Goal: Transaction & Acquisition: Purchase product/service

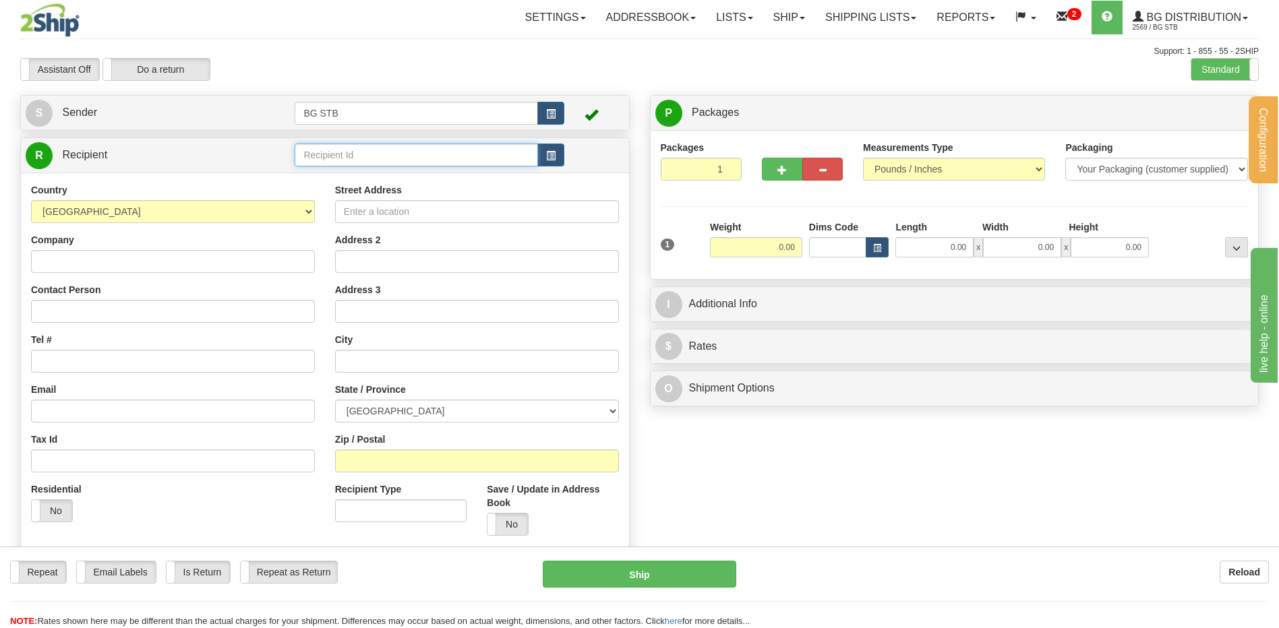
click at [338, 153] on input "text" at bounding box center [416, 155] width 243 height 23
type input "5242"
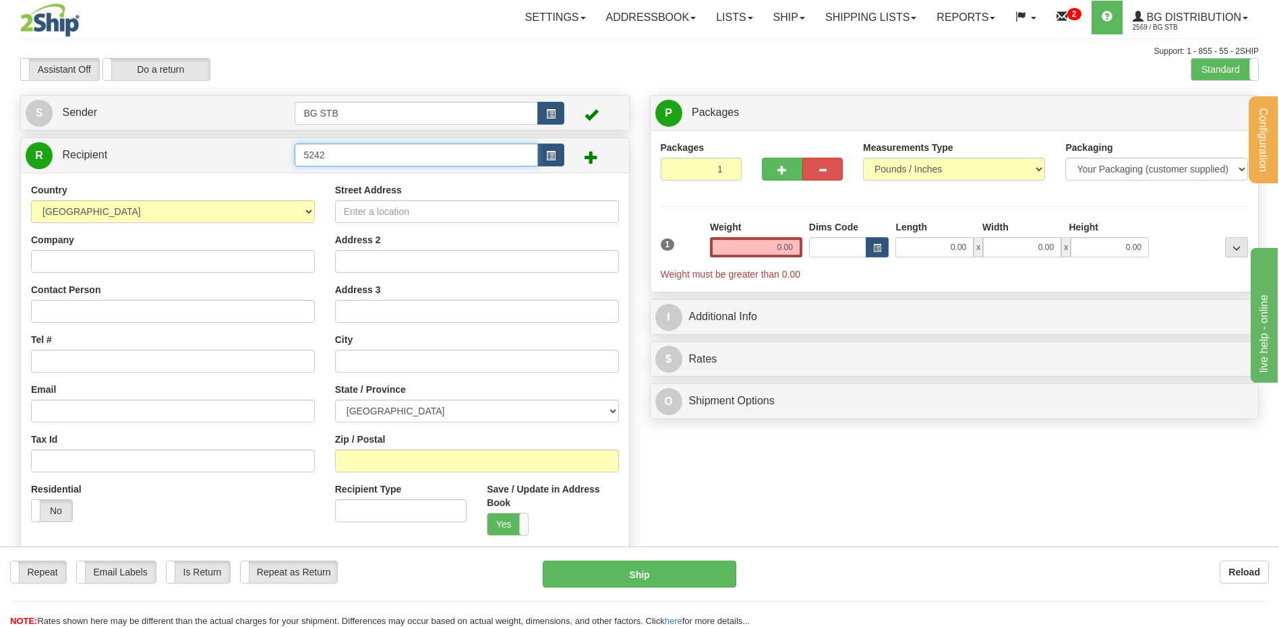
drag, startPoint x: 341, startPoint y: 148, endPoint x: 283, endPoint y: 162, distance: 59.8
click at [286, 161] on tr "R Recipient 5242" at bounding box center [325, 156] width 599 height 28
drag, startPoint x: 289, startPoint y: 159, endPoint x: 247, endPoint y: 156, distance: 41.9
click at [276, 157] on tr "R Recipient 5000" at bounding box center [325, 156] width 599 height 28
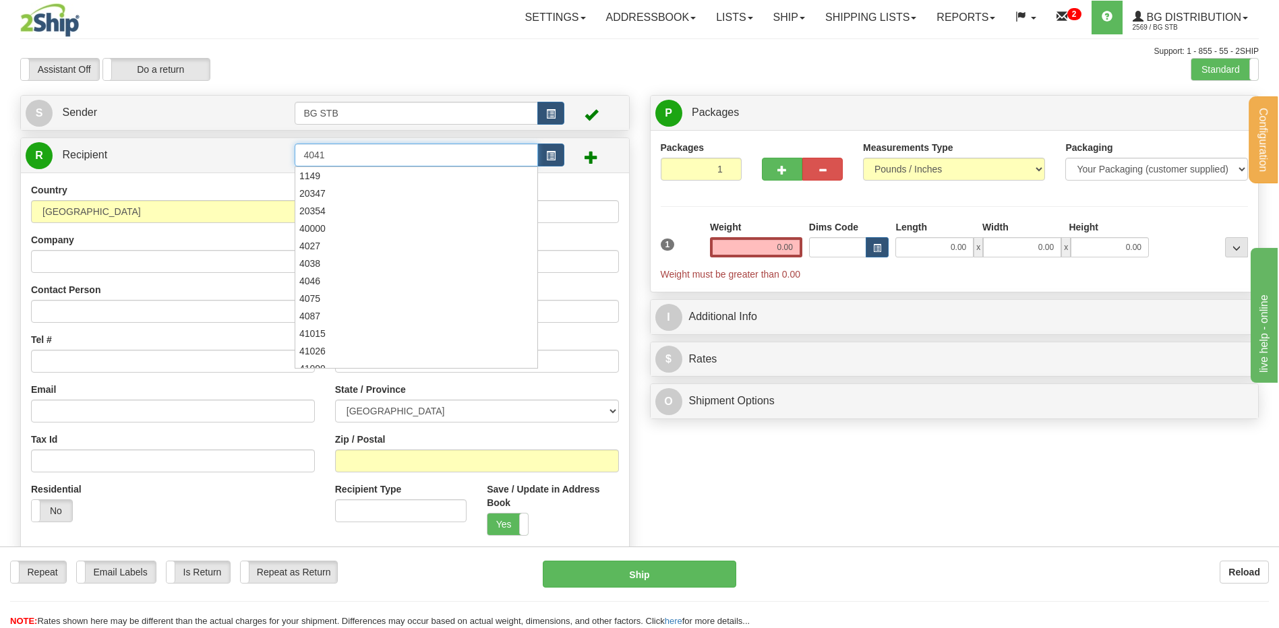
type input "4041"
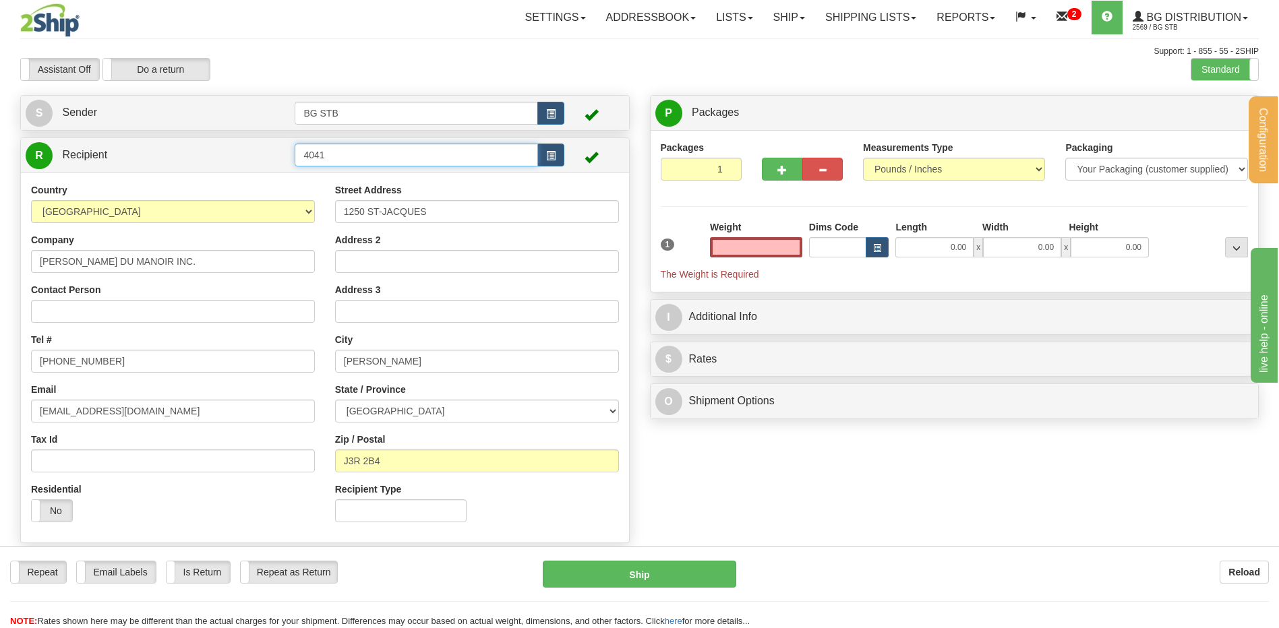
type input "0.00"
drag, startPoint x: 335, startPoint y: 152, endPoint x: 219, endPoint y: 158, distance: 116.1
click at [218, 157] on tr "R Recipient 4041" at bounding box center [325, 156] width 599 height 28
click at [588, 51] on div "Support: 1 - 855 - 55 - 2SHIP" at bounding box center [639, 51] width 1238 height 11
click at [418, 154] on input "4041" at bounding box center [416, 155] width 243 height 23
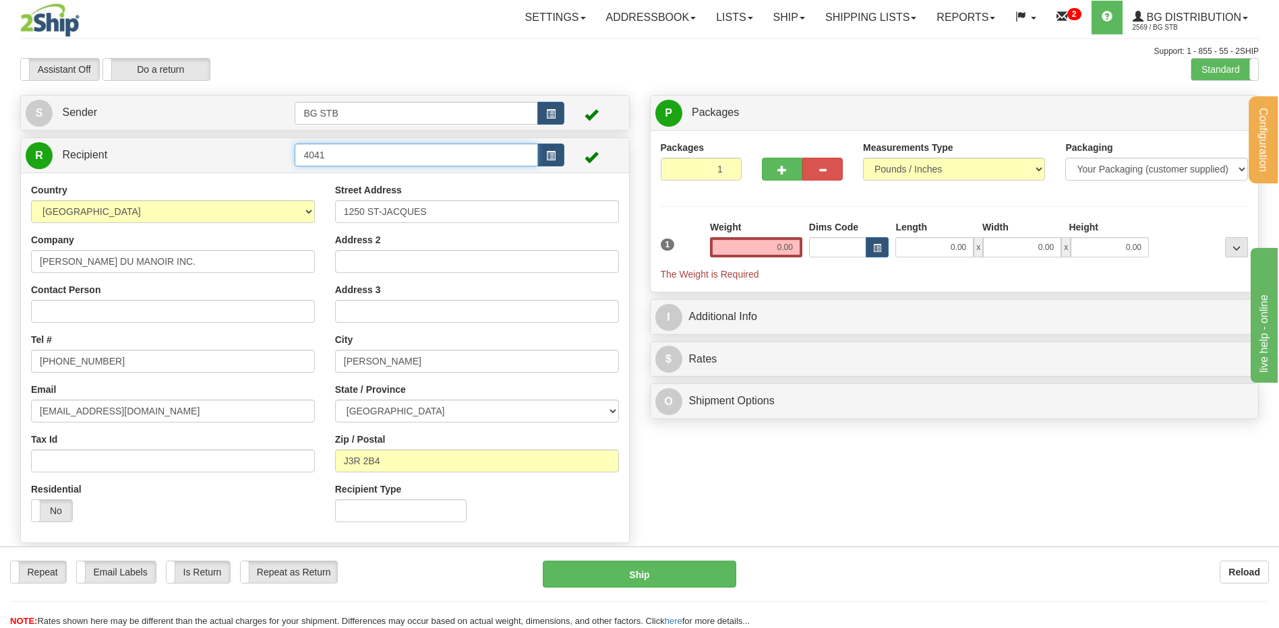
drag, startPoint x: 342, startPoint y: 160, endPoint x: 260, endPoint y: 162, distance: 82.3
click at [272, 167] on tr "R Recipient 4041" at bounding box center [325, 156] width 599 height 28
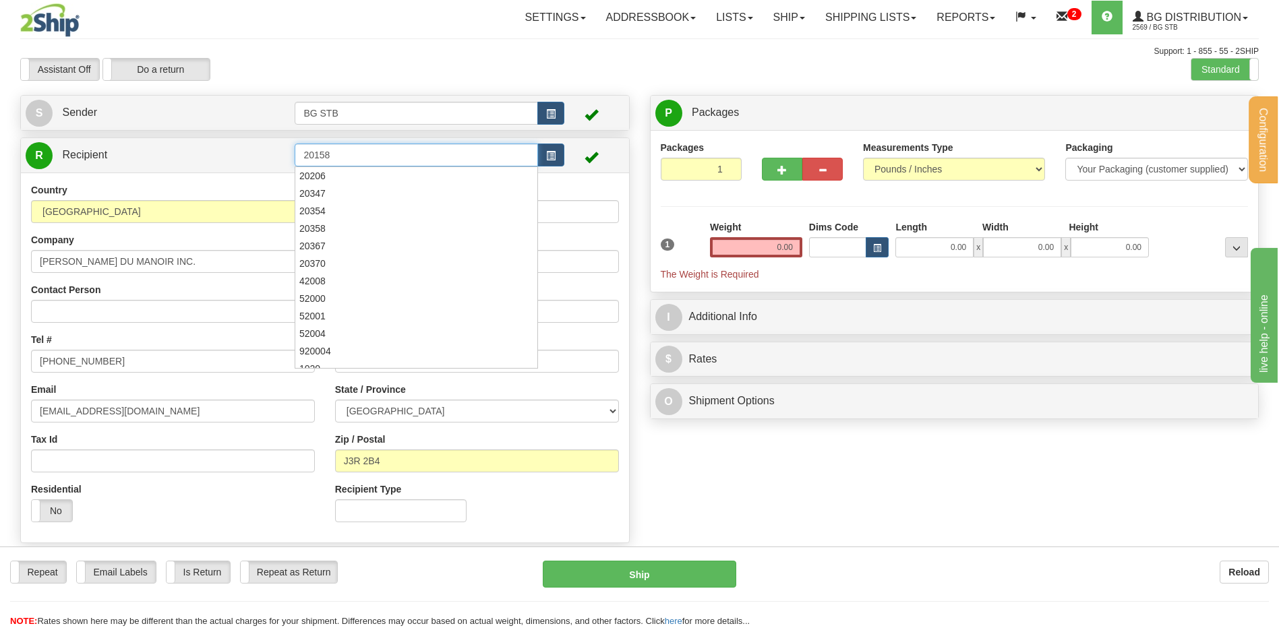
type input "20158"
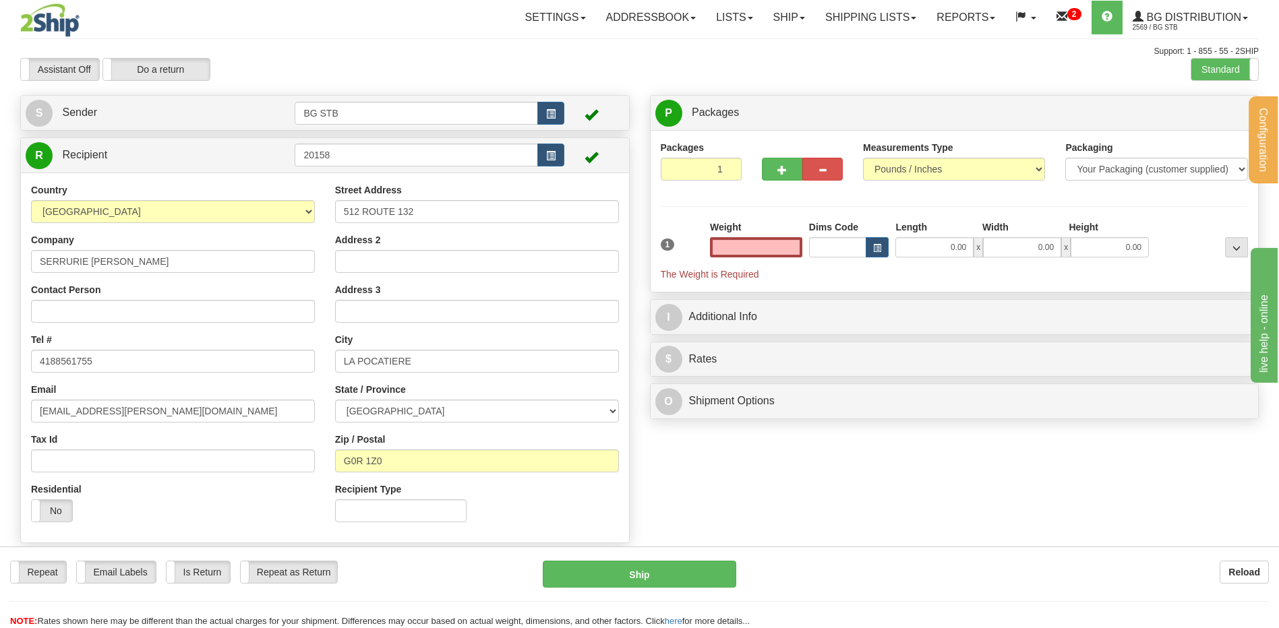
type input "0.00"
click at [776, 245] on input "0.00" at bounding box center [756, 247] width 92 height 20
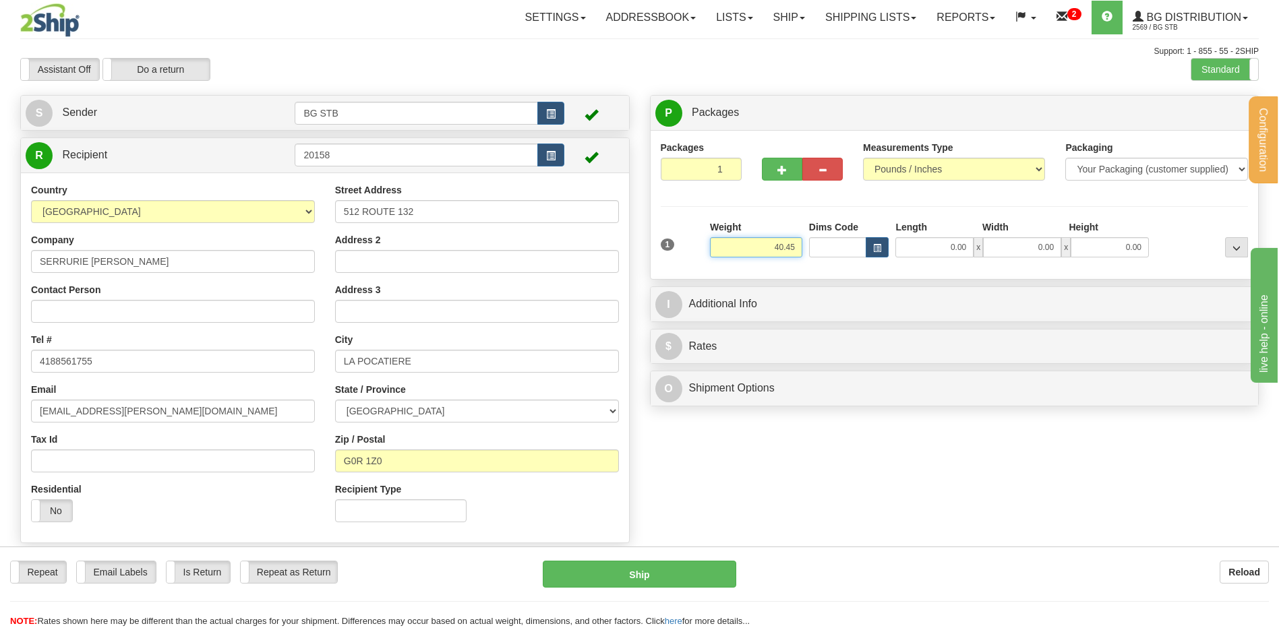
type input "40.45"
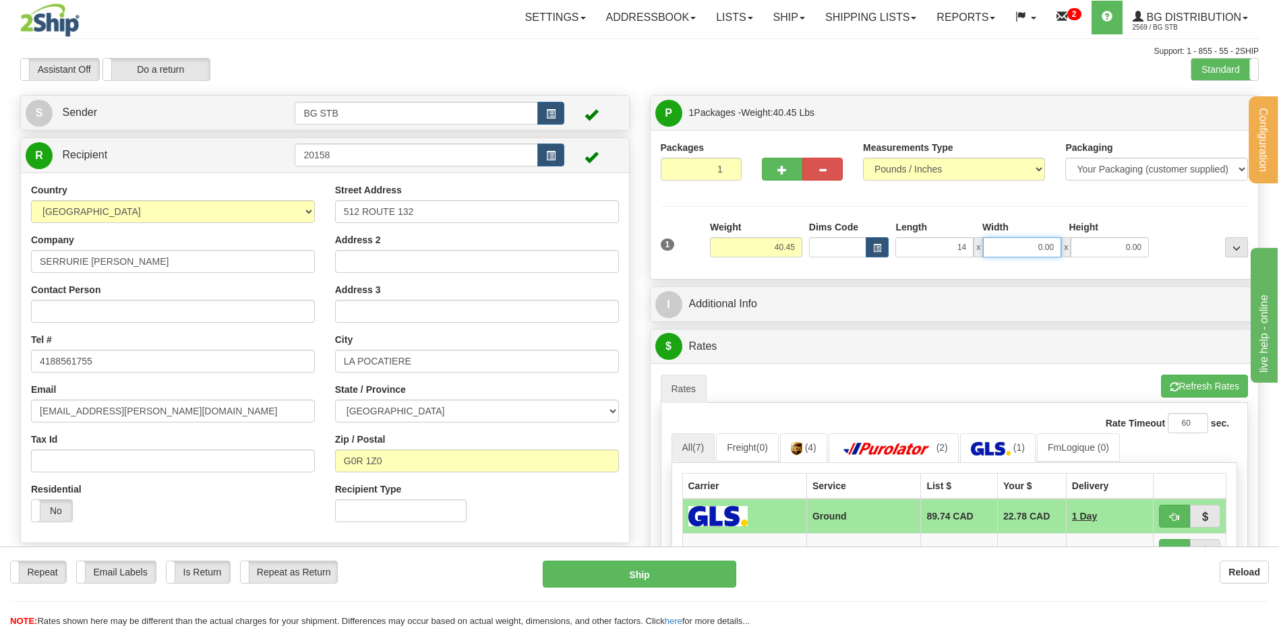
type input "14.00"
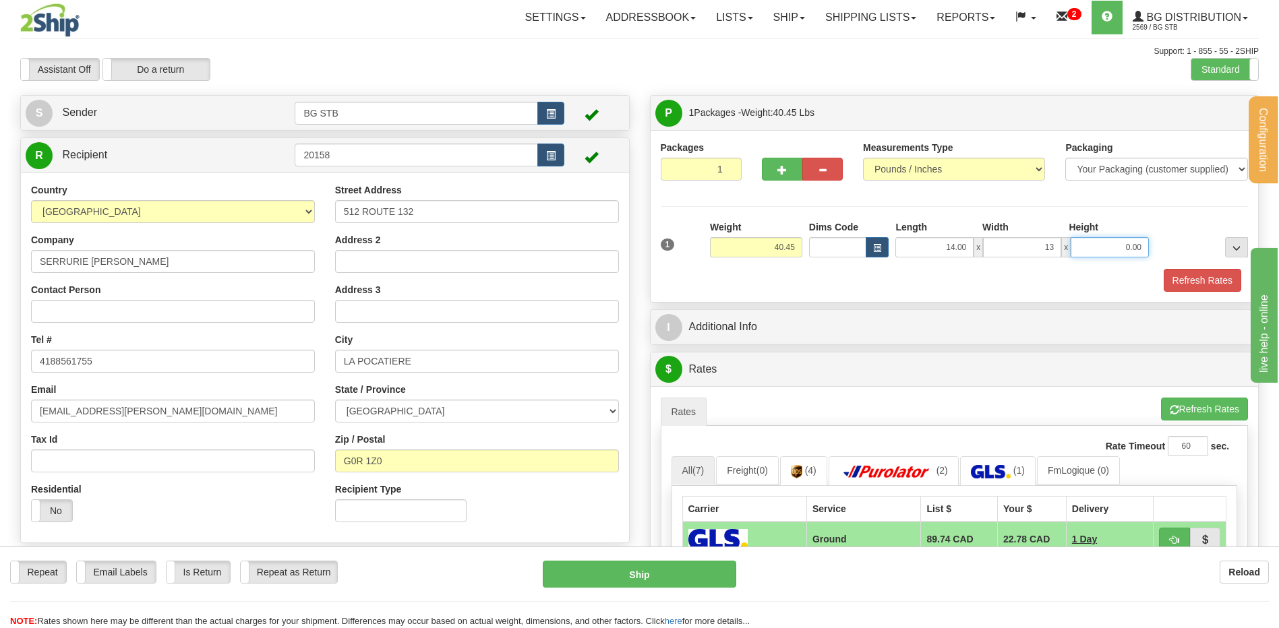
type input "13.00"
type input "9.00"
click at [784, 171] on span "button" at bounding box center [781, 170] width 9 height 9
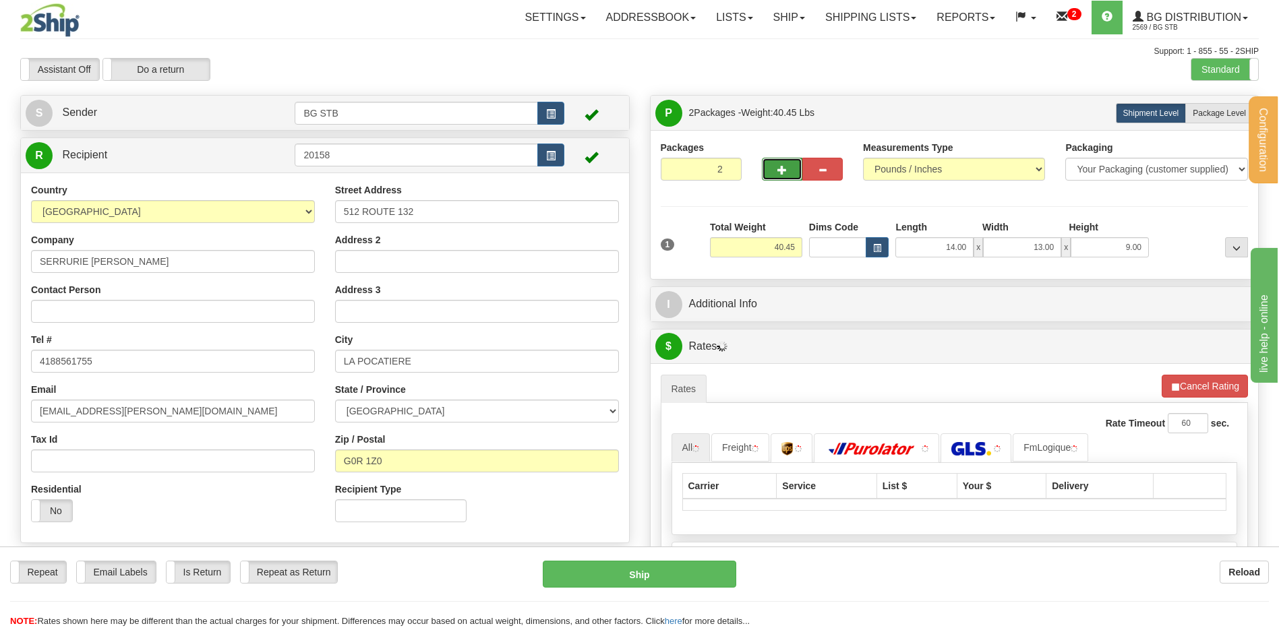
click at [780, 173] on span "button" at bounding box center [781, 170] width 9 height 9
type input "3"
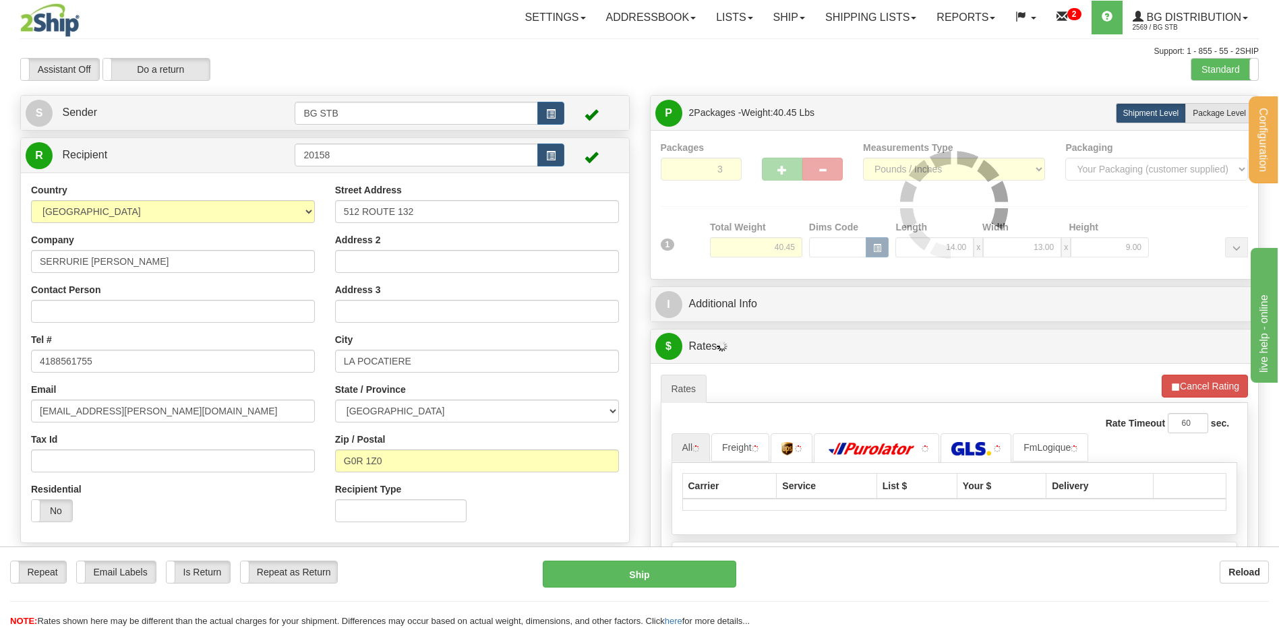
drag, startPoint x: 1203, startPoint y: 115, endPoint x: 931, endPoint y: 186, distance: 280.7
click at [1197, 120] on label "Package Level Pack.." at bounding box center [1219, 113] width 68 height 20
radio input "true"
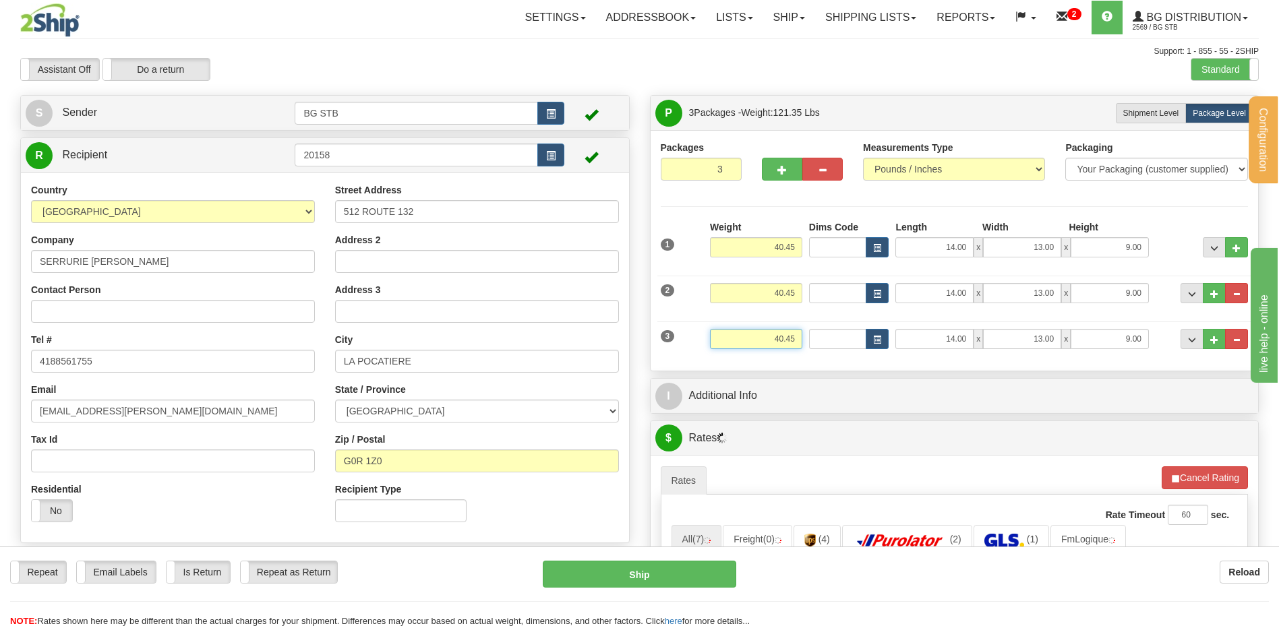
drag, startPoint x: 766, startPoint y: 339, endPoint x: 859, endPoint y: 339, distance: 93.0
click at [877, 339] on div "3 Weight 40.45 Dims Code Length Width Height" at bounding box center [954, 337] width 595 height 45
type input "2.00"
type input "10.00"
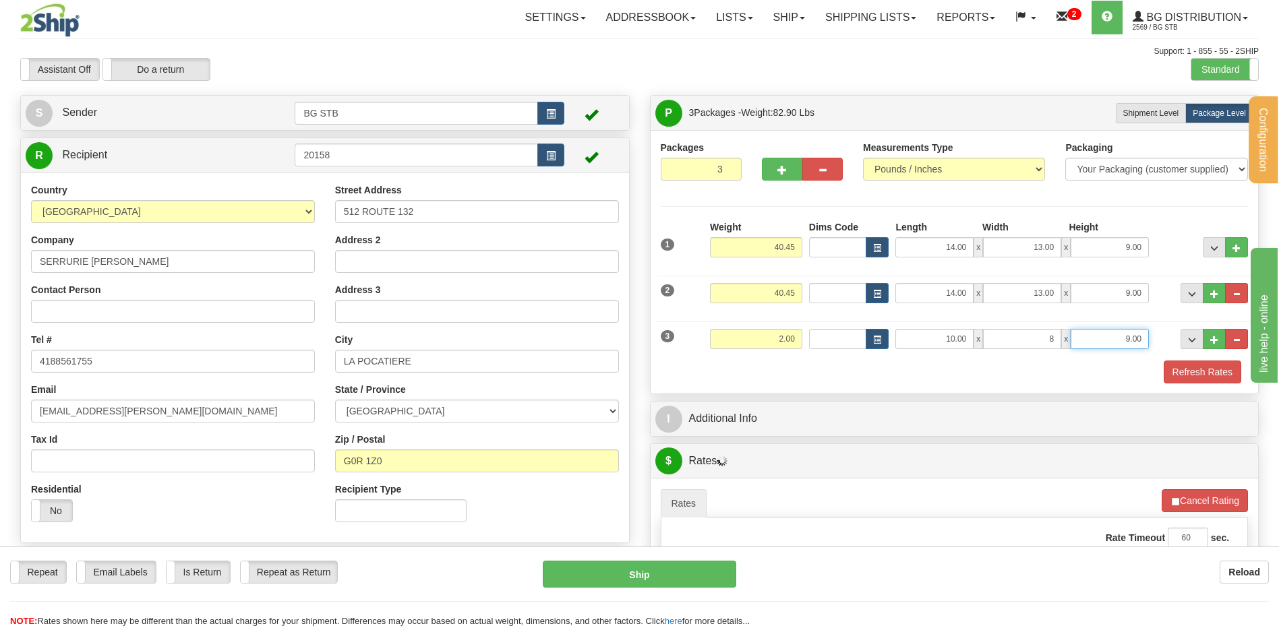
type input "8.00"
type input "2.00"
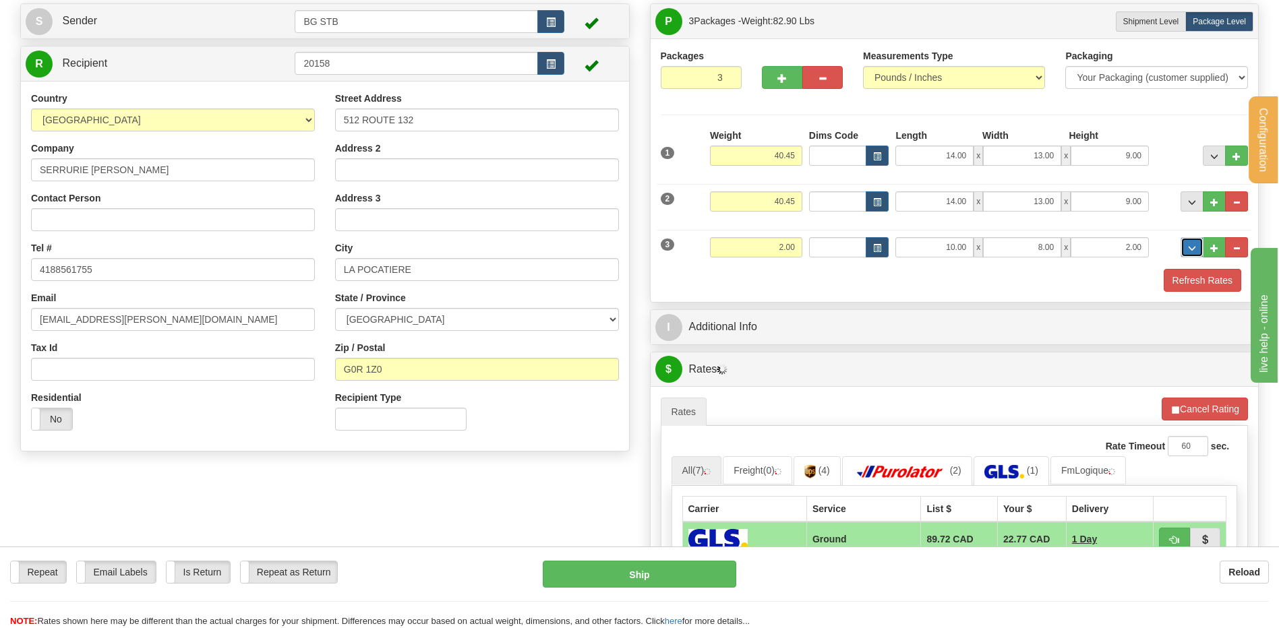
scroll to position [270, 0]
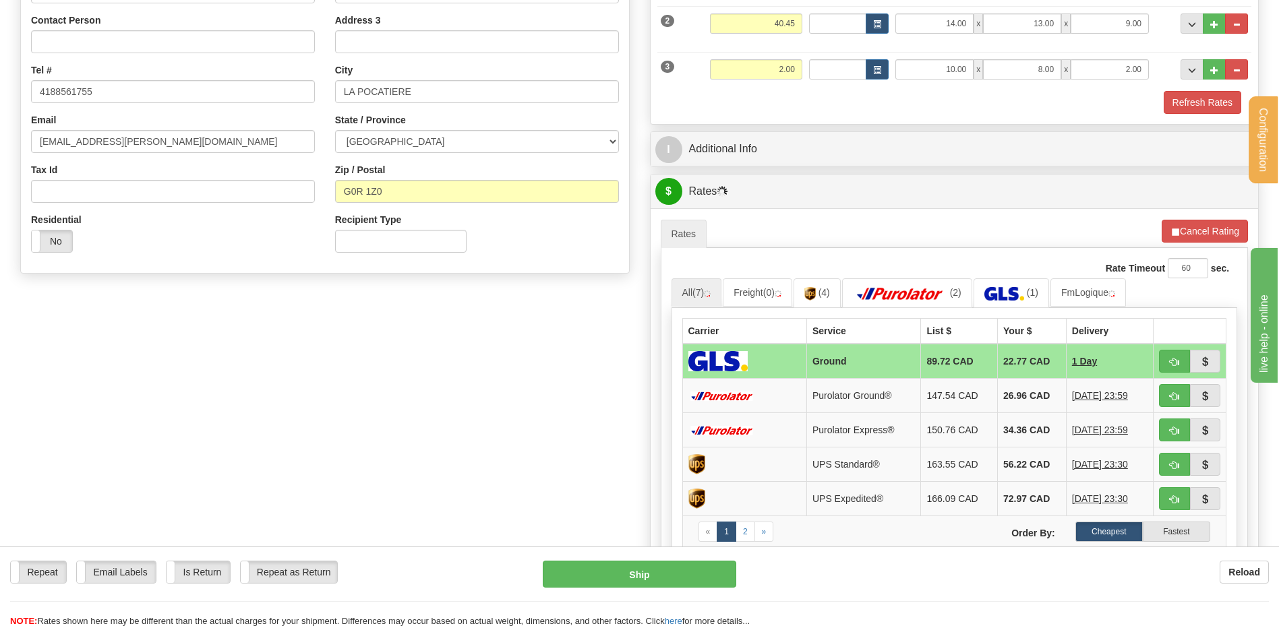
click at [751, 164] on div "I Additional Info" at bounding box center [955, 149] width 608 height 34
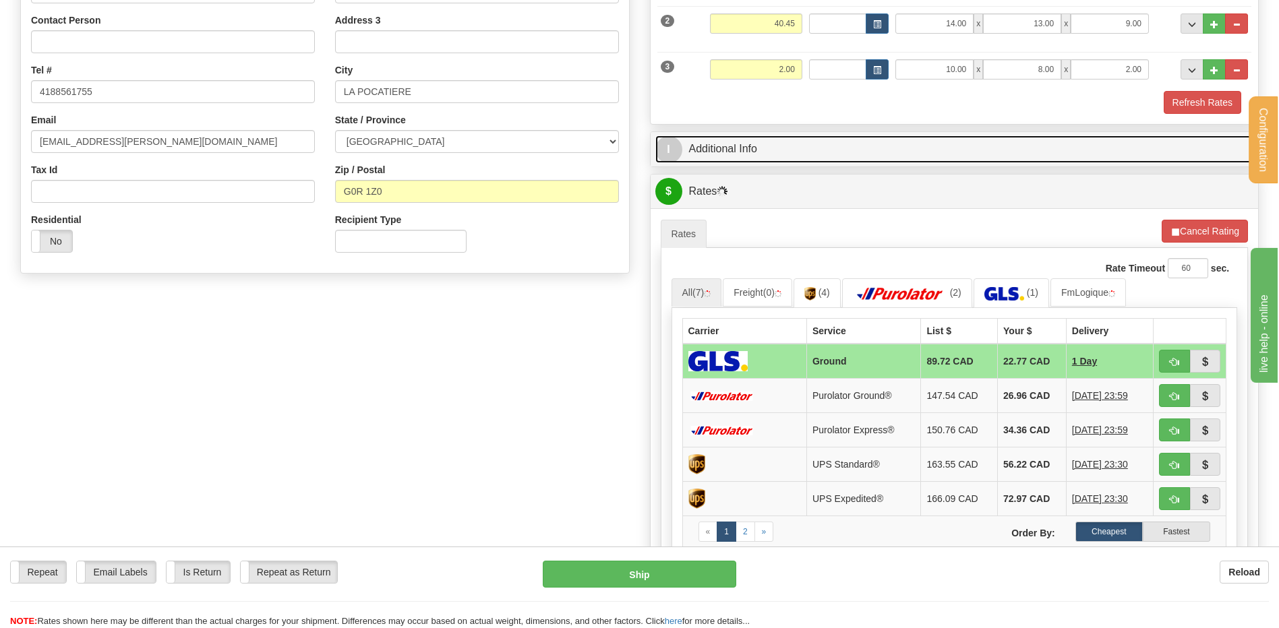
click at [762, 146] on link "I Additional Info" at bounding box center [954, 149] width 599 height 28
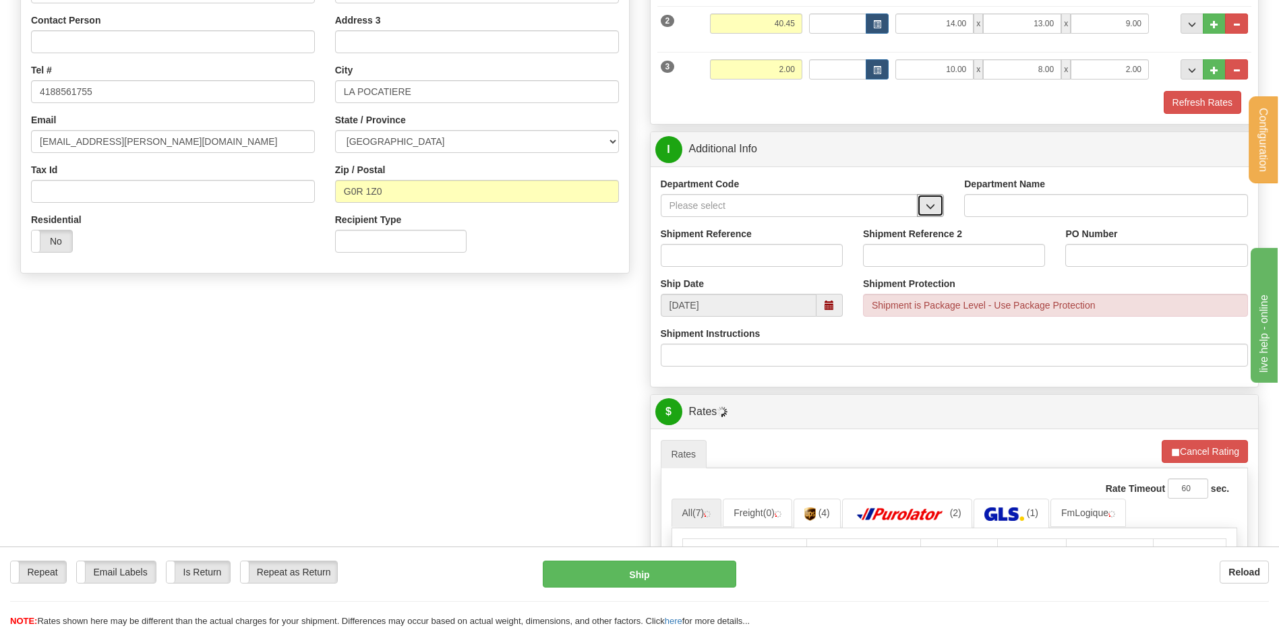
click at [924, 208] on button "button" at bounding box center [930, 205] width 27 height 23
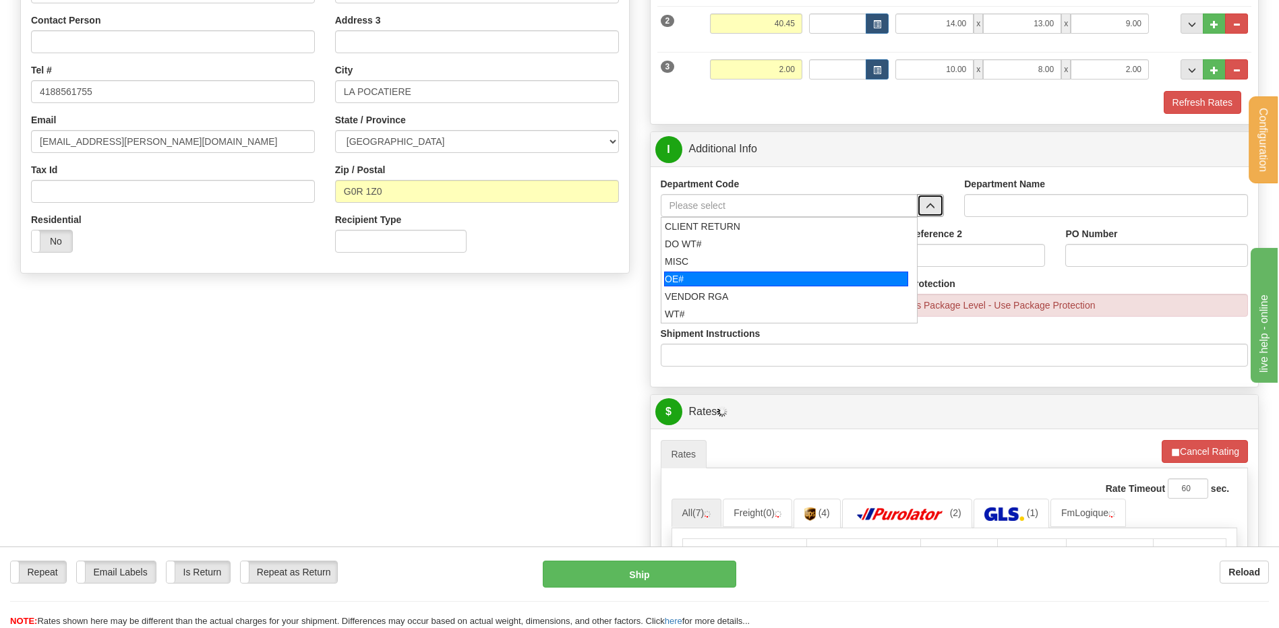
click at [741, 272] on div "OE#" at bounding box center [786, 279] width 244 height 15
type input "OE#"
type input "ORDERS"
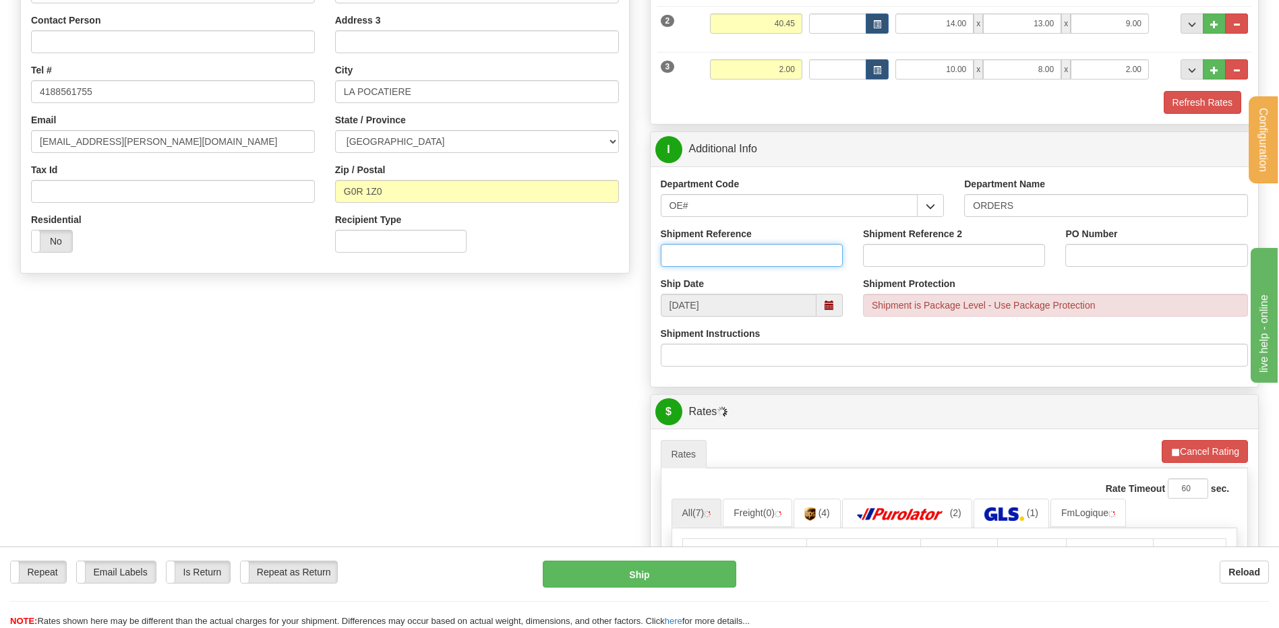
click at [737, 253] on input "Shipment Reference" at bounding box center [752, 255] width 182 height 23
type input "80005972-00"
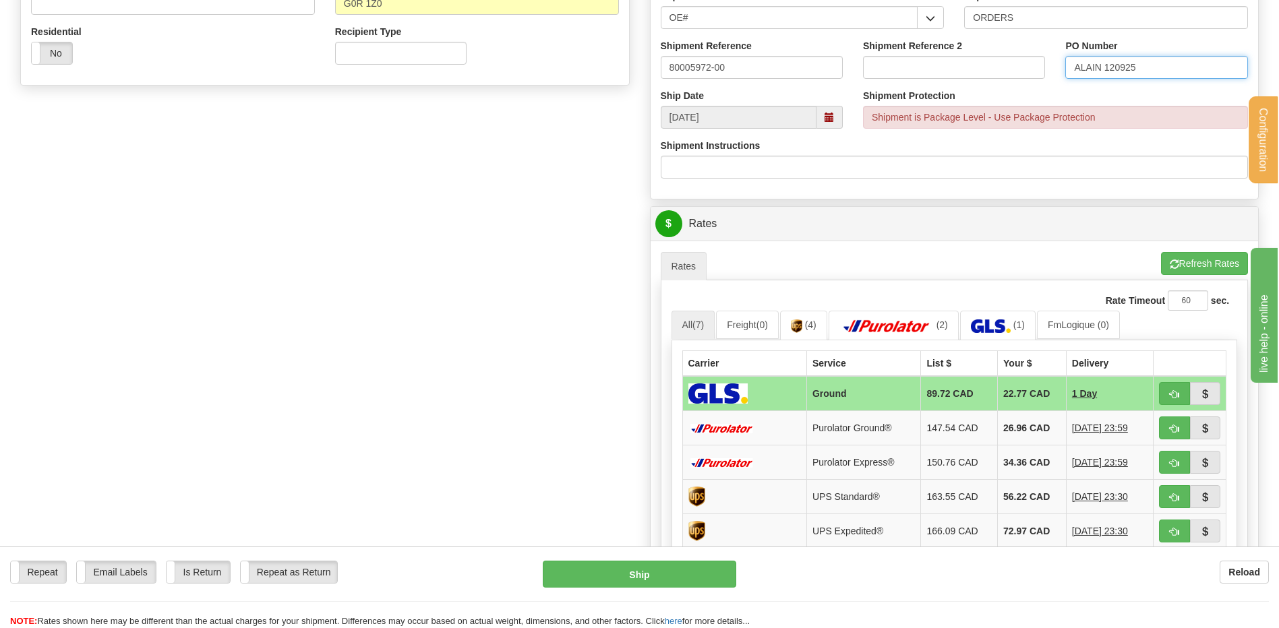
scroll to position [337, 0]
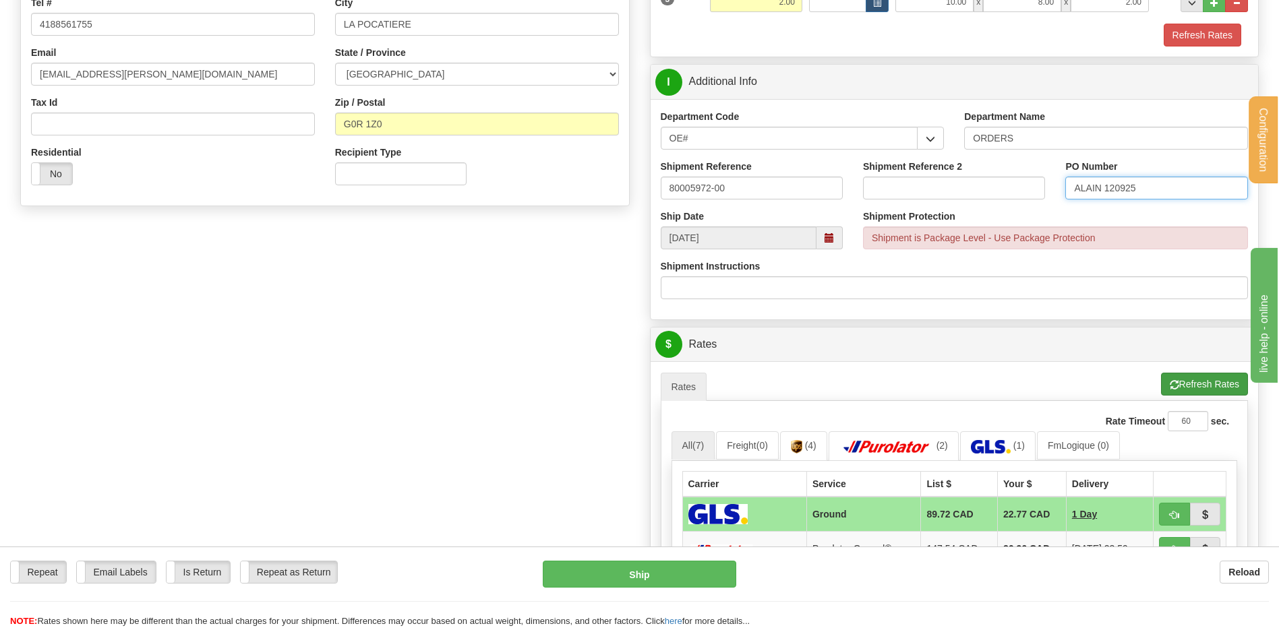
type input "ALAIN 120925"
click at [1199, 386] on button "Refresh Rates" at bounding box center [1204, 384] width 87 height 23
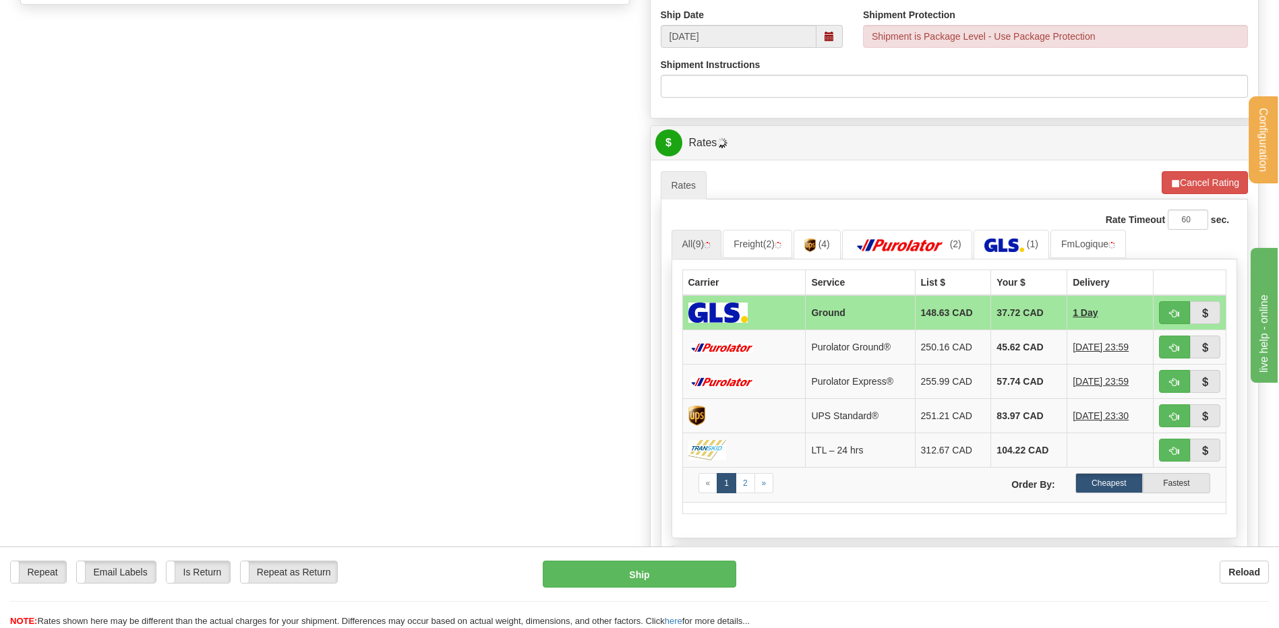
scroll to position [539, 0]
drag, startPoint x: 1173, startPoint y: 349, endPoint x: 1165, endPoint y: 349, distance: 8.1
click at [1173, 349] on span "button" at bounding box center [1174, 347] width 9 height 9
type input "260"
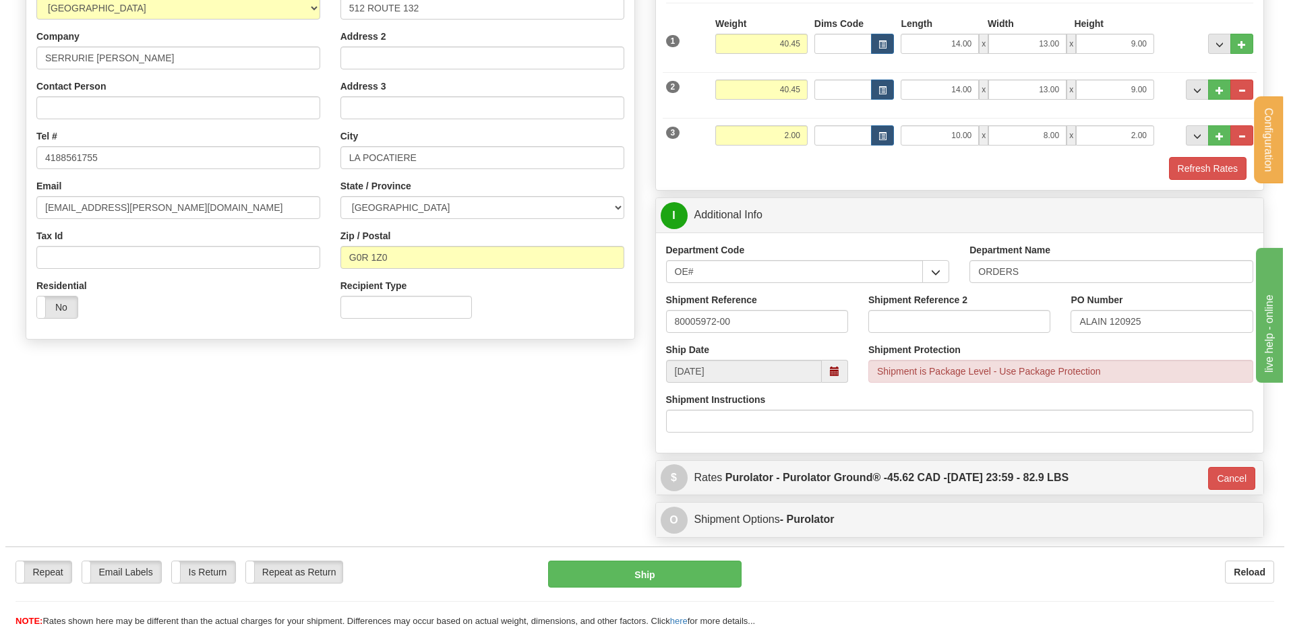
scroll to position [17, 0]
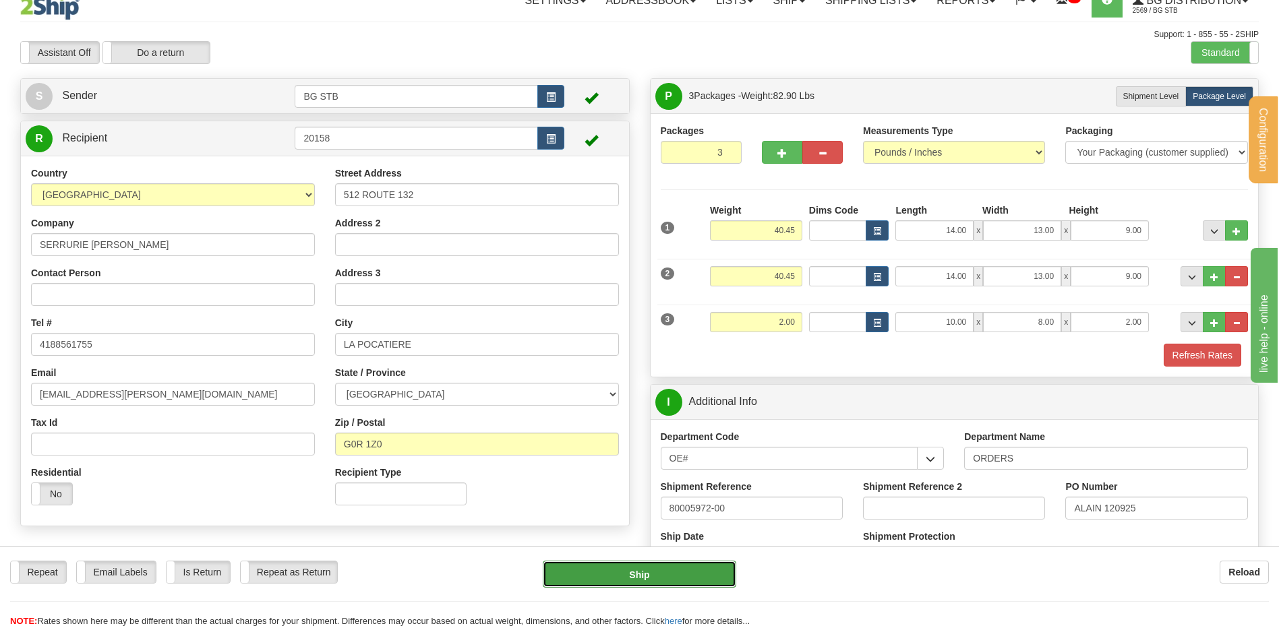
click at [673, 570] on button "Ship" at bounding box center [639, 574] width 193 height 27
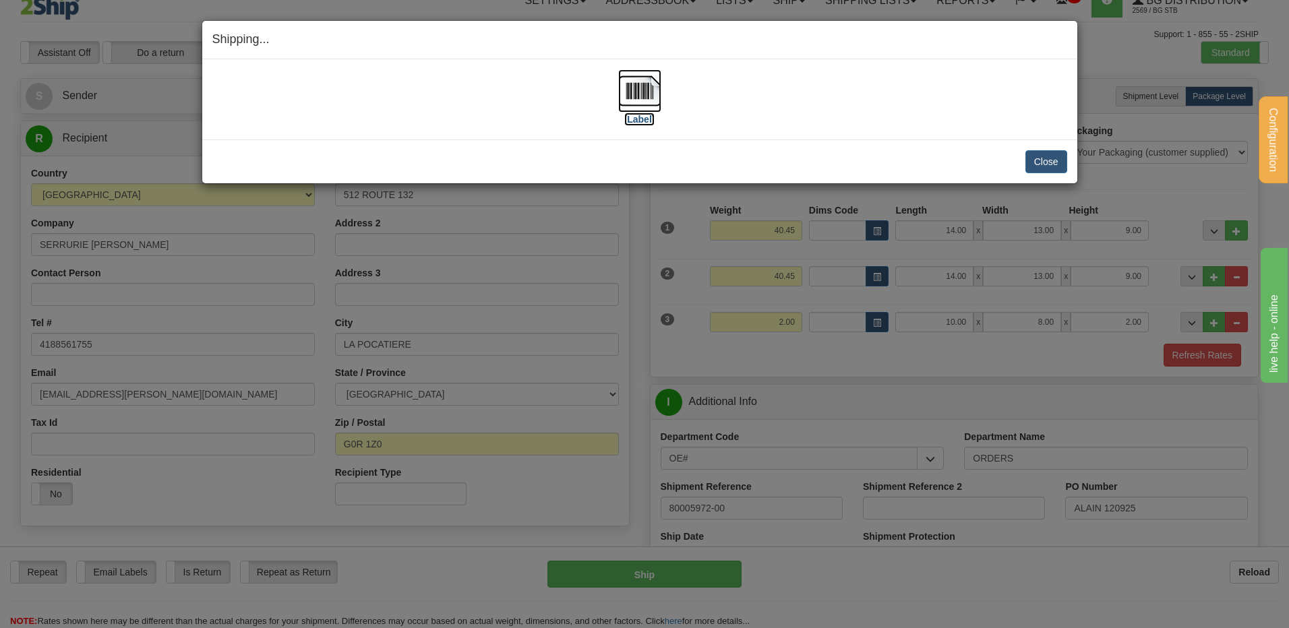
click at [638, 85] on img at bounding box center [639, 90] width 43 height 43
click at [1048, 167] on button "Close" at bounding box center [1046, 161] width 42 height 23
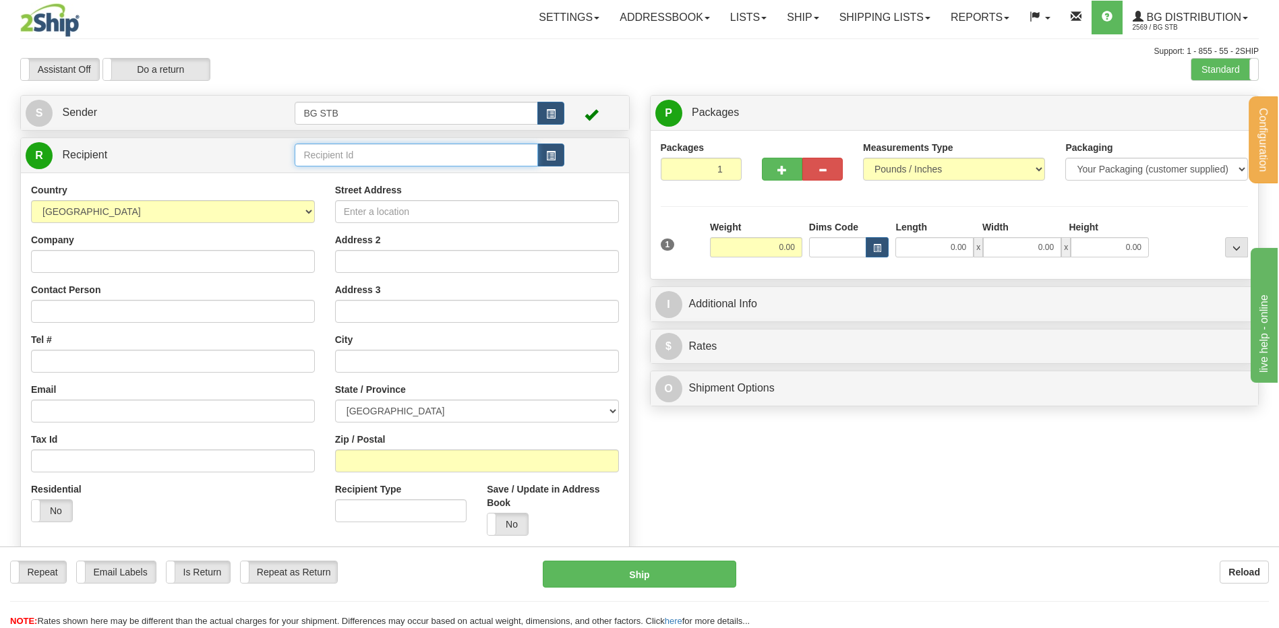
click at [388, 146] on input "text" at bounding box center [416, 155] width 243 height 23
type input "1010"
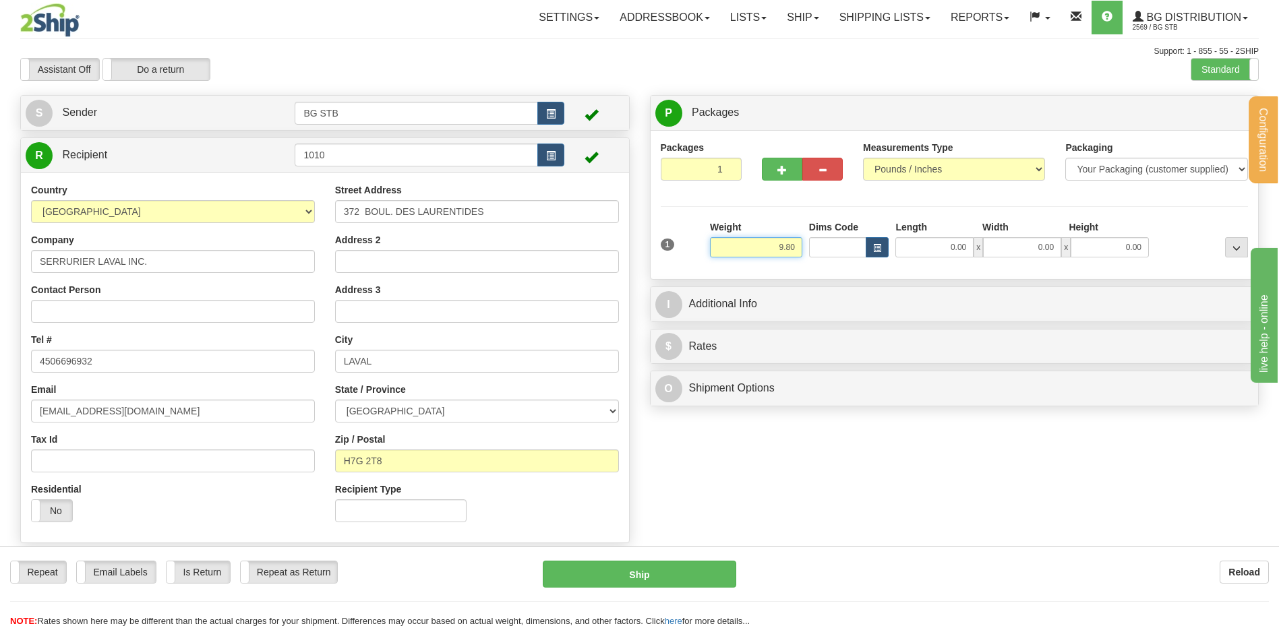
type input "9.80"
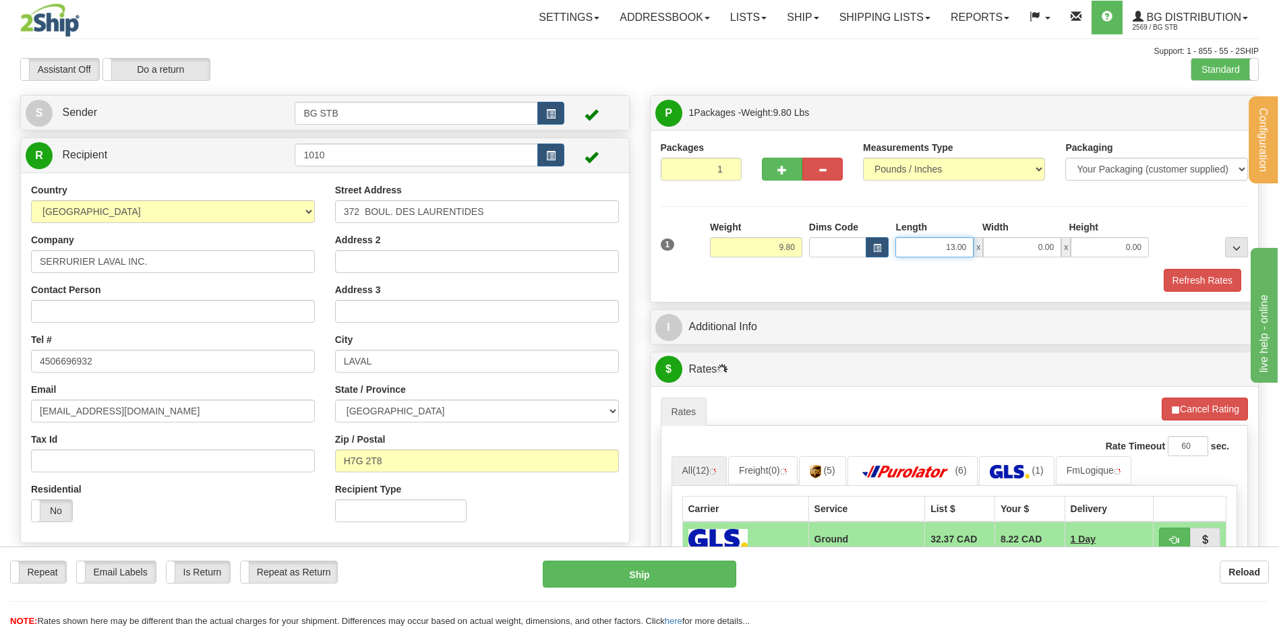
drag, startPoint x: 944, startPoint y: 247, endPoint x: 1008, endPoint y: 234, distance: 65.3
click at [998, 235] on div "Length Width Height 13.00 x 0.00 x 0.00" at bounding box center [1022, 238] width 260 height 37
type input "16.00"
type input "11.00"
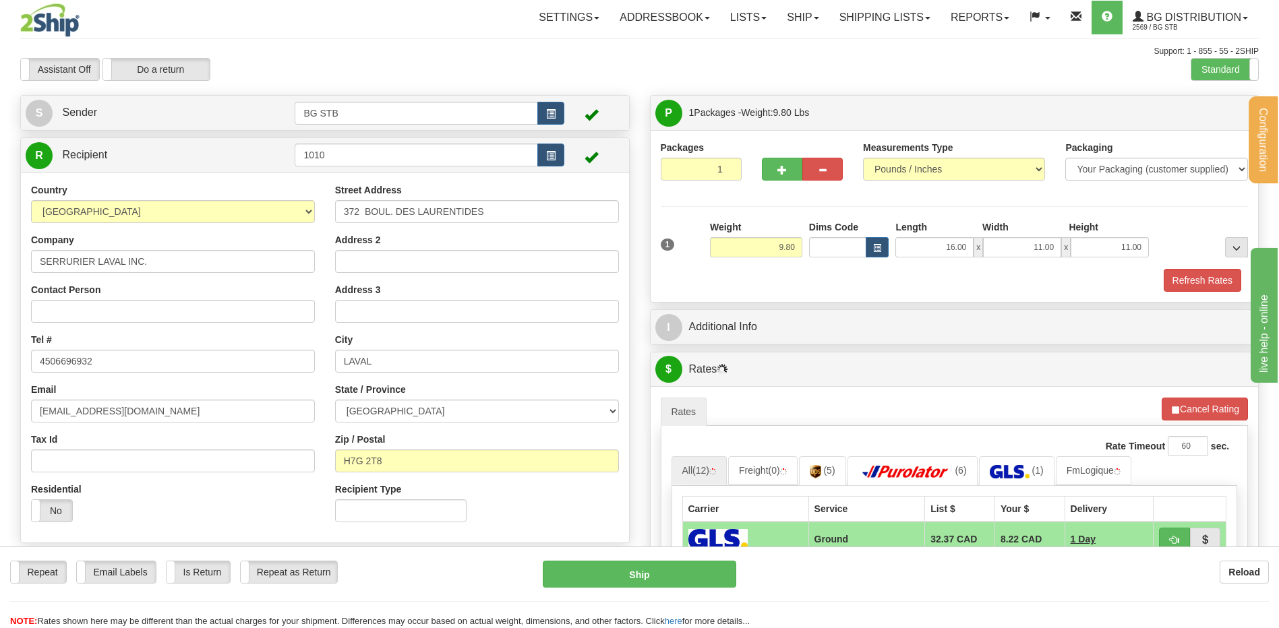
click at [818, 342] on div "I Additional Info" at bounding box center [955, 327] width 608 height 34
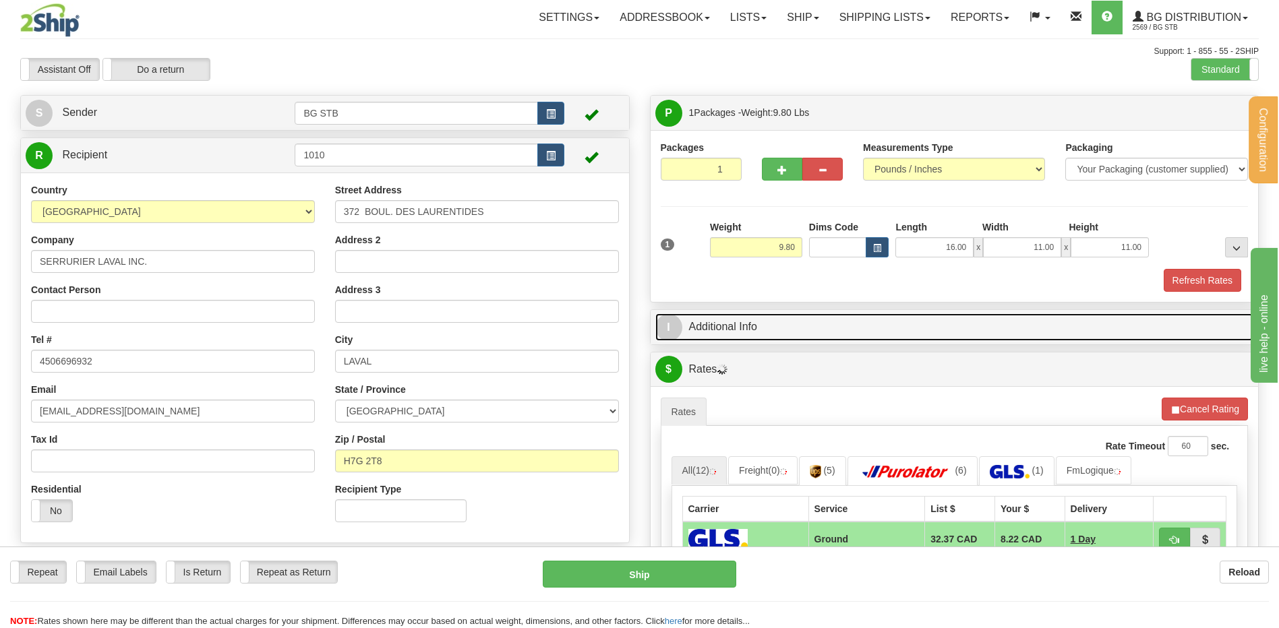
click at [816, 335] on link "I Additional Info" at bounding box center [954, 327] width 599 height 28
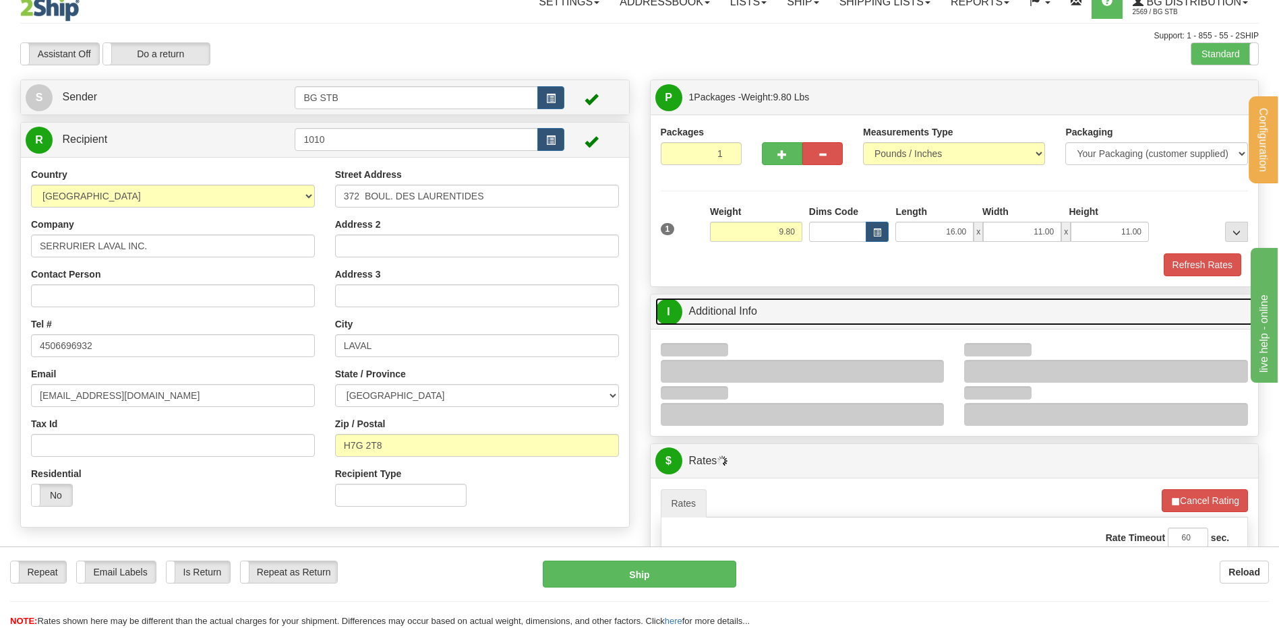
scroll to position [270, 0]
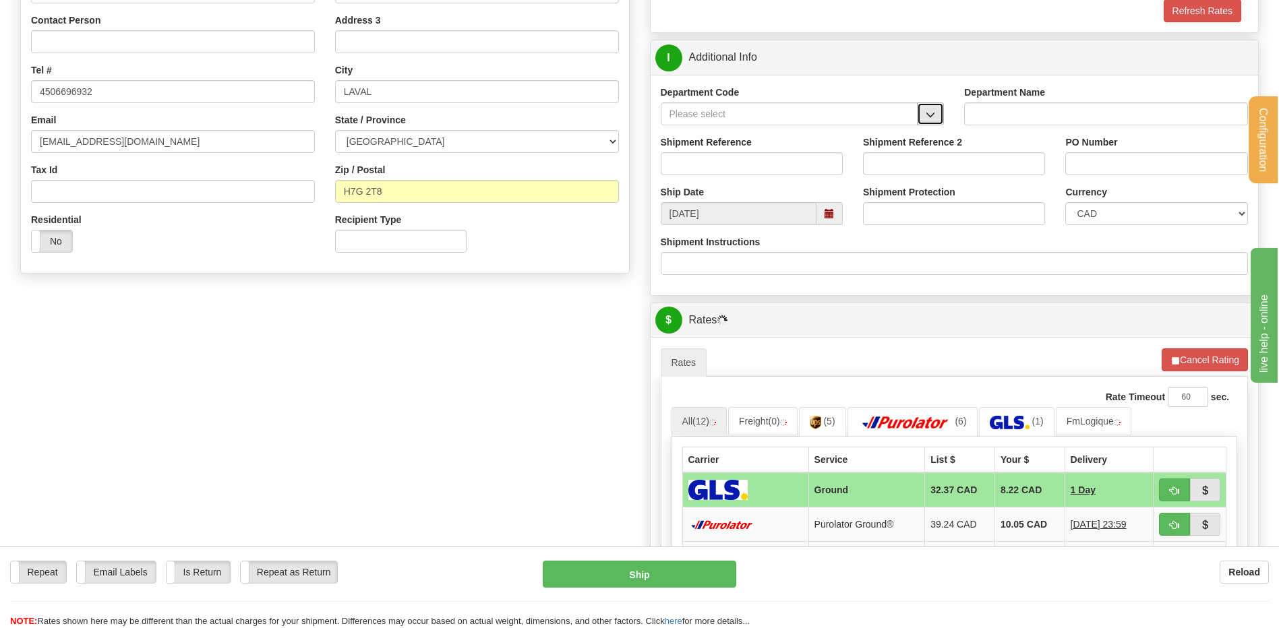
click at [927, 108] on button "button" at bounding box center [930, 113] width 27 height 23
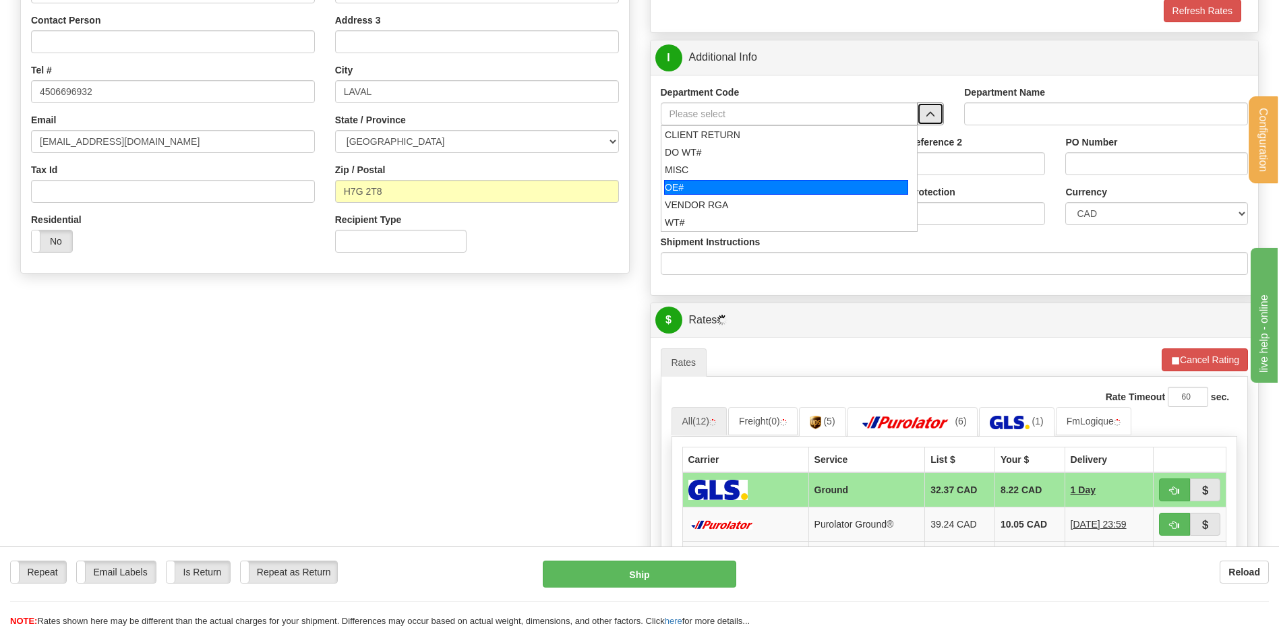
click at [716, 189] on div "OE#" at bounding box center [786, 187] width 244 height 15
type input "OE#"
type input "ORDERS"
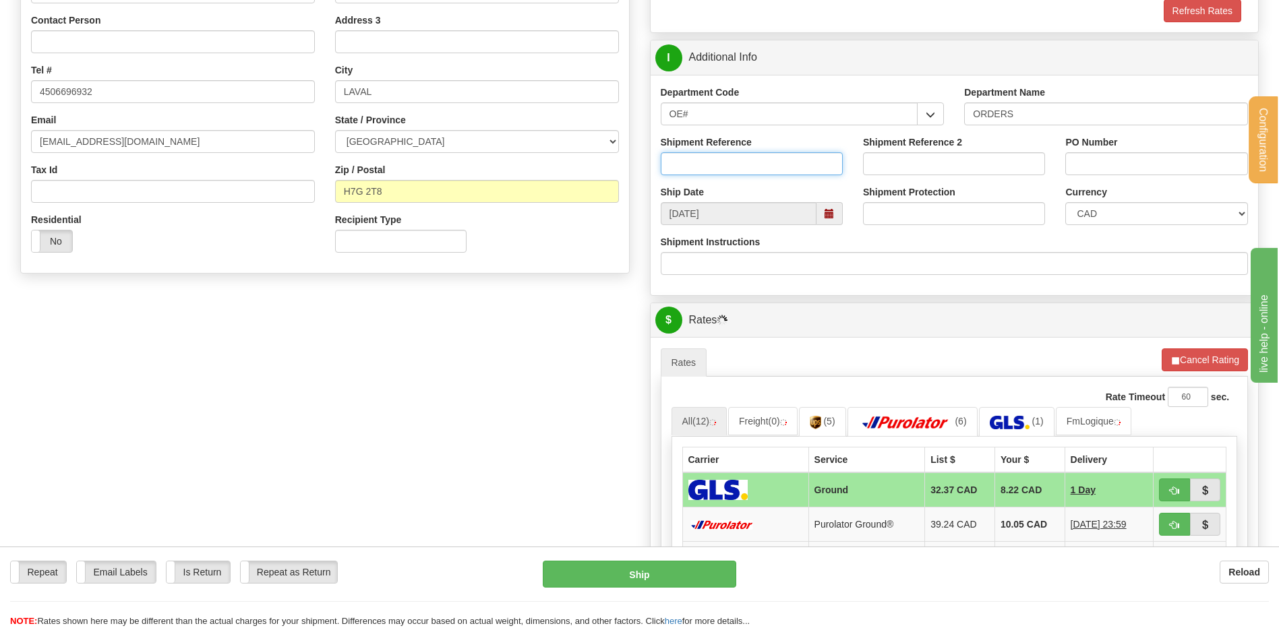
click at [710, 162] on input "Shipment Reference" at bounding box center [752, 163] width 182 height 23
type input "80005982-00"
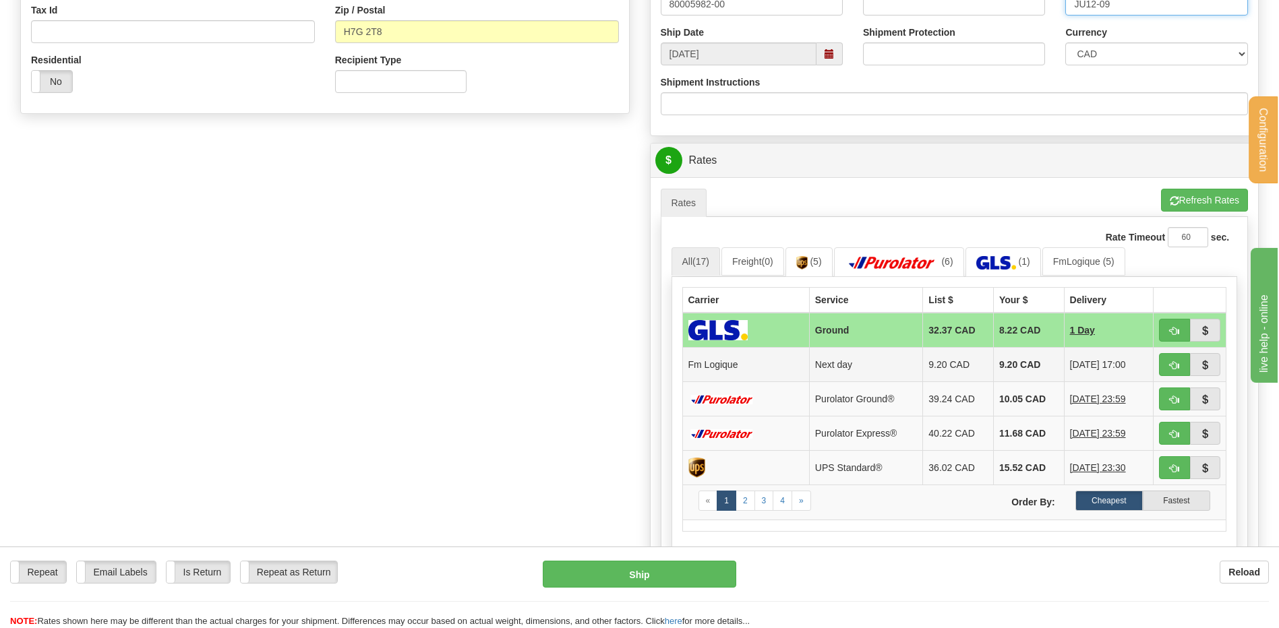
scroll to position [539, 0]
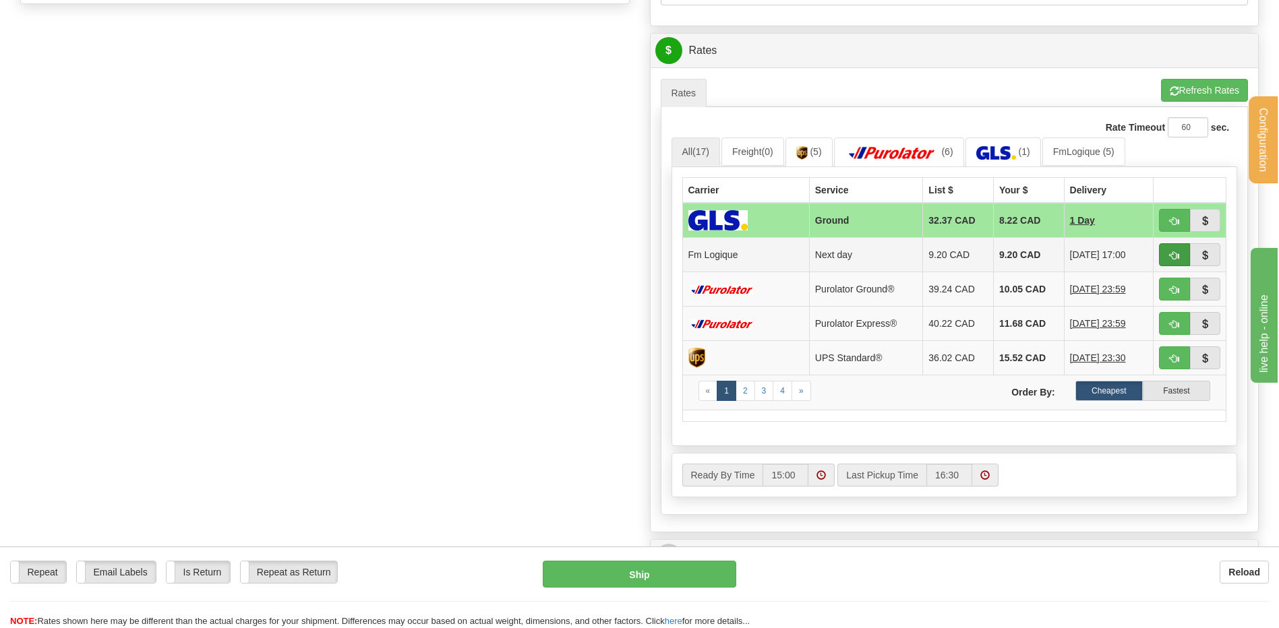
type input "JU12-09"
click at [1172, 251] on span "button" at bounding box center [1174, 255] width 9 height 9
type input "jour"
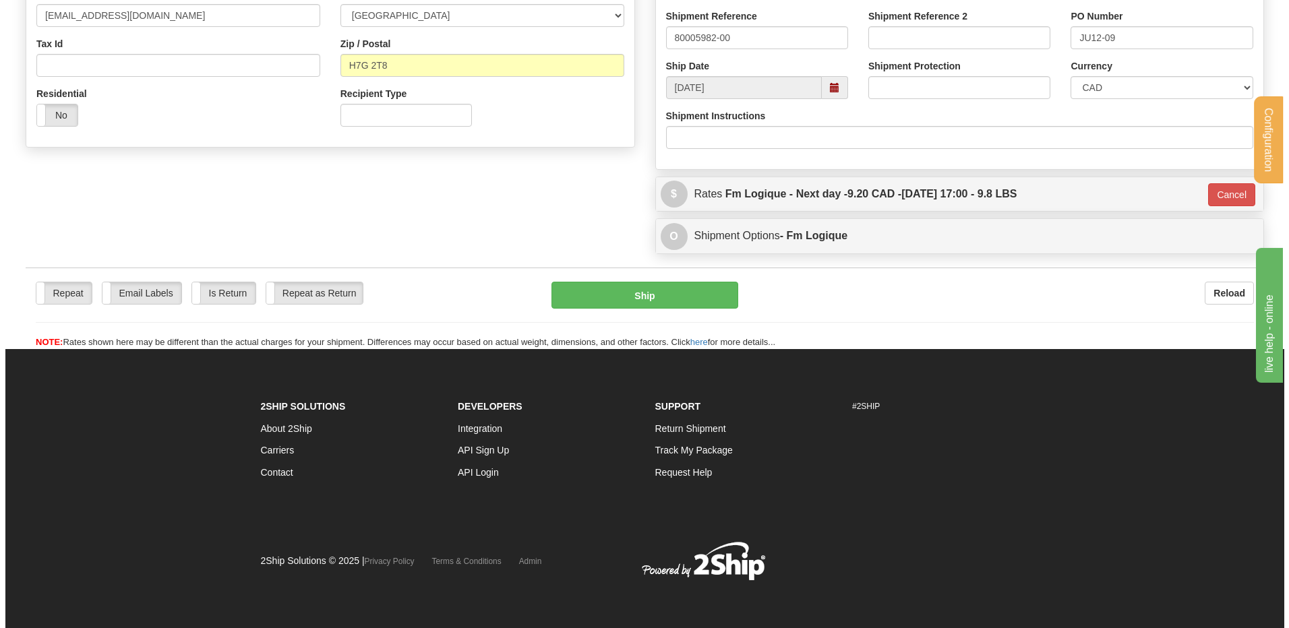
scroll to position [396, 0]
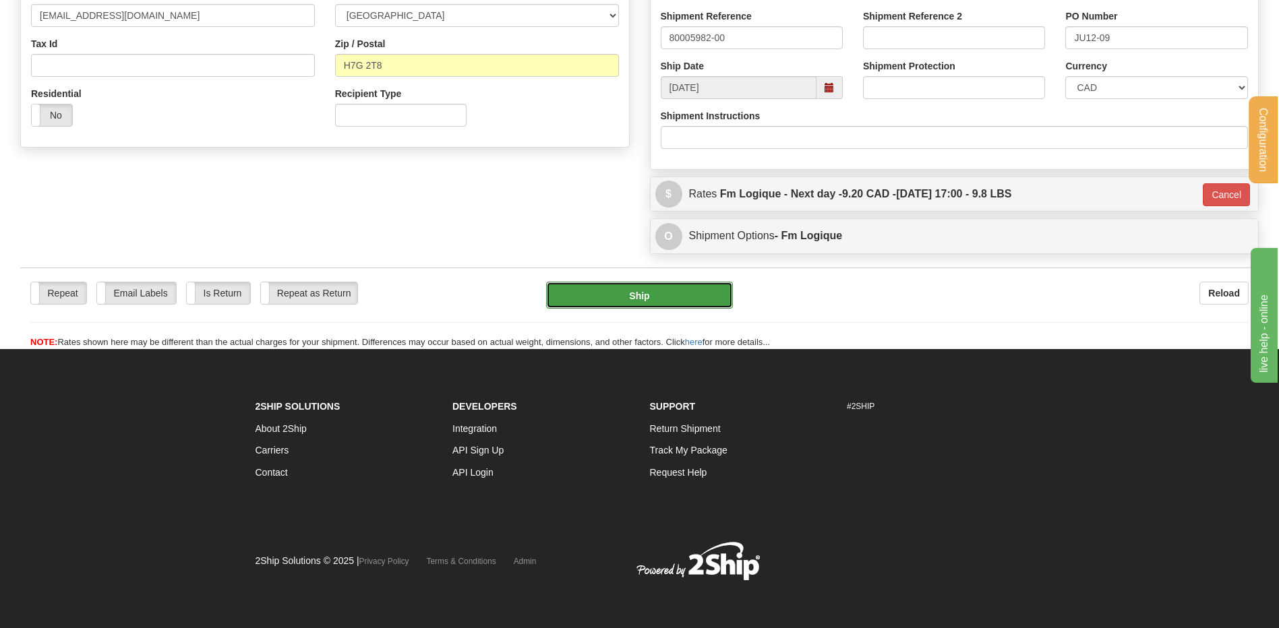
click at [622, 291] on button "Ship" at bounding box center [639, 295] width 186 height 27
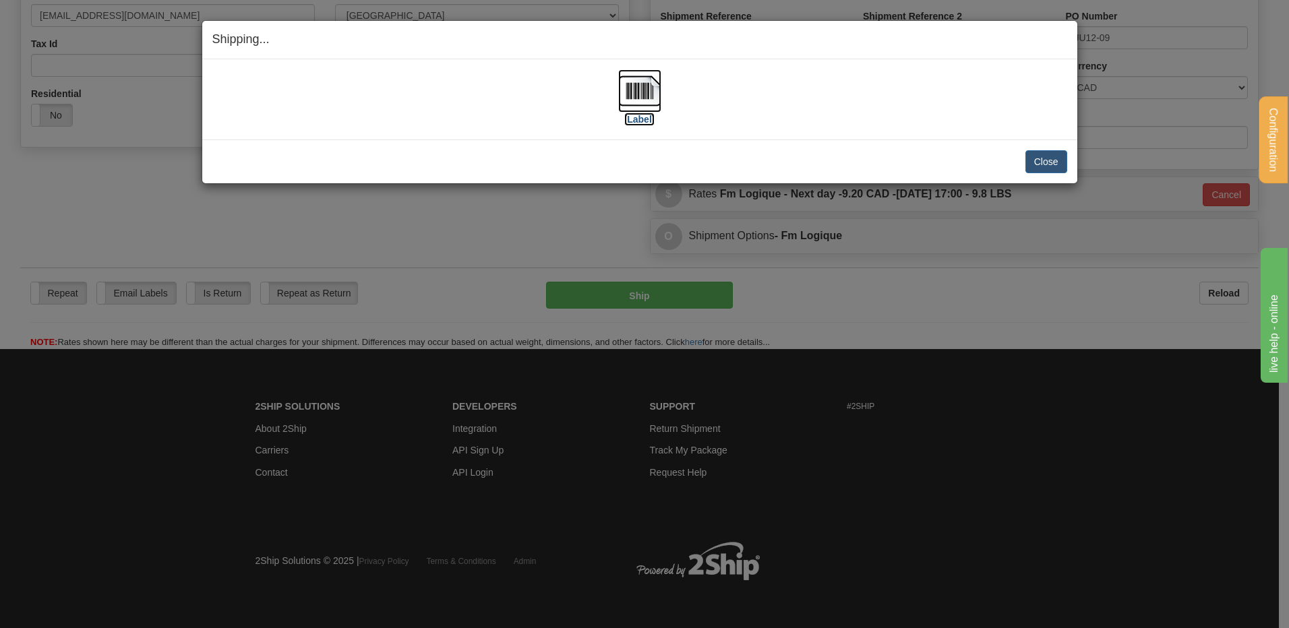
click at [648, 90] on img at bounding box center [639, 90] width 43 height 43
drag, startPoint x: 1062, startPoint y: 170, endPoint x: 1056, endPoint y: 162, distance: 9.7
click at [1060, 169] on button "Close" at bounding box center [1046, 161] width 42 height 23
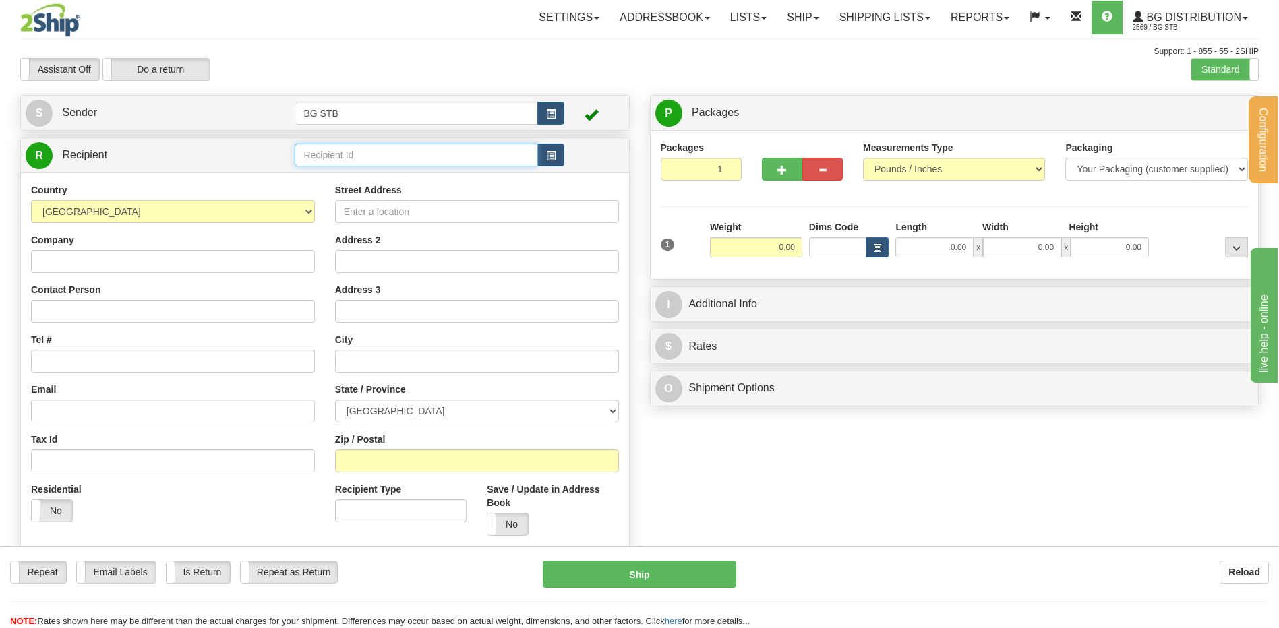
click at [400, 156] on input "text" at bounding box center [416, 155] width 243 height 23
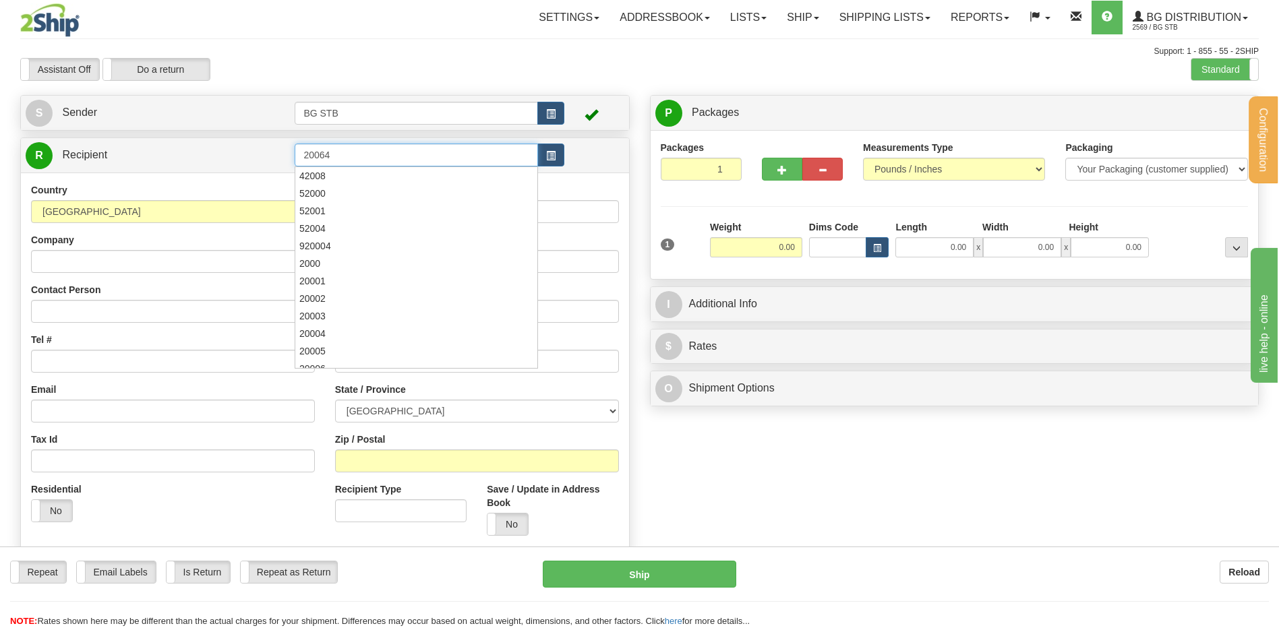
type input "20064"
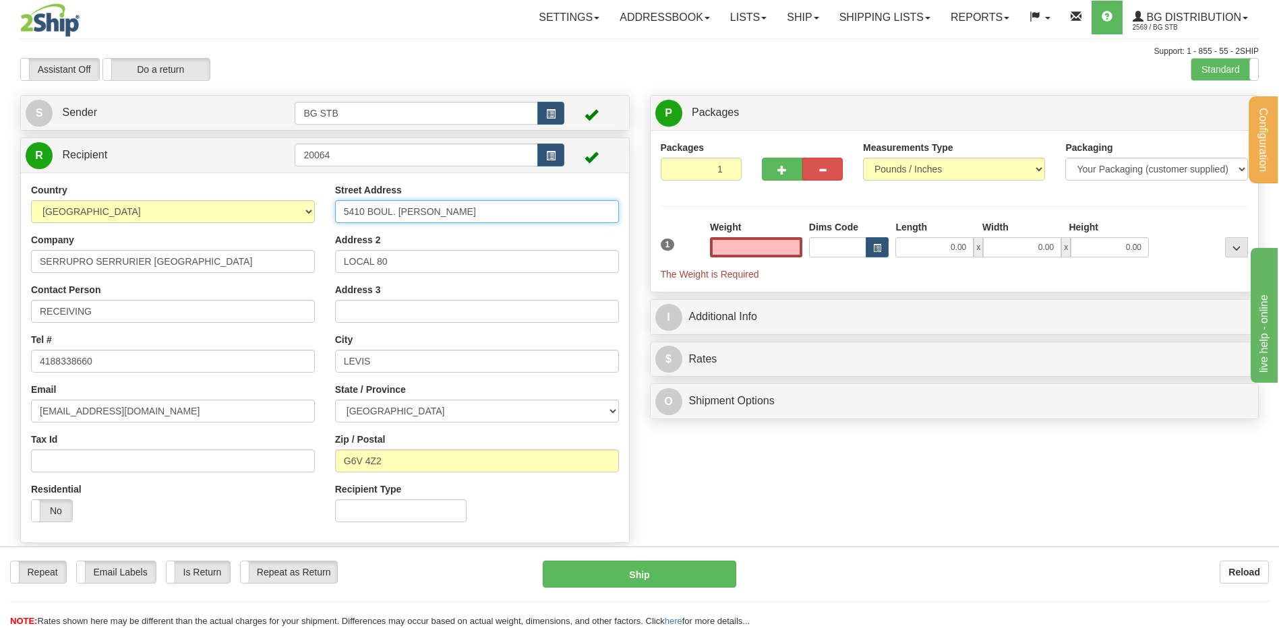
type input "0.00"
drag, startPoint x: 504, startPoint y: 210, endPoint x: 327, endPoint y: 219, distance: 177.5
click at [338, 216] on input "5410 BOUL. GUILLAUME COUTURE" at bounding box center [477, 211] width 284 height 23
type input "1378 KING OUEST"
click at [296, 358] on div "Country [GEOGRAPHIC_DATA] [GEOGRAPHIC_DATA] [GEOGRAPHIC_DATA] [GEOGRAPHIC_DATA]…" at bounding box center [325, 357] width 608 height 349
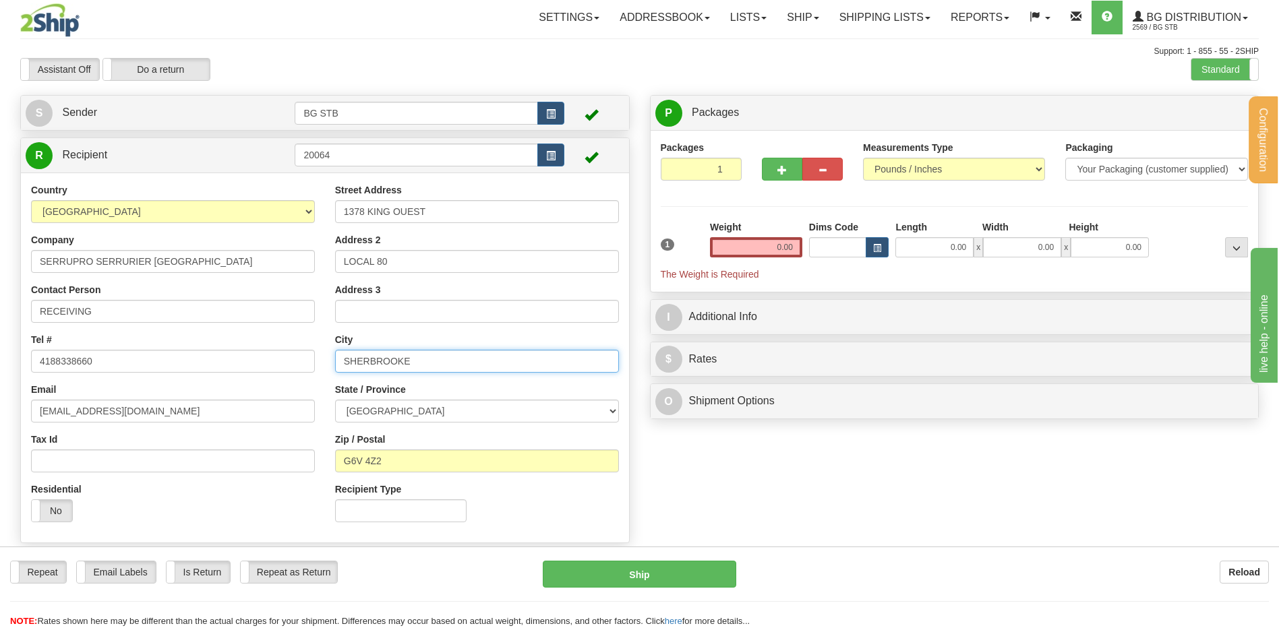
type input "SHERBROOKE"
drag, startPoint x: 404, startPoint y: 464, endPoint x: 277, endPoint y: 450, distance: 127.5
click at [323, 464] on div "Country AFGHANISTAN ALAND ISLANDS ALBANIA ALGERIA AMERICAN SAMOA ANDORRA ANGOLA…" at bounding box center [325, 357] width 608 height 349
type input "J1J 2B6"
drag, startPoint x: 417, startPoint y: 258, endPoint x: 230, endPoint y: 262, distance: 186.8
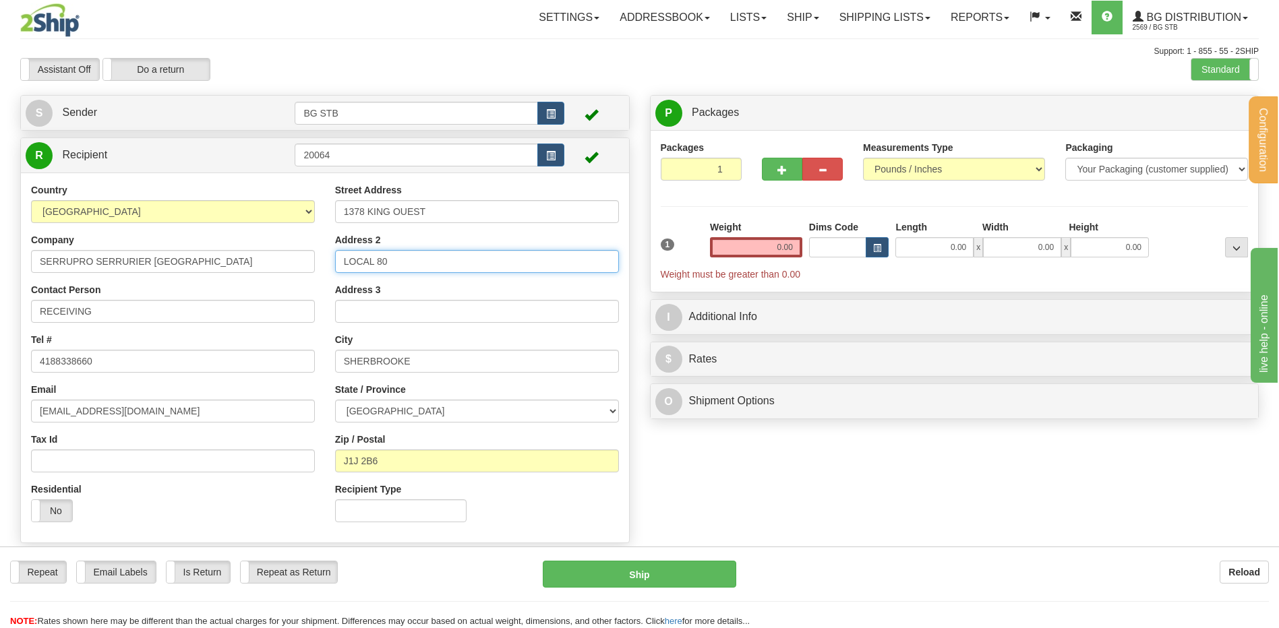
click at [237, 261] on div "Country AFGHANISTAN ALAND ISLANDS ALBANIA ALGERIA AMERICAN SAMOA ANDORRA ANGOLA…" at bounding box center [325, 357] width 608 height 349
click at [719, 448] on div "Create a label for the return Create Pickup Without Label S" at bounding box center [639, 322] width 1259 height 455
click at [760, 239] on input "0.00" at bounding box center [756, 247] width 92 height 20
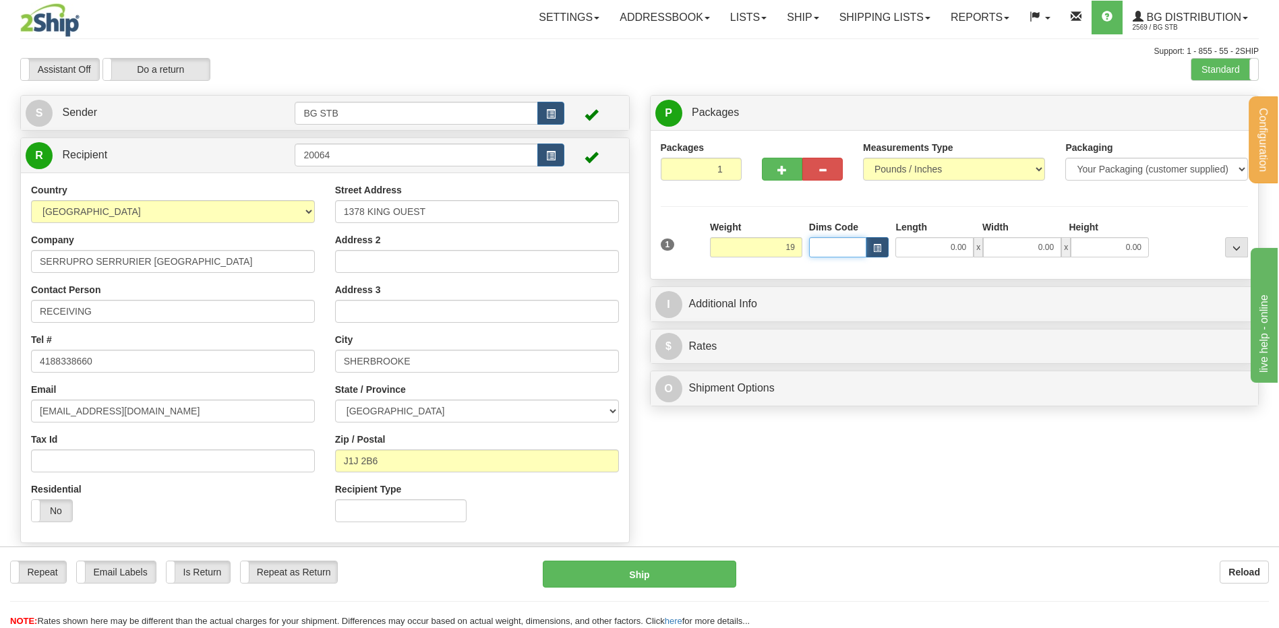
type input "19.00"
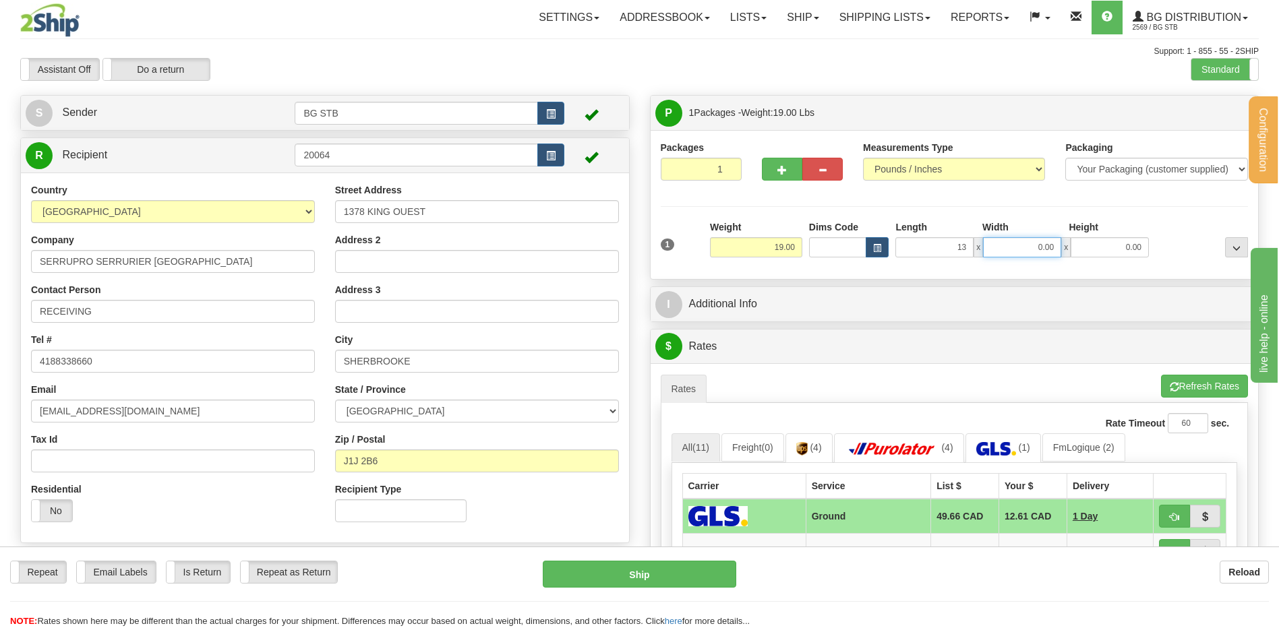
type input "13.00"
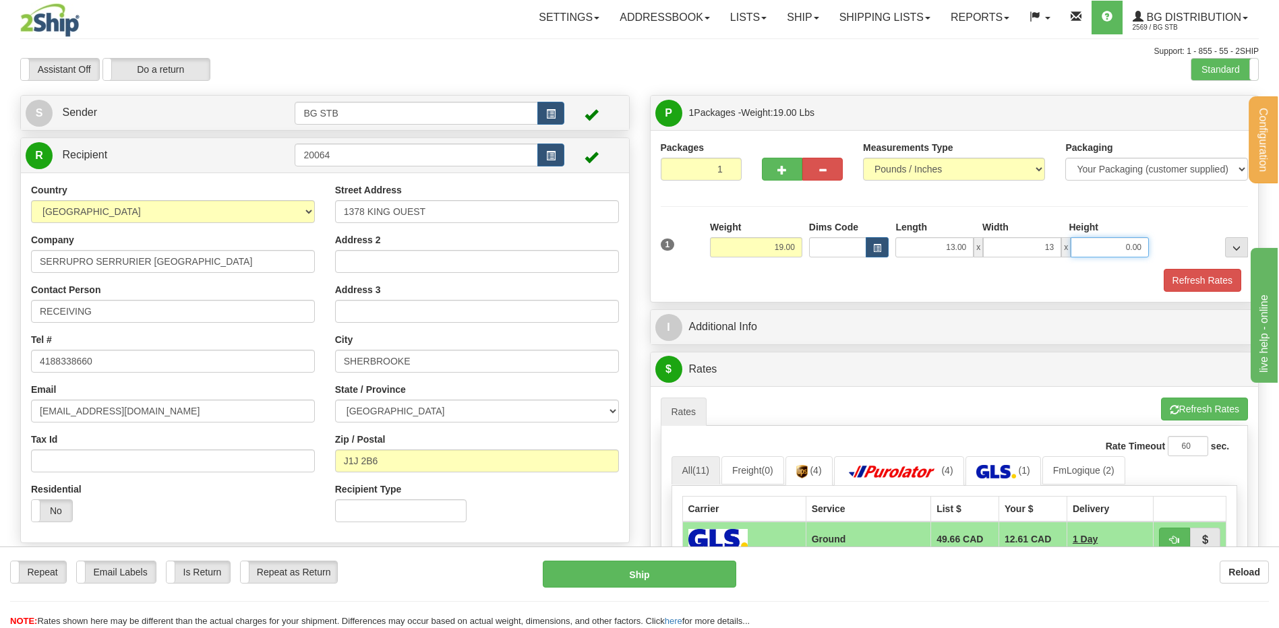
type input "13.00"
type input "8.00"
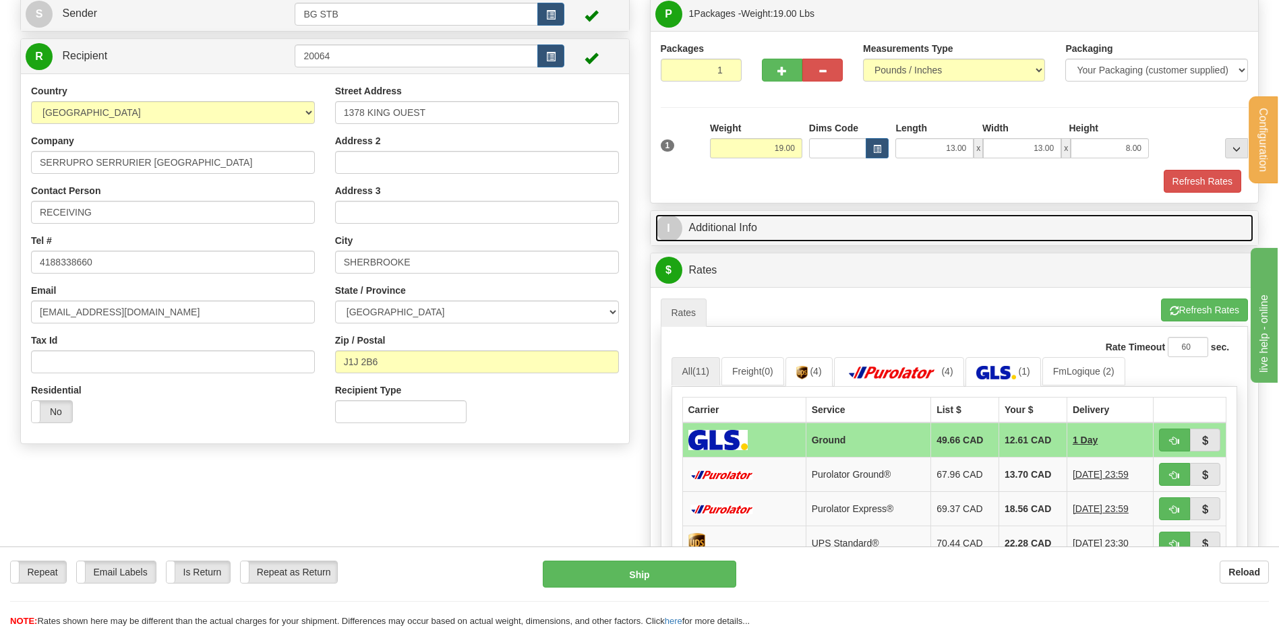
scroll to position [202, 0]
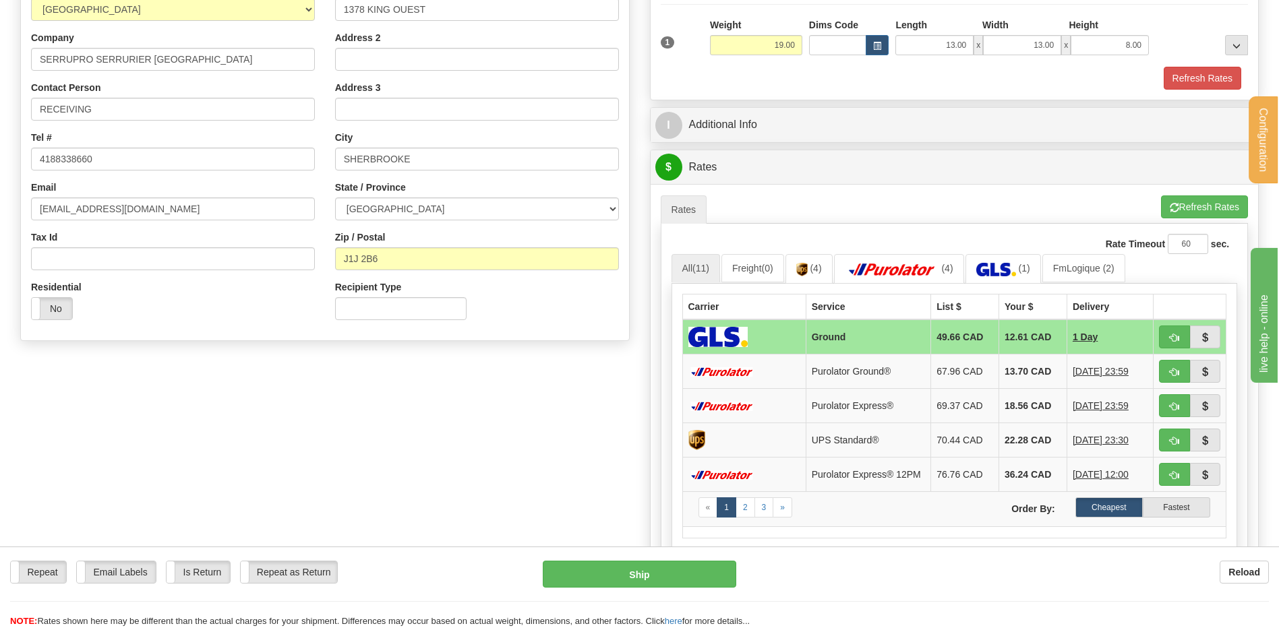
click at [758, 139] on div "I Additional Info" at bounding box center [955, 125] width 608 height 34
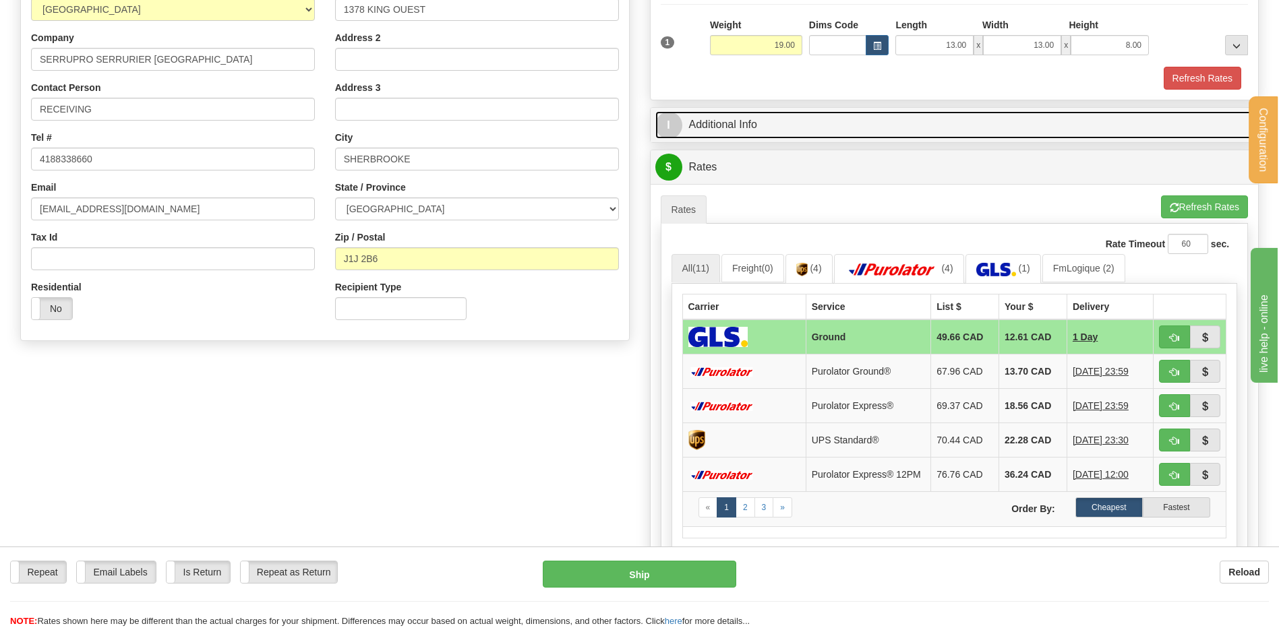
click at [783, 131] on link "I Additional Info" at bounding box center [954, 125] width 599 height 28
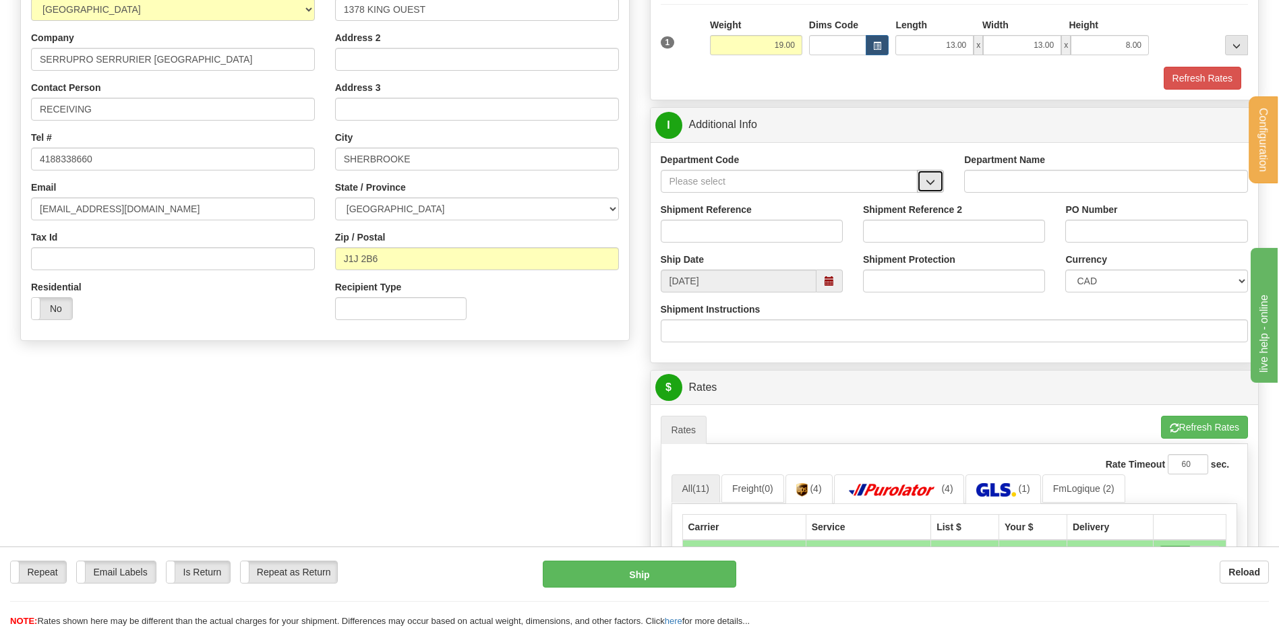
click at [925, 187] on button "button" at bounding box center [930, 181] width 27 height 23
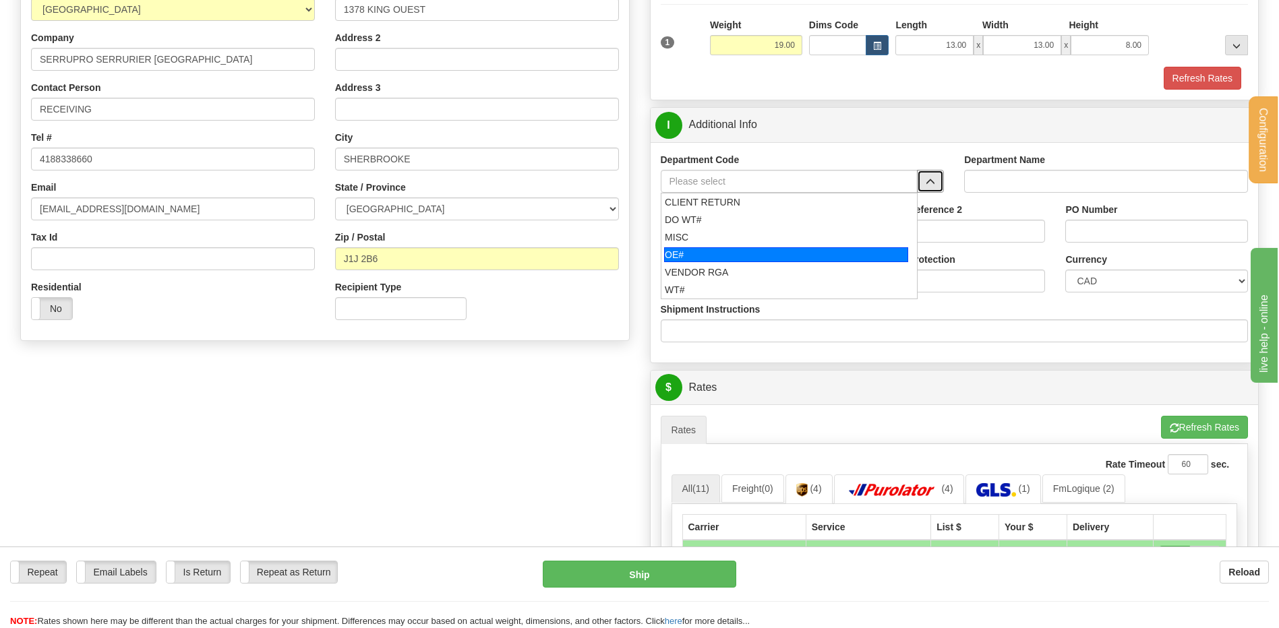
click at [761, 246] on li "OE#" at bounding box center [789, 255] width 256 height 18
type input "OE#"
type input "ORDERS"
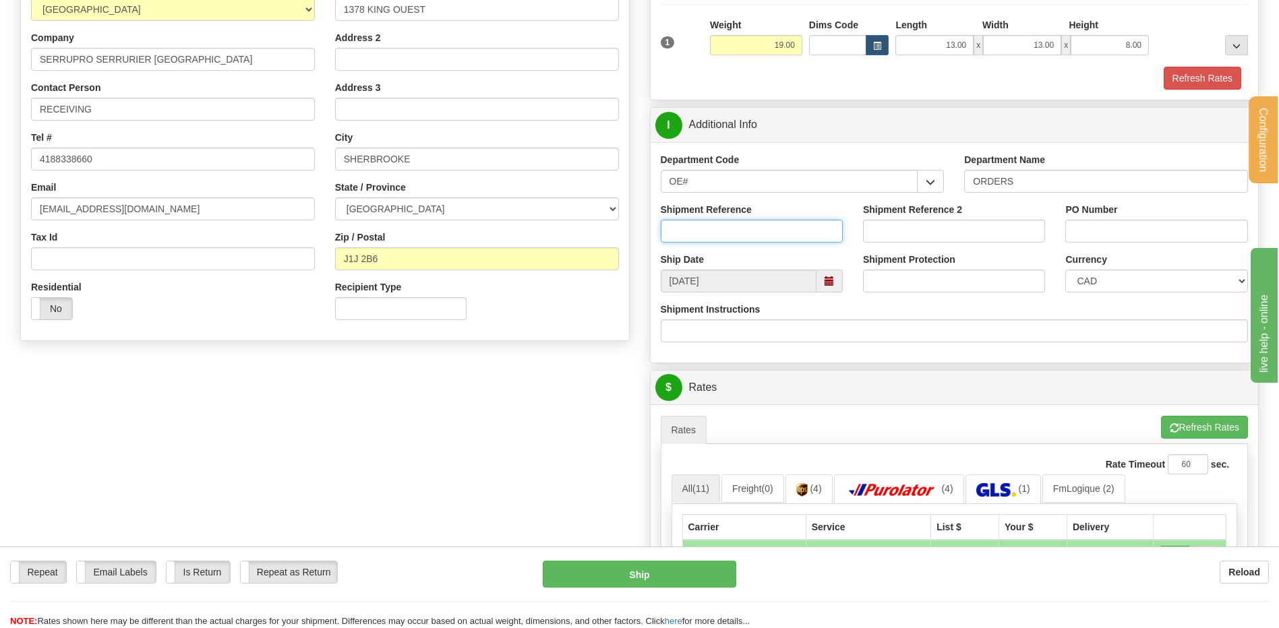
click at [736, 231] on input "Shipment Reference" at bounding box center [752, 231] width 182 height 23
type input "80005985-00"
type input "7"
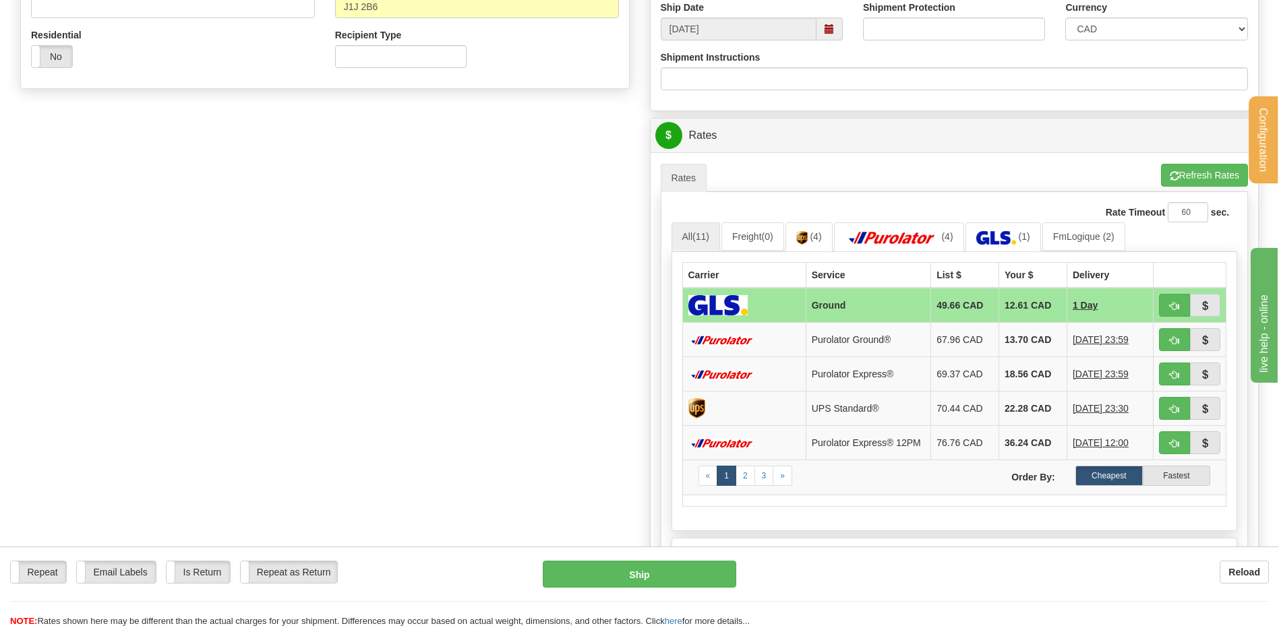
scroll to position [539, 0]
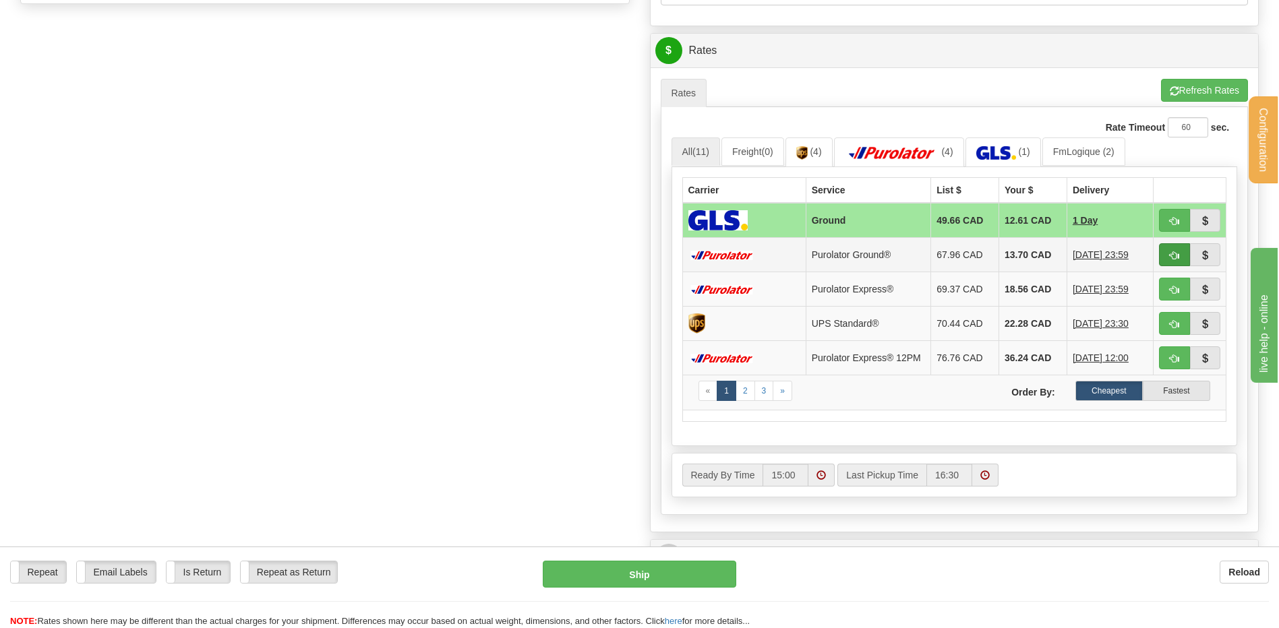
type input "421608"
click at [1181, 260] on button "button" at bounding box center [1174, 254] width 31 height 23
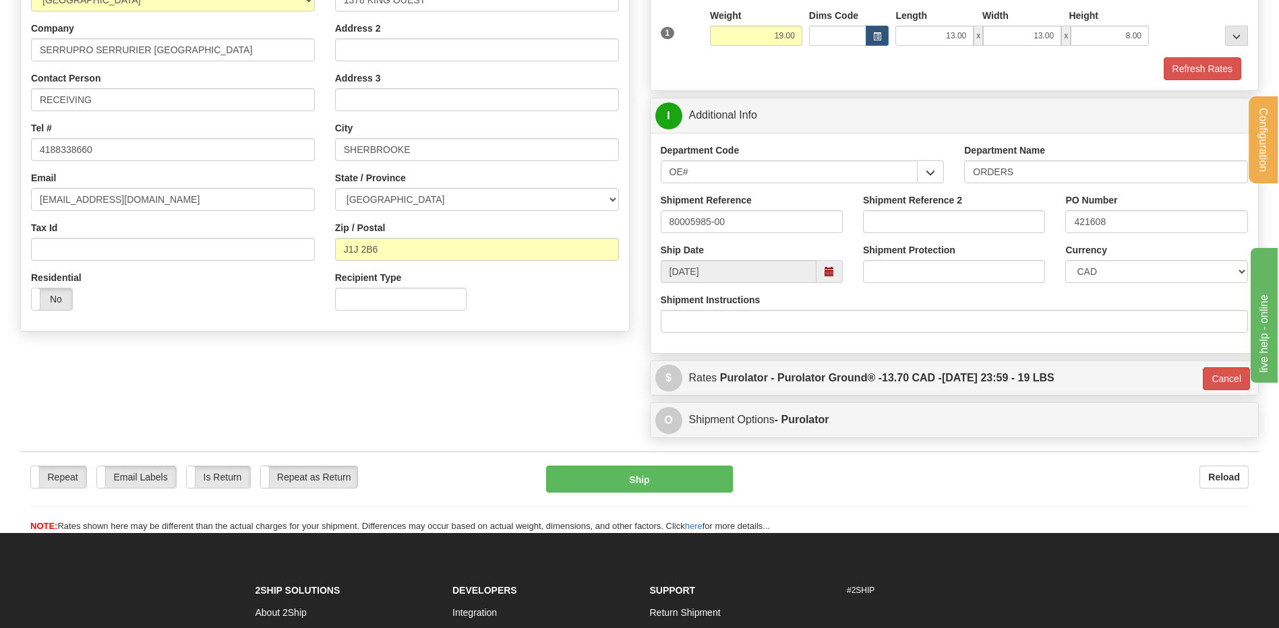
scroll to position [361, 0]
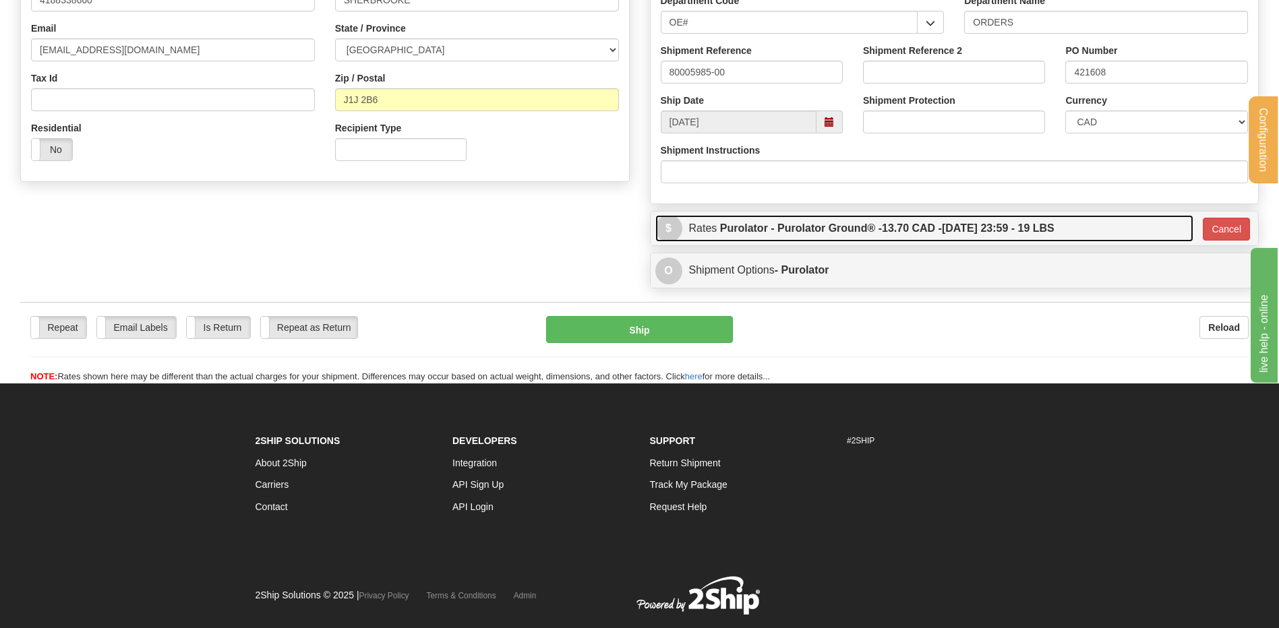
click at [821, 226] on label "Purolator - Purolator Ground® - 13.70 CAD - 09/16/2025 23:59 - 19 LBS" at bounding box center [887, 228] width 334 height 27
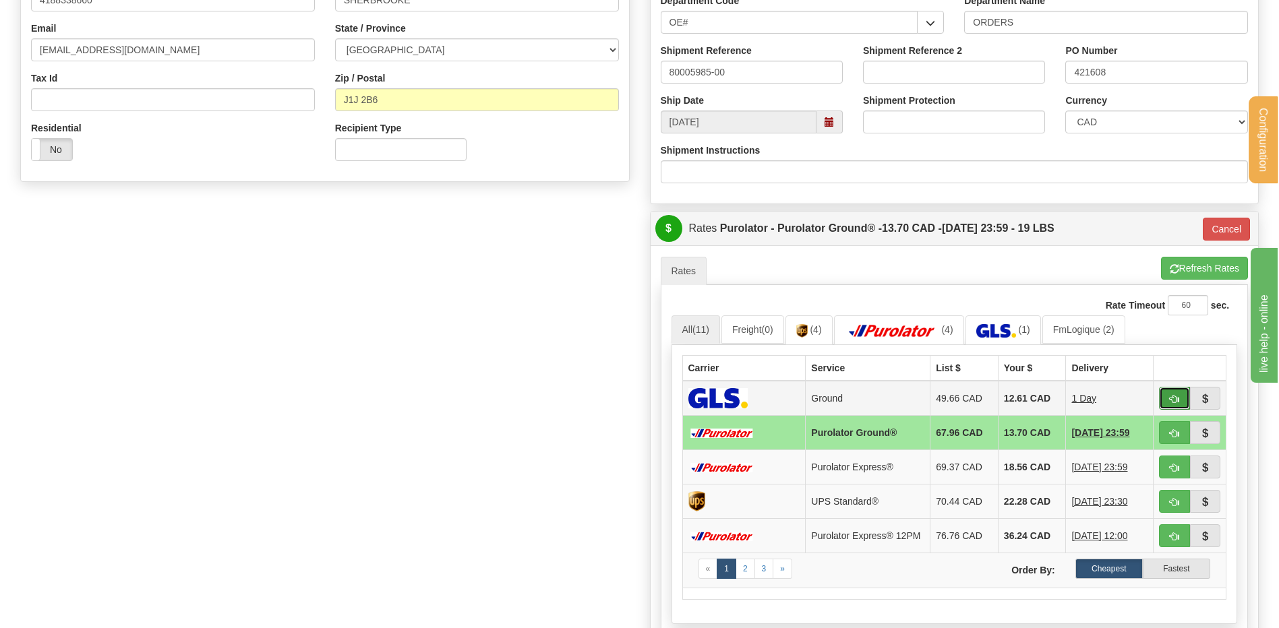
click at [1161, 396] on button "button" at bounding box center [1174, 398] width 31 height 23
type input "1"
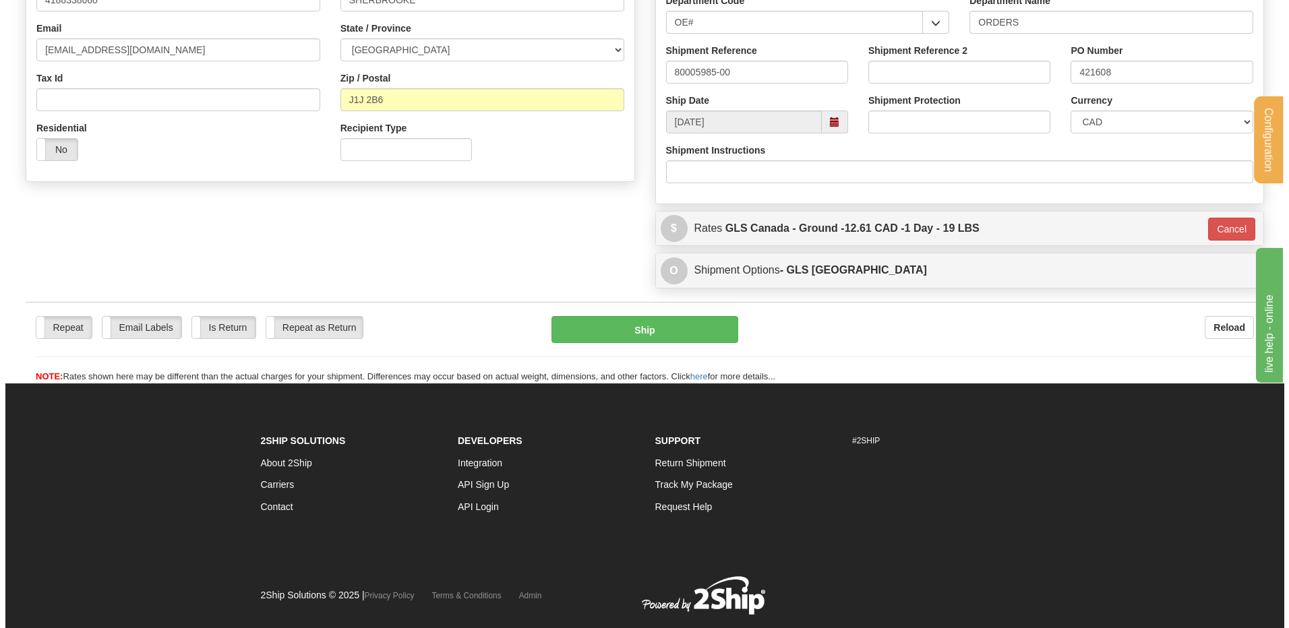
scroll to position [92, 0]
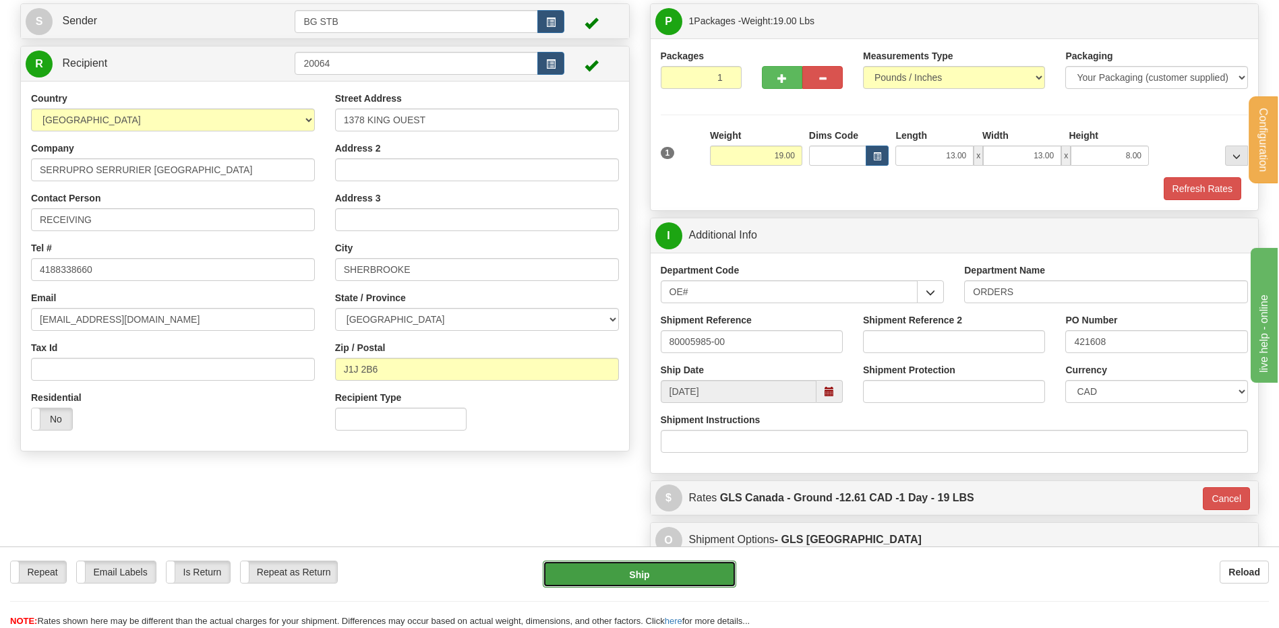
click at [604, 573] on button "Ship" at bounding box center [639, 574] width 193 height 27
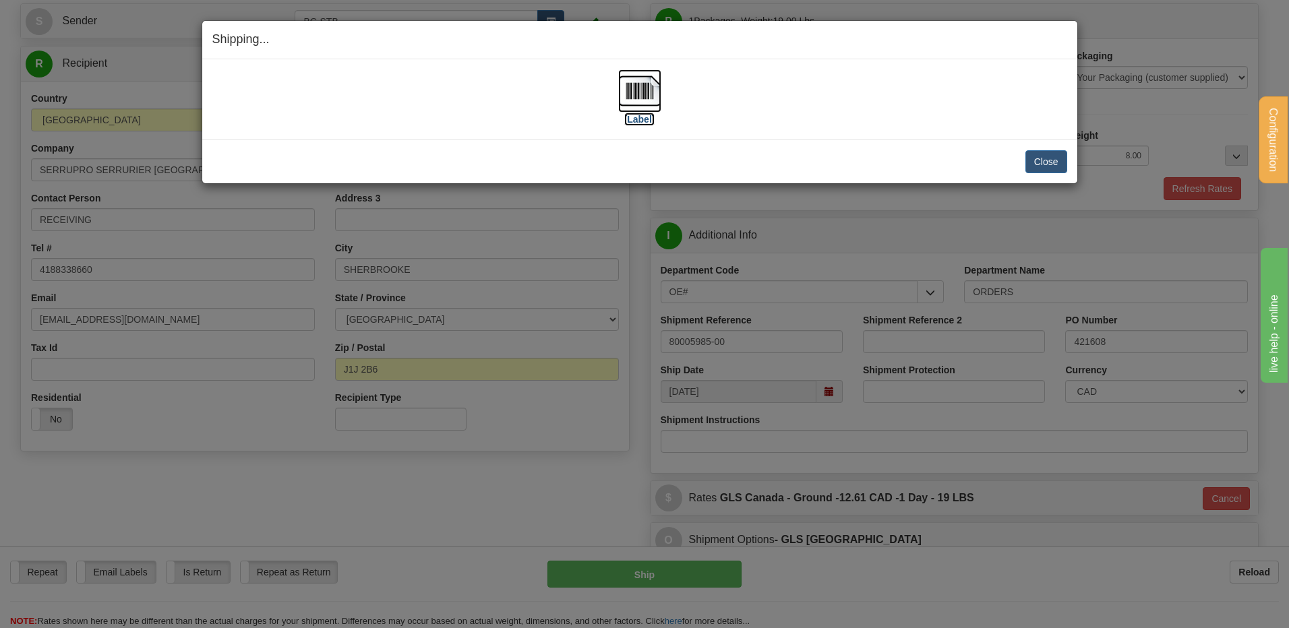
click at [657, 86] on img at bounding box center [639, 90] width 43 height 43
click at [1042, 157] on button "Close" at bounding box center [1046, 161] width 42 height 23
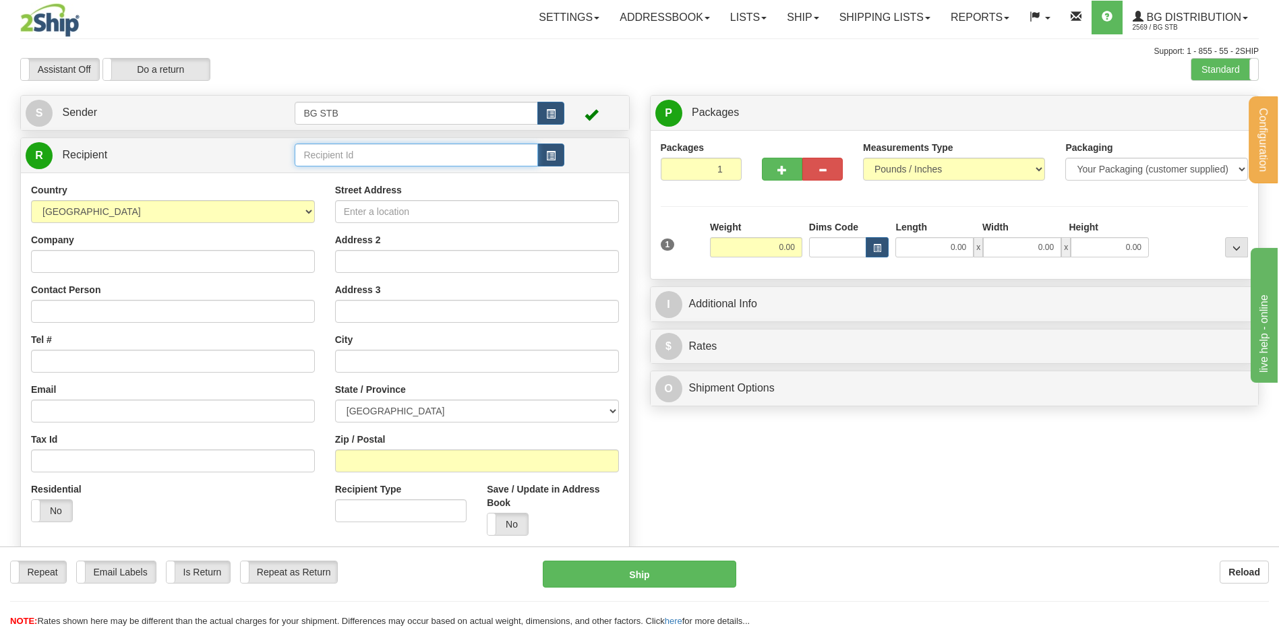
click at [387, 161] on input "text" at bounding box center [416, 155] width 243 height 23
type input "1128"
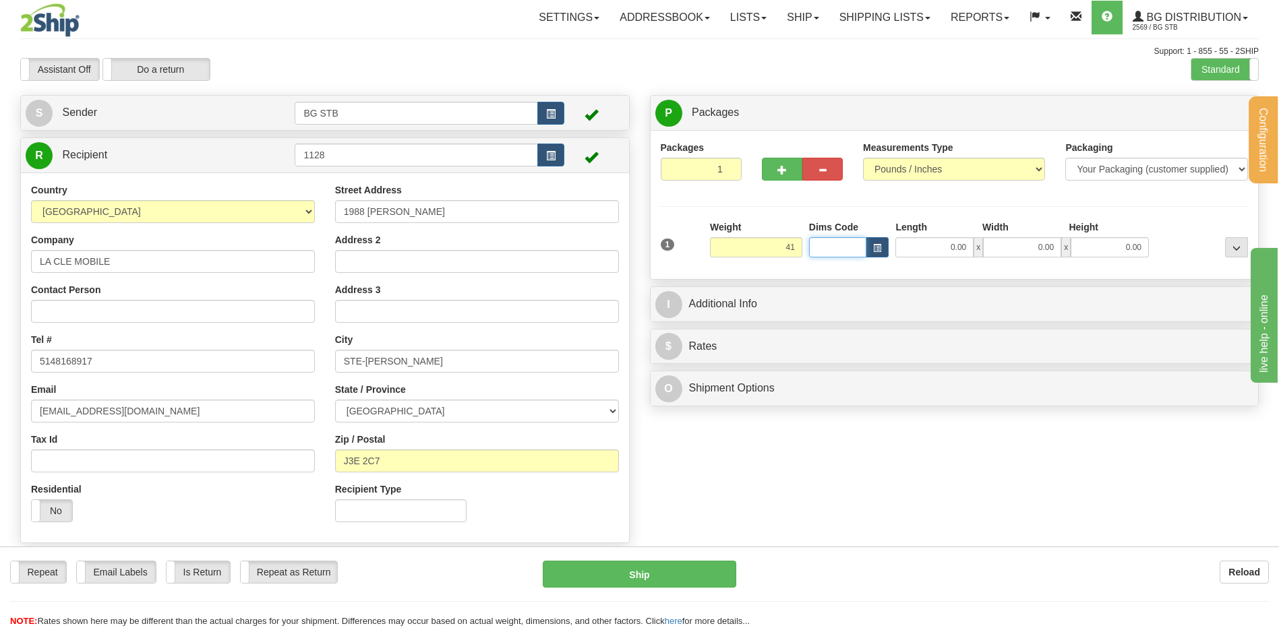
type input "41.00"
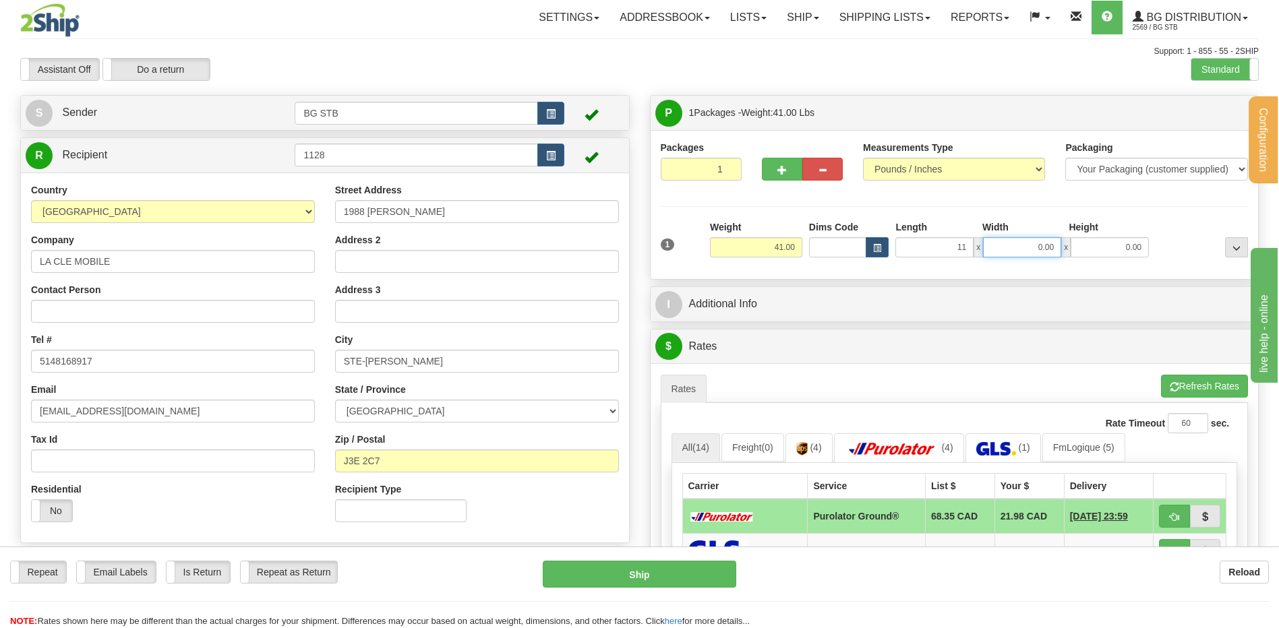
type input "11.00"
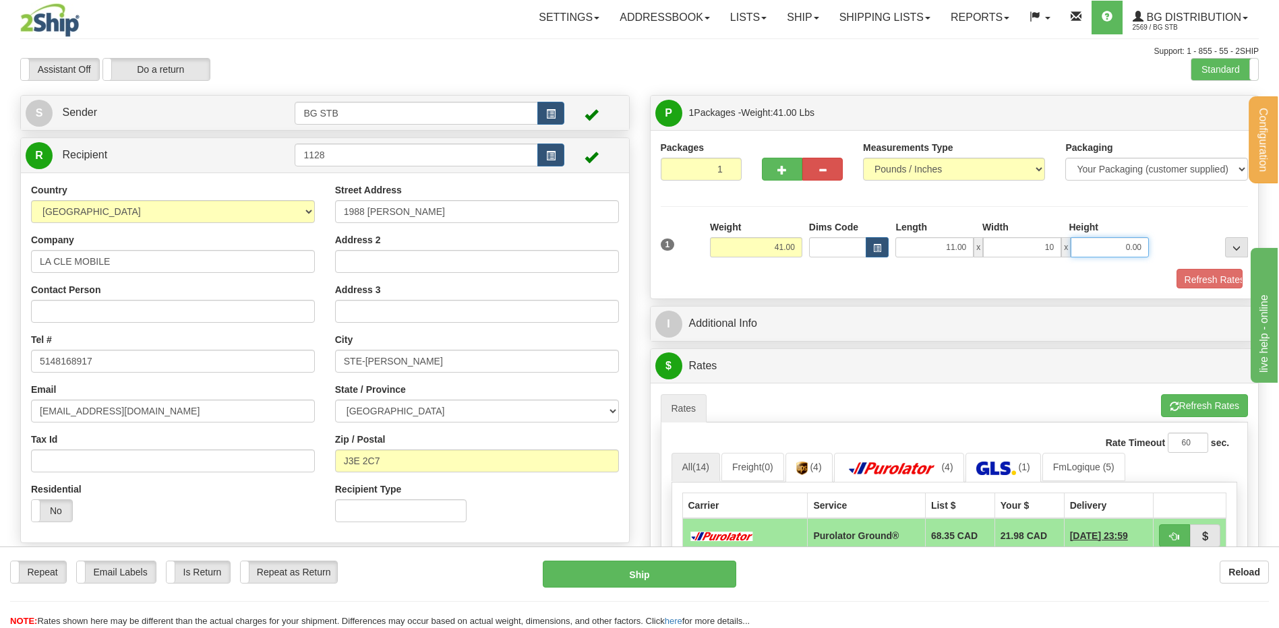
type input "10.00"
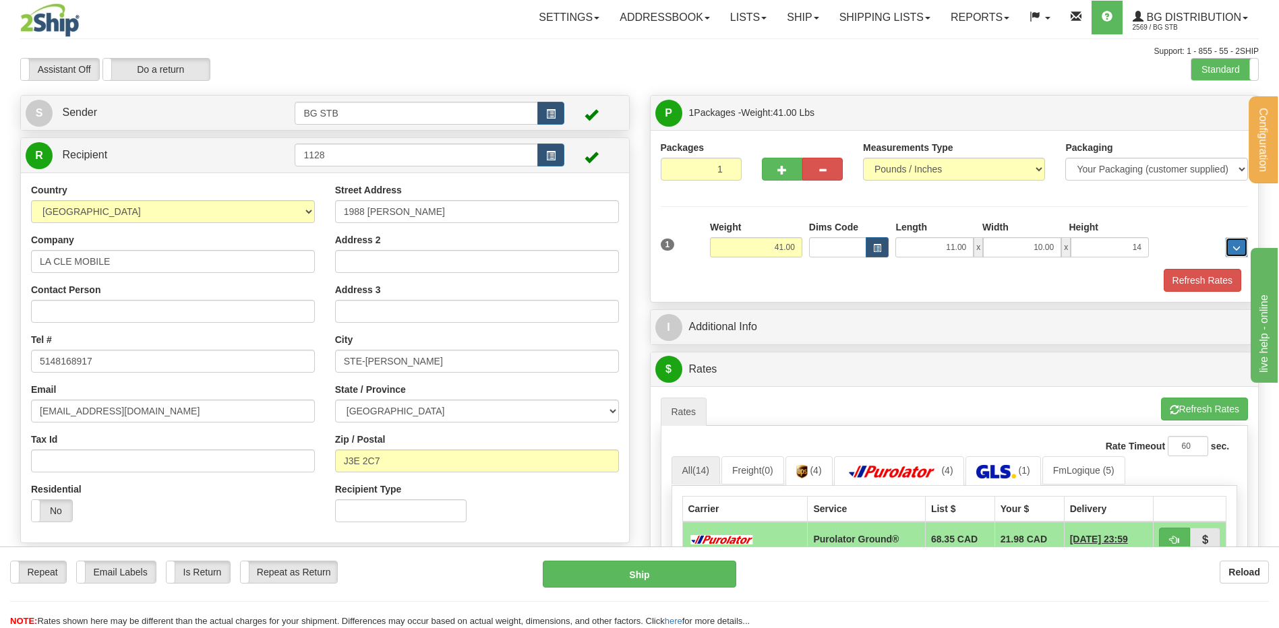
type input "14.00"
click at [784, 172] on span "button" at bounding box center [781, 170] width 9 height 9
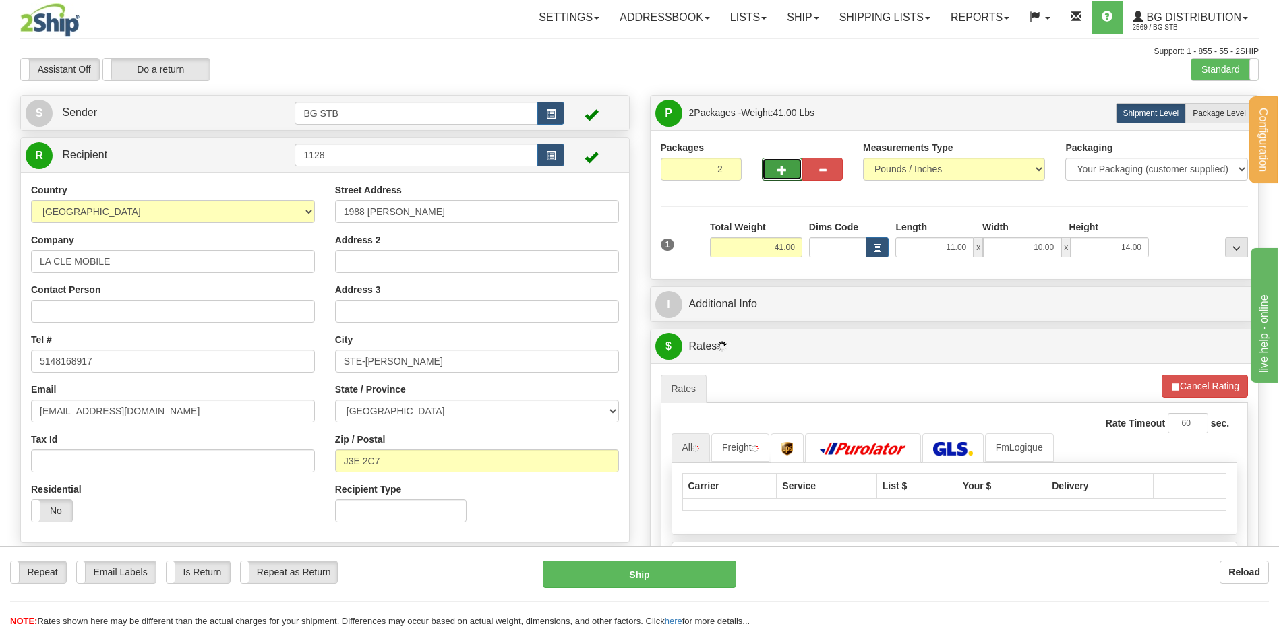
click at [783, 171] on span "button" at bounding box center [781, 170] width 9 height 9
type input "3"
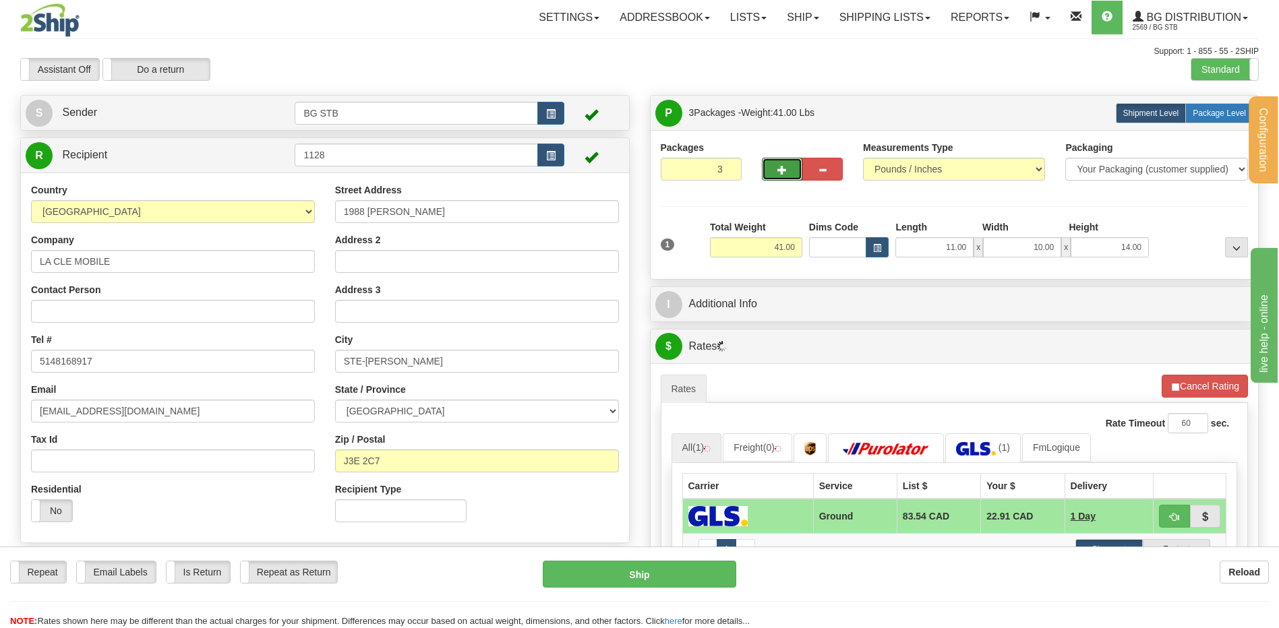
drag, startPoint x: 1234, startPoint y: 109, endPoint x: 1217, endPoint y: 113, distance: 17.3
click at [1230, 110] on span "Package Level" at bounding box center [1218, 113] width 53 height 9
radio input "true"
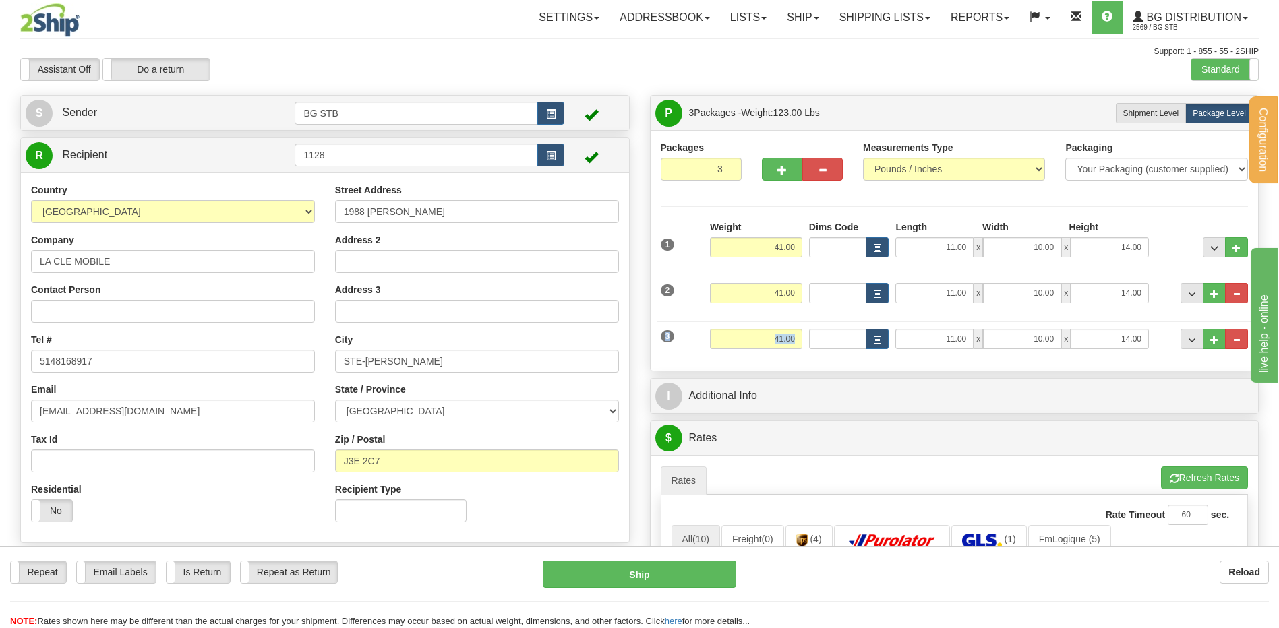
drag, startPoint x: 747, startPoint y: 332, endPoint x: 858, endPoint y: 324, distance: 111.5
click at [855, 326] on div "3 Weight 41.00 Dims Code Length Width Height" at bounding box center [954, 337] width 595 height 45
drag, startPoint x: 763, startPoint y: 334, endPoint x: 1114, endPoint y: 302, distance: 352.0
click at [917, 327] on div "3 Weight 41.00 Dims Code Length Width Height" at bounding box center [954, 337] width 595 height 45
type input "24.00"
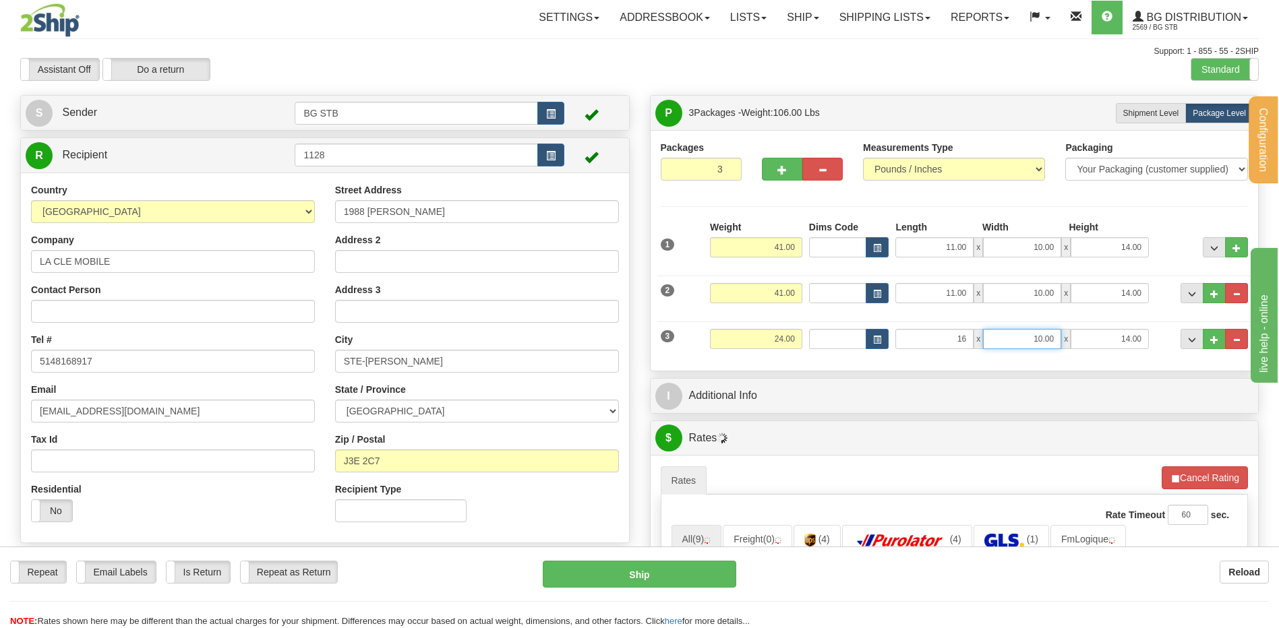
type input "16.00"
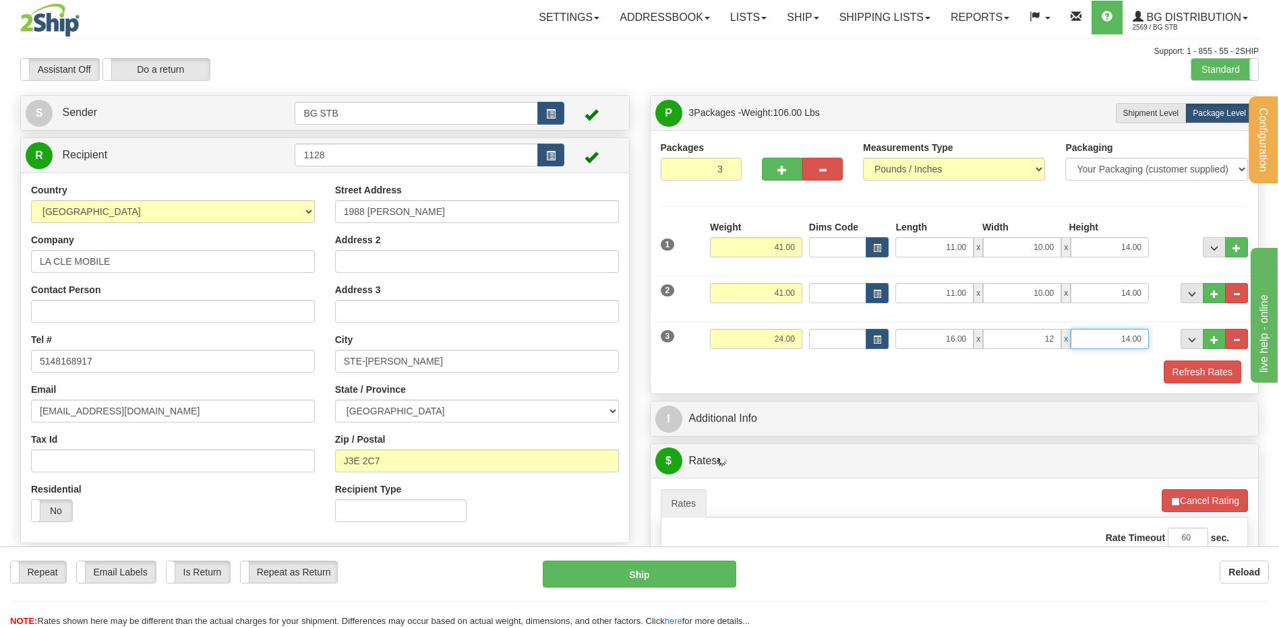
type input "12.00"
type input "11.00"
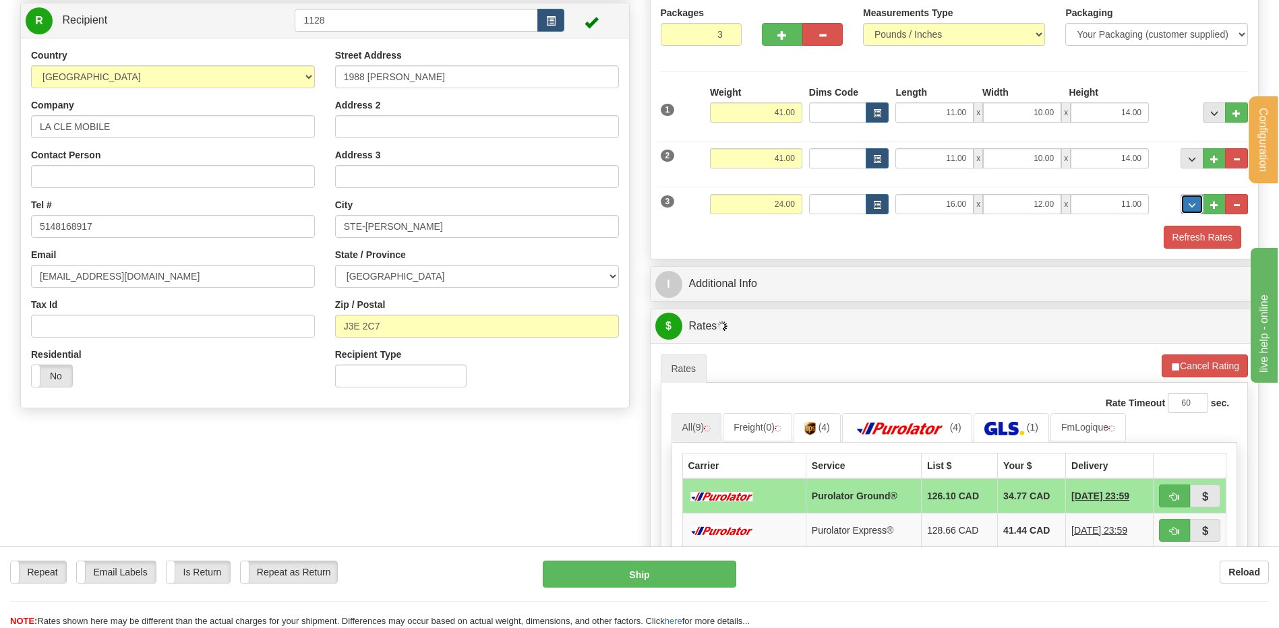
scroll to position [202, 0]
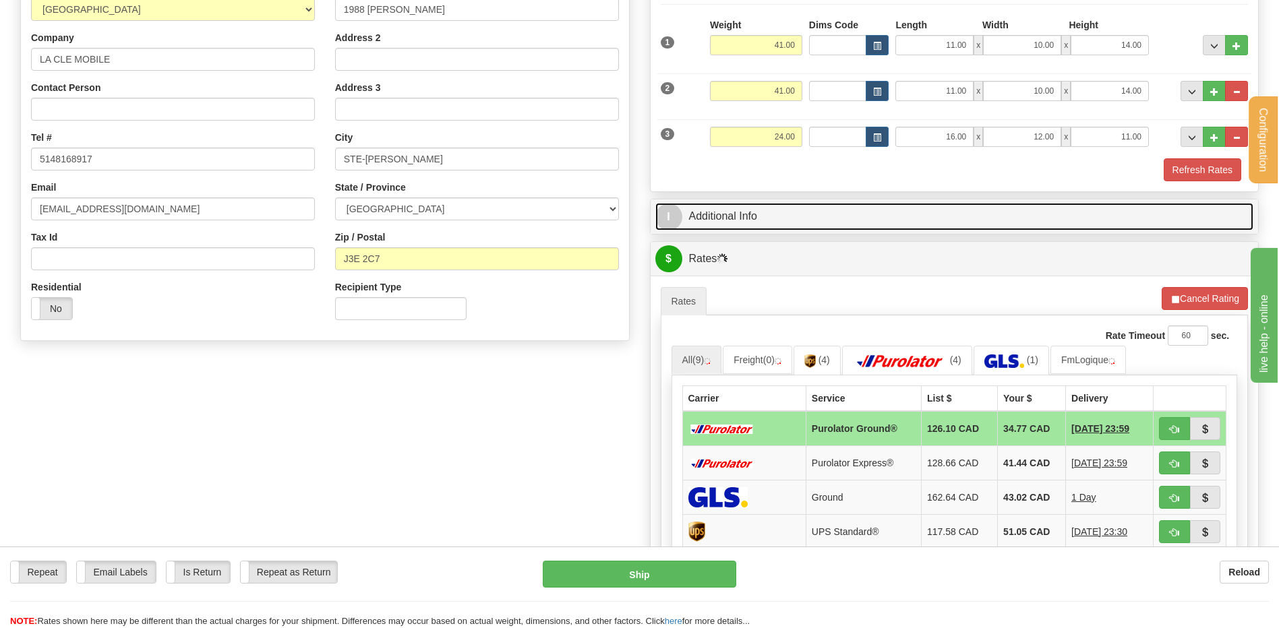
click at [796, 210] on link "I Additional Info" at bounding box center [954, 217] width 599 height 28
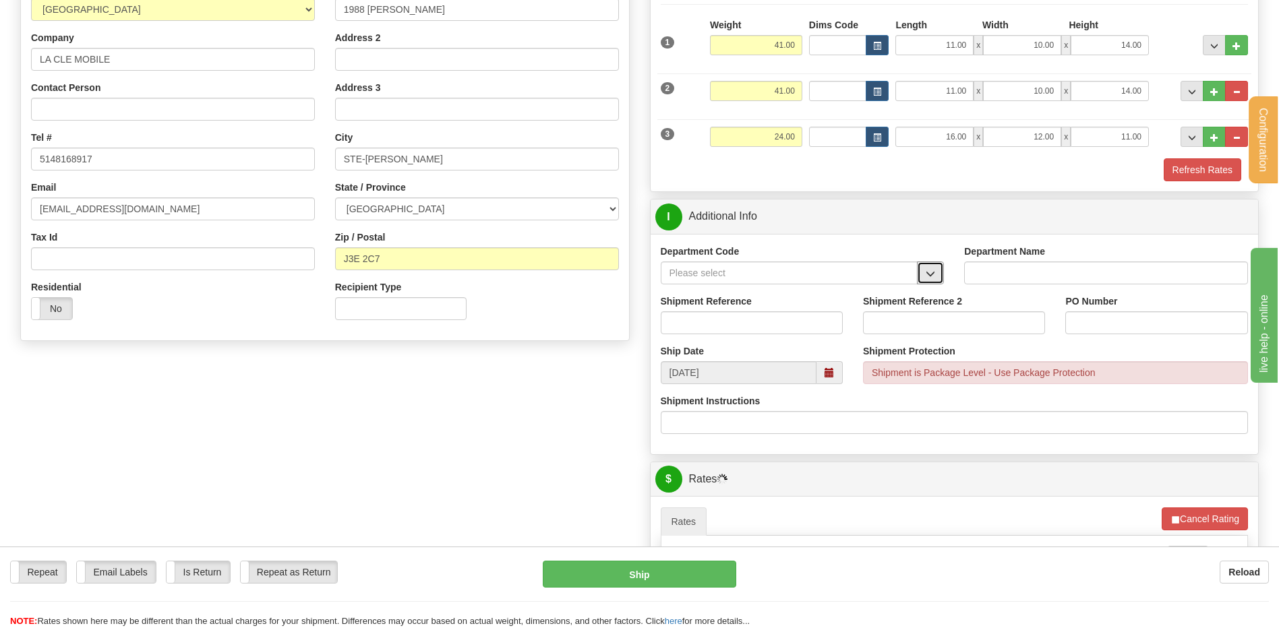
drag, startPoint x: 934, startPoint y: 270, endPoint x: 914, endPoint y: 275, distance: 20.8
click at [934, 270] on span "button" at bounding box center [930, 274] width 9 height 9
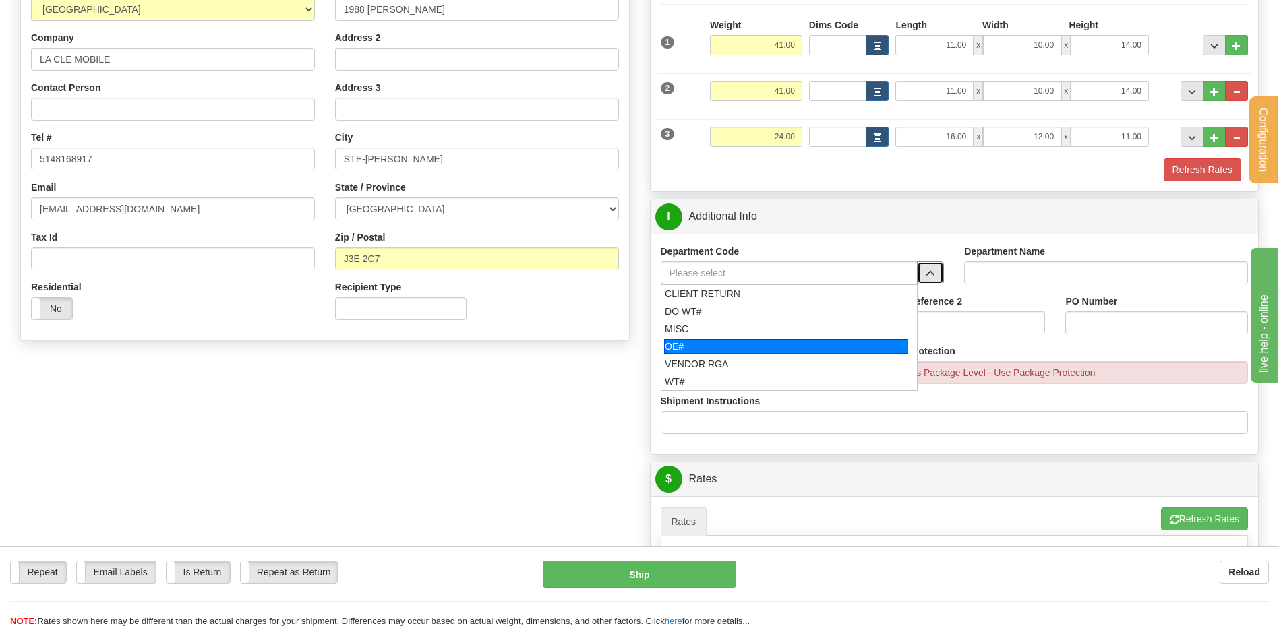
click at [698, 342] on div "OE#" at bounding box center [786, 346] width 244 height 15
type input "OE#"
type input "ORDERS"
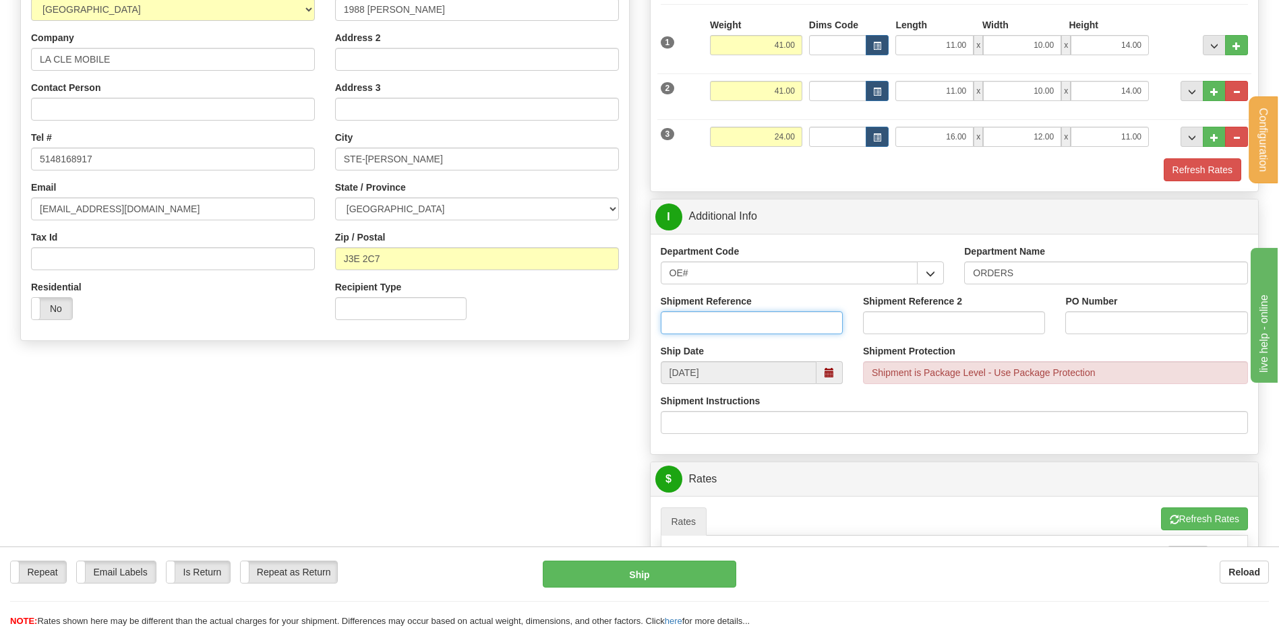
click at [696, 321] on input "Shipment Reference" at bounding box center [752, 322] width 182 height 23
type input "80005990-00"
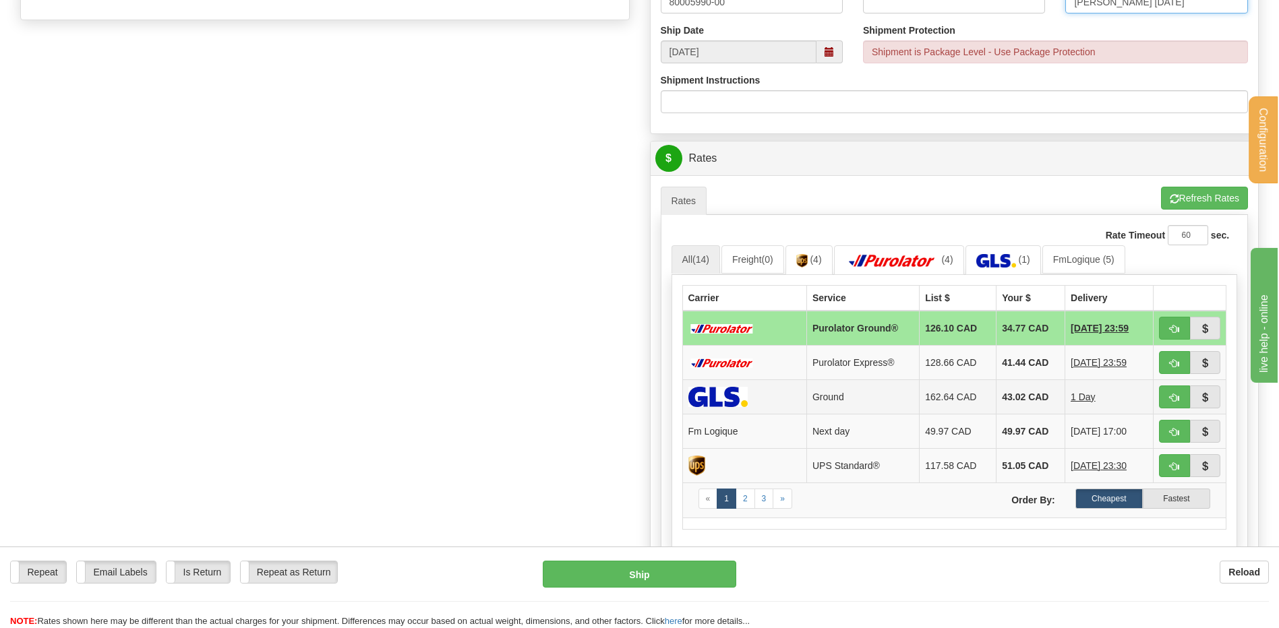
scroll to position [607, 0]
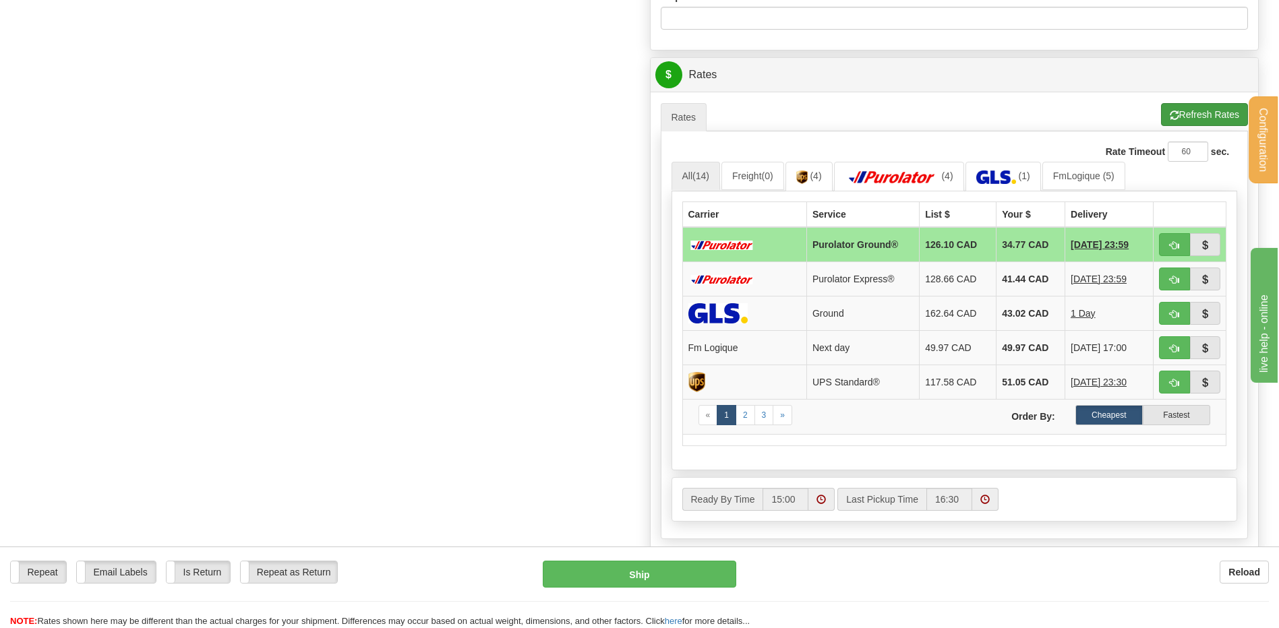
type input "SYLVAIN 12/09/25"
click at [1203, 119] on button "Refresh Rates" at bounding box center [1204, 114] width 87 height 23
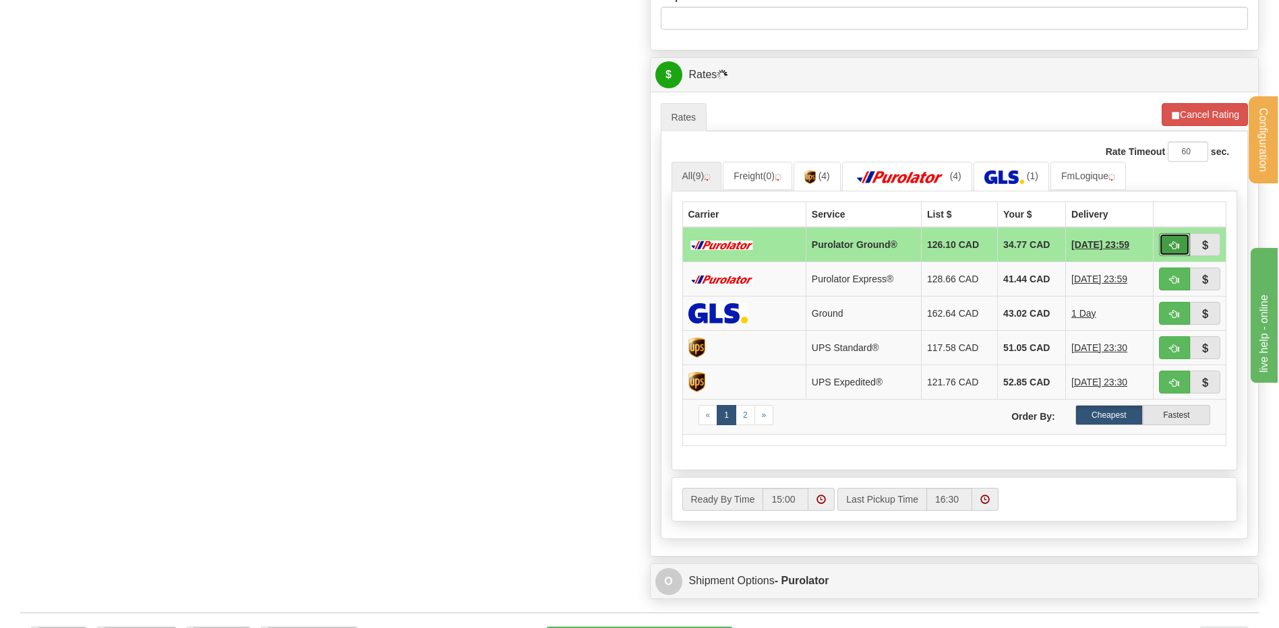
click at [1177, 243] on span "button" at bounding box center [1174, 245] width 9 height 9
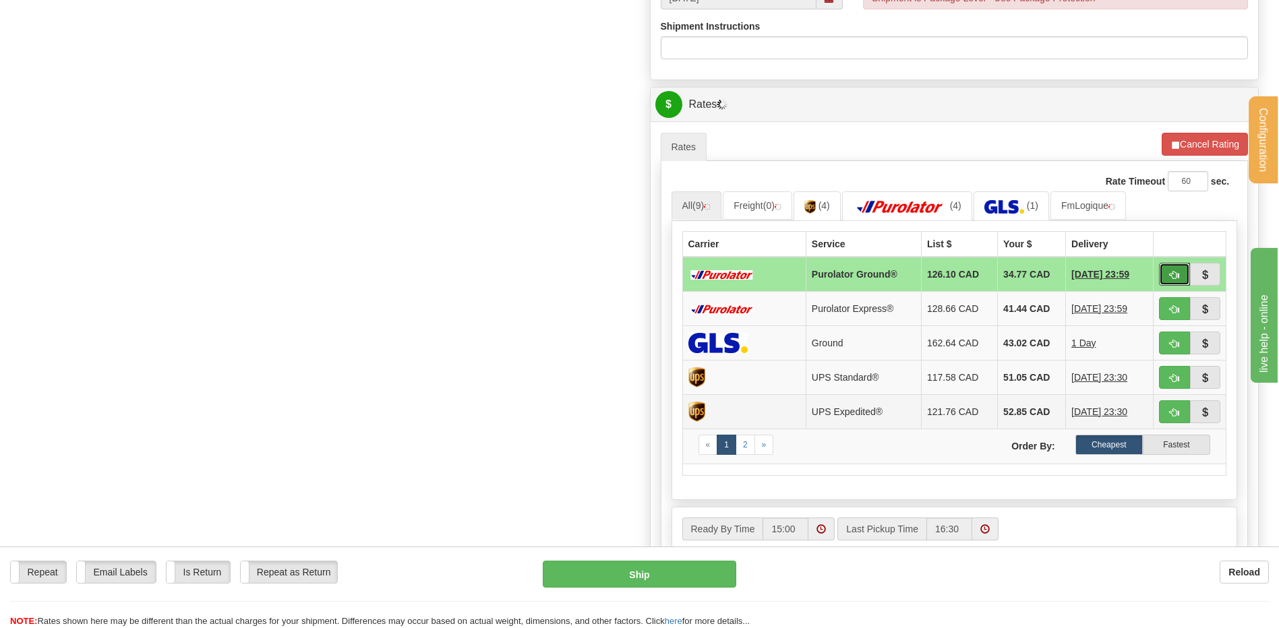
scroll to position [674, 0]
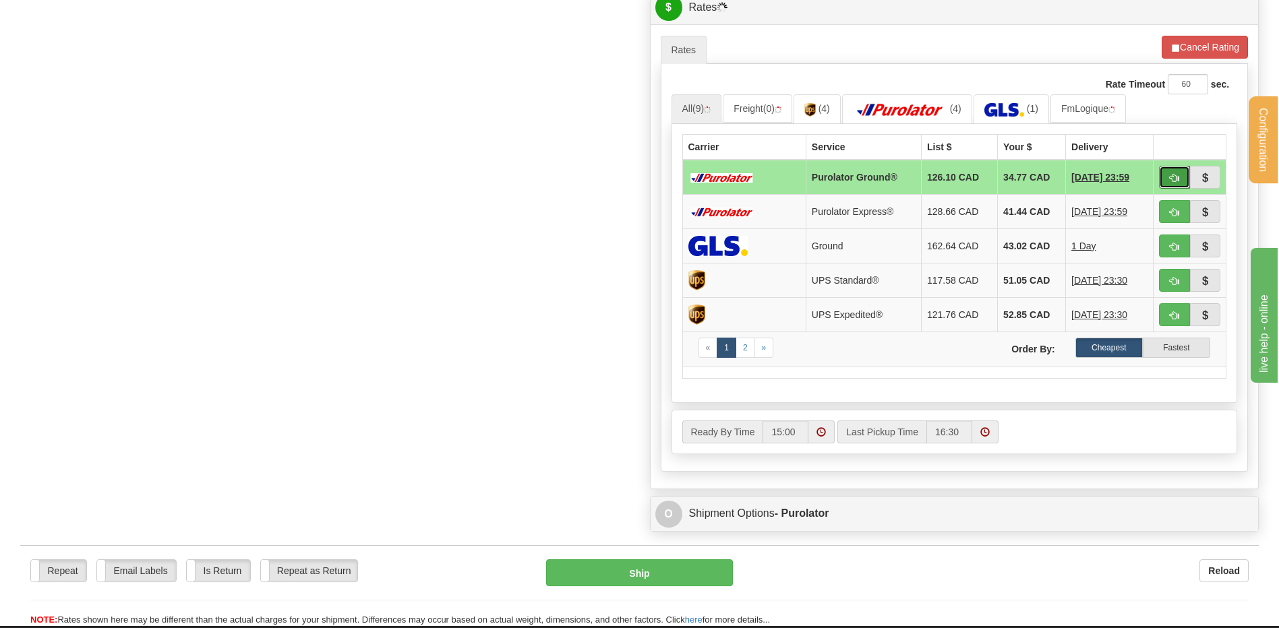
click at [1178, 175] on span "button" at bounding box center [1174, 178] width 9 height 9
click at [1172, 180] on span "button" at bounding box center [1174, 178] width 9 height 9
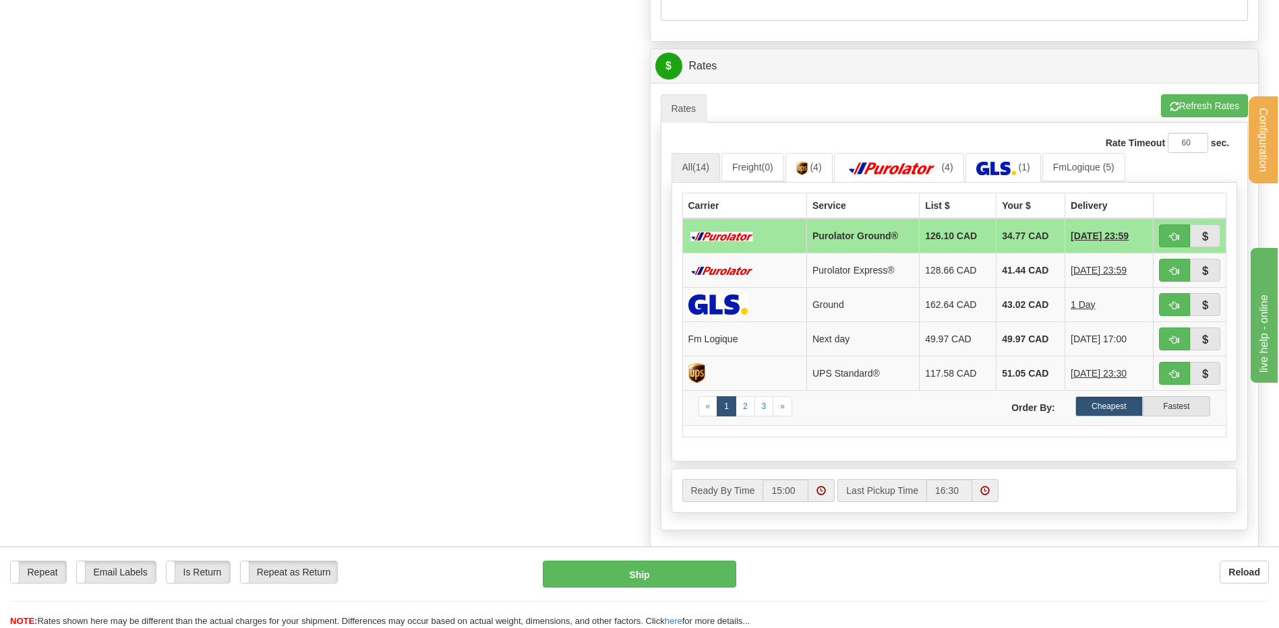
scroll to position [539, 0]
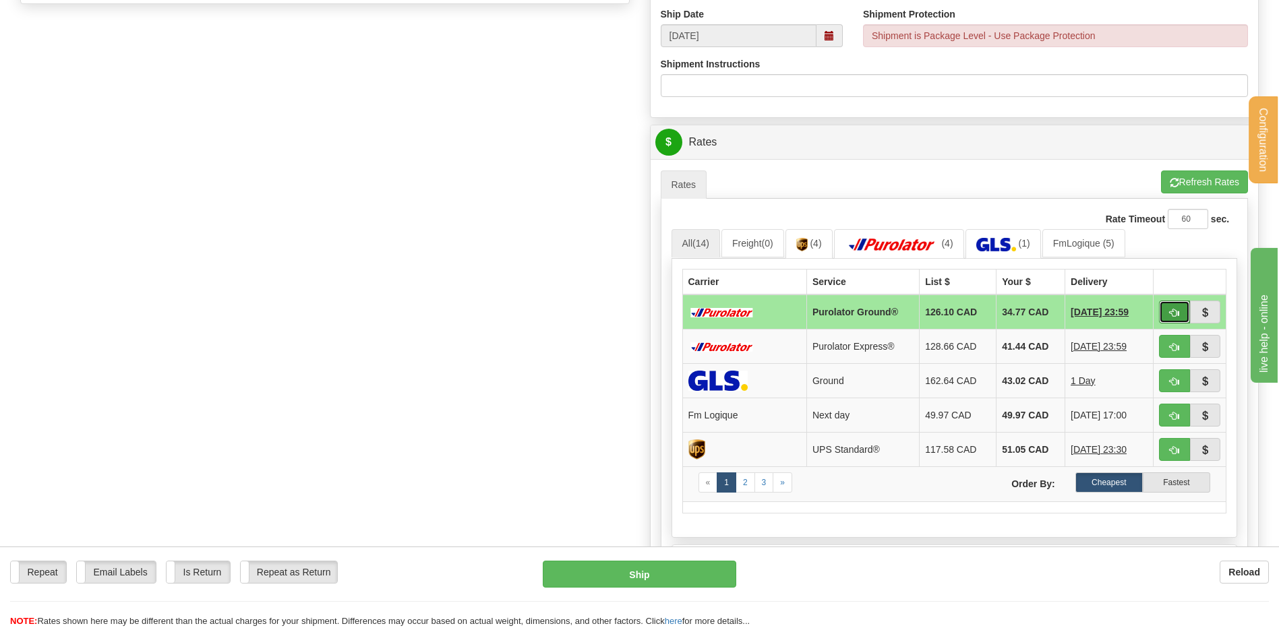
drag, startPoint x: 1182, startPoint y: 311, endPoint x: 1153, endPoint y: 320, distance: 30.9
click at [1182, 311] on button "button" at bounding box center [1174, 312] width 31 height 23
type input "260"
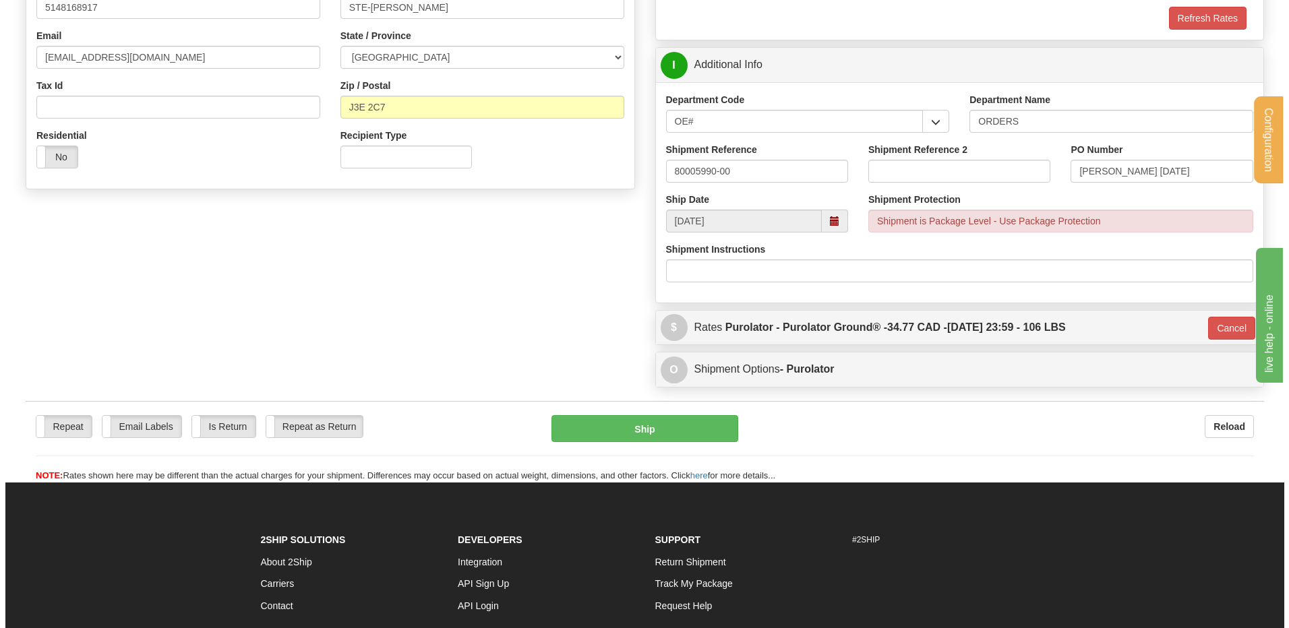
scroll to position [353, 0]
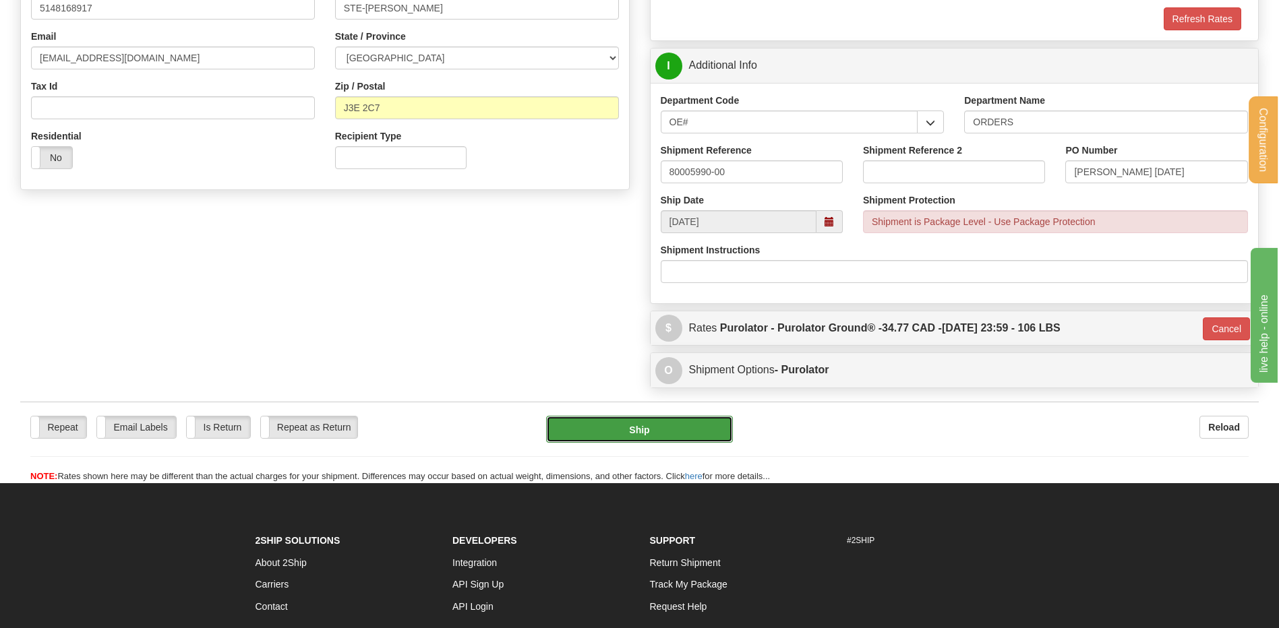
click at [692, 427] on button "Ship" at bounding box center [639, 429] width 186 height 27
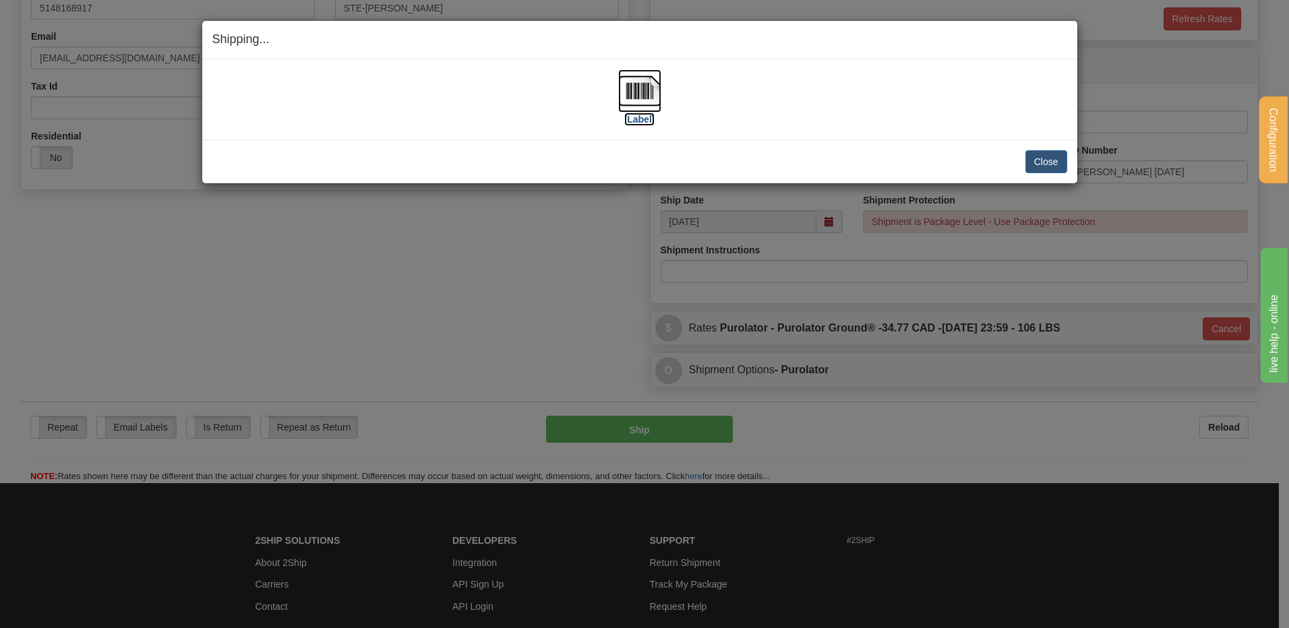
click at [626, 86] on img at bounding box center [639, 90] width 43 height 43
click at [1038, 160] on button "Close" at bounding box center [1046, 161] width 42 height 23
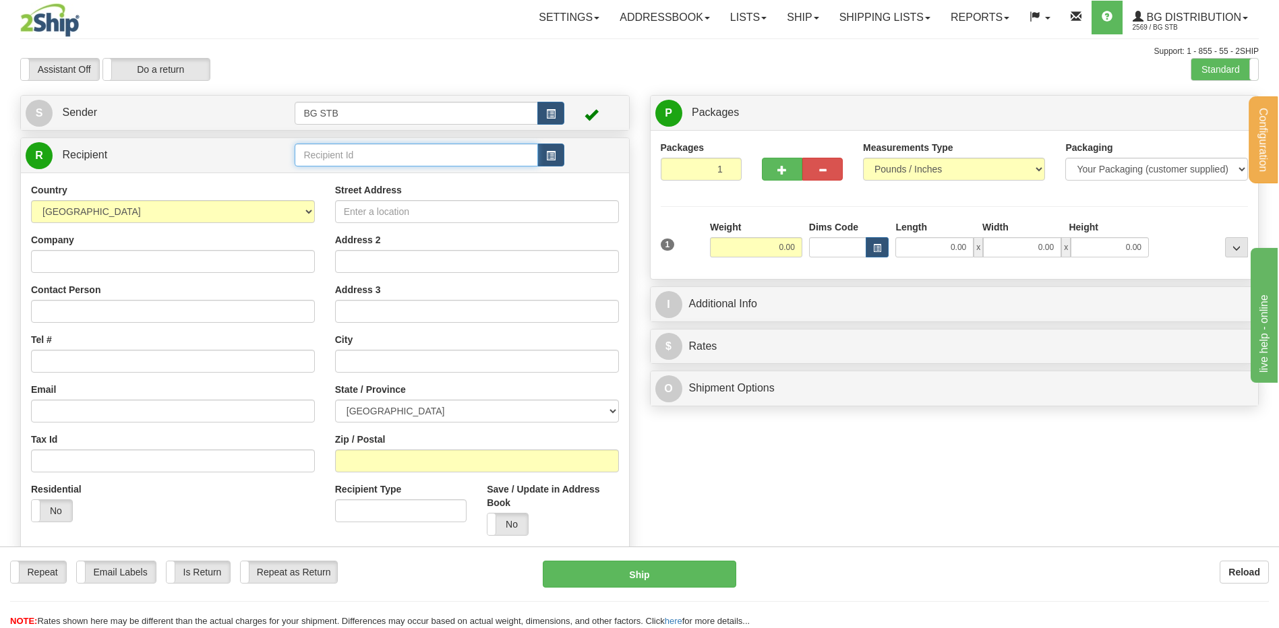
click at [372, 157] on input "text" at bounding box center [416, 155] width 243 height 23
type input "4047"
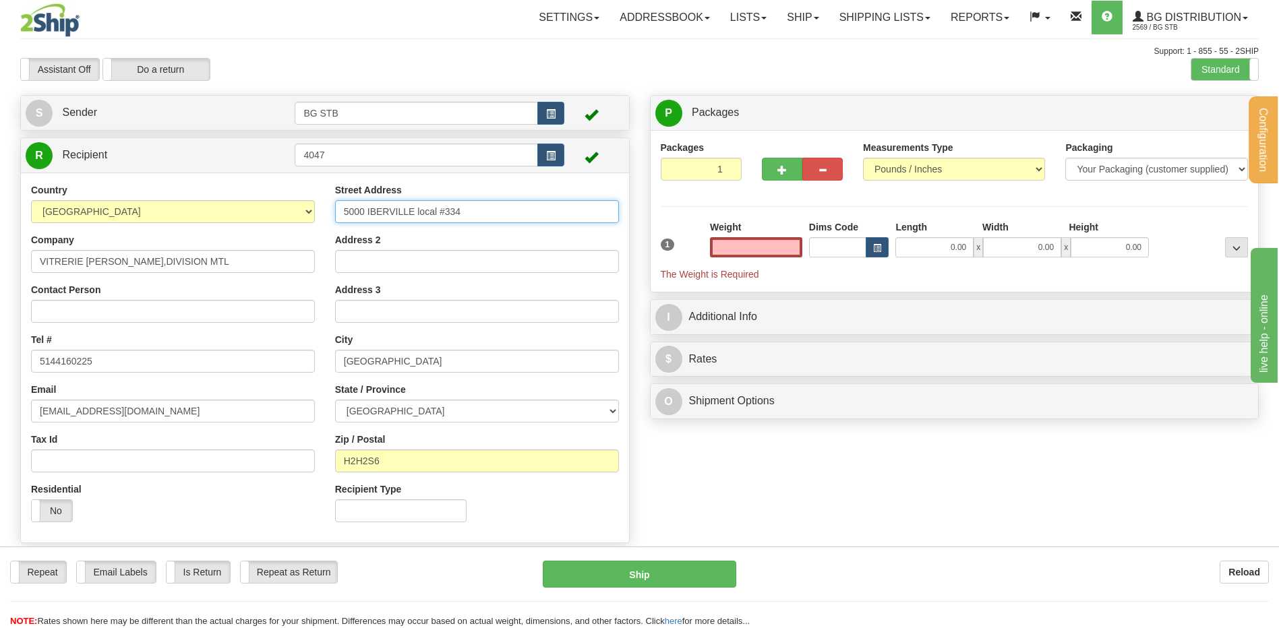
type input "0.00"
drag, startPoint x: 383, startPoint y: 214, endPoint x: 295, endPoint y: 212, distance: 87.7
click at [295, 212] on div "Country AFGHANISTAN ALAND ISLANDS ALBANIA ALGERIA AMERICAN SAMOA ANDORRA ANGOLA…" at bounding box center [325, 357] width 608 height 349
type input "4311 RUE HOGAN"
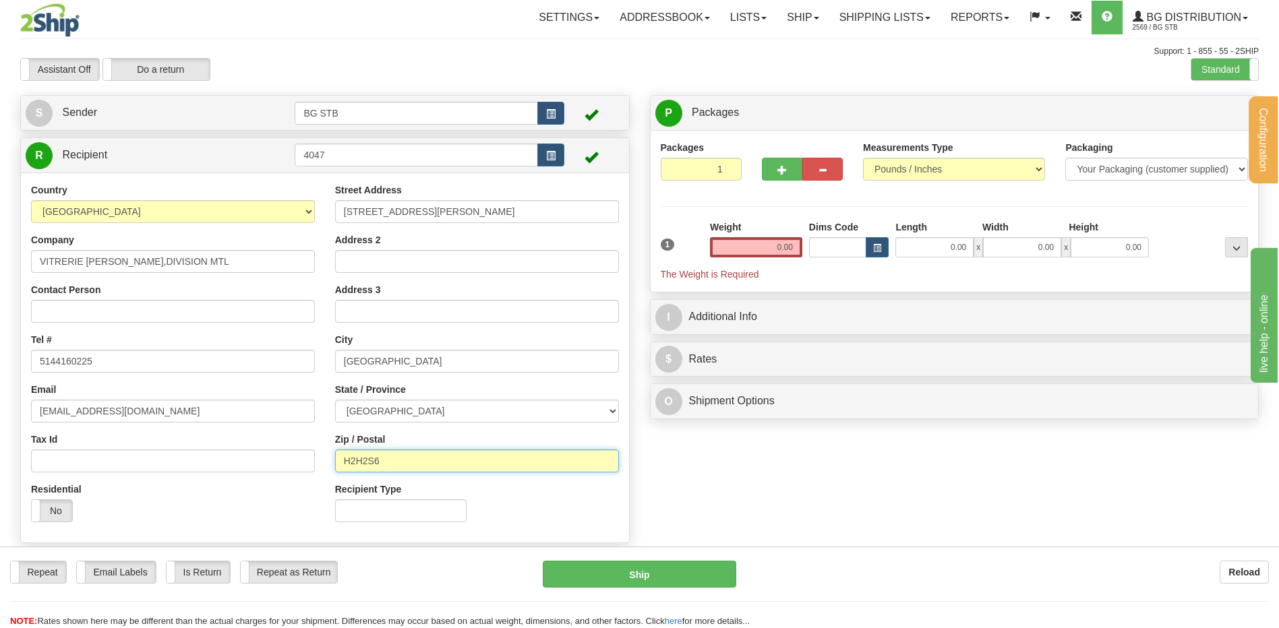
click at [380, 464] on input "H2H2S6" at bounding box center [477, 461] width 284 height 23
type input "H2H2N2"
click at [638, 482] on div "Create a label for the return Create Pickup Without Label S Sender BG STB" at bounding box center [325, 322] width 630 height 455
click at [802, 247] on div "Weight 0.00" at bounding box center [755, 243] width 99 height 47
click at [796, 245] on input "0.00" at bounding box center [756, 247] width 92 height 20
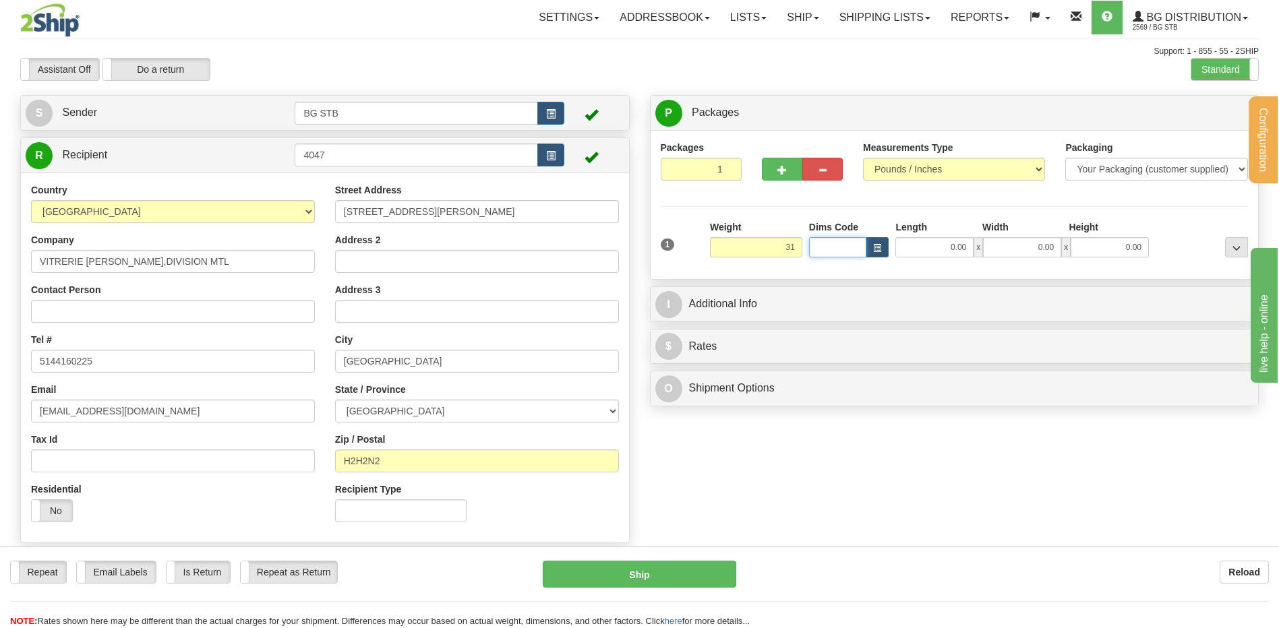
type input "31.00"
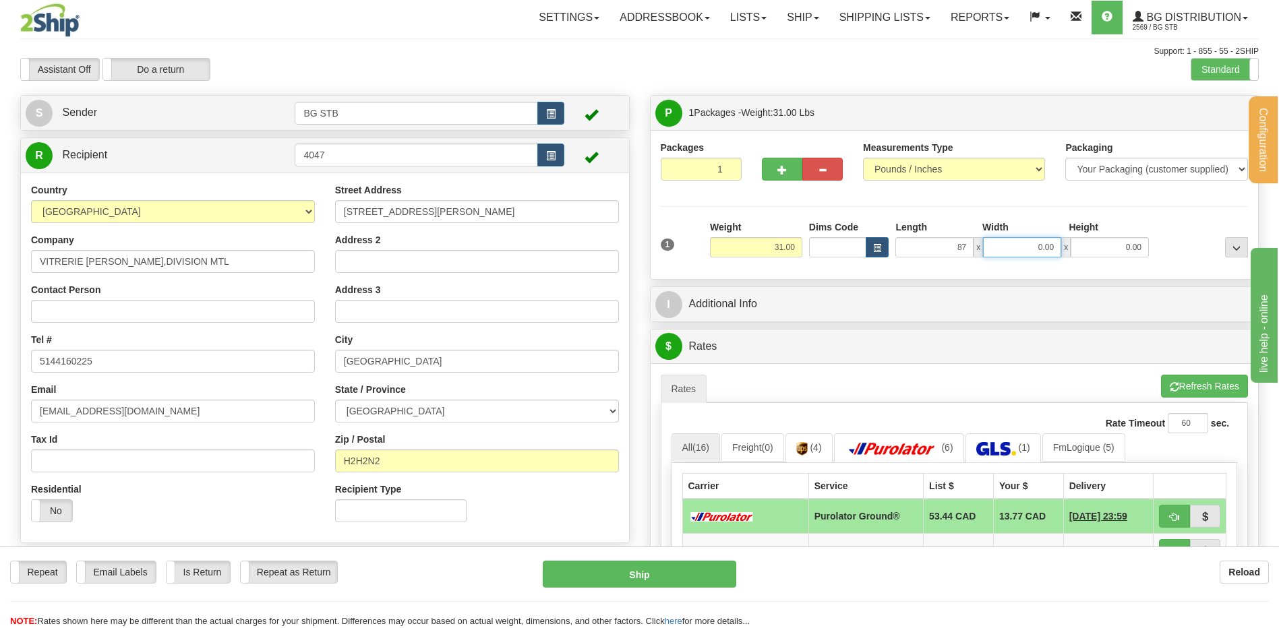
type input "87.00"
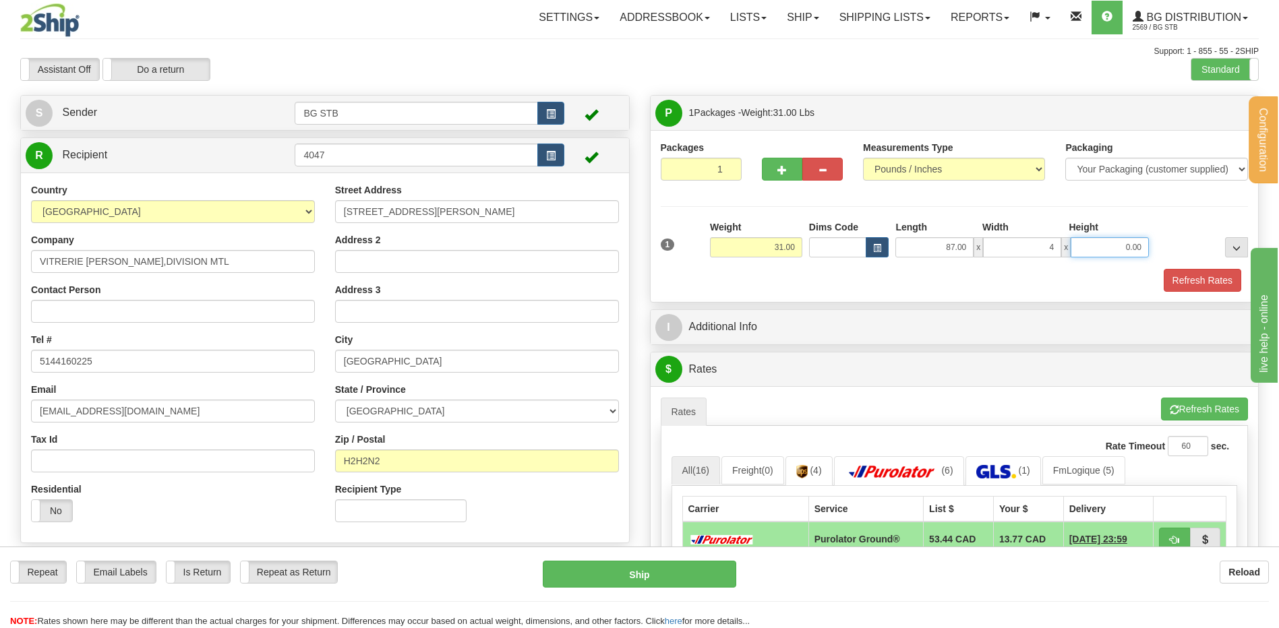
type input "4.00"
type input "7.00"
drag, startPoint x: 1107, startPoint y: 250, endPoint x: 1180, endPoint y: 267, distance: 74.7
click at [1203, 258] on div "1 Weight 31.00 Dims Code x x" at bounding box center [954, 244] width 595 height 48
click at [1024, 249] on input "4.00" at bounding box center [1022, 247] width 78 height 20
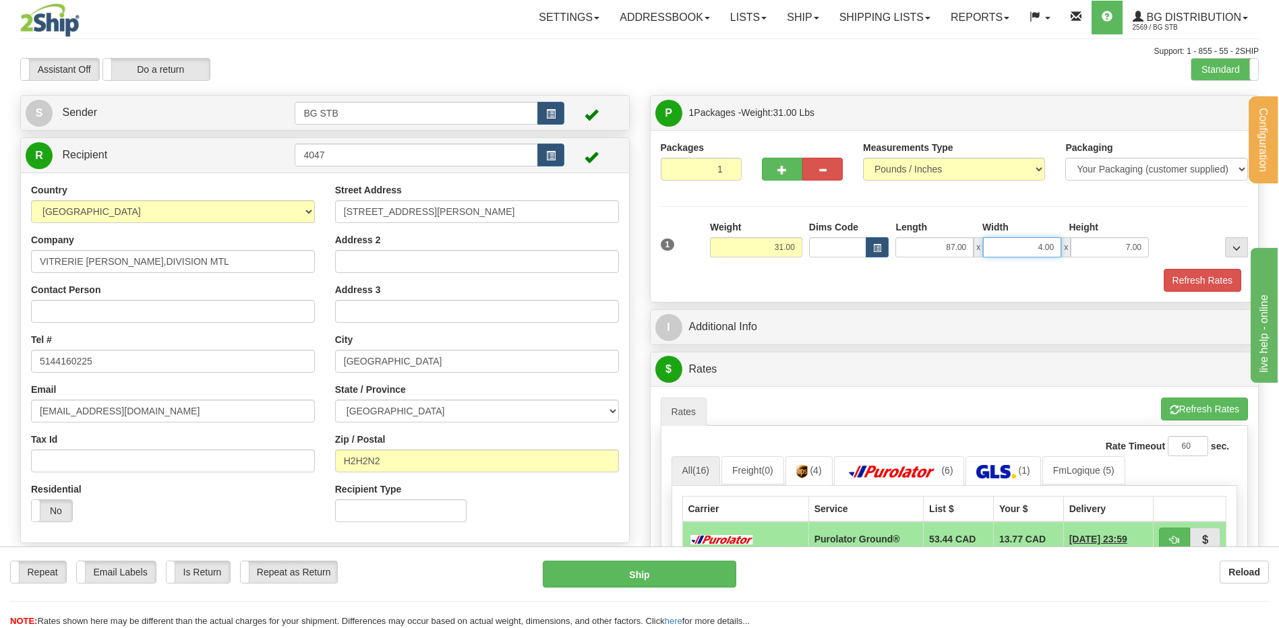
drag, startPoint x: 1024, startPoint y: 249, endPoint x: 1112, endPoint y: 249, distance: 87.6
click at [1116, 250] on div "87.00 x 4.00 x 7.00" at bounding box center [1021, 247] width 253 height 20
type input "7.00"
type input "4.00"
click at [788, 173] on button "button" at bounding box center [782, 169] width 40 height 23
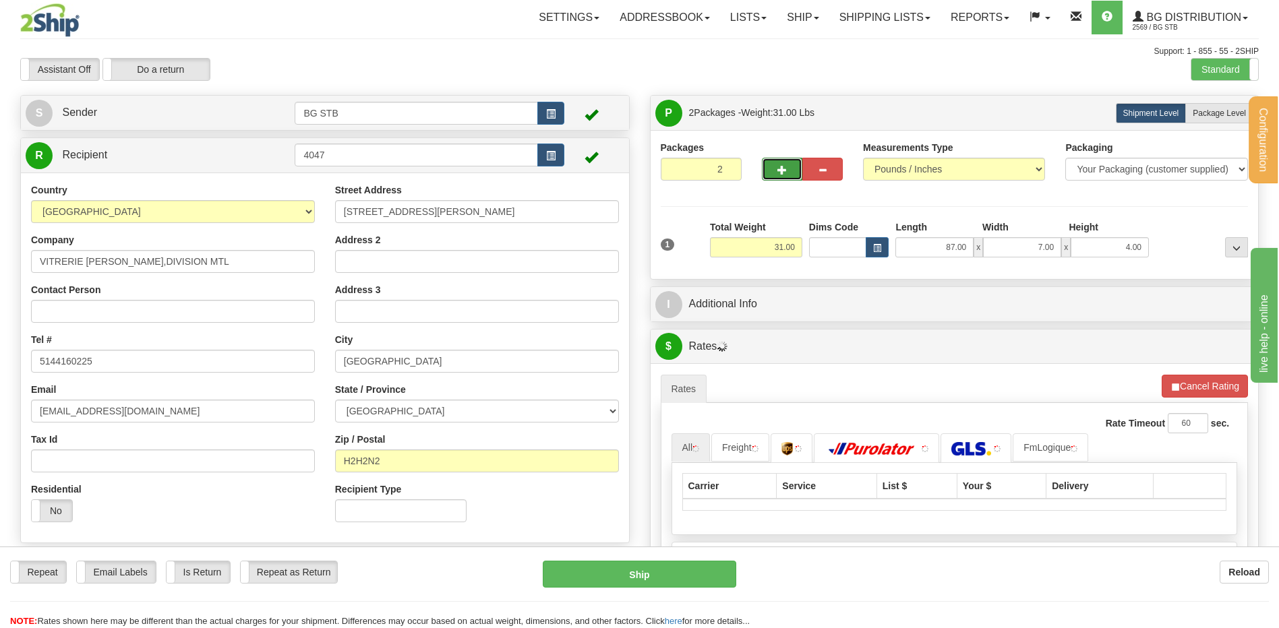
click at [785, 174] on span "button" at bounding box center [781, 170] width 9 height 9
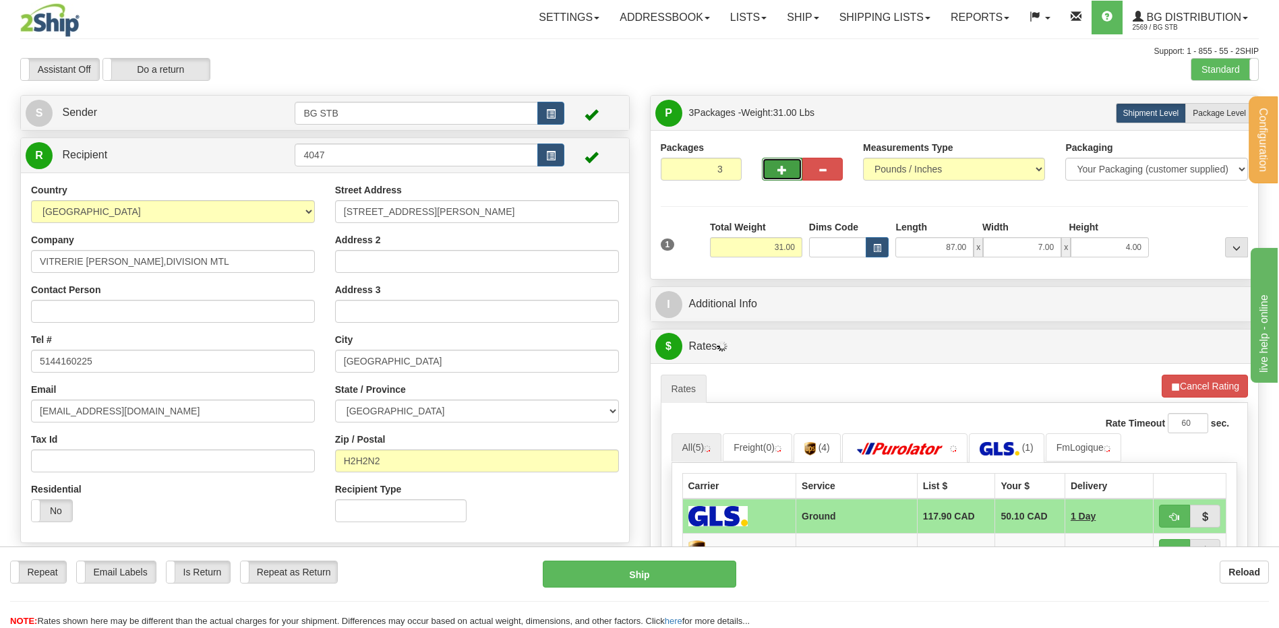
click at [785, 167] on span "button" at bounding box center [781, 170] width 9 height 9
type input "4"
drag, startPoint x: 1205, startPoint y: 111, endPoint x: 1159, endPoint y: 122, distance: 47.9
click at [1206, 111] on span "Package Level" at bounding box center [1218, 113] width 53 height 9
radio input "true"
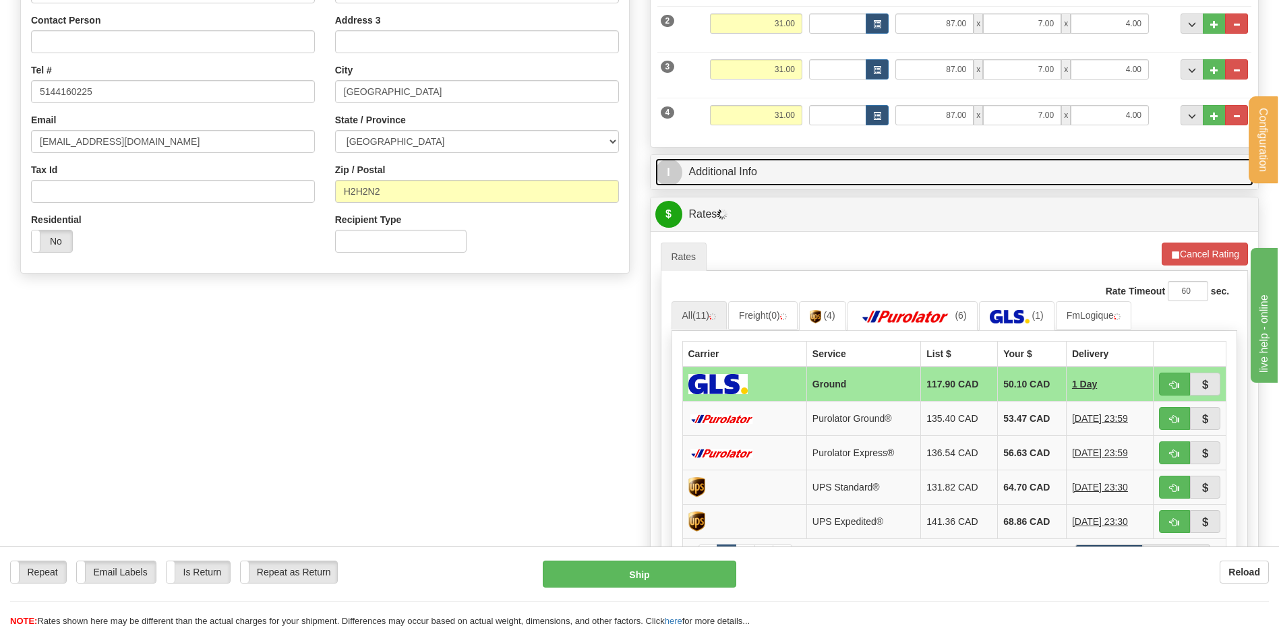
click at [764, 169] on link "I Additional Info" at bounding box center [954, 172] width 599 height 28
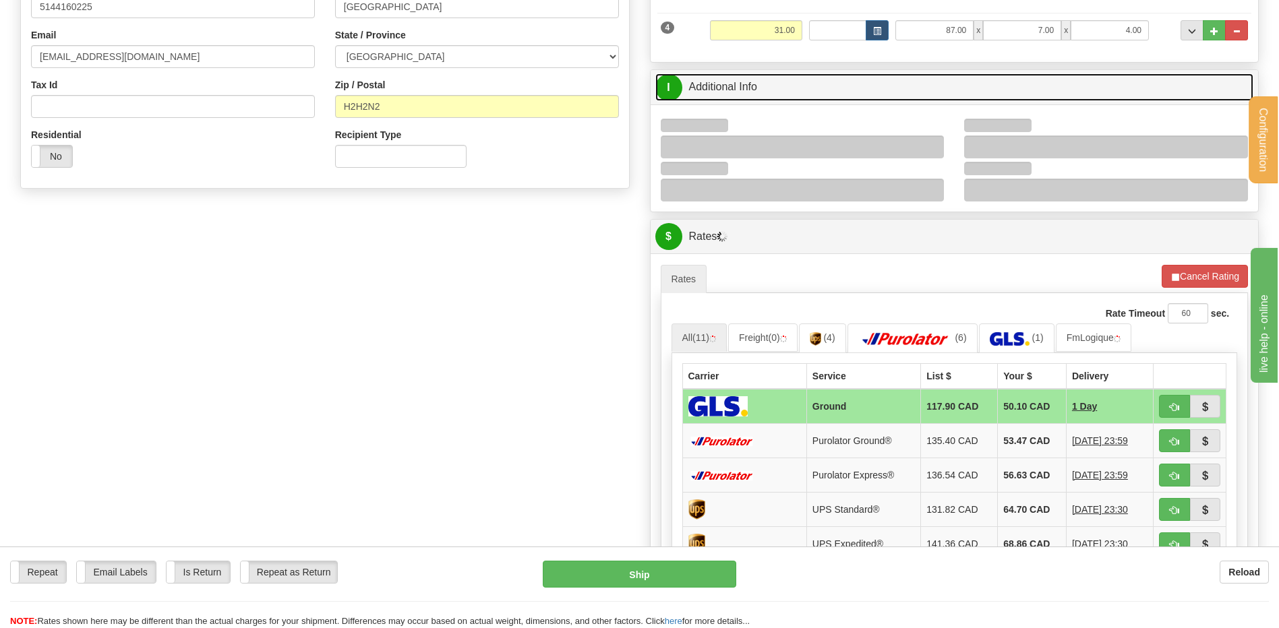
scroll to position [472, 0]
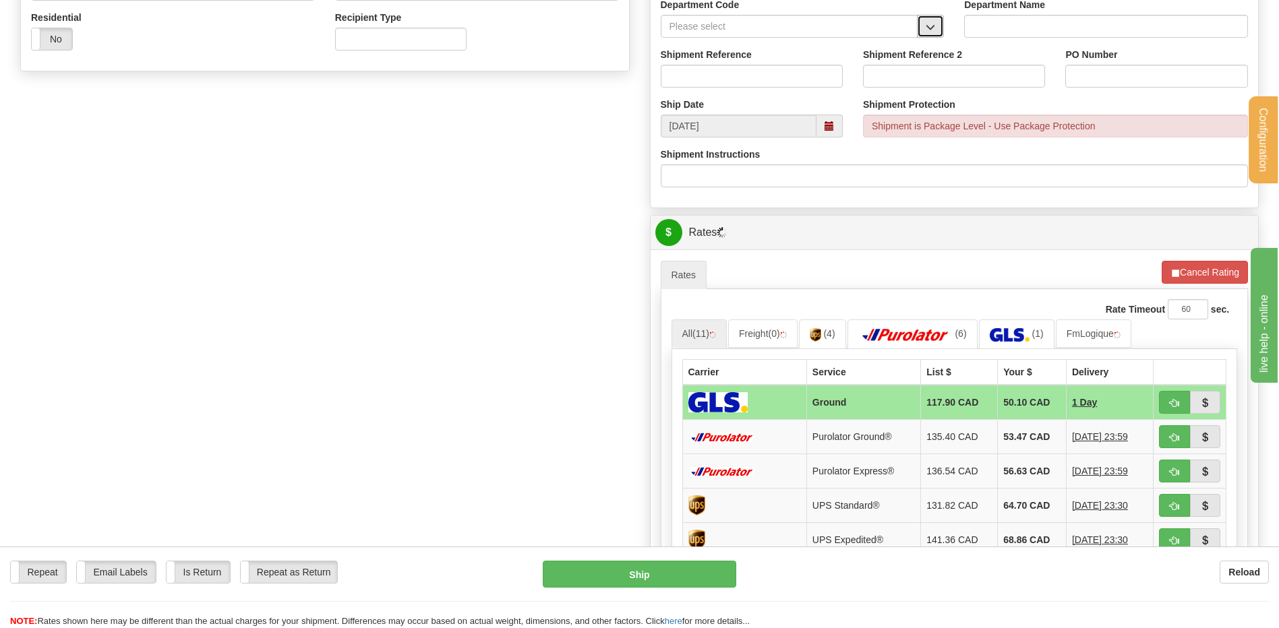
click at [934, 21] on button "button" at bounding box center [930, 26] width 27 height 23
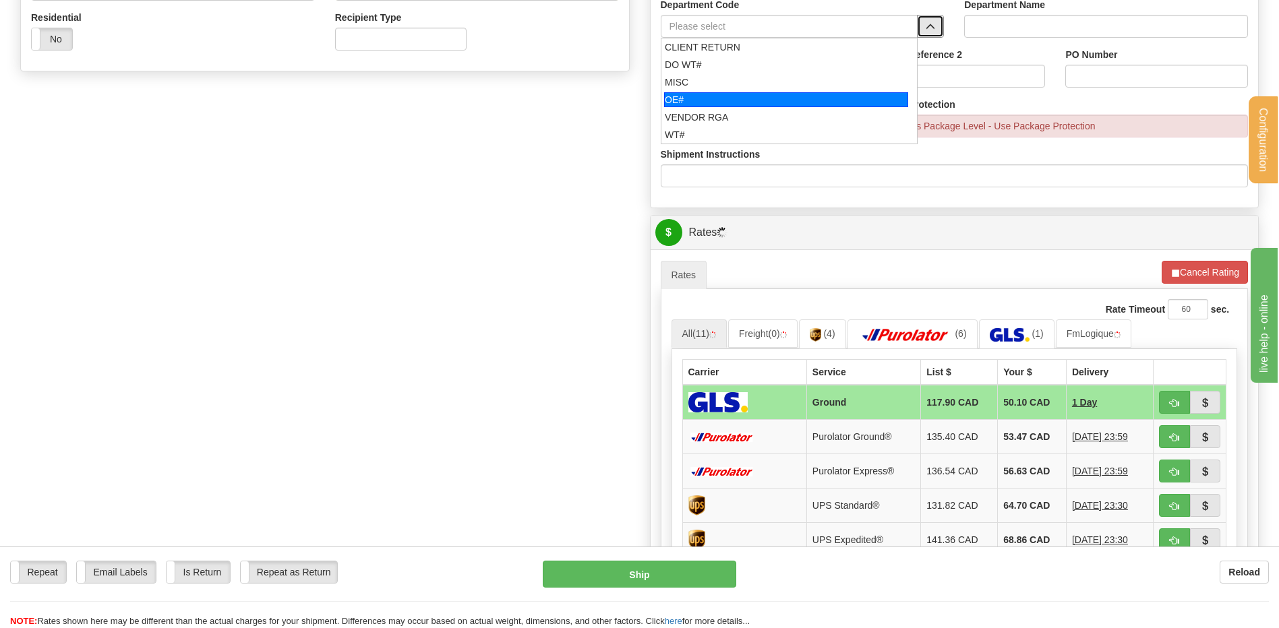
click at [700, 98] on div "OE#" at bounding box center [786, 99] width 244 height 15
type input "OE#"
type input "ORDERS"
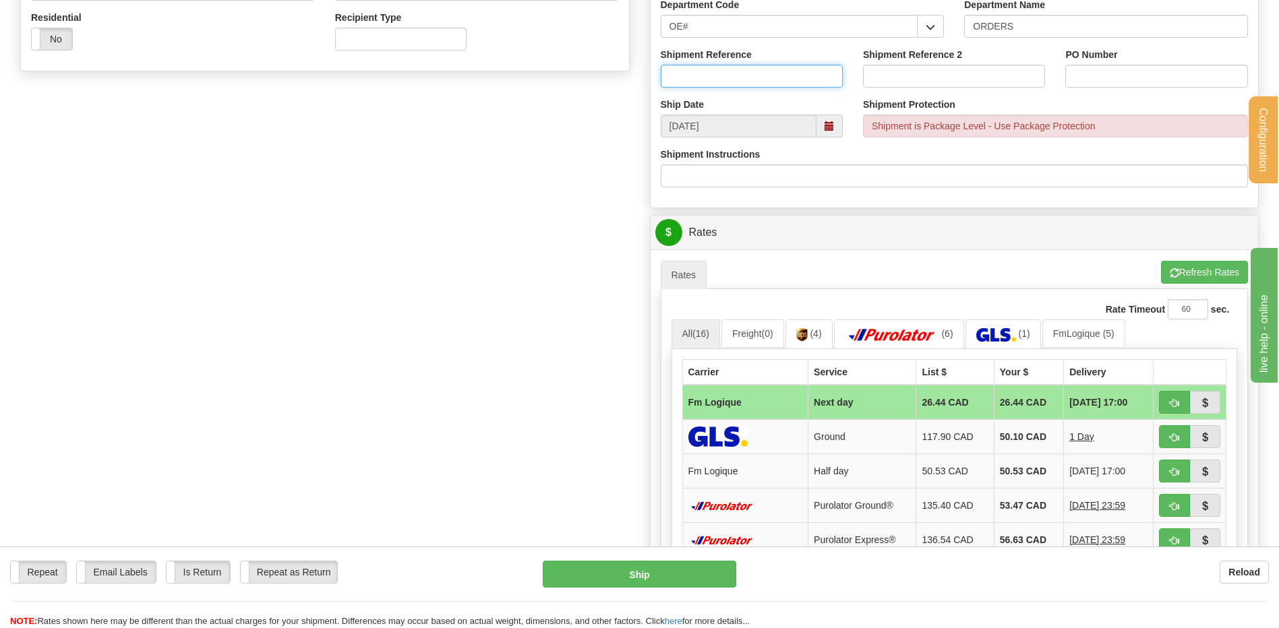
click at [702, 72] on input "Shipment Reference" at bounding box center [752, 76] width 182 height 23
type input "80004765-00"
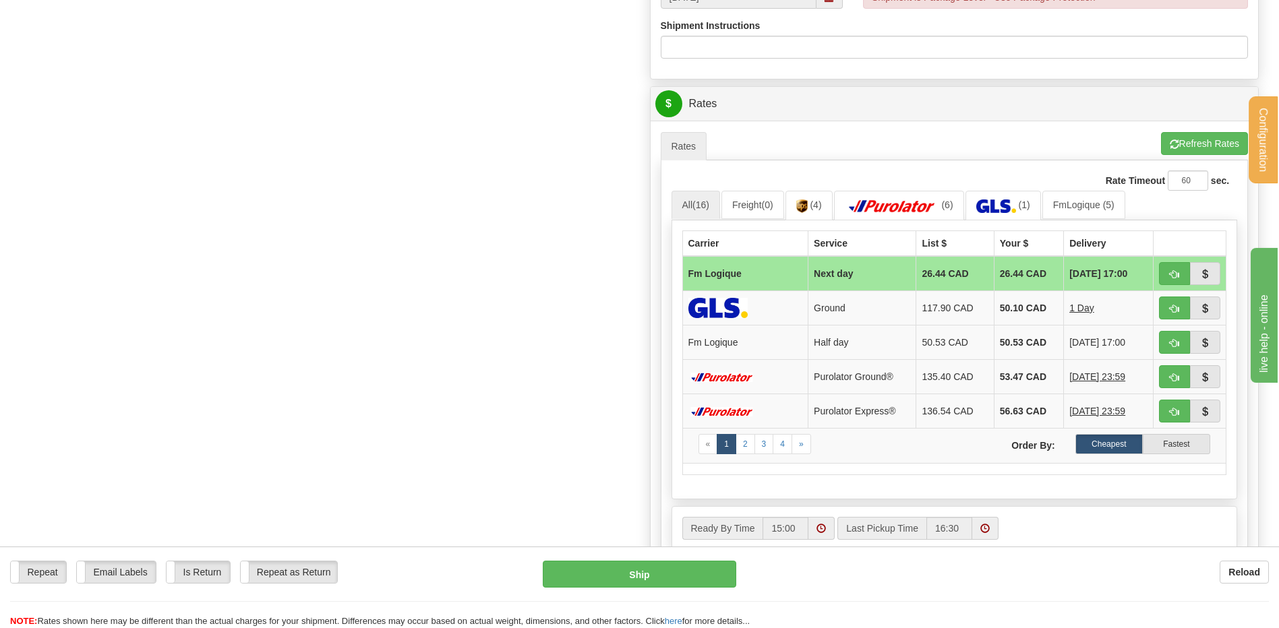
scroll to position [607, 0]
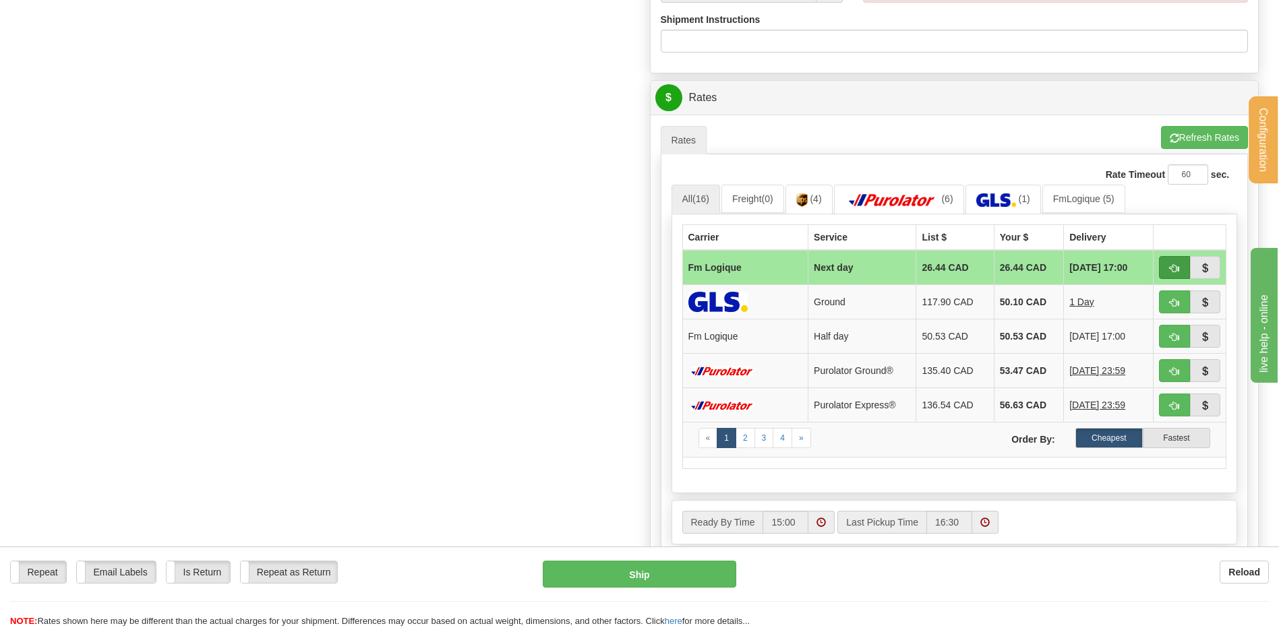
type input "5254-EP-REMP"
drag, startPoint x: 1173, startPoint y: 260, endPoint x: 1144, endPoint y: 262, distance: 29.1
click at [1173, 260] on button "button" at bounding box center [1174, 267] width 31 height 23
type input "jour"
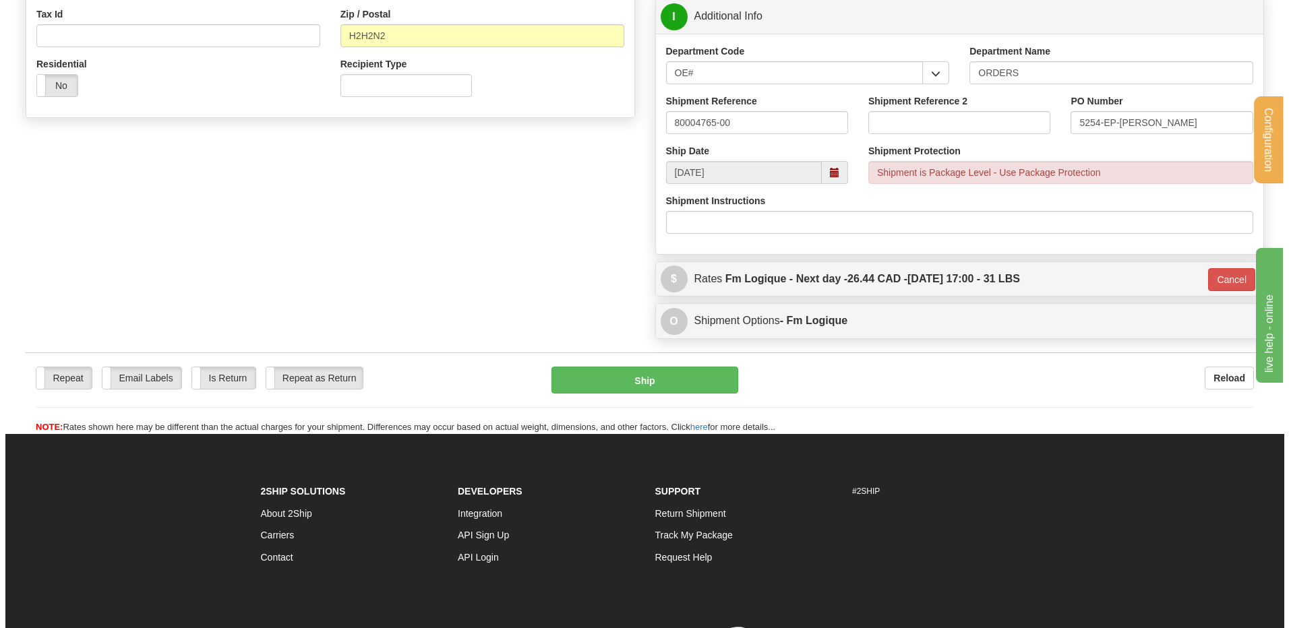
scroll to position [396, 0]
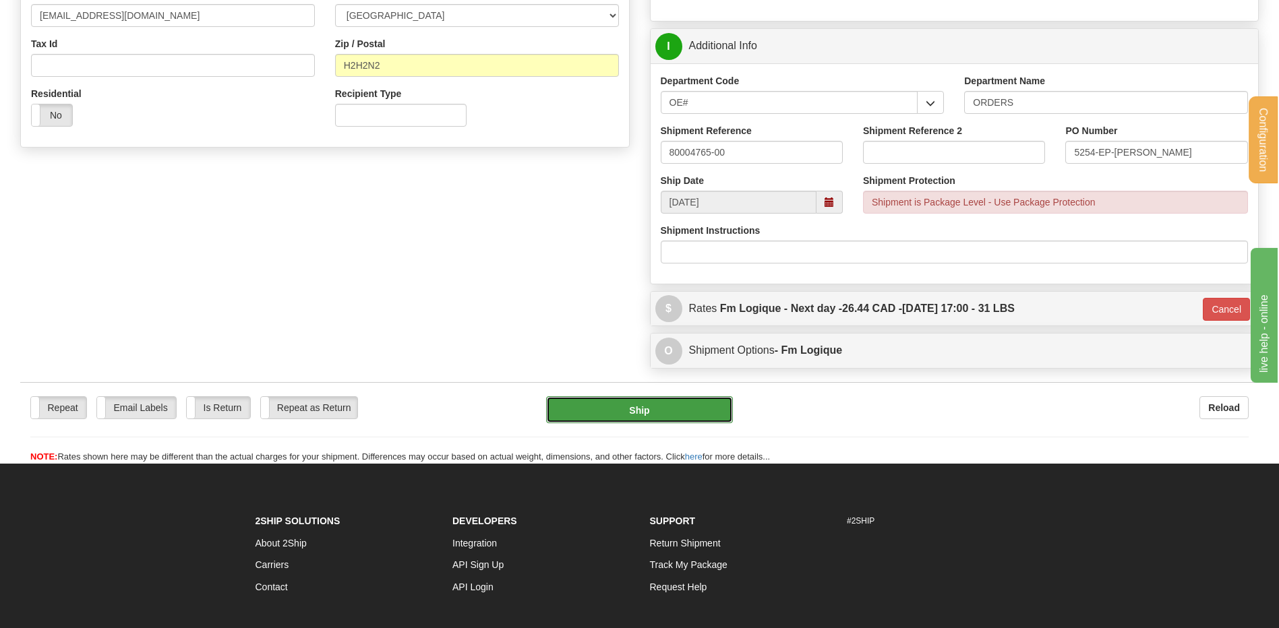
click at [597, 405] on button "Ship" at bounding box center [639, 409] width 186 height 27
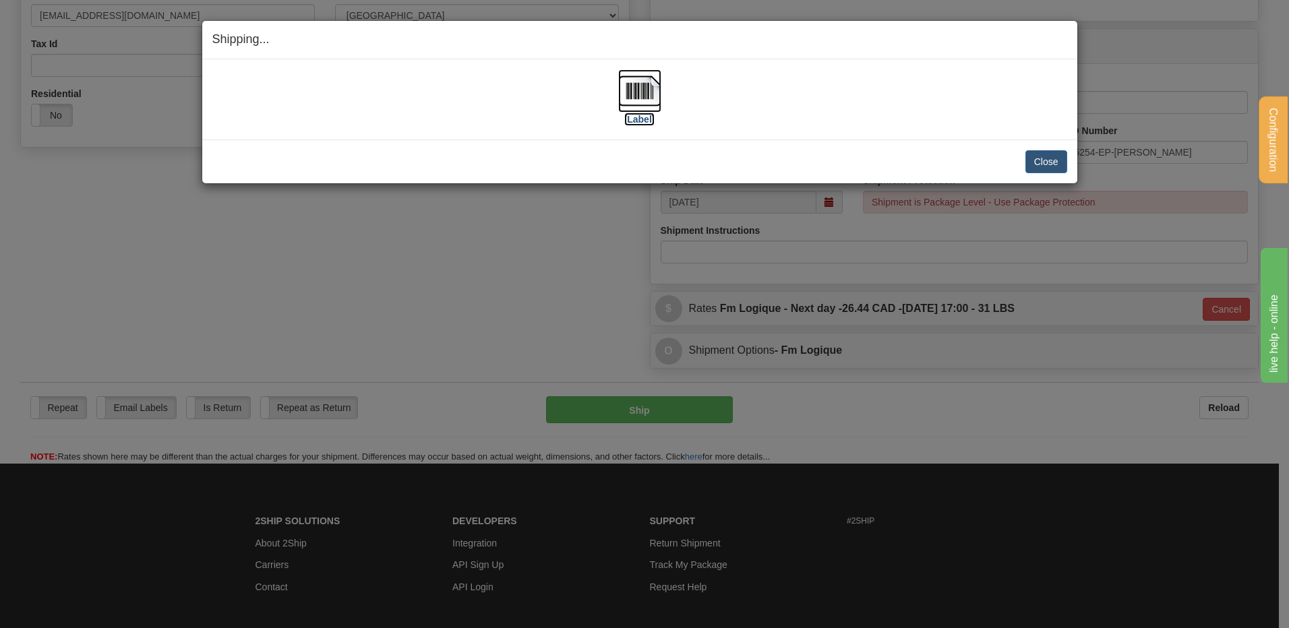
click at [632, 83] on img at bounding box center [639, 90] width 43 height 43
click at [1031, 162] on button "Close" at bounding box center [1046, 161] width 42 height 23
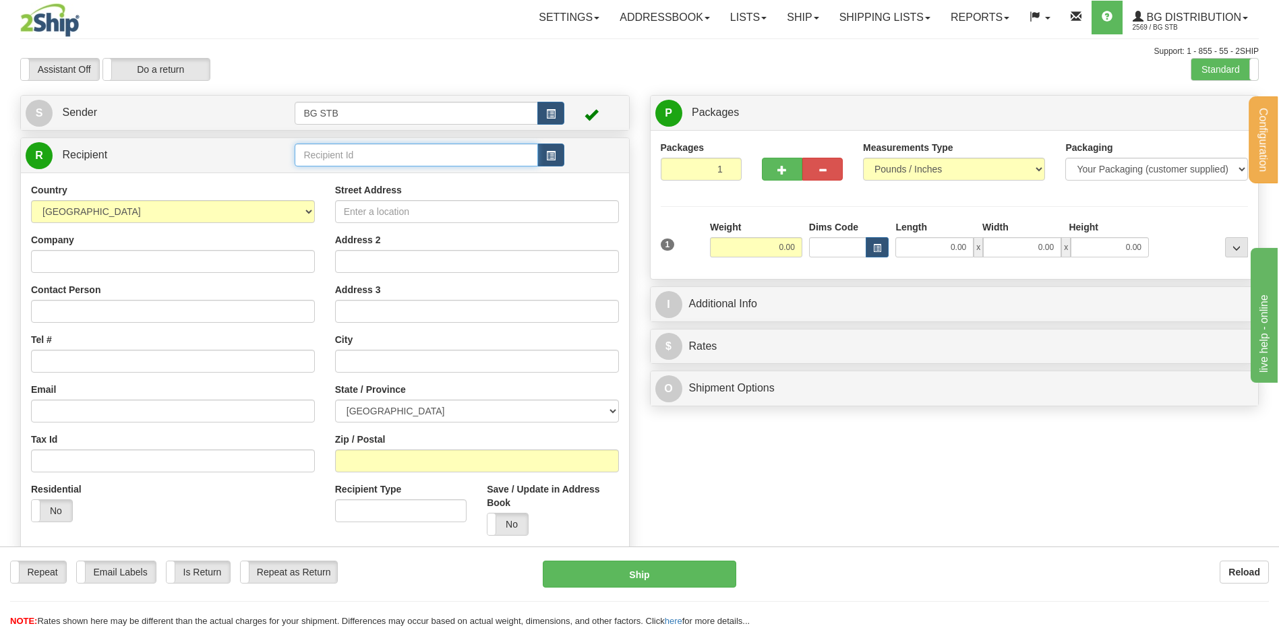
click at [373, 151] on input "text" at bounding box center [416, 155] width 243 height 23
type input "4068"
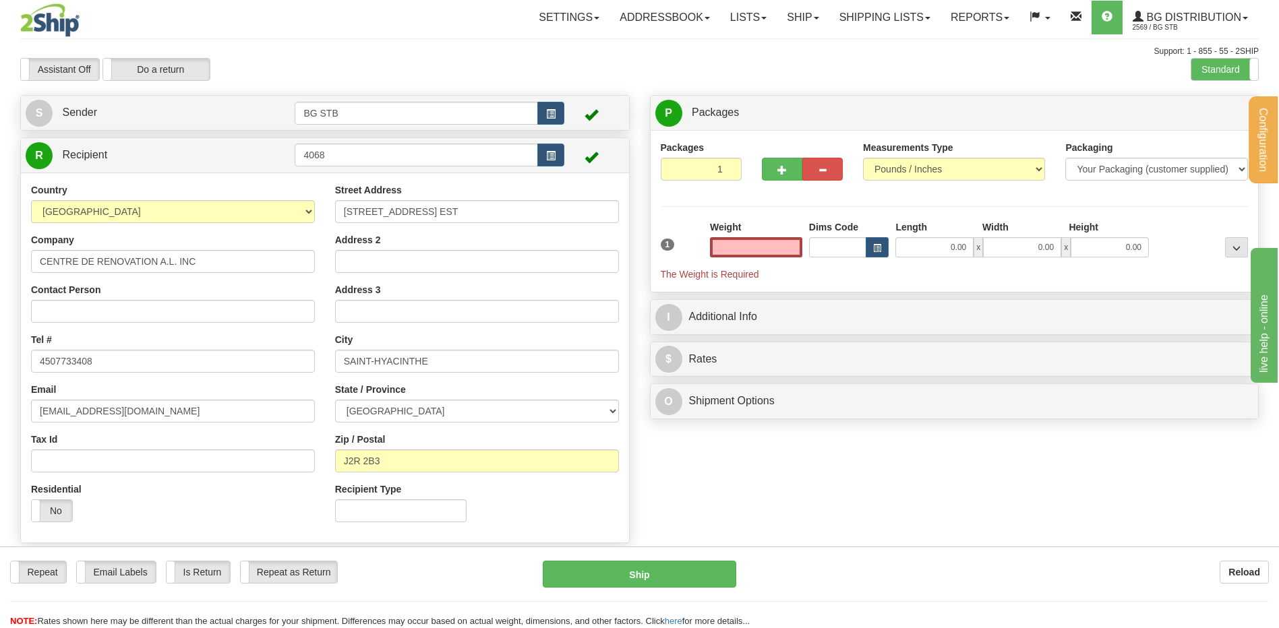
type input "0.00"
click at [731, 240] on input "0.00" at bounding box center [756, 247] width 92 height 20
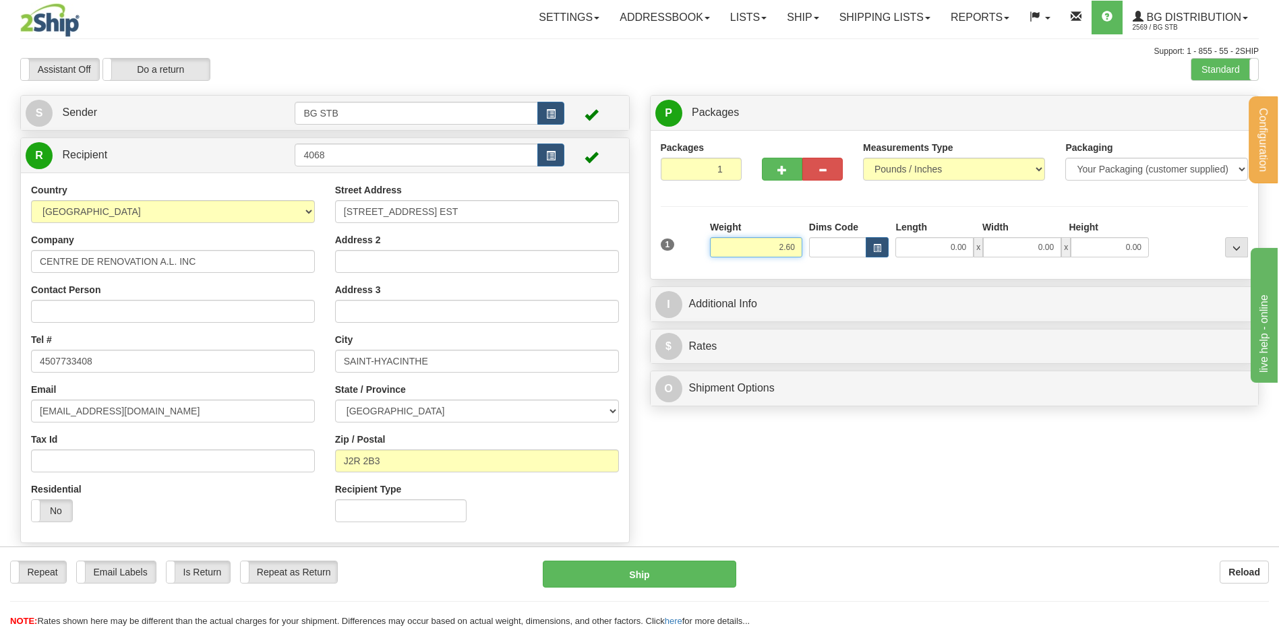
type input "2.60"
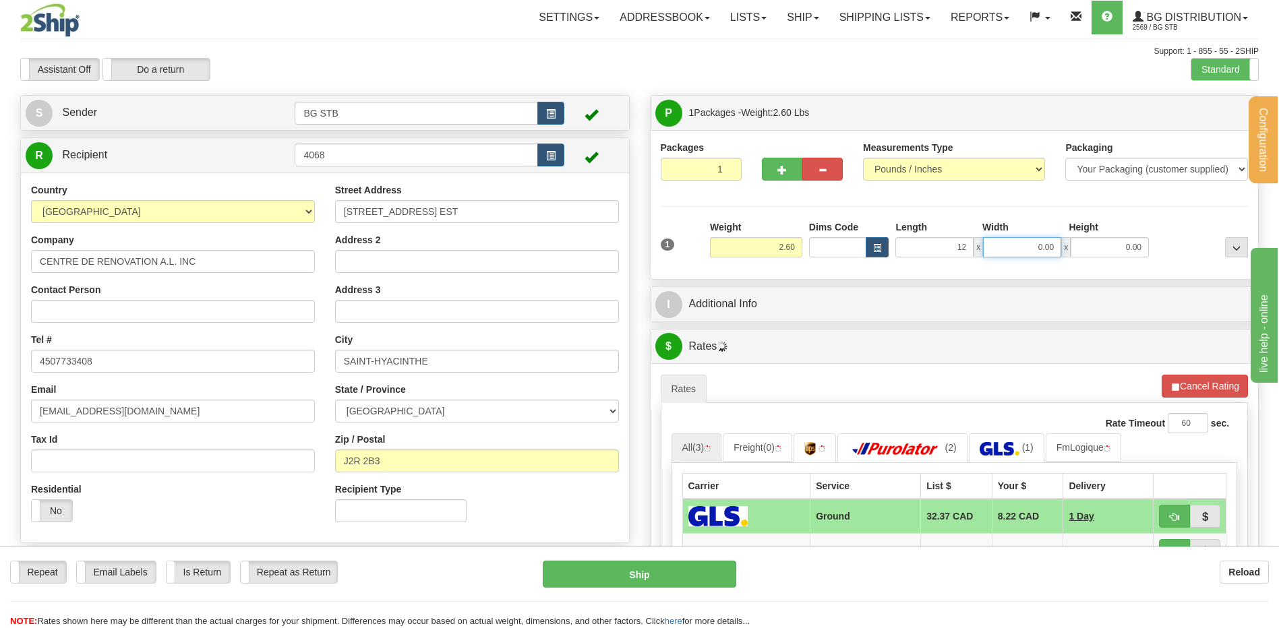
type input "12.00"
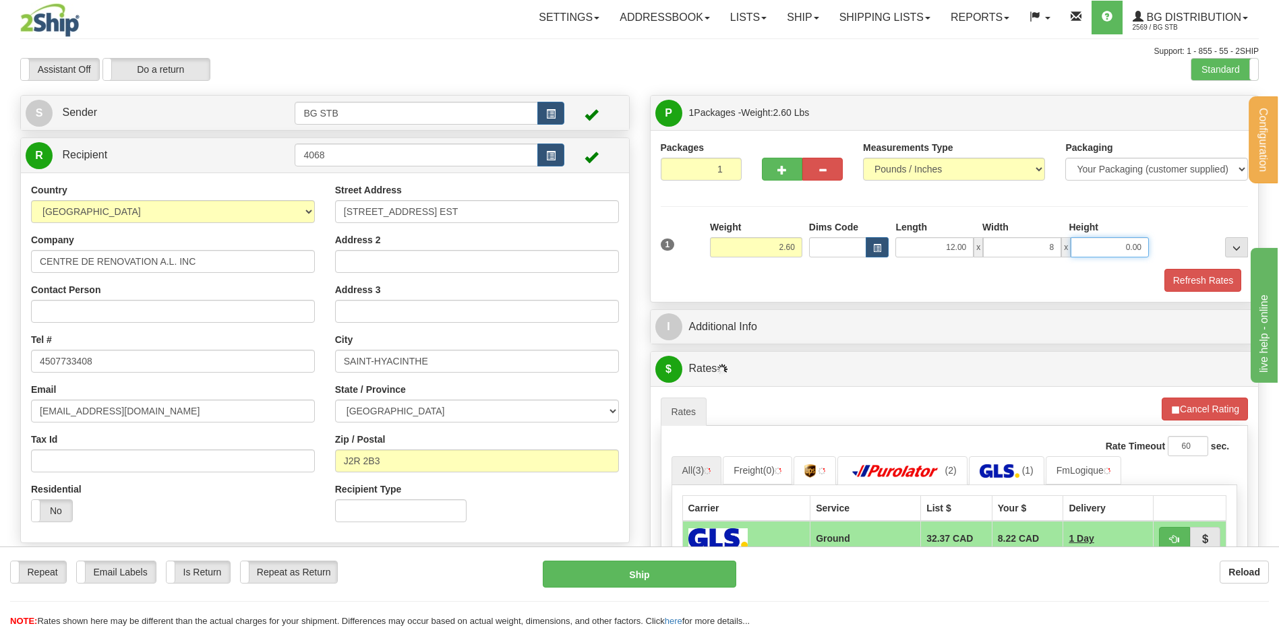
type input "8.00"
type input "6.00"
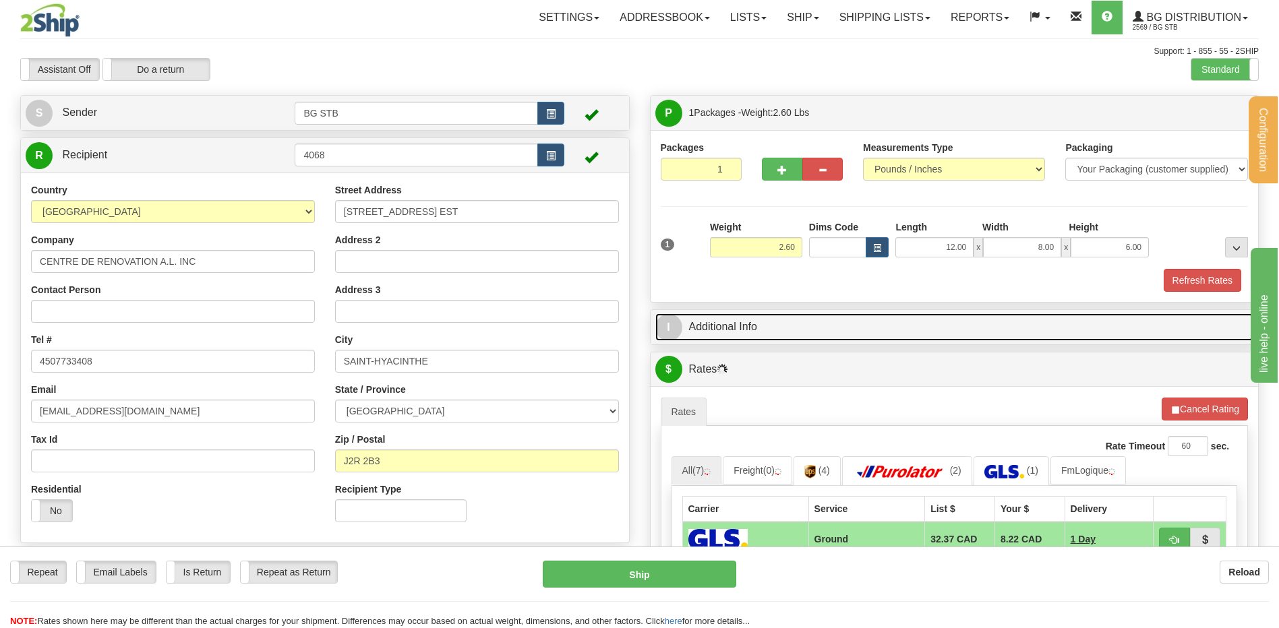
click at [843, 322] on link "I Additional Info" at bounding box center [954, 327] width 599 height 28
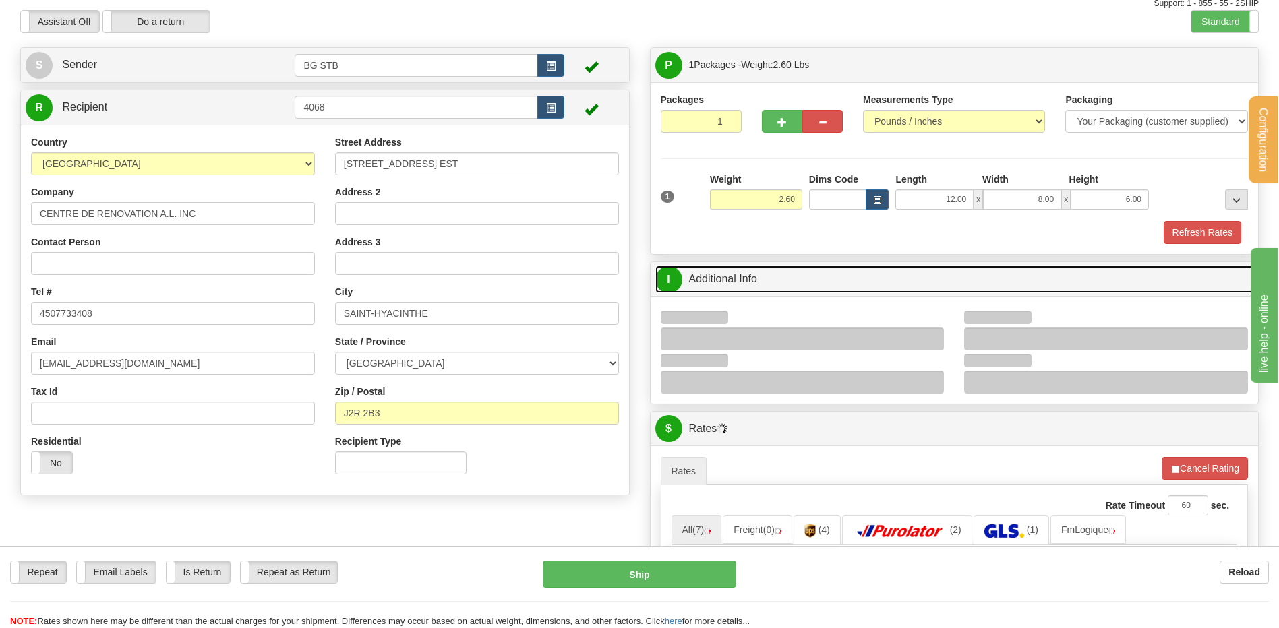
scroll to position [202, 0]
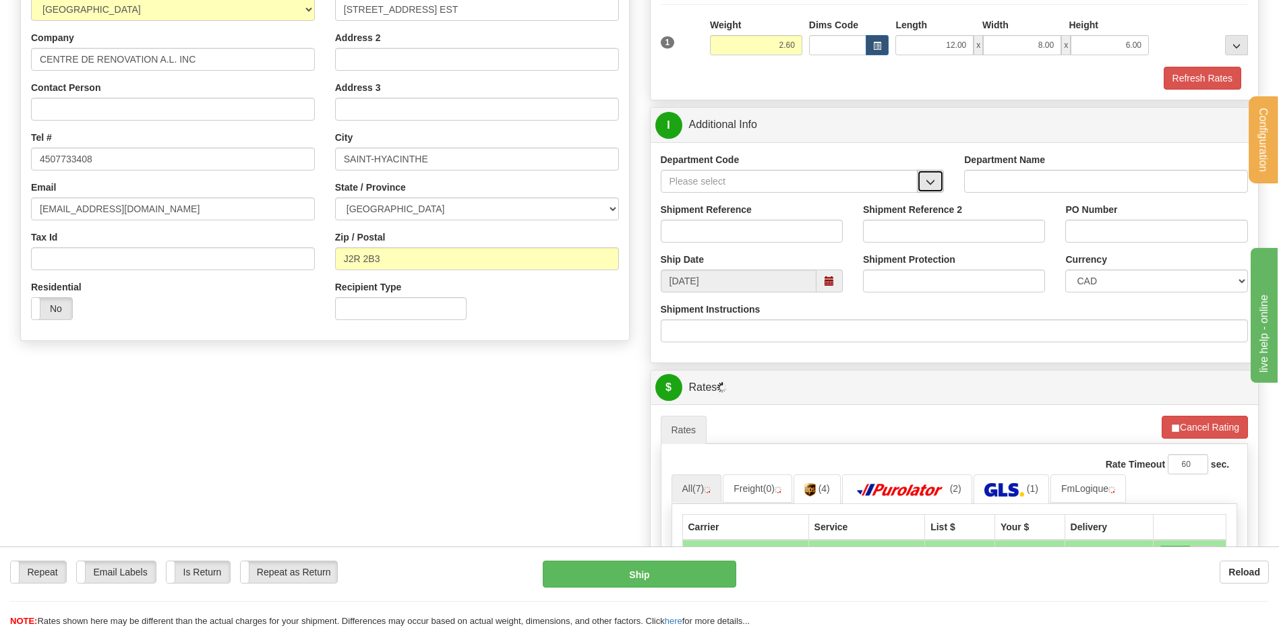
click at [919, 179] on button "button" at bounding box center [930, 181] width 27 height 23
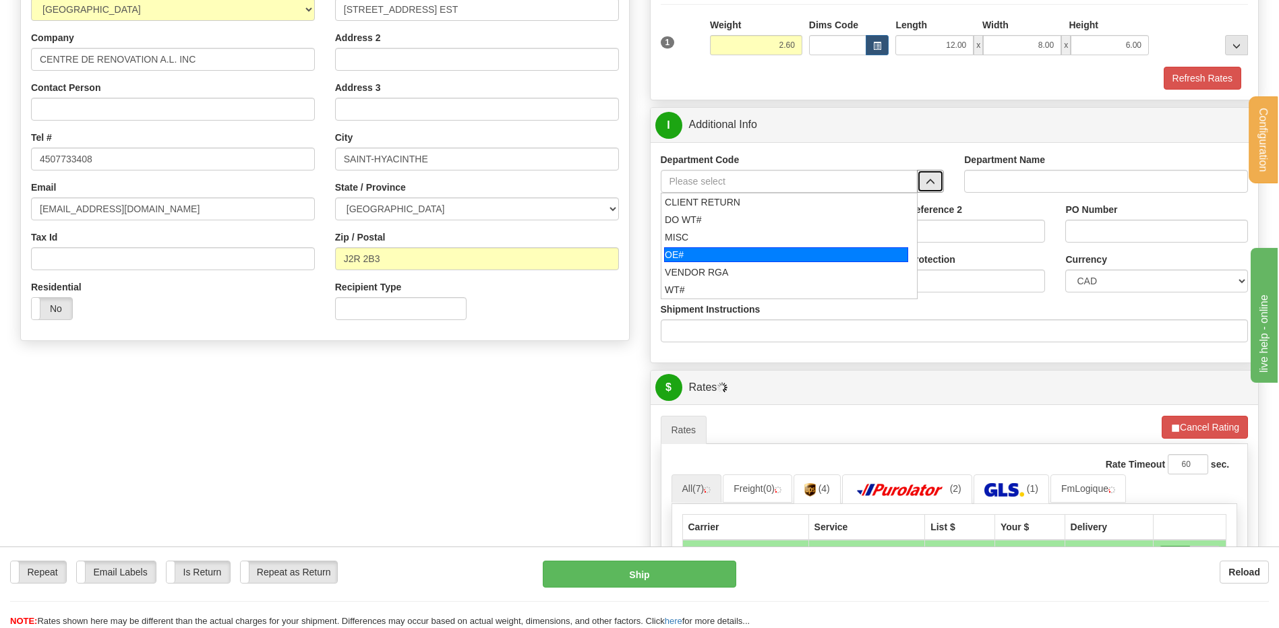
click at [705, 246] on li "OE#" at bounding box center [789, 255] width 256 height 18
type input "OE#"
type input "ORDERS"
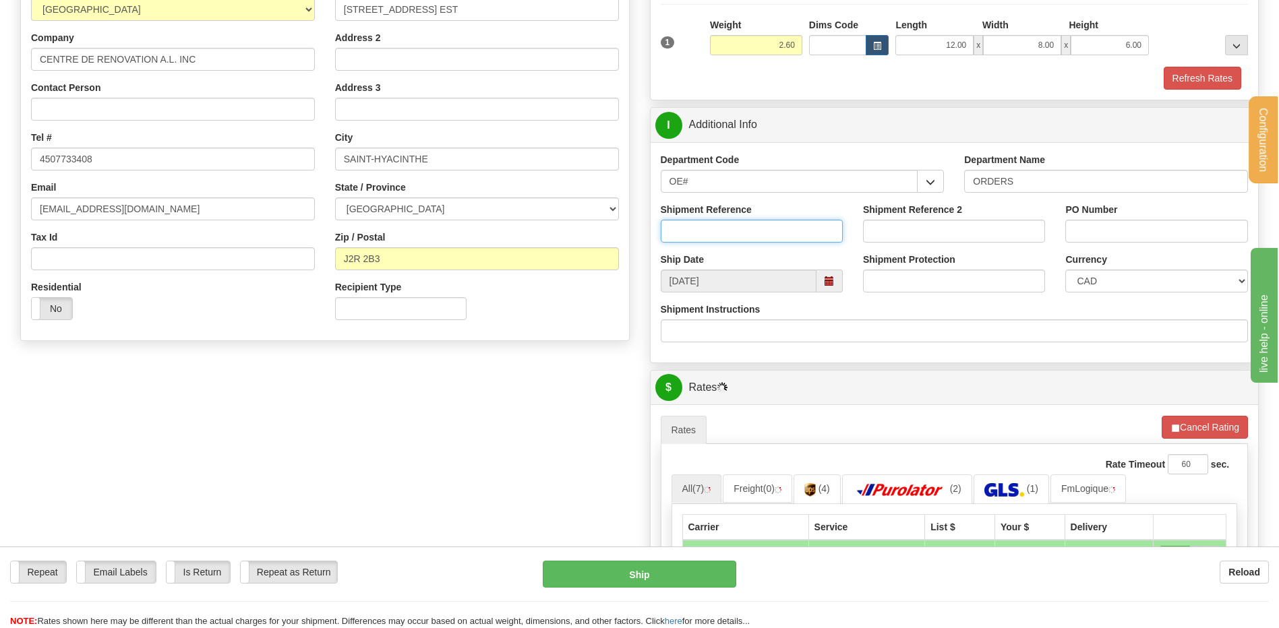
click at [709, 227] on input "Shipment Reference" at bounding box center [752, 231] width 182 height 23
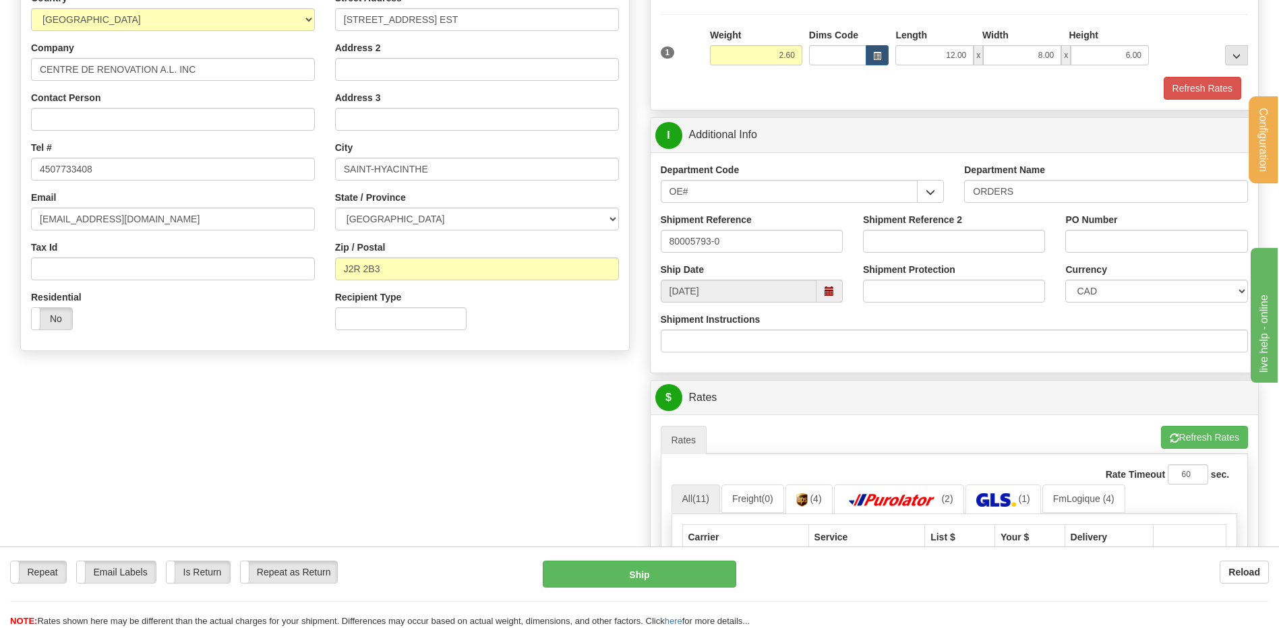
scroll to position [135, 0]
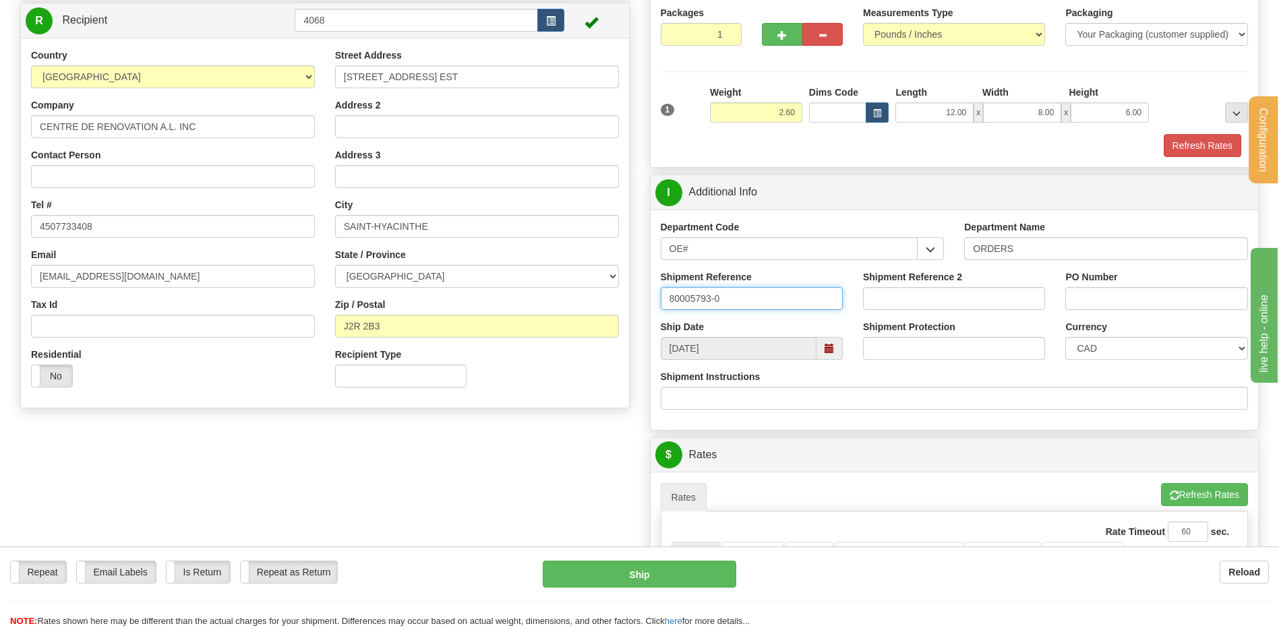
click at [731, 289] on input "80005793-0" at bounding box center [752, 298] width 182 height 23
type input "80005793-02 // -03 / -04 // 80005758-03"
click at [1130, 305] on input "PO Number" at bounding box center [1156, 298] width 182 height 23
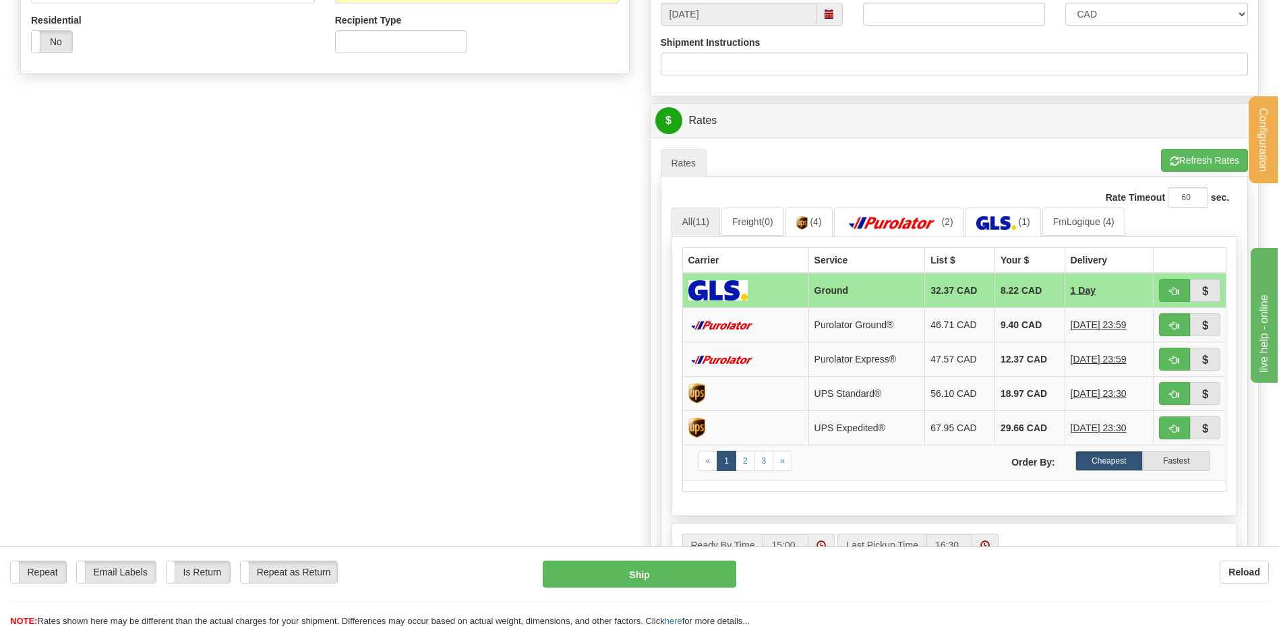
scroll to position [539, 0]
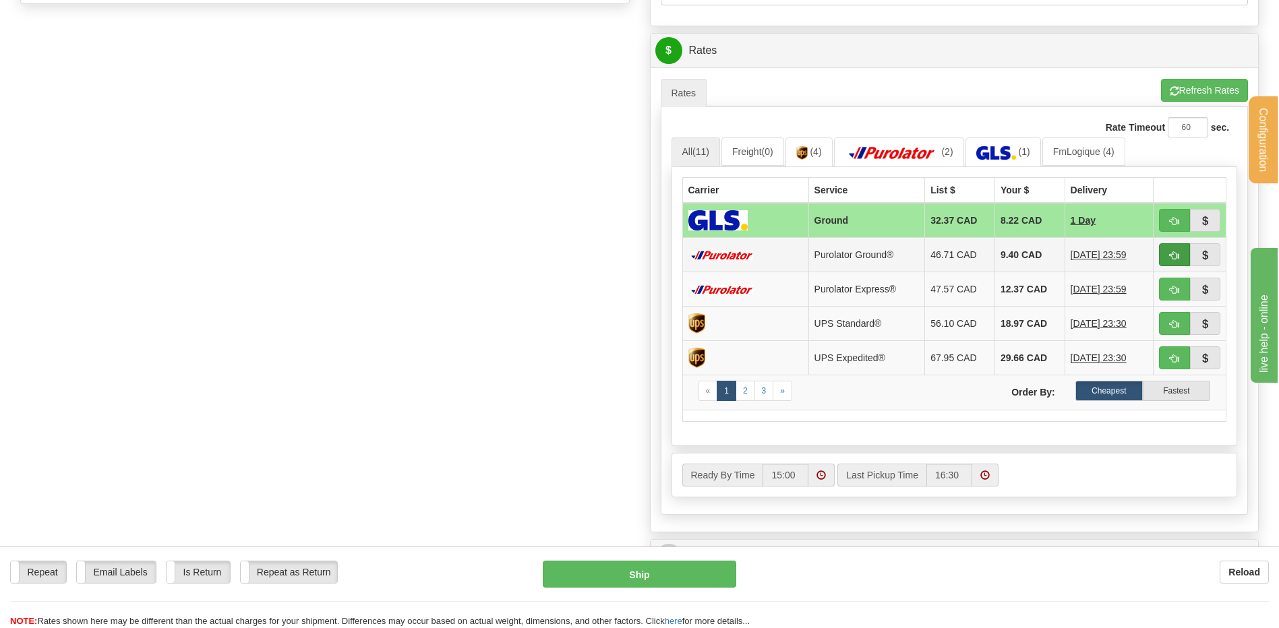
type input "[PERSON_NAME] 09/09"
drag, startPoint x: 1162, startPoint y: 259, endPoint x: 1098, endPoint y: 272, distance: 65.3
click at [1163, 259] on button "button" at bounding box center [1174, 254] width 31 height 23
type input "260"
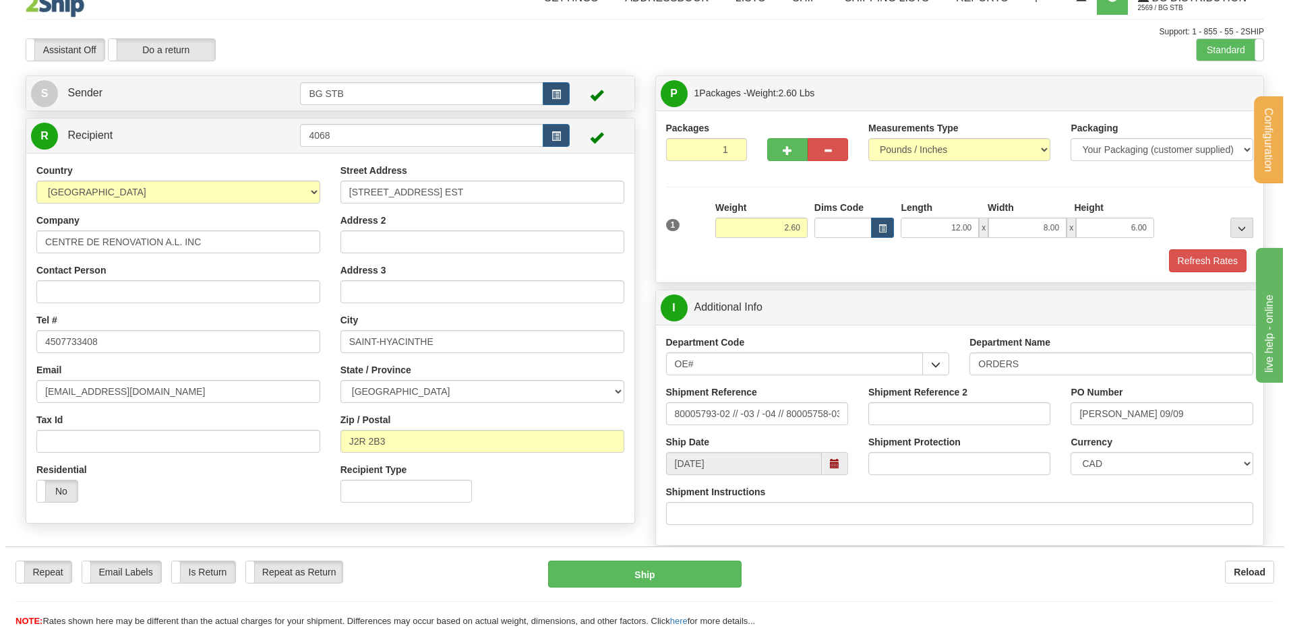
scroll to position [0, 0]
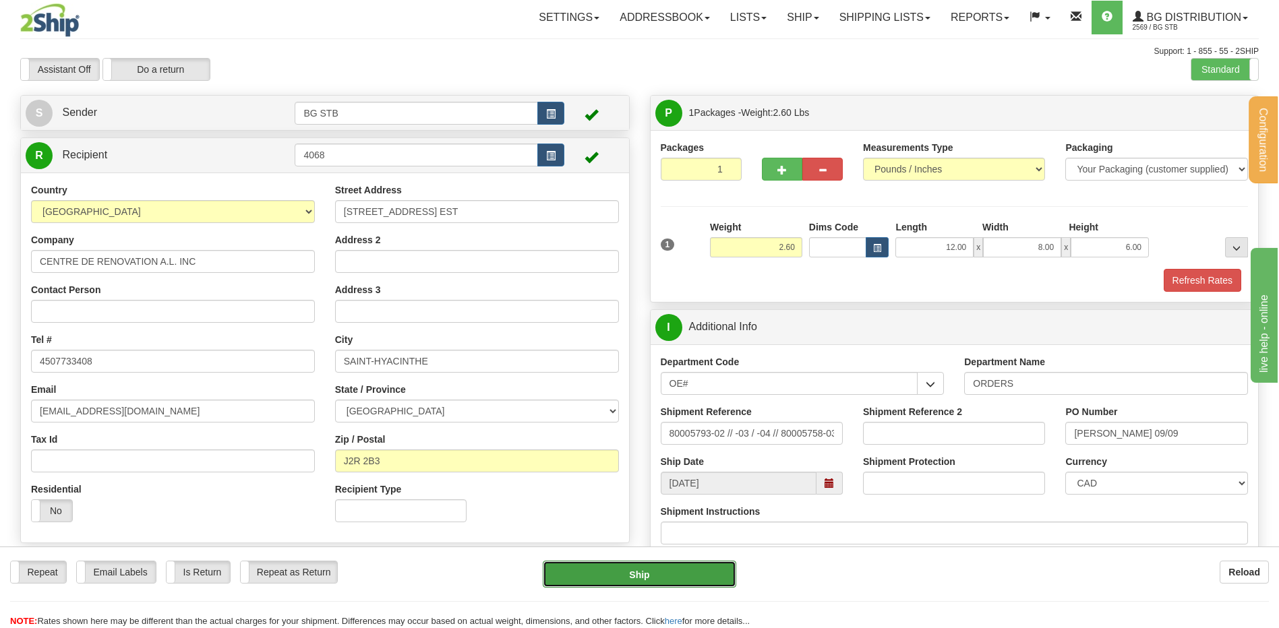
click at [636, 582] on button "Ship" at bounding box center [639, 574] width 193 height 27
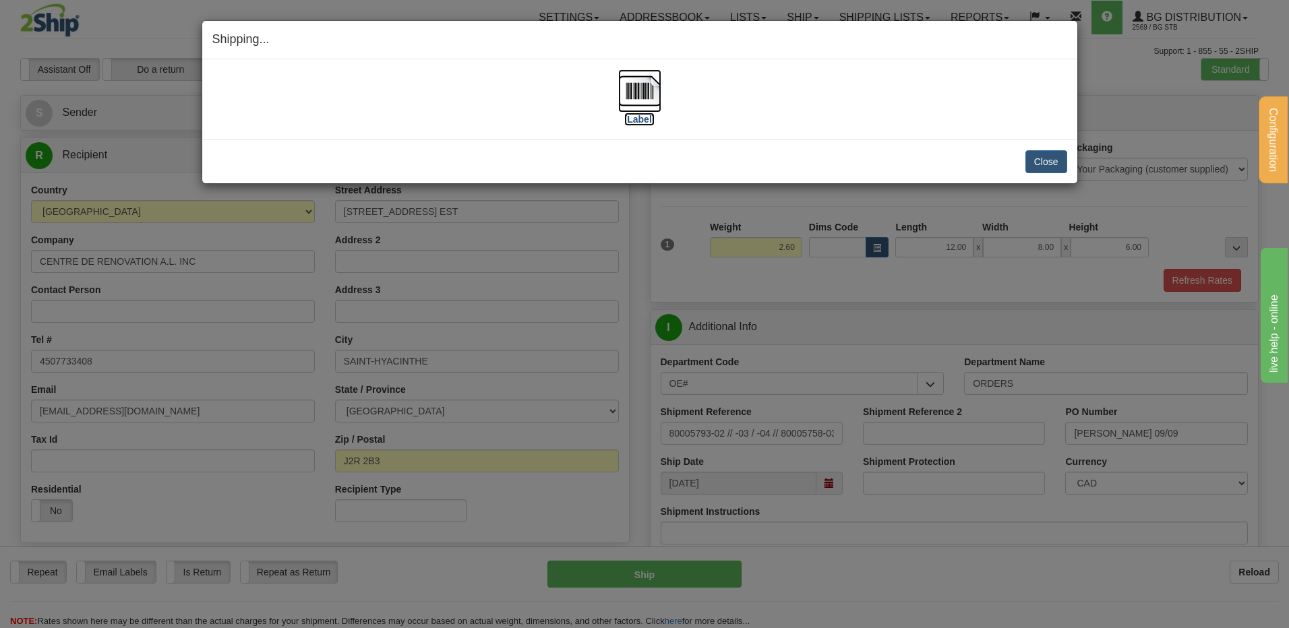
click at [626, 101] on img at bounding box center [639, 90] width 43 height 43
click at [1041, 164] on button "Close" at bounding box center [1046, 161] width 42 height 23
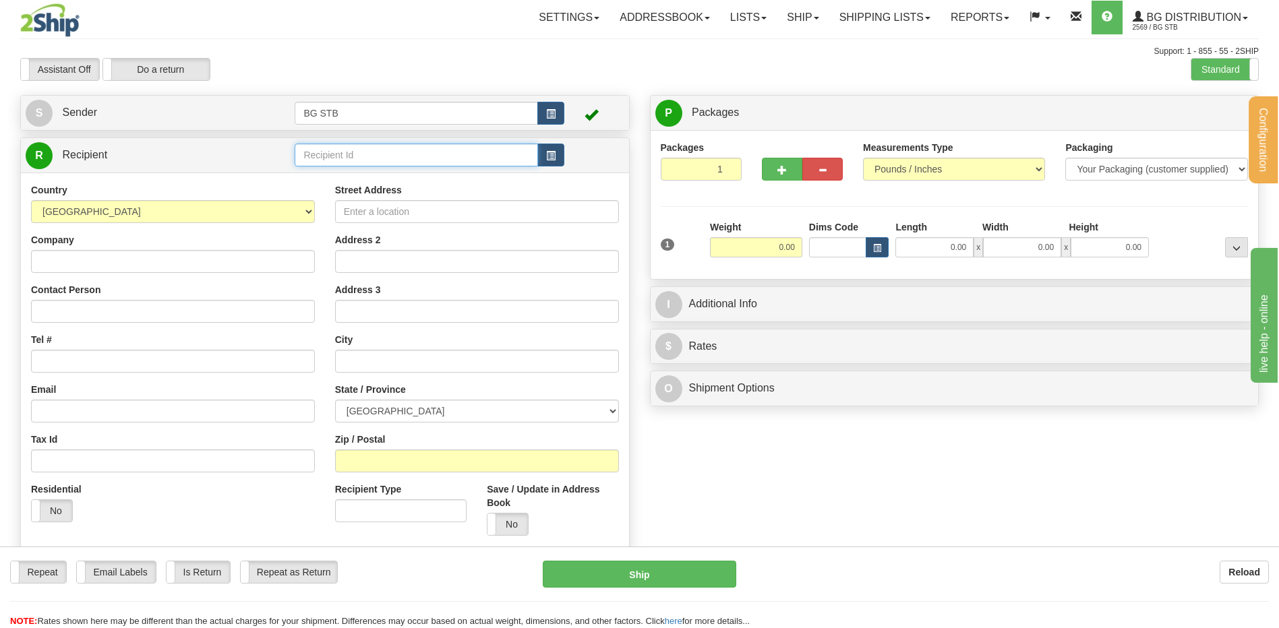
drag, startPoint x: 320, startPoint y: 152, endPoint x: 312, endPoint y: 188, distance: 36.5
click at [330, 158] on input "text" at bounding box center [416, 155] width 243 height 23
type input "1186#"
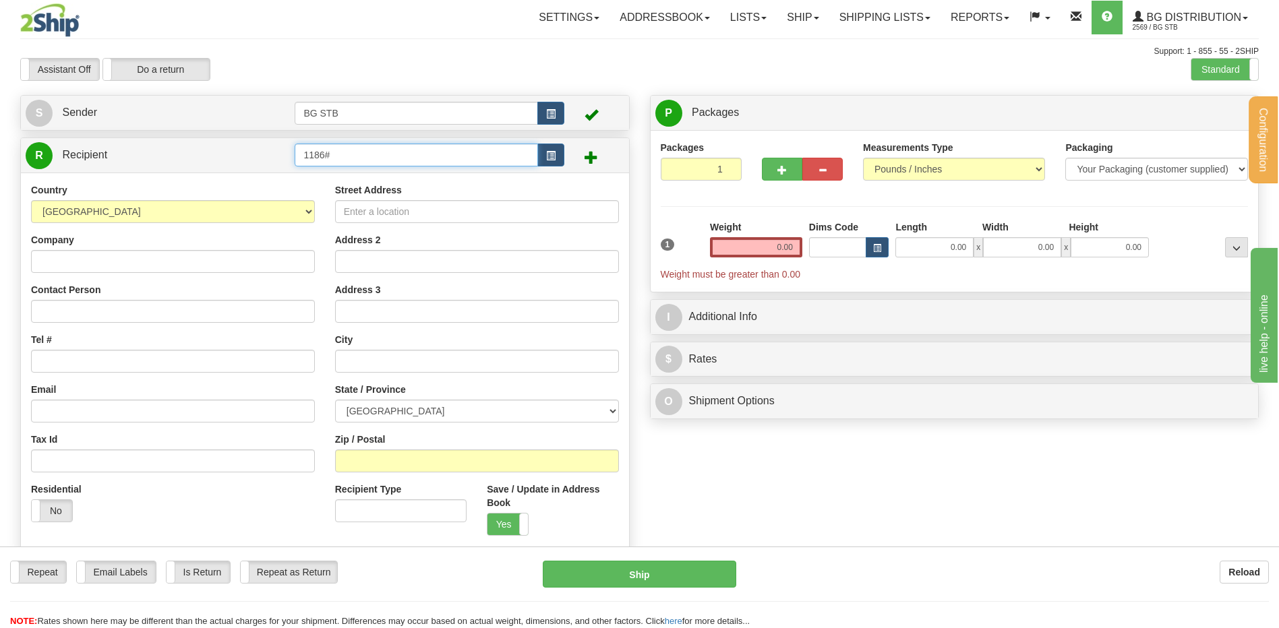
click at [388, 146] on input "1186#" at bounding box center [416, 155] width 243 height 23
type input "1186"
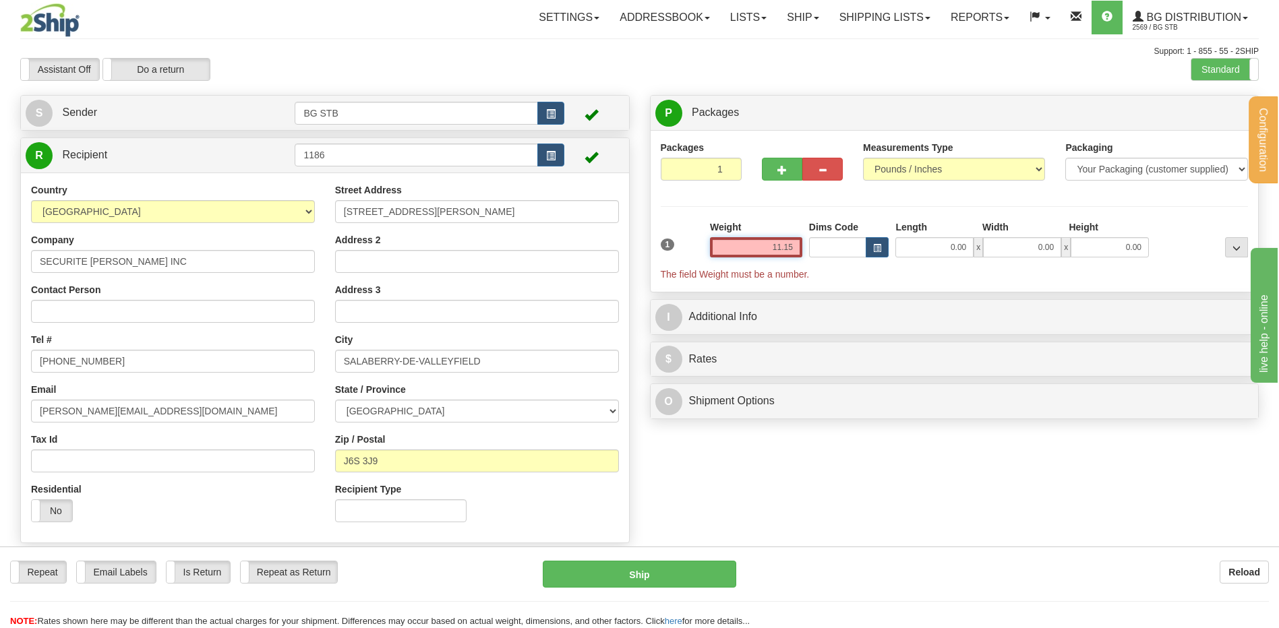
type input "11.15"
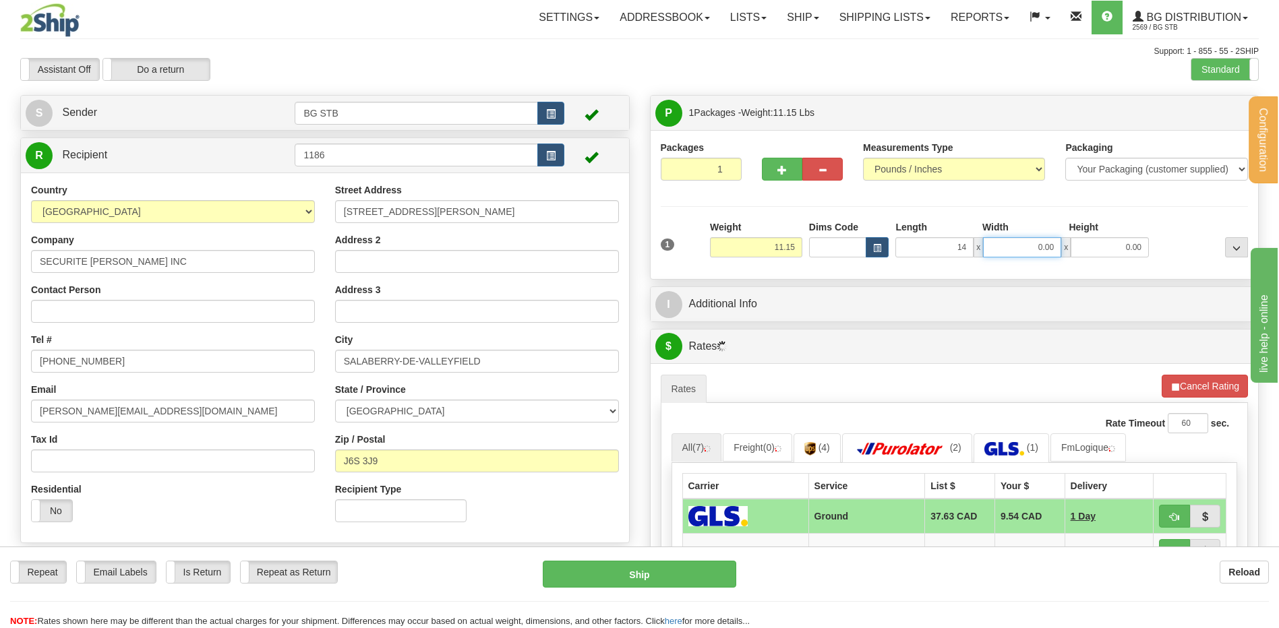
type input "14.00"
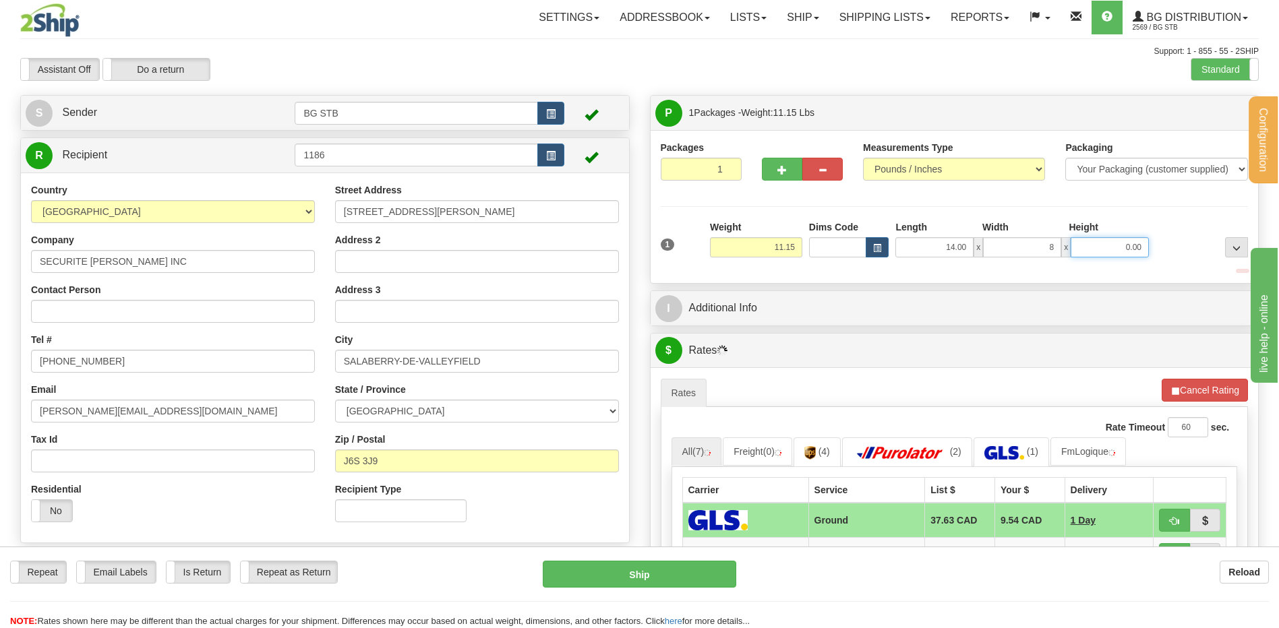
type input "8.00"
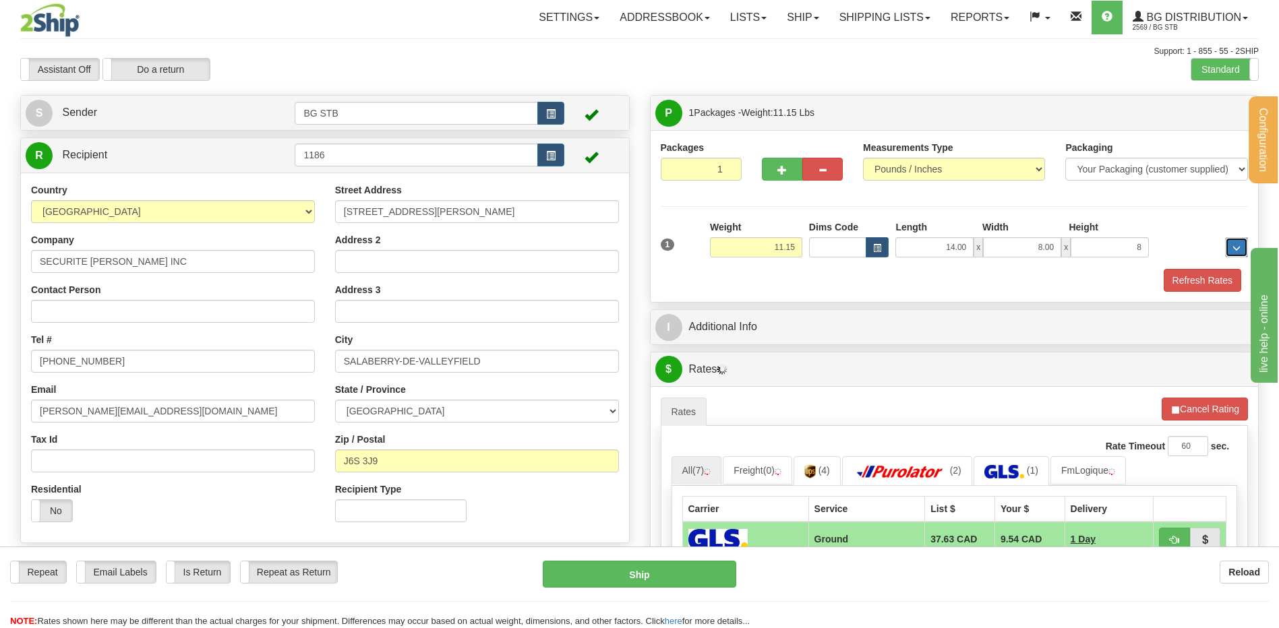
type input "8.00"
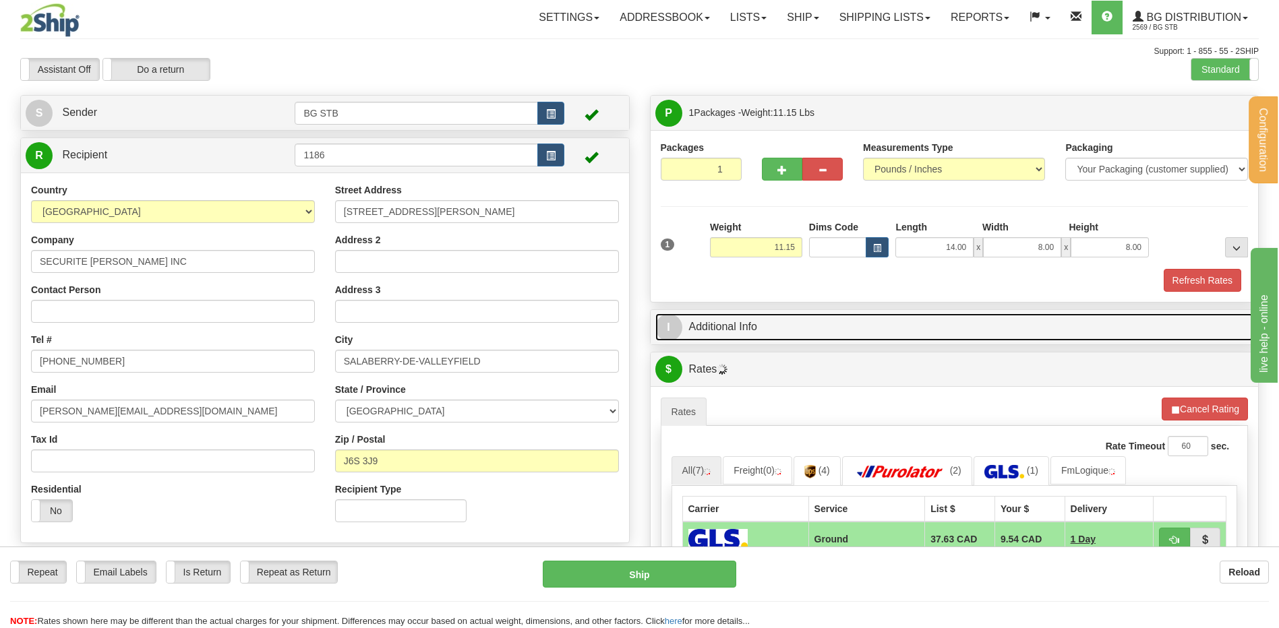
click at [706, 317] on link "I Additional Info" at bounding box center [954, 327] width 599 height 28
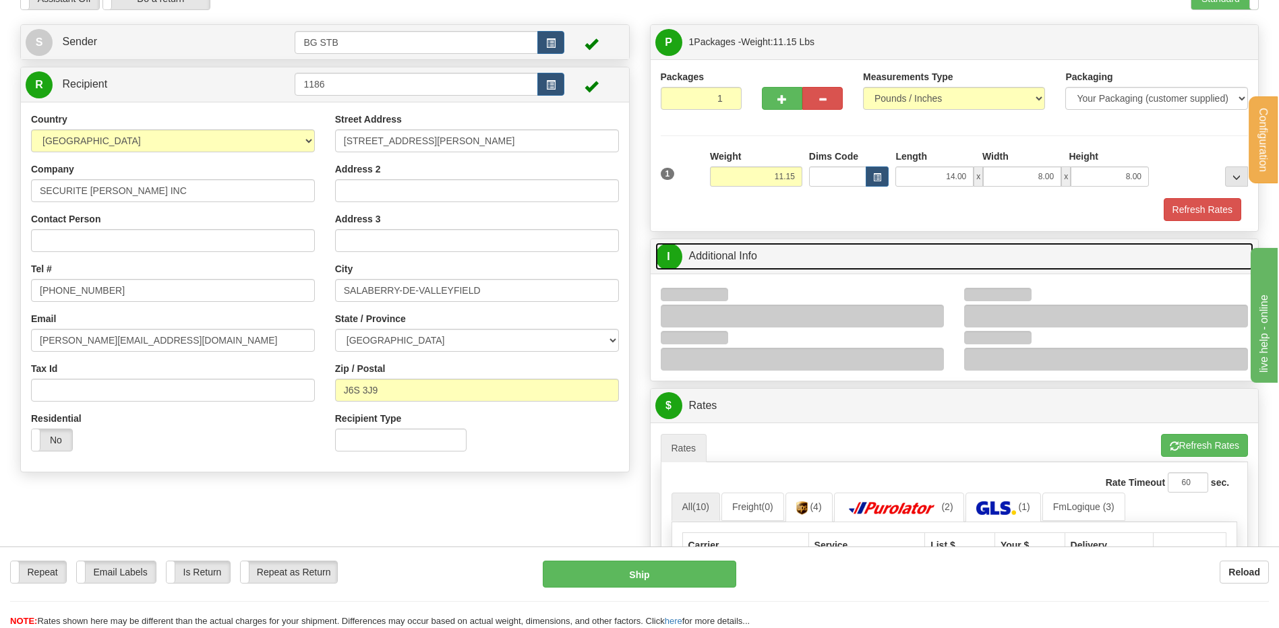
scroll to position [135, 0]
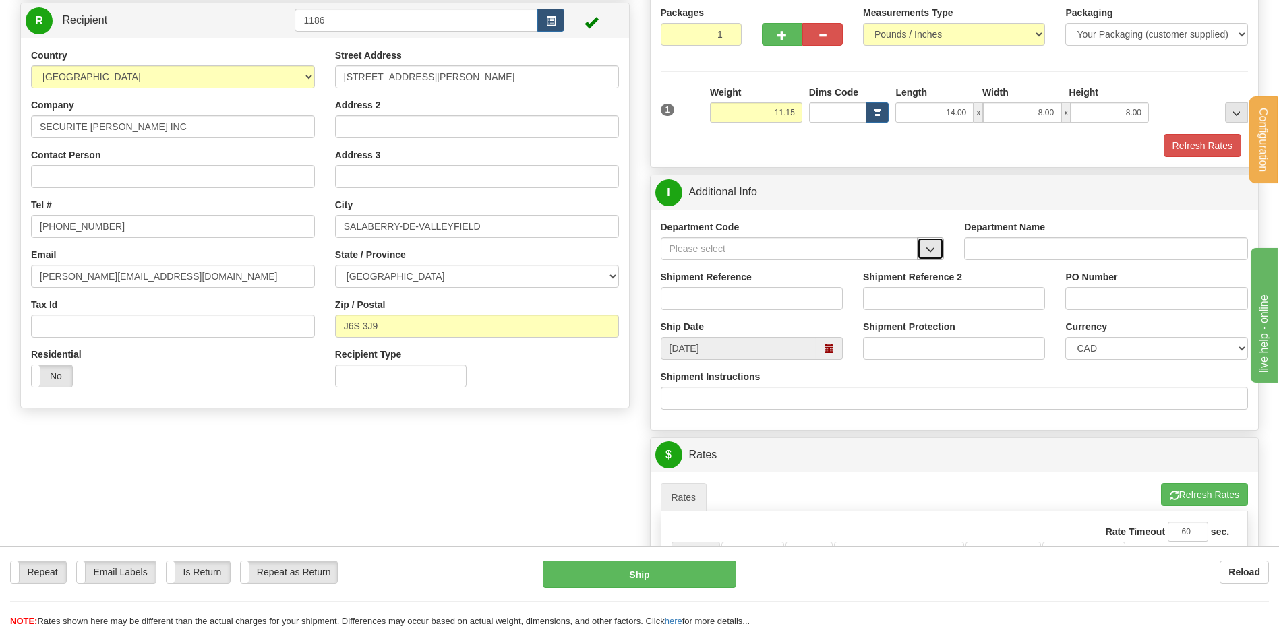
click at [932, 246] on span "button" at bounding box center [930, 249] width 9 height 9
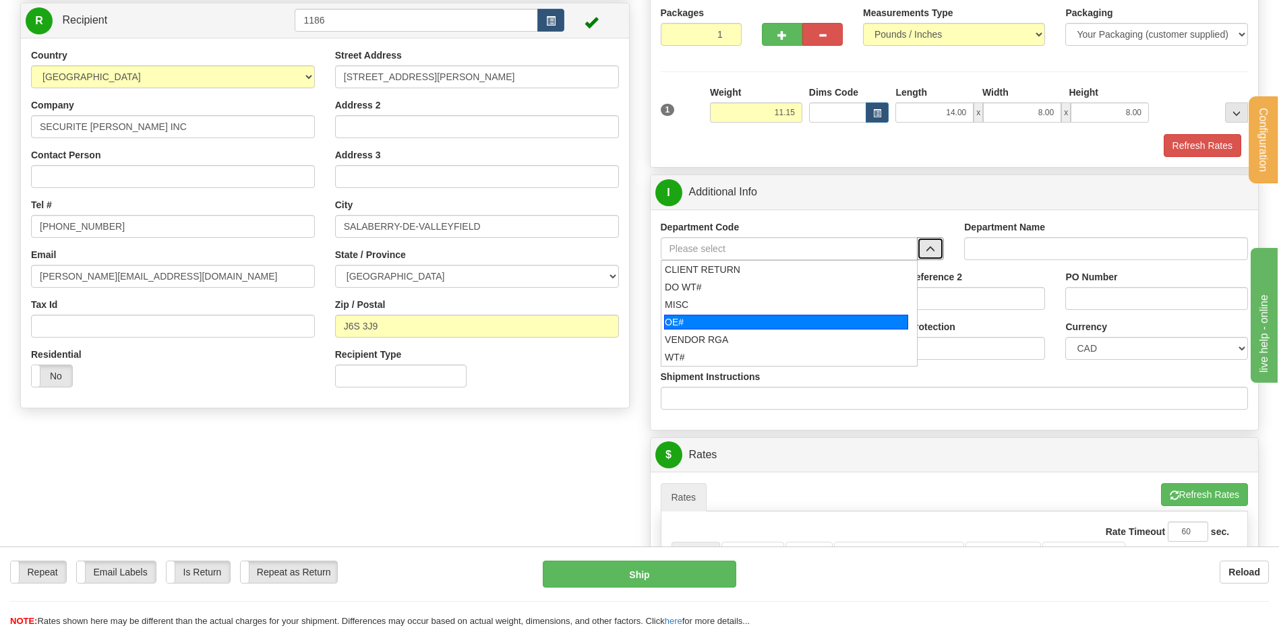
click at [752, 320] on div "OE#" at bounding box center [786, 322] width 244 height 15
type input "OE#"
type input "ORDERS"
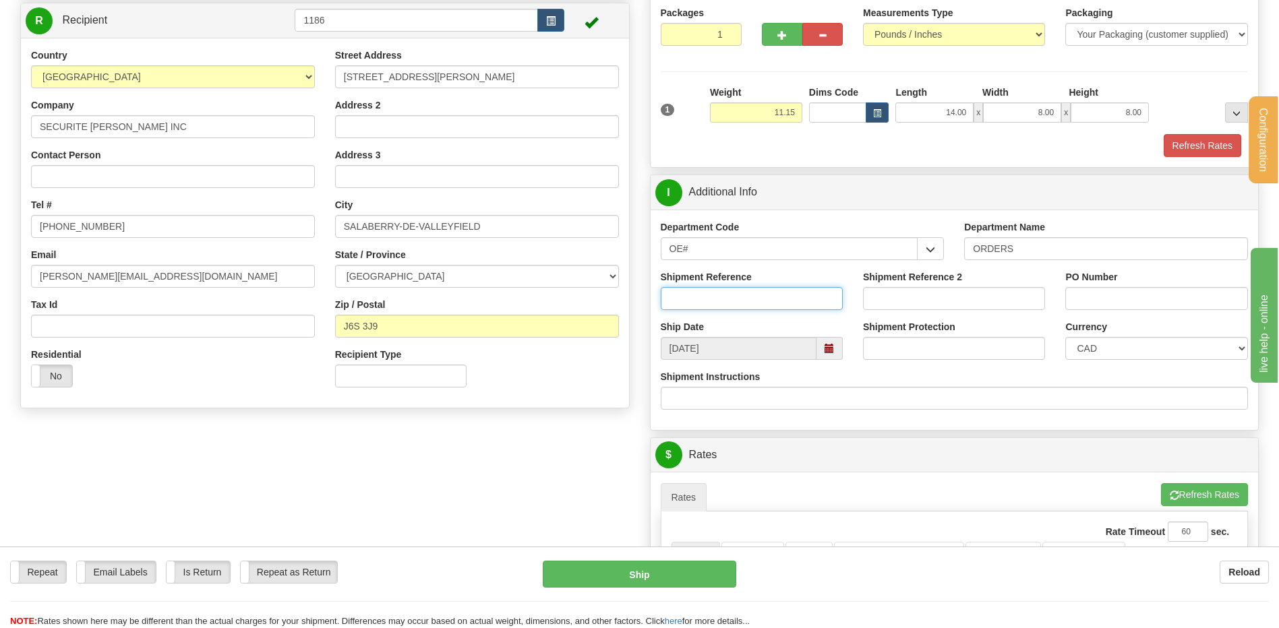
click at [750, 305] on input "Shipment Reference" at bounding box center [752, 298] width 182 height 23
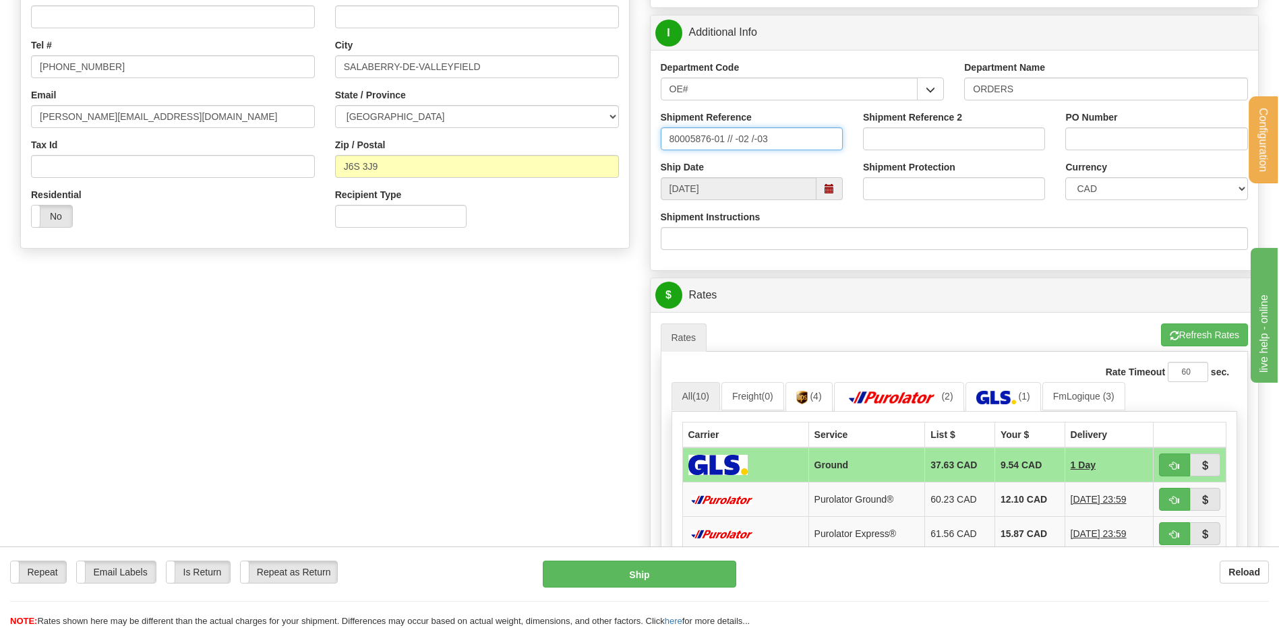
scroll to position [337, 0]
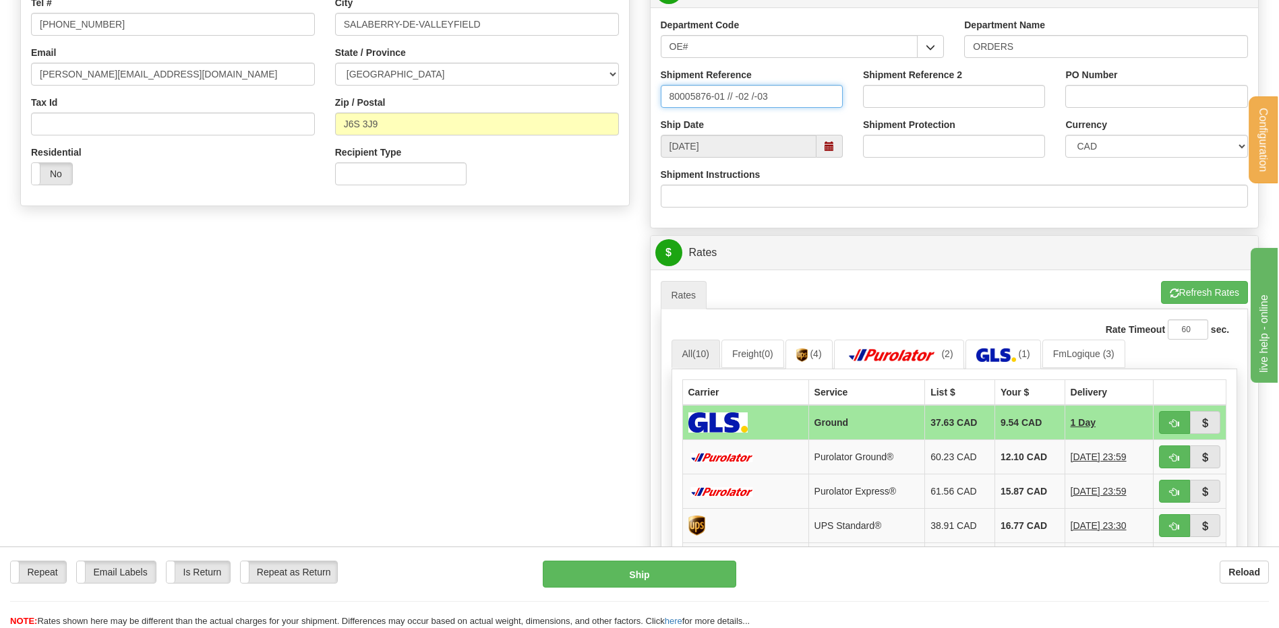
type input "80005876-01 // -02 /-03"
click at [1116, 95] on input "PO Number" at bounding box center [1156, 96] width 182 height 23
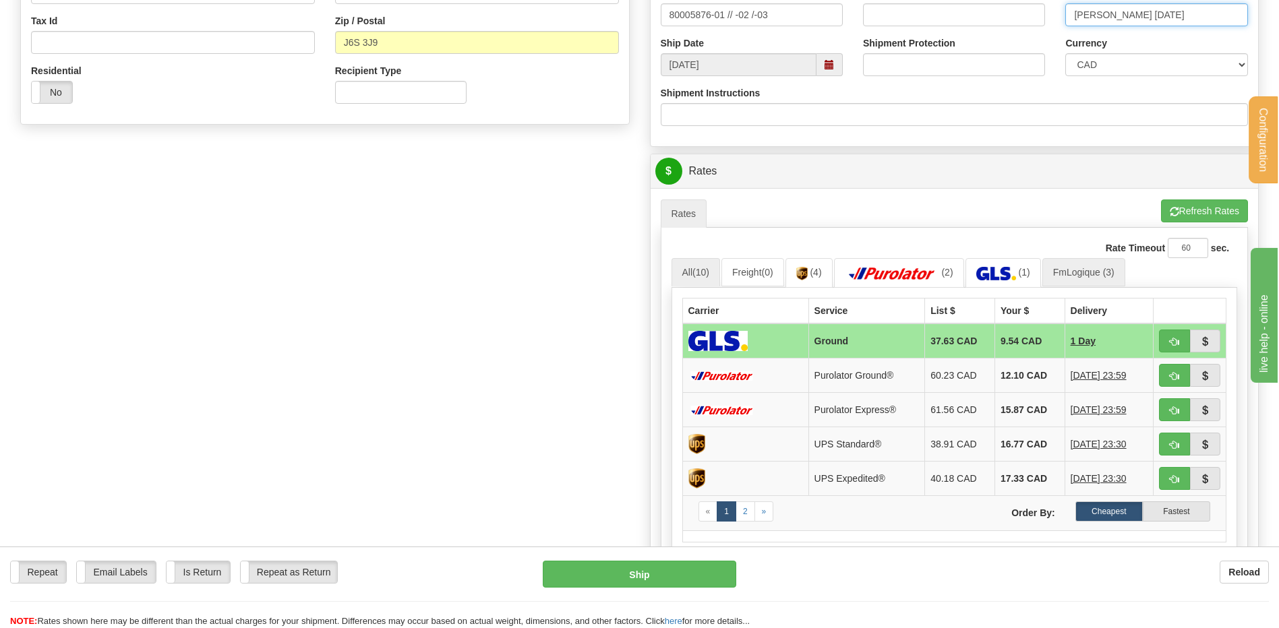
scroll to position [539, 0]
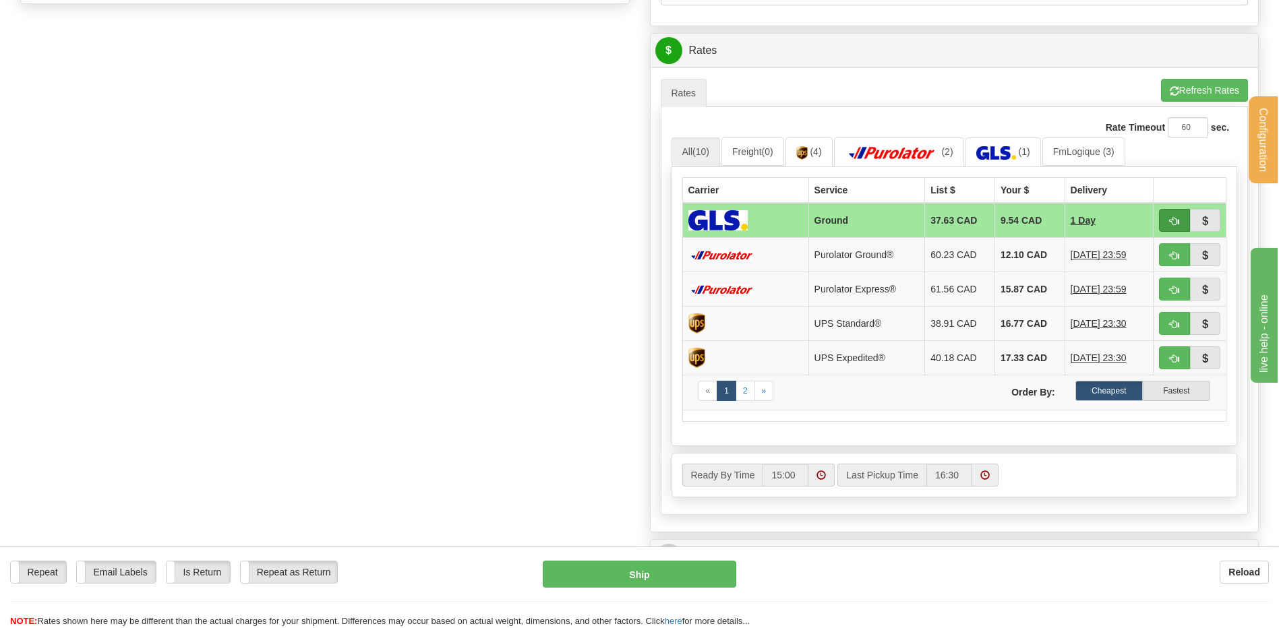
type input "[PERSON_NAME] [DATE]"
click at [1164, 221] on button "button" at bounding box center [1174, 220] width 31 height 23
type input "1"
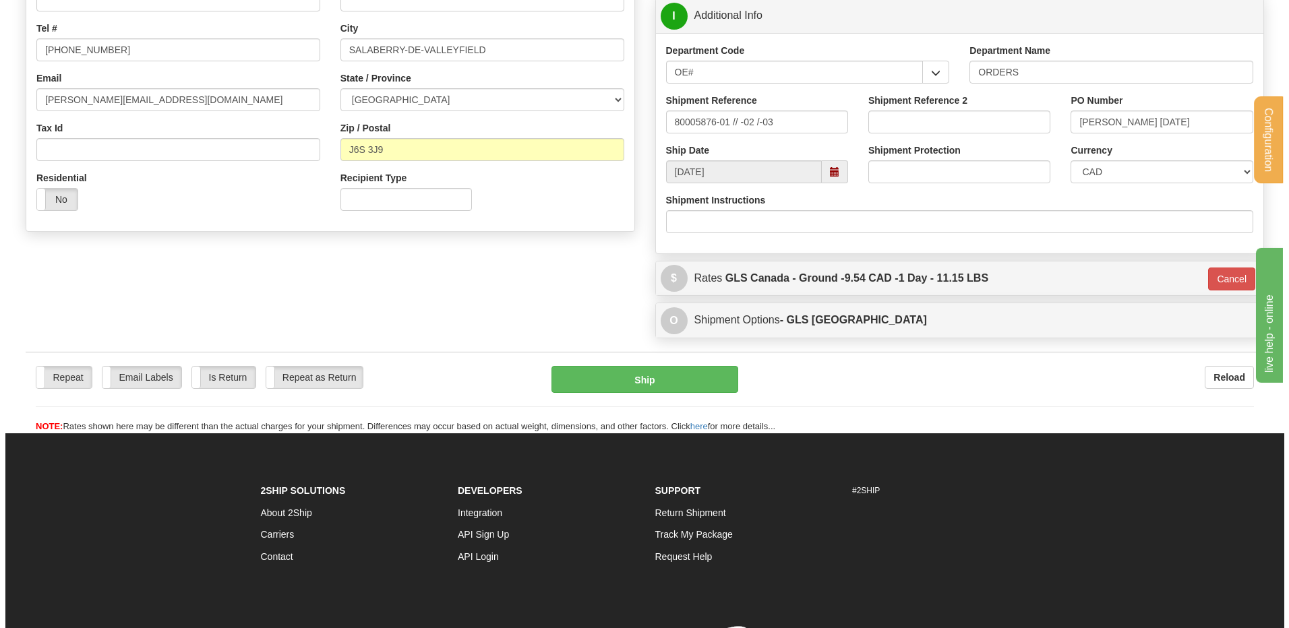
scroll to position [334, 0]
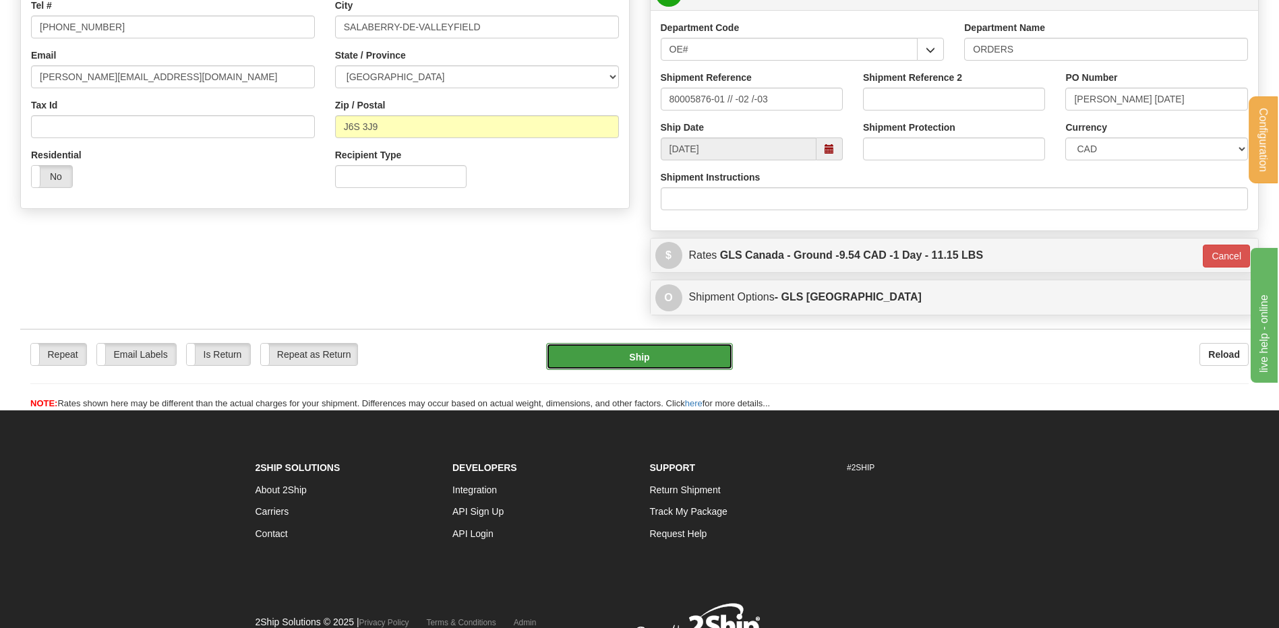
click at [665, 351] on button "Ship" at bounding box center [639, 356] width 186 height 27
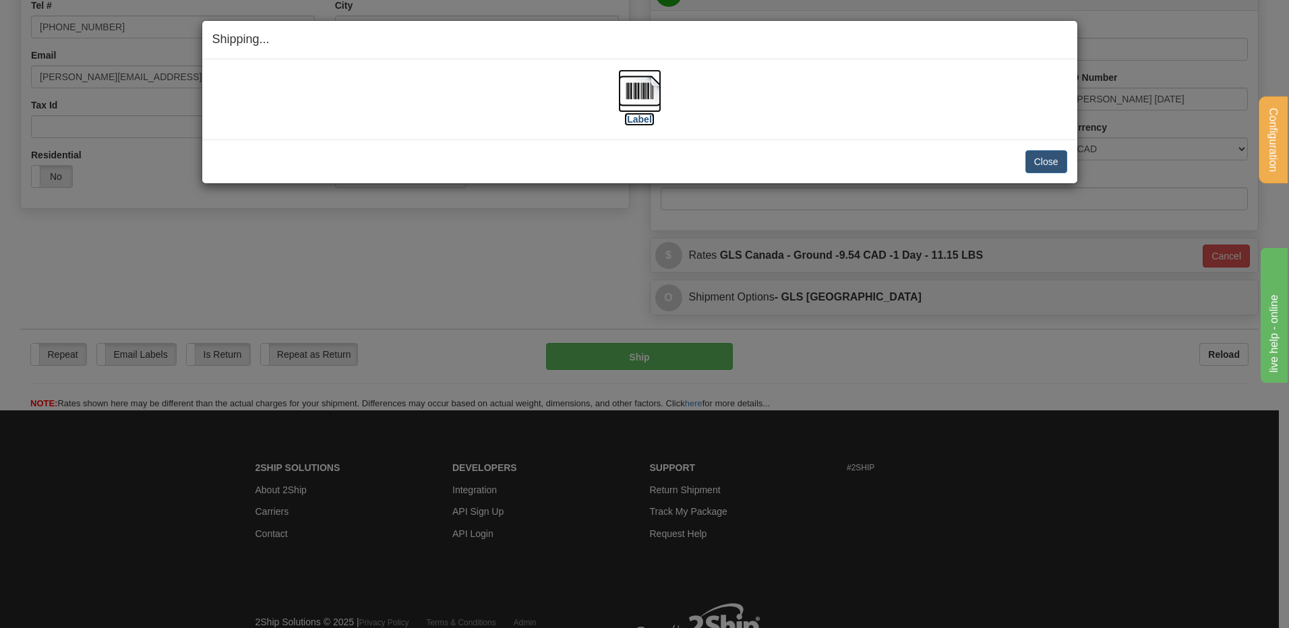
click at [637, 94] on img at bounding box center [639, 90] width 43 height 43
click at [1037, 158] on button "Close" at bounding box center [1046, 161] width 42 height 23
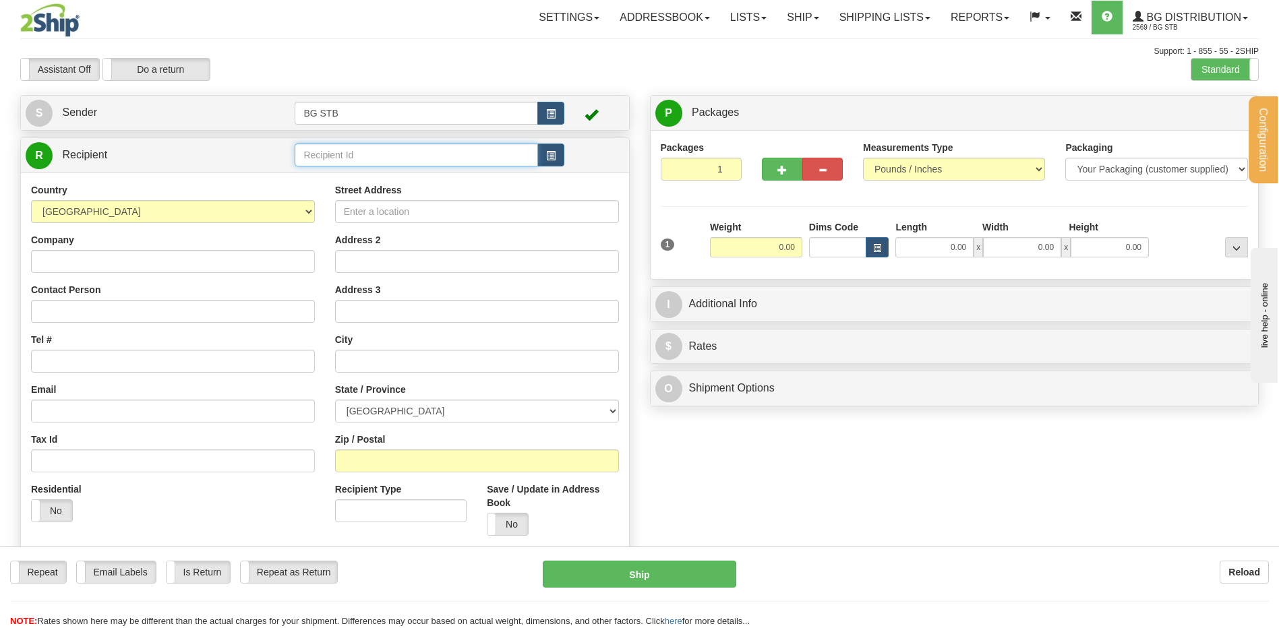
click at [469, 151] on input "text" at bounding box center [416, 155] width 243 height 23
type input "5904"
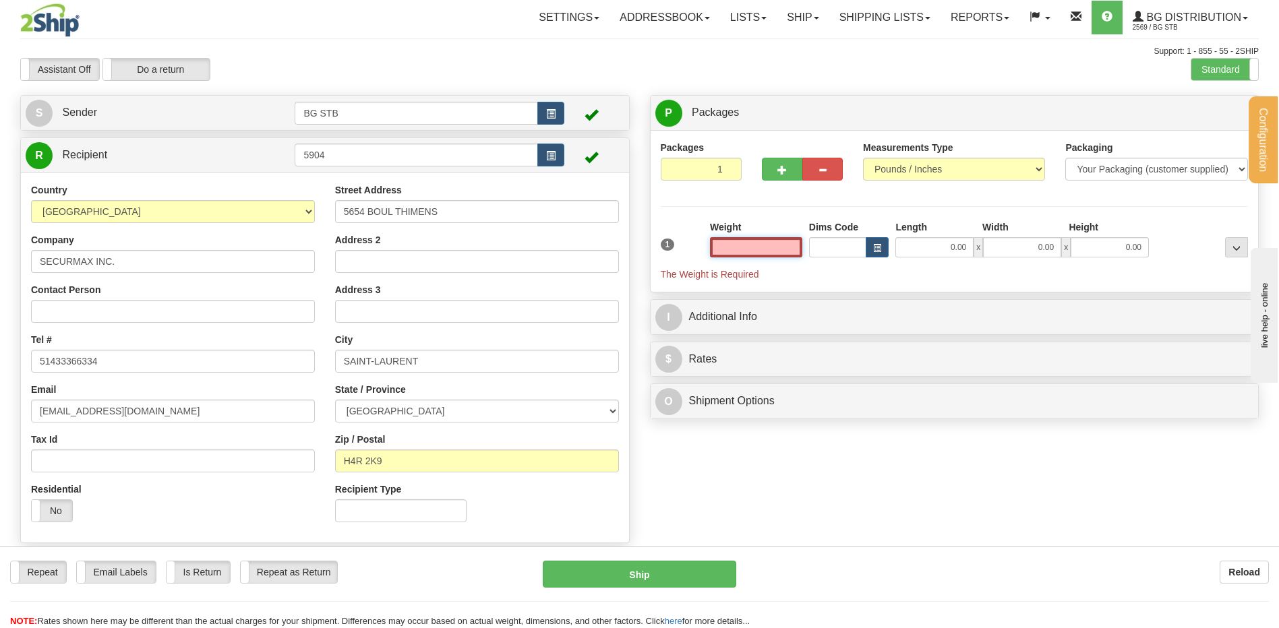
click at [743, 243] on input "text" at bounding box center [756, 247] width 92 height 20
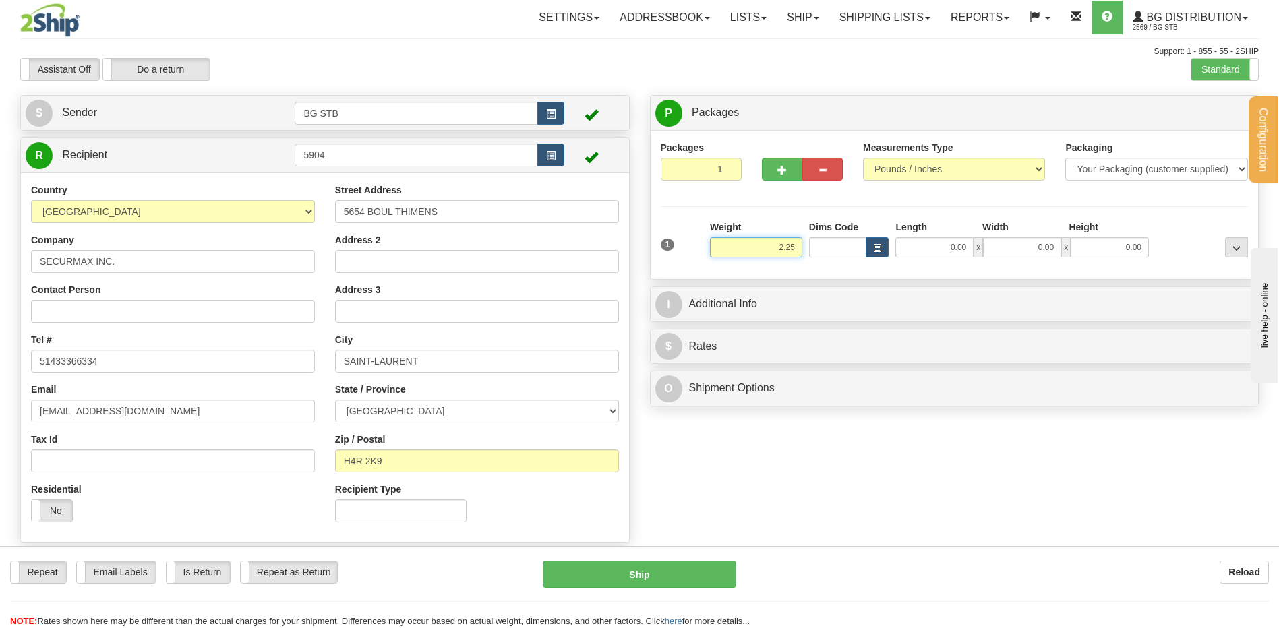
type input "2.25"
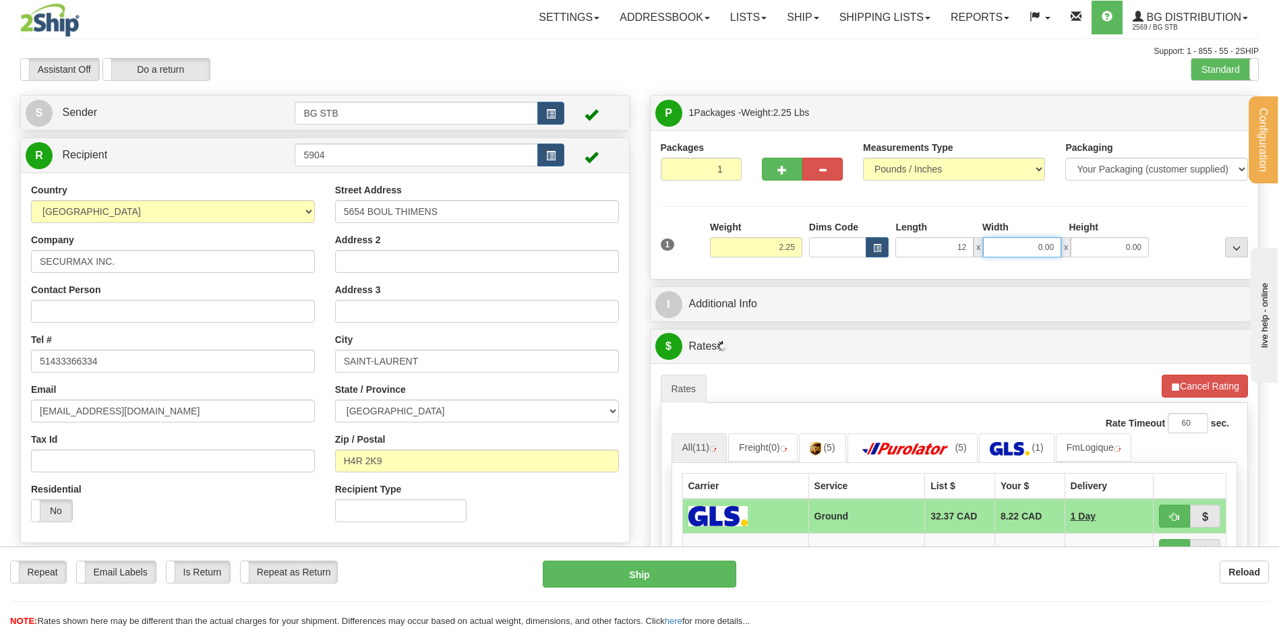
type input "12.00"
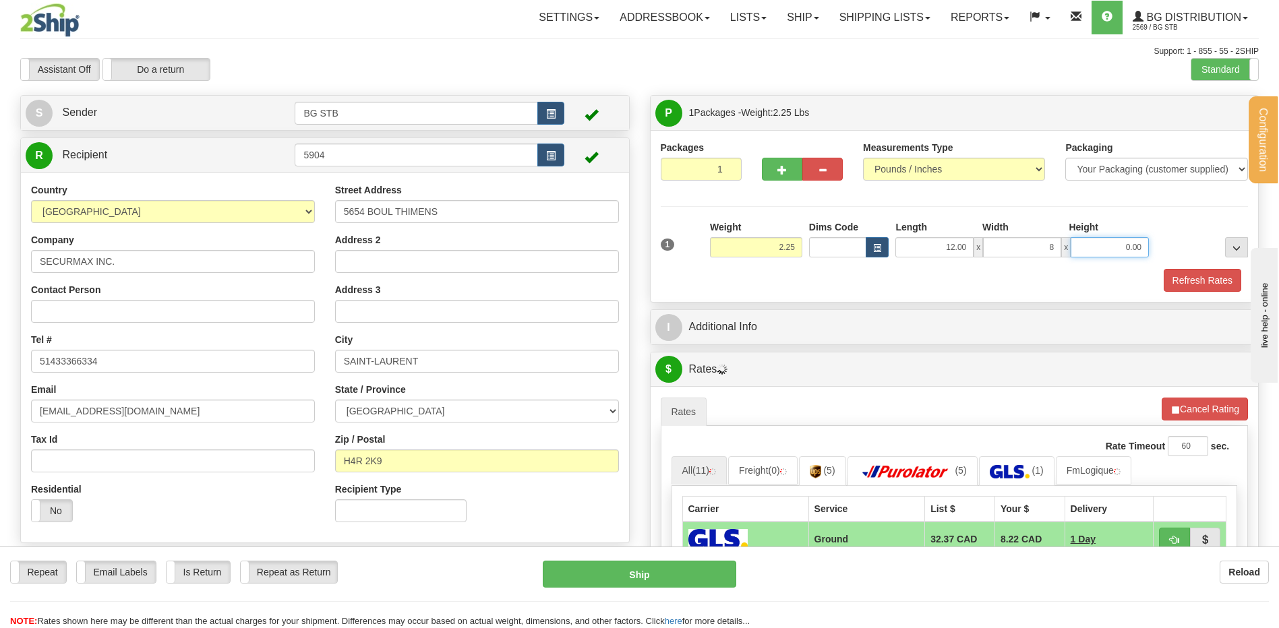
type input "8.00"
type input "6.00"
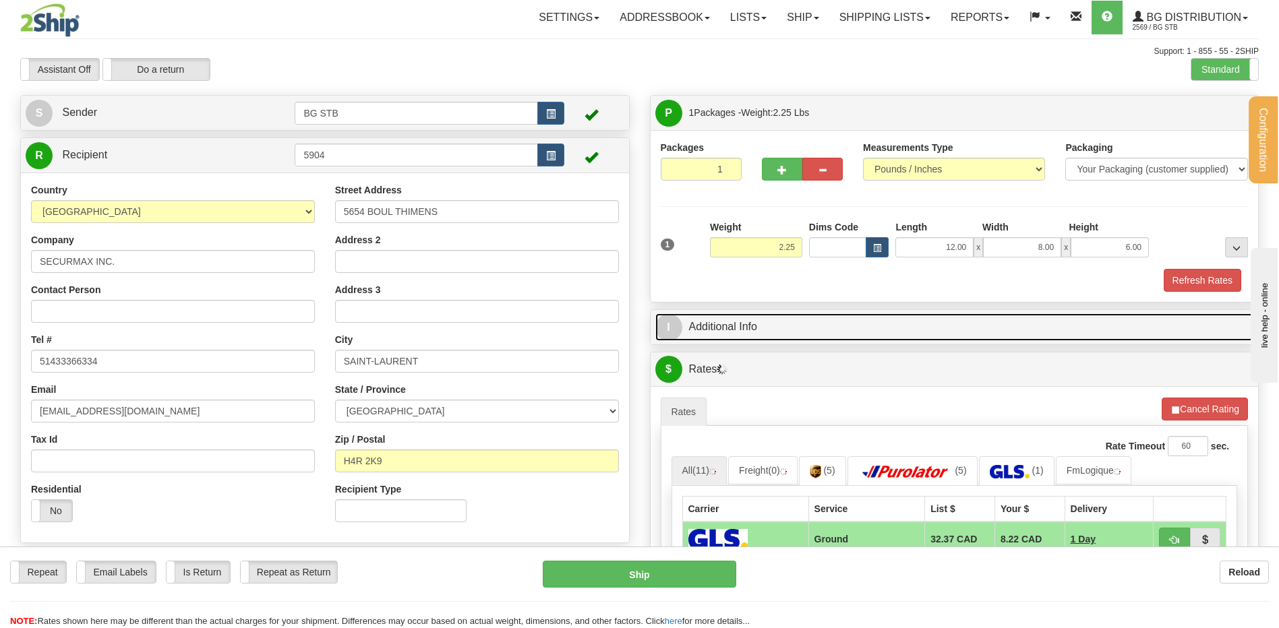
click at [813, 323] on link "I Additional Info" at bounding box center [954, 327] width 599 height 28
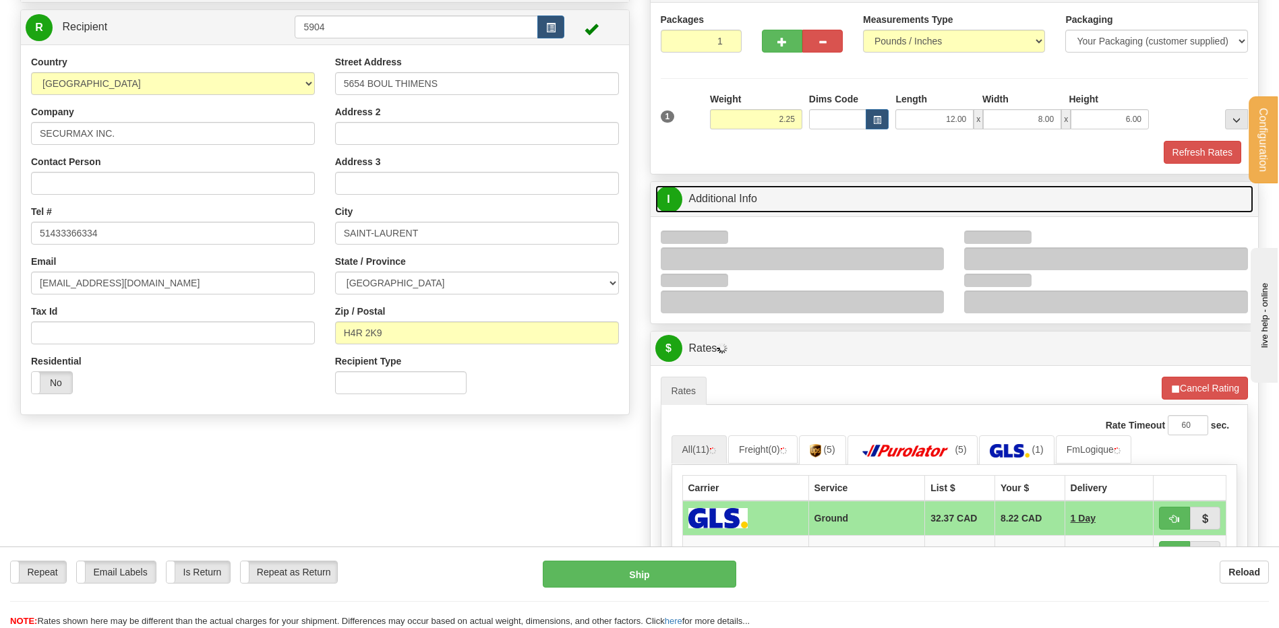
scroll to position [202, 0]
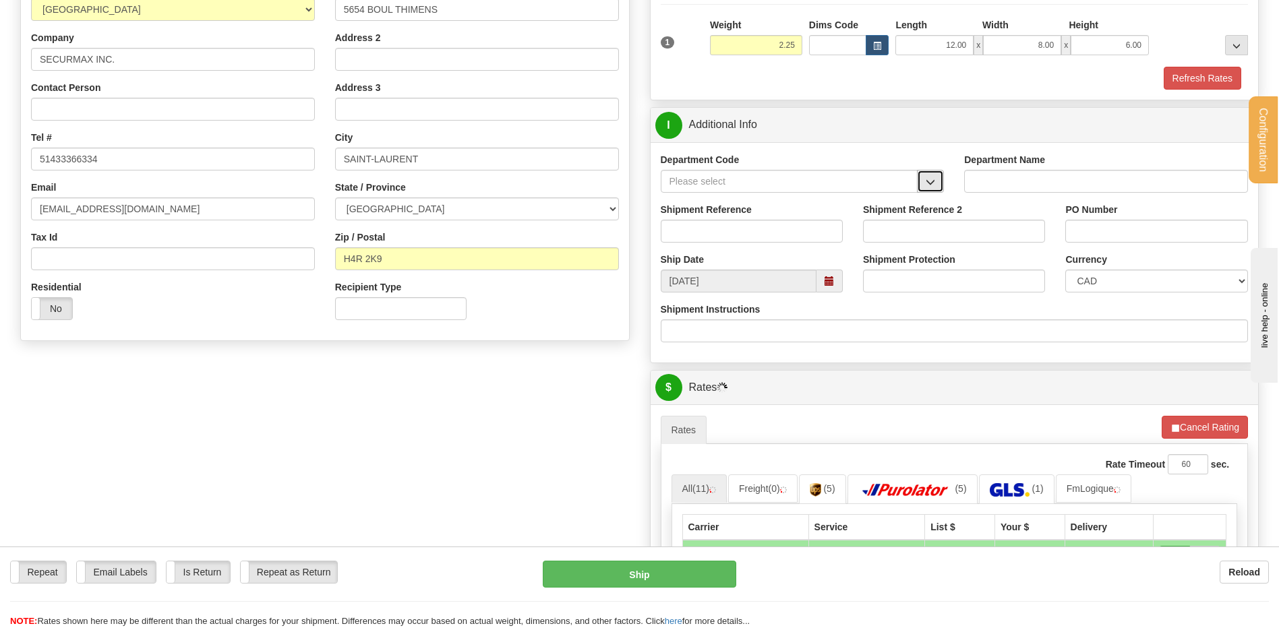
click at [936, 183] on button "button" at bounding box center [930, 181] width 27 height 23
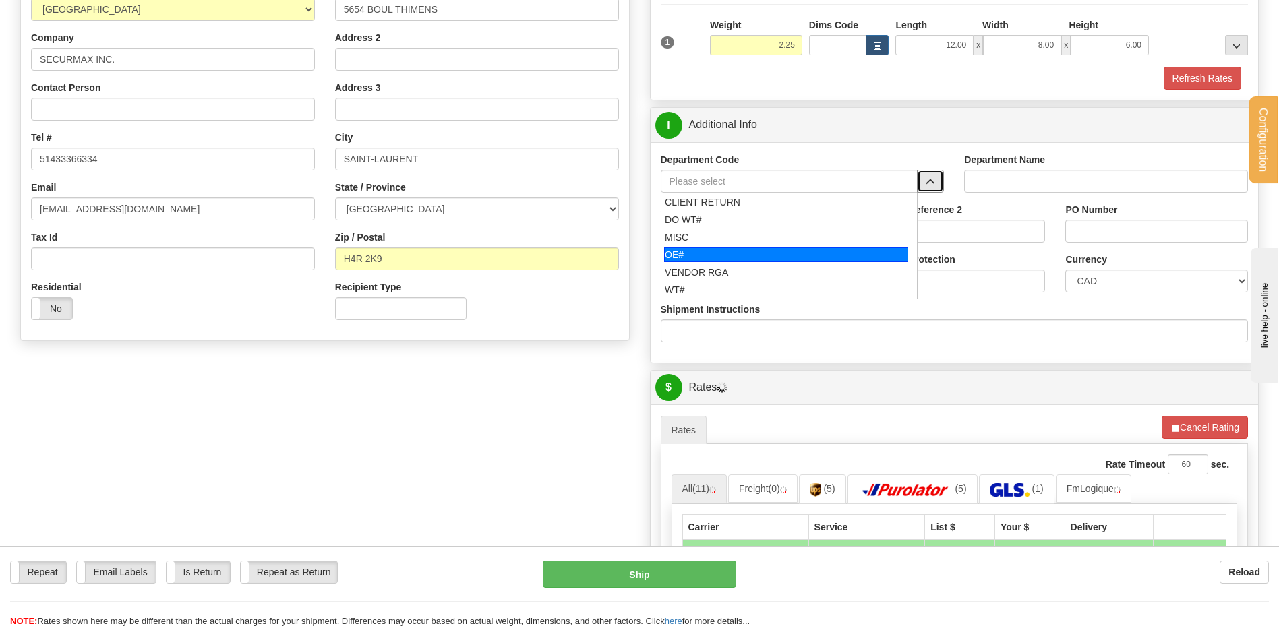
click at [763, 247] on div "OE#" at bounding box center [786, 254] width 244 height 15
type input "OE#"
type input "ORDERS"
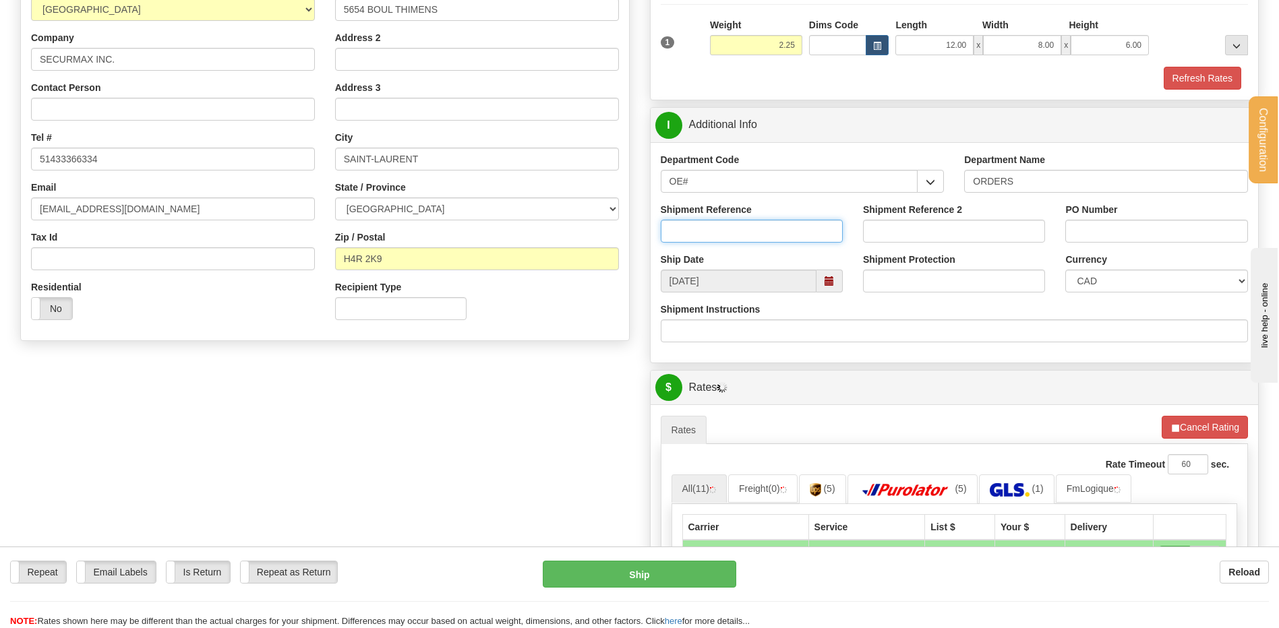
click at [755, 229] on input "Shipment Reference" at bounding box center [752, 231] width 182 height 23
type input "80006014-00"
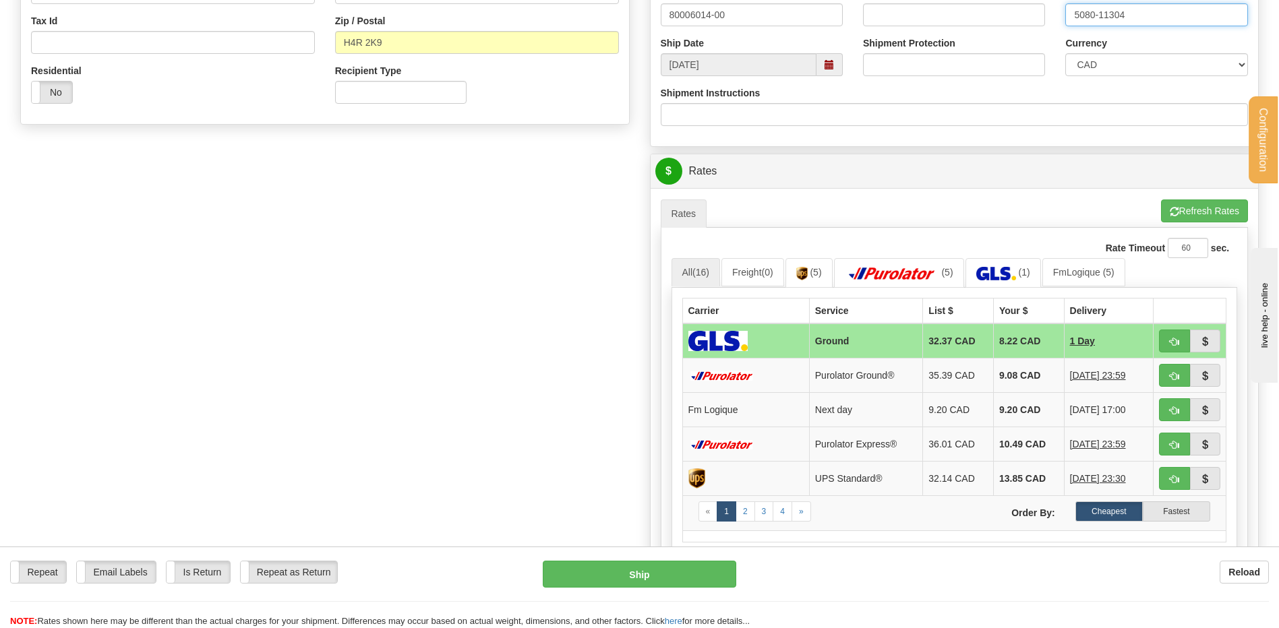
scroll to position [472, 0]
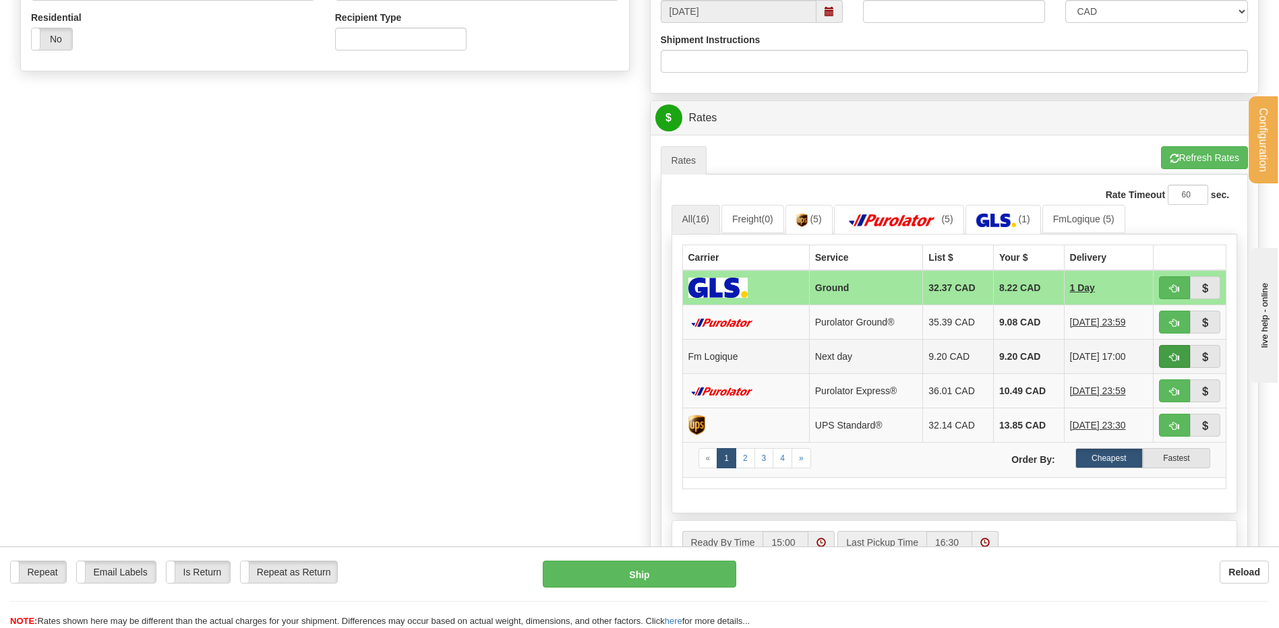
type input "5080-11304"
click at [1171, 355] on span "button" at bounding box center [1174, 357] width 9 height 9
type input "jour"
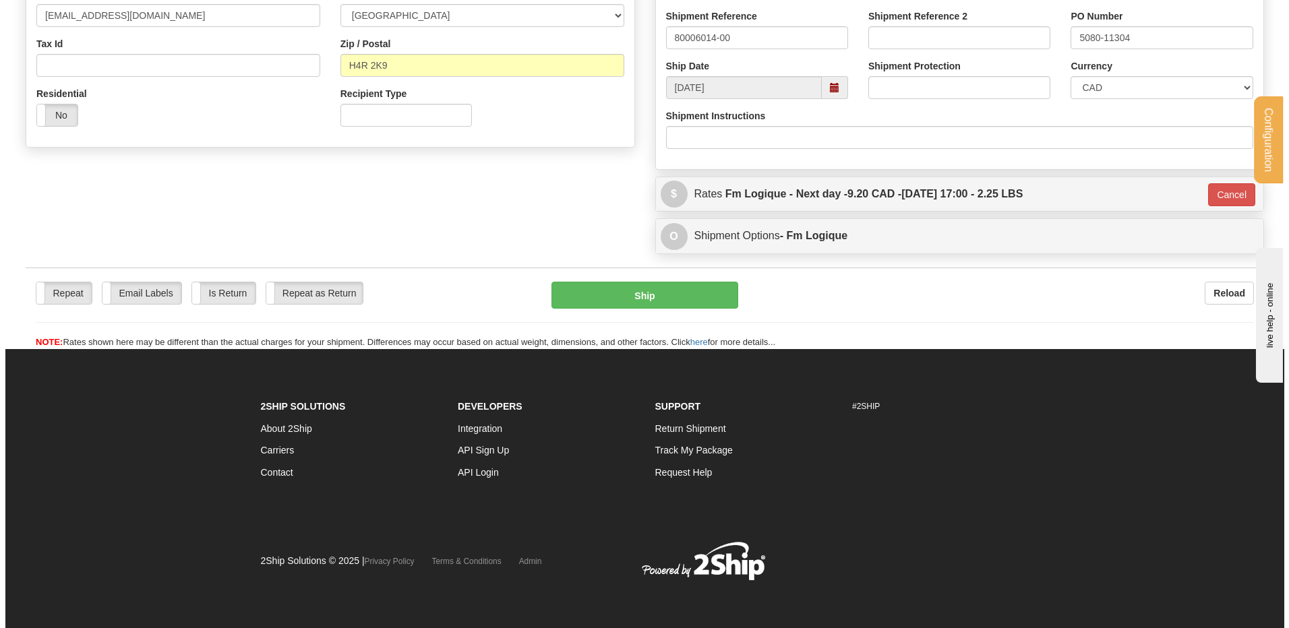
scroll to position [262, 0]
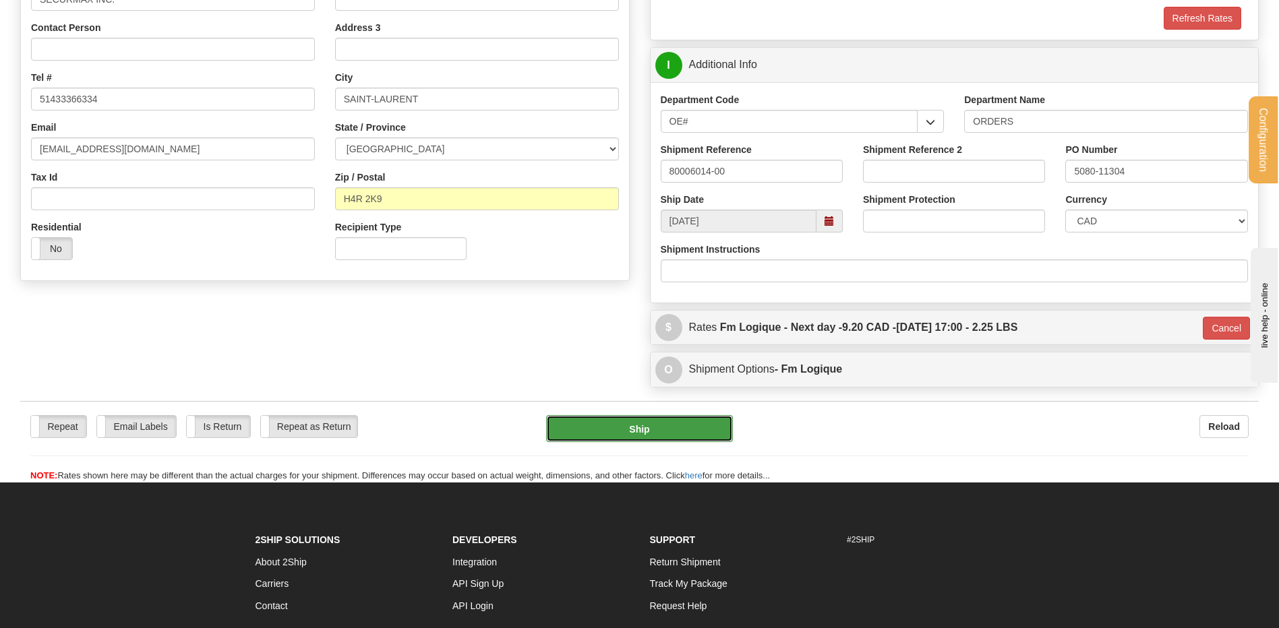
click at [603, 417] on button "Ship" at bounding box center [639, 428] width 186 height 27
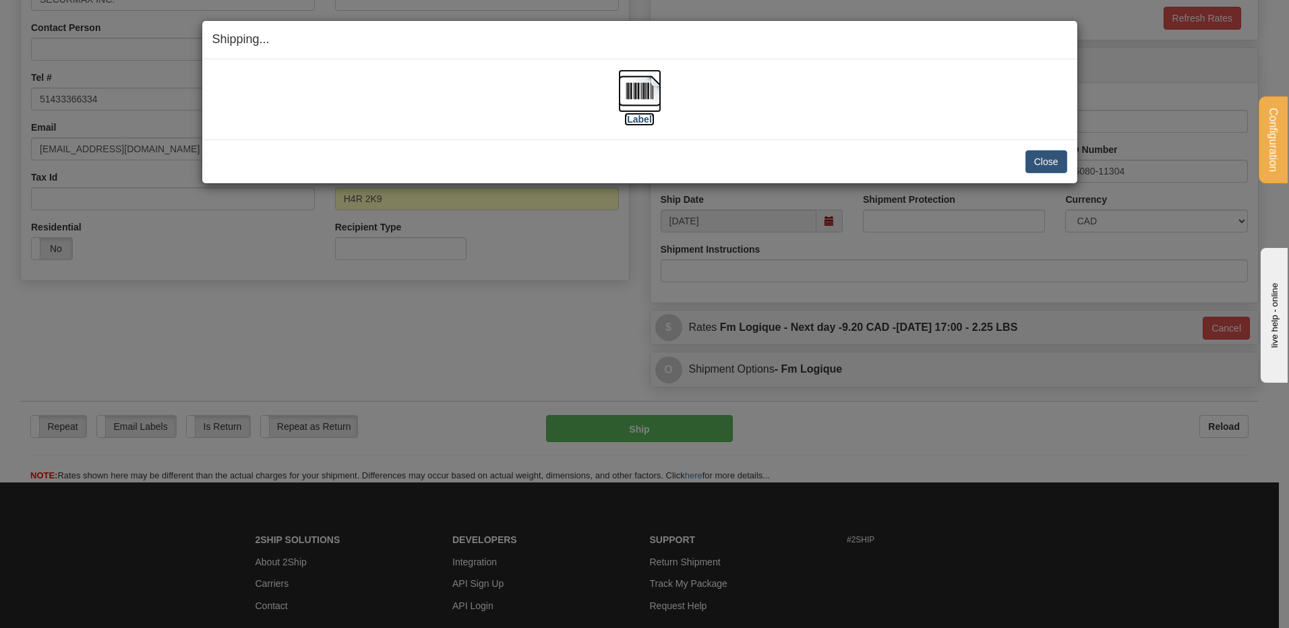
click at [624, 85] on img at bounding box center [639, 90] width 43 height 43
click at [1043, 148] on div "Close Cancel Cancel Shipment and Quit Pickup Quit Pickup ONLY" at bounding box center [639, 162] width 875 height 44
click at [1037, 162] on button "Close" at bounding box center [1046, 161] width 42 height 23
click at [1048, 158] on button "Close" at bounding box center [1046, 161] width 42 height 23
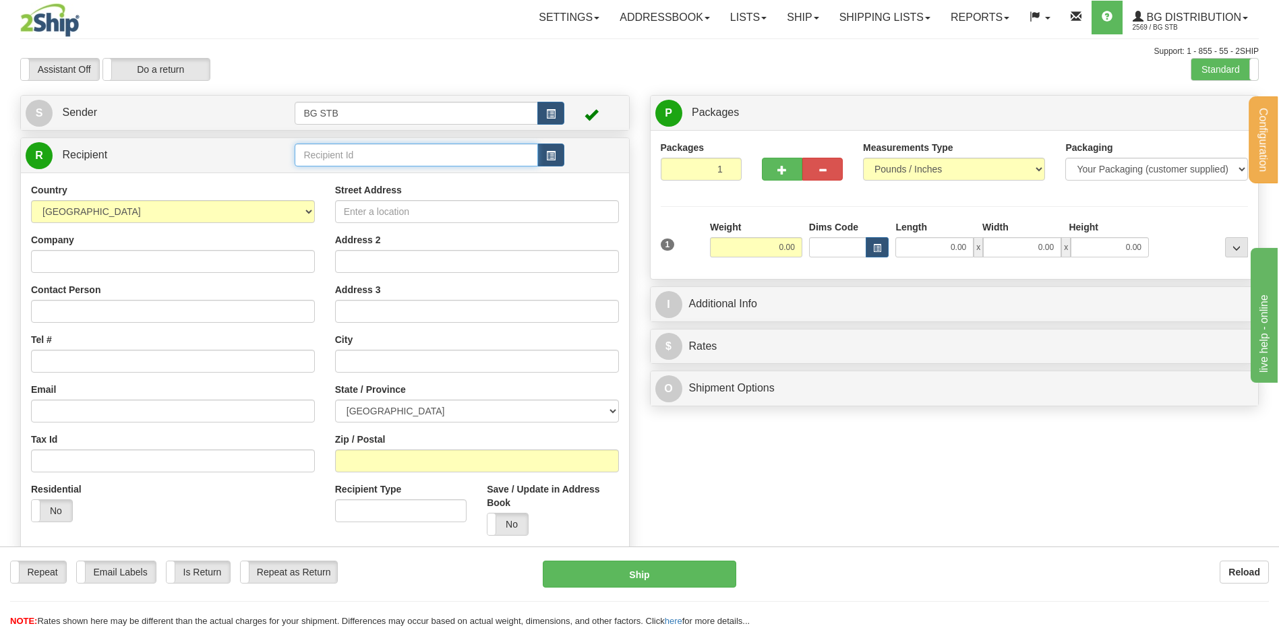
click at [334, 158] on input "text" at bounding box center [416, 155] width 243 height 23
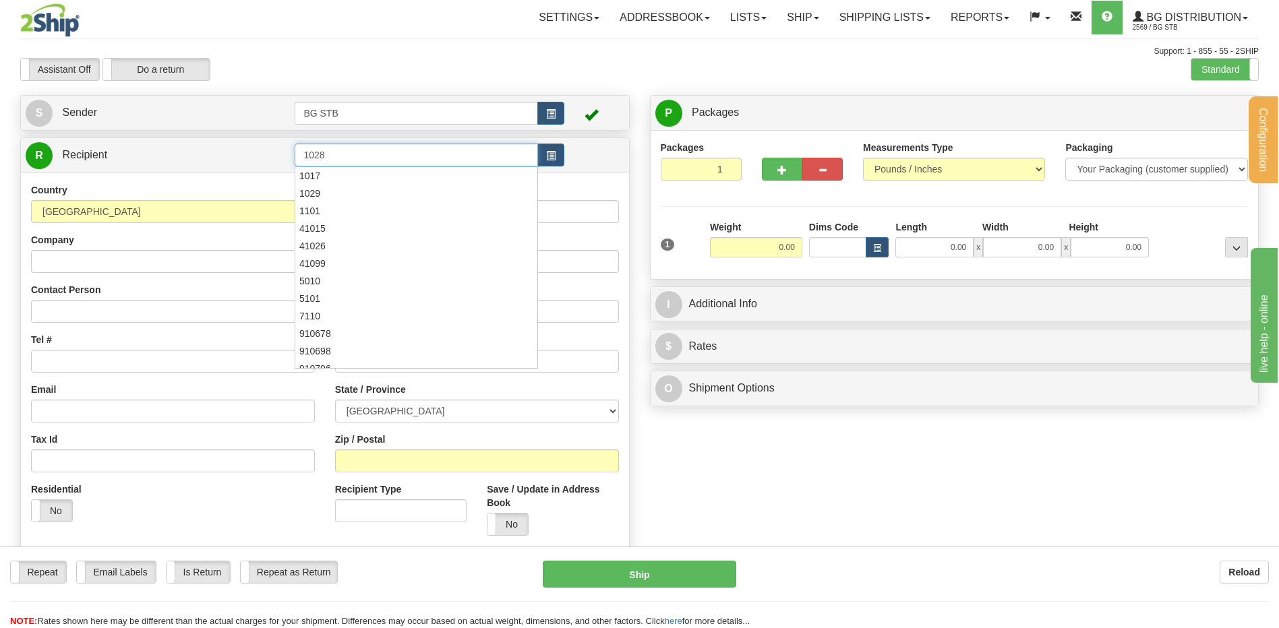
type input "1028"
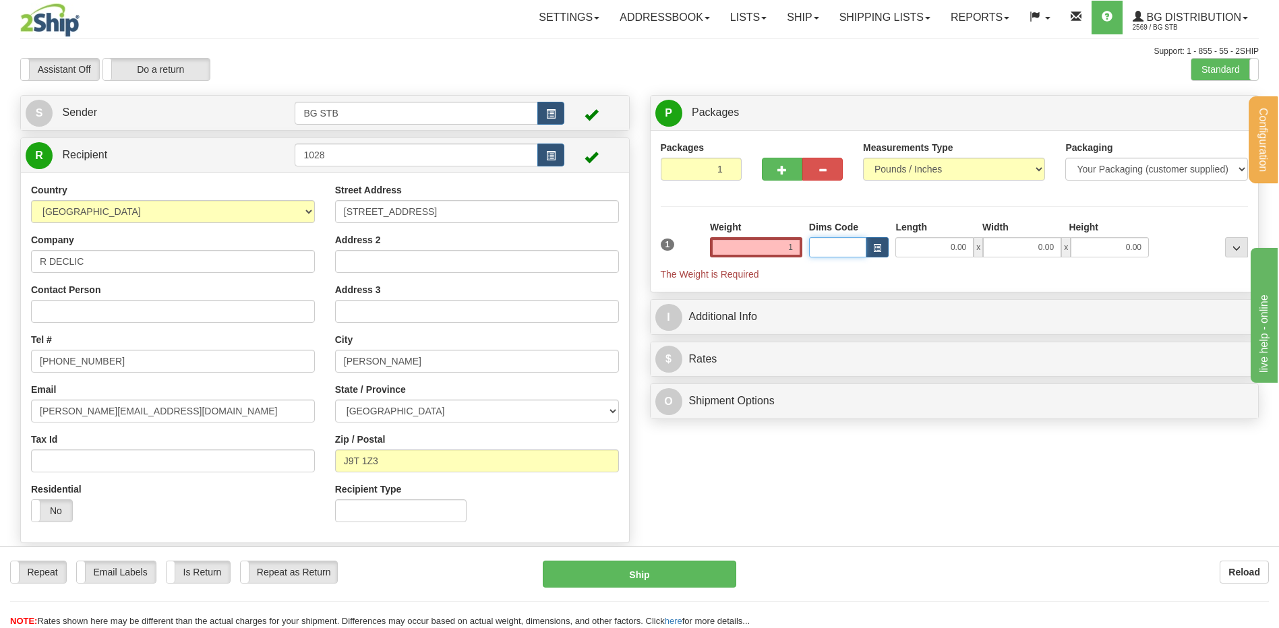
type input "1.00"
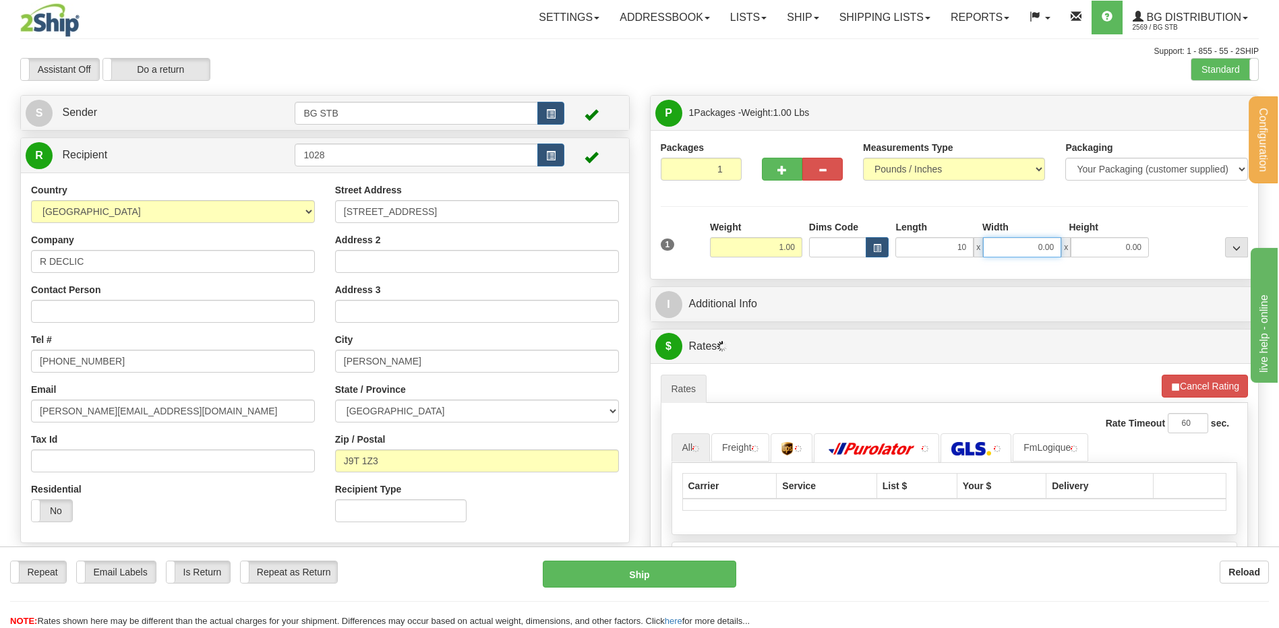
type input "10.00"
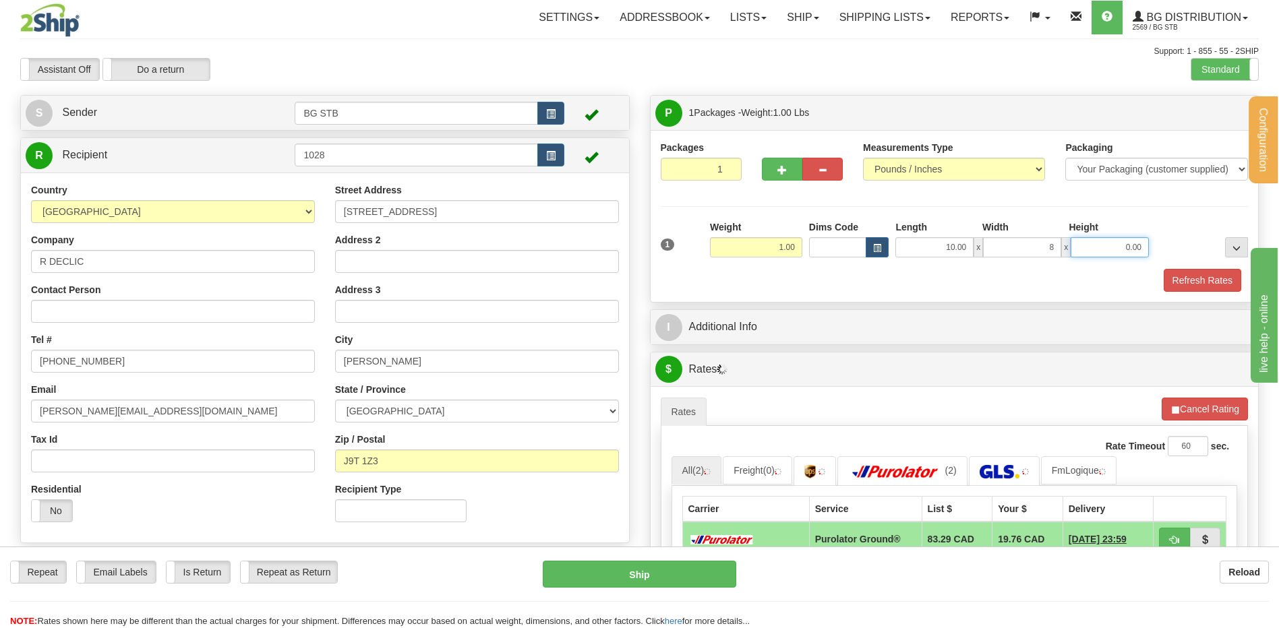
type input "8.00"
type input "2.00"
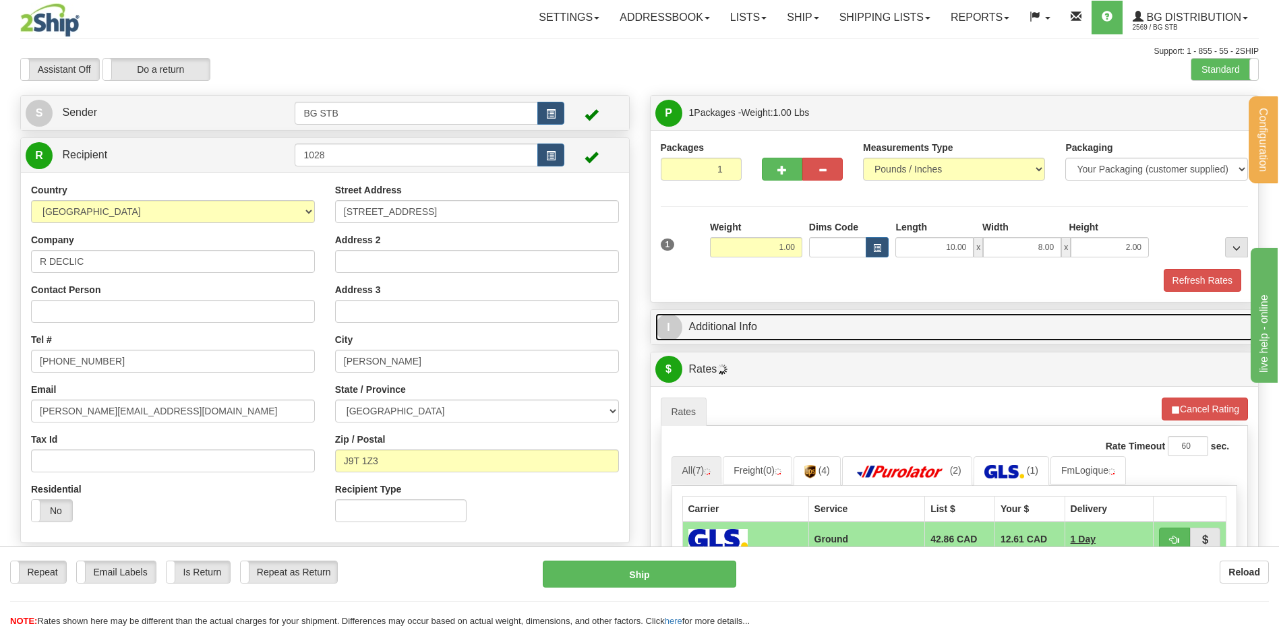
click at [784, 323] on link "I Additional Info" at bounding box center [954, 327] width 599 height 28
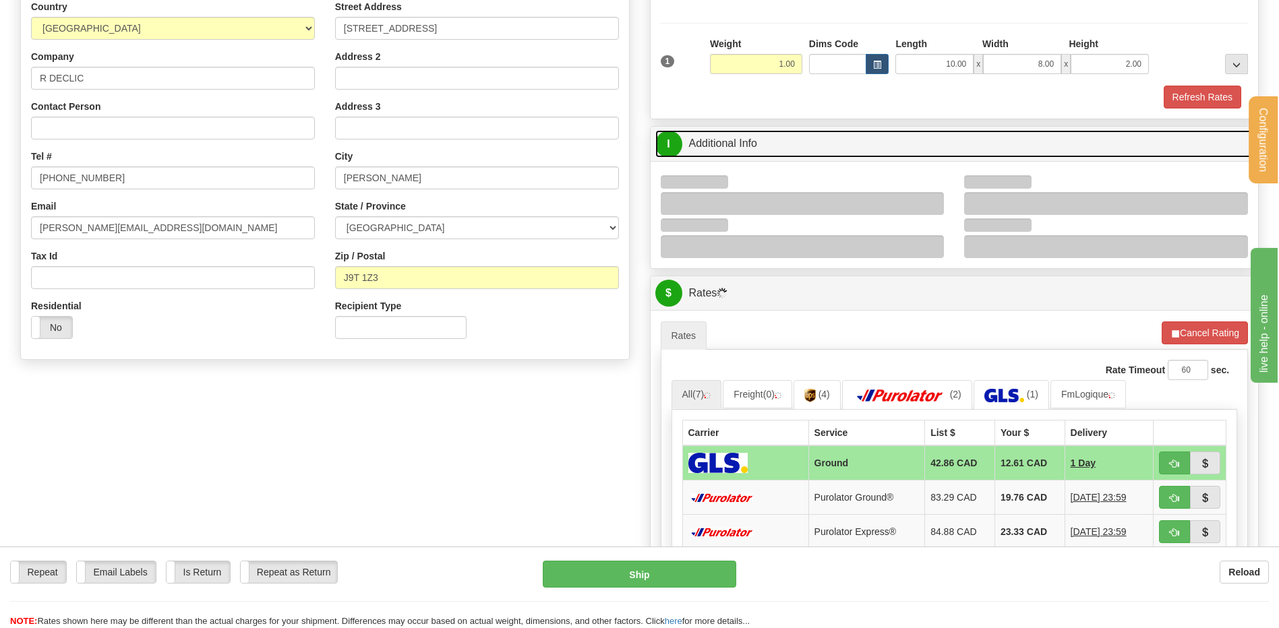
scroll to position [202, 0]
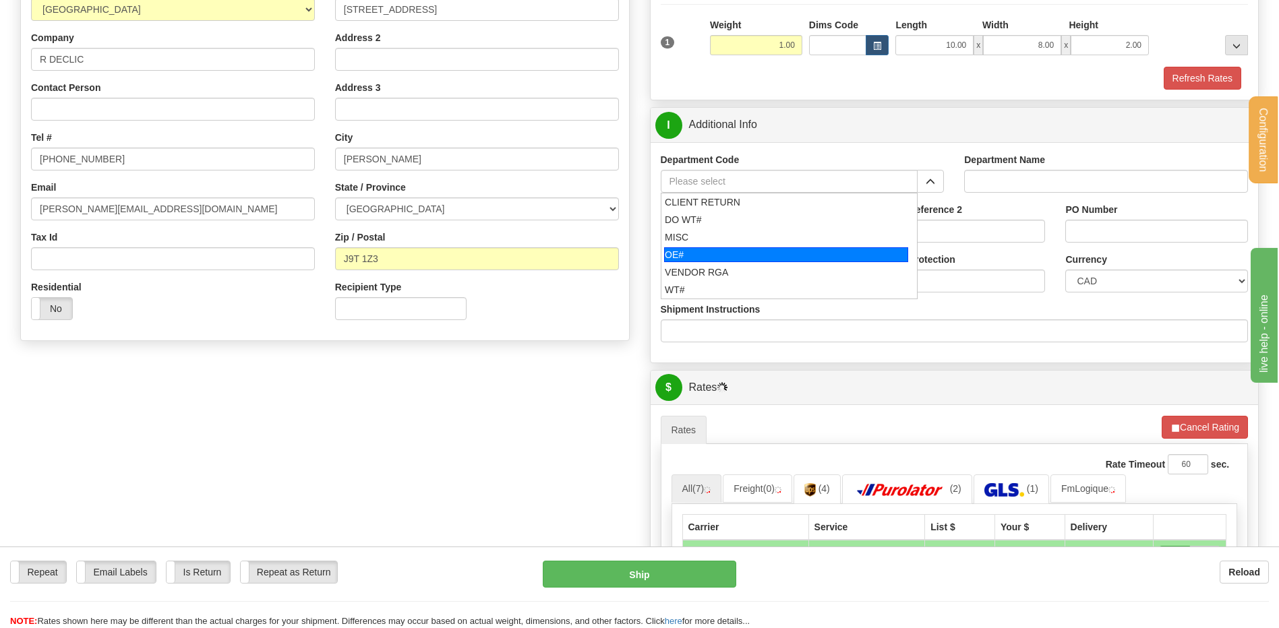
drag, startPoint x: 718, startPoint y: 257, endPoint x: 717, endPoint y: 247, distance: 10.1
click at [717, 253] on div "OE#" at bounding box center [786, 254] width 244 height 15
type input "OE#"
type input "ORDERS"
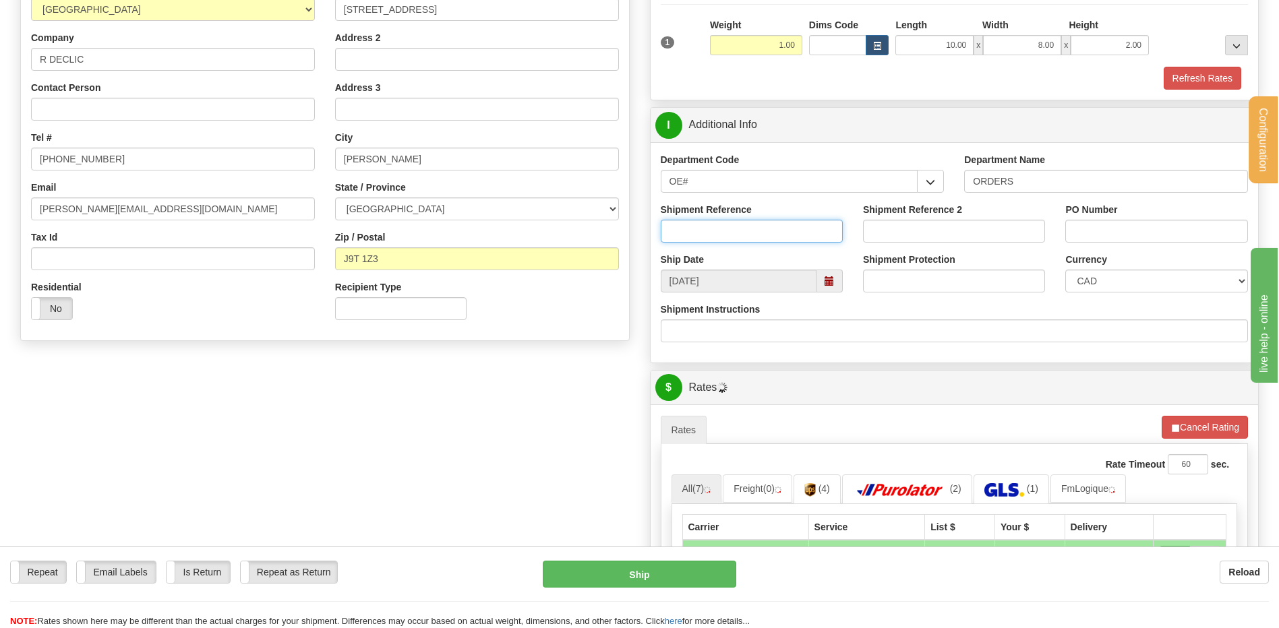
click at [717, 232] on input "Shipment Reference" at bounding box center [752, 231] width 182 height 23
type input "80005835-01"
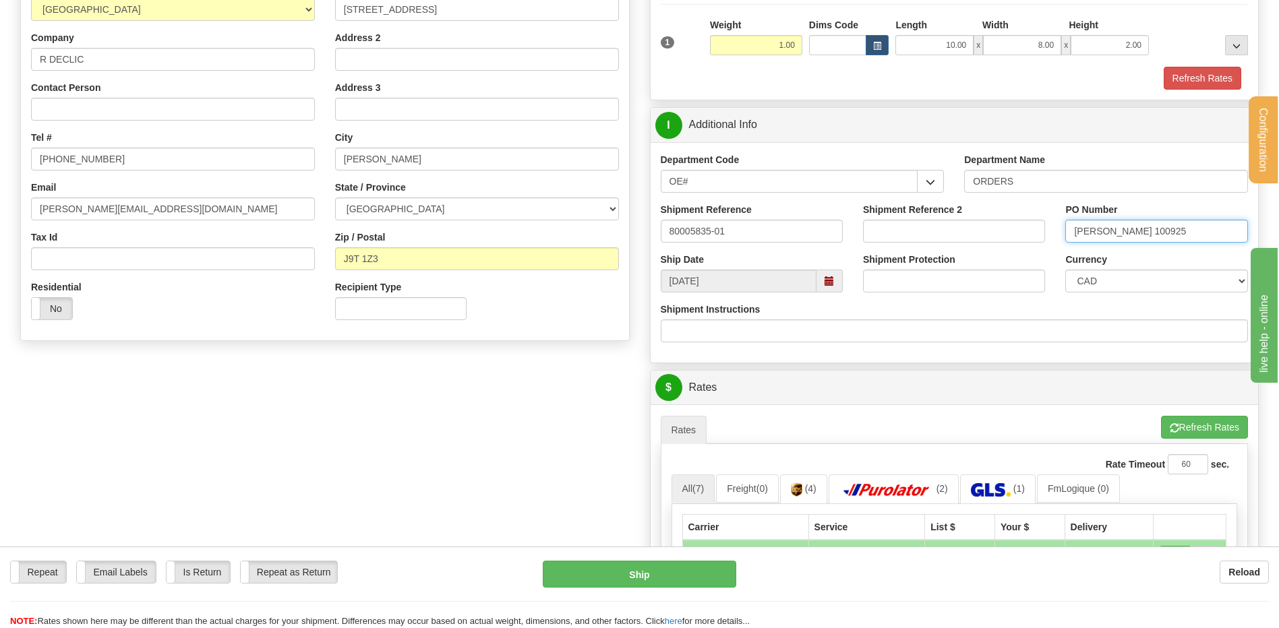
scroll to position [135, 0]
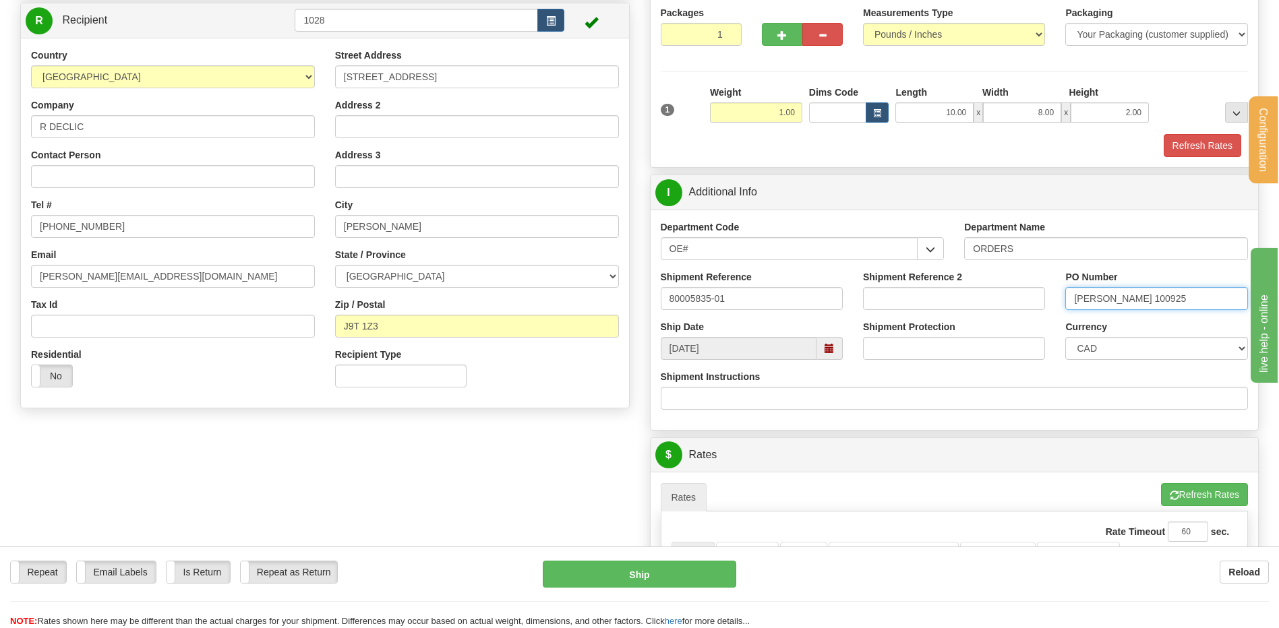
type input "[PERSON_NAME] 100925"
drag, startPoint x: 1029, startPoint y: 112, endPoint x: 1066, endPoint y: 110, distance: 36.5
click at [1066, 110] on div "10.00 x 8.00 x 2.00" at bounding box center [1021, 112] width 253 height 20
type input "6.00"
type input "1.00"
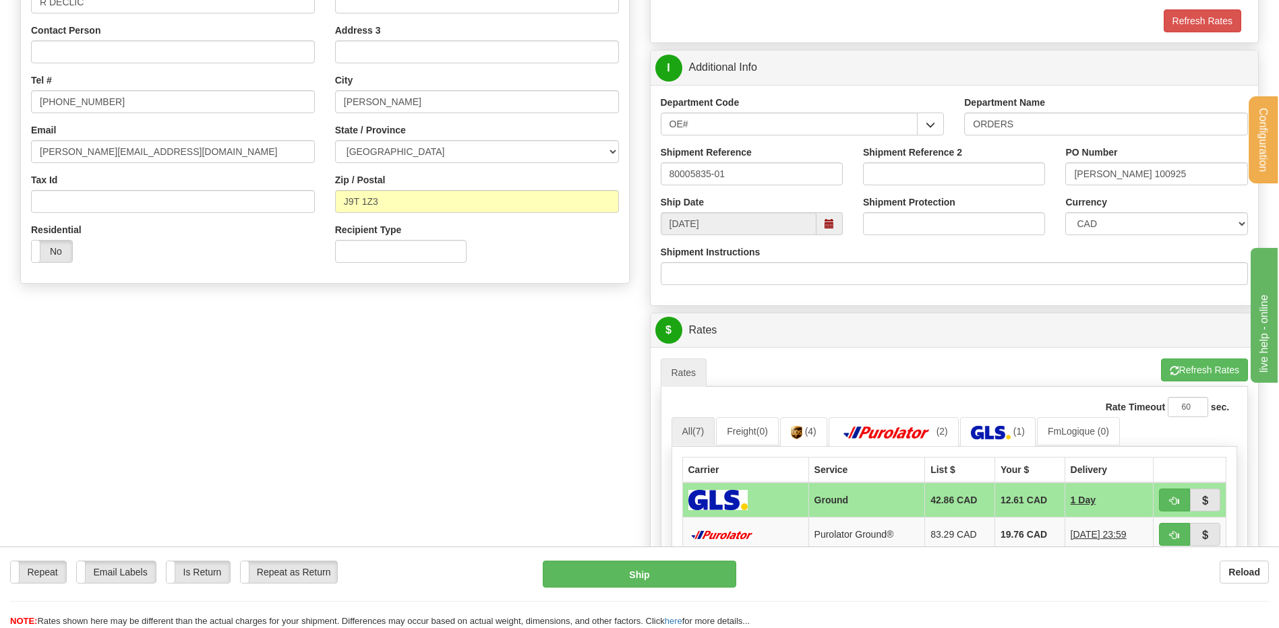
scroll to position [337, 0]
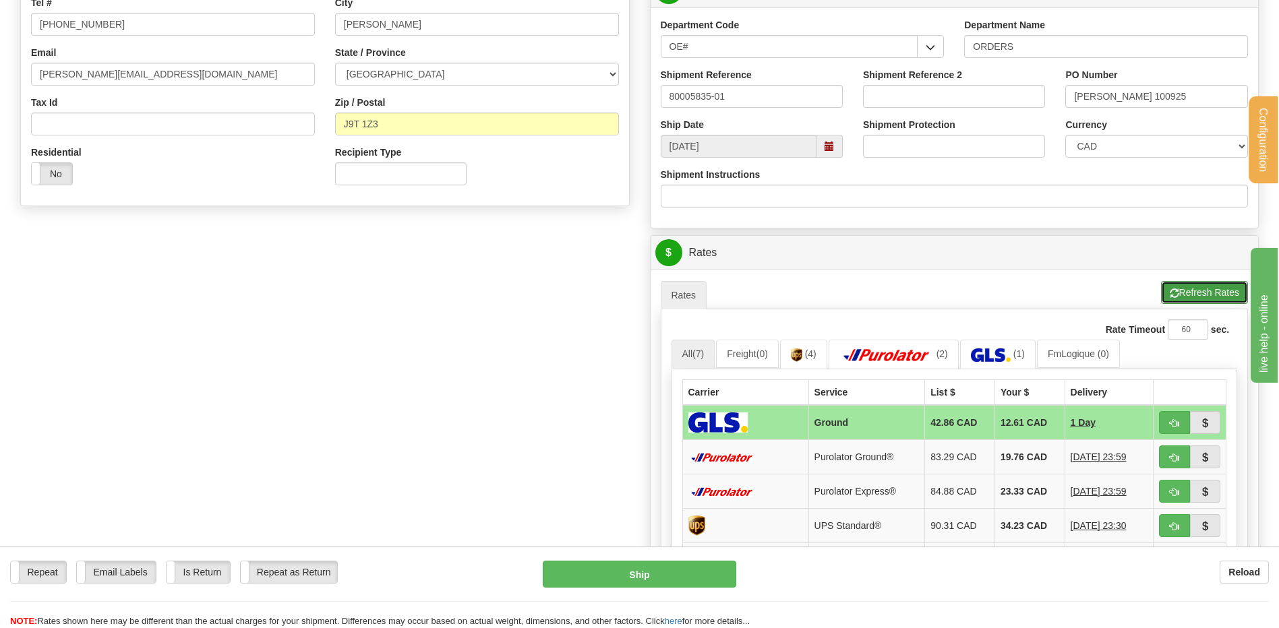
click at [1188, 284] on button "Refresh Rates" at bounding box center [1204, 292] width 87 height 23
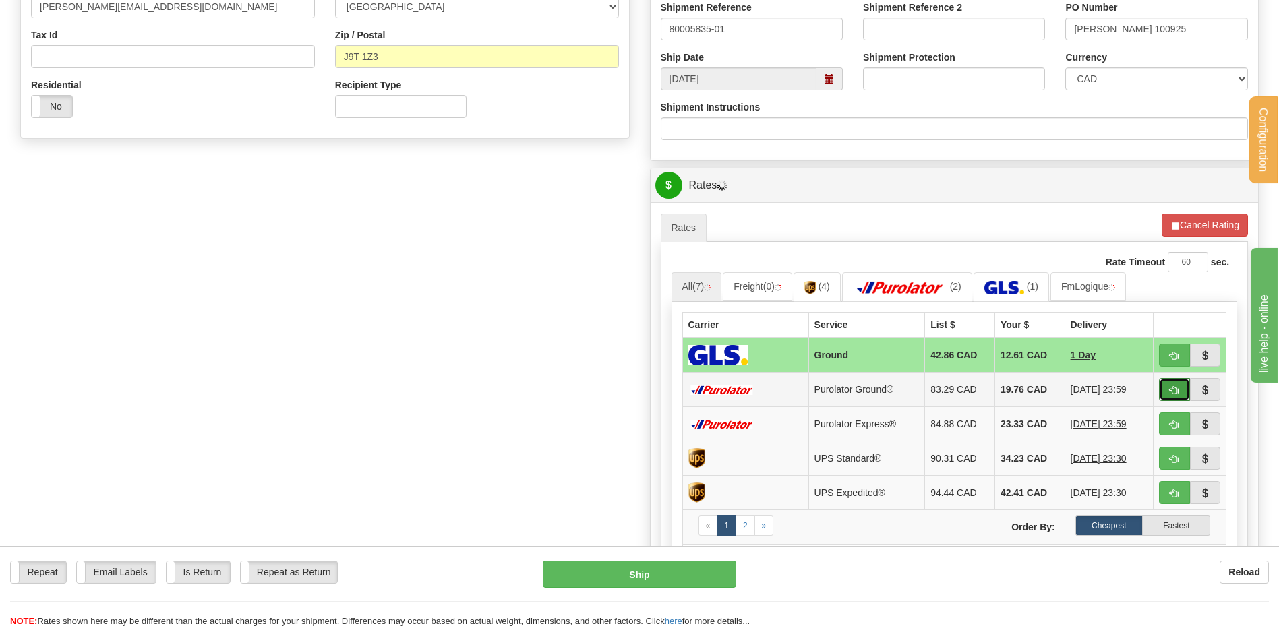
click at [1182, 387] on button "button" at bounding box center [1174, 389] width 31 height 23
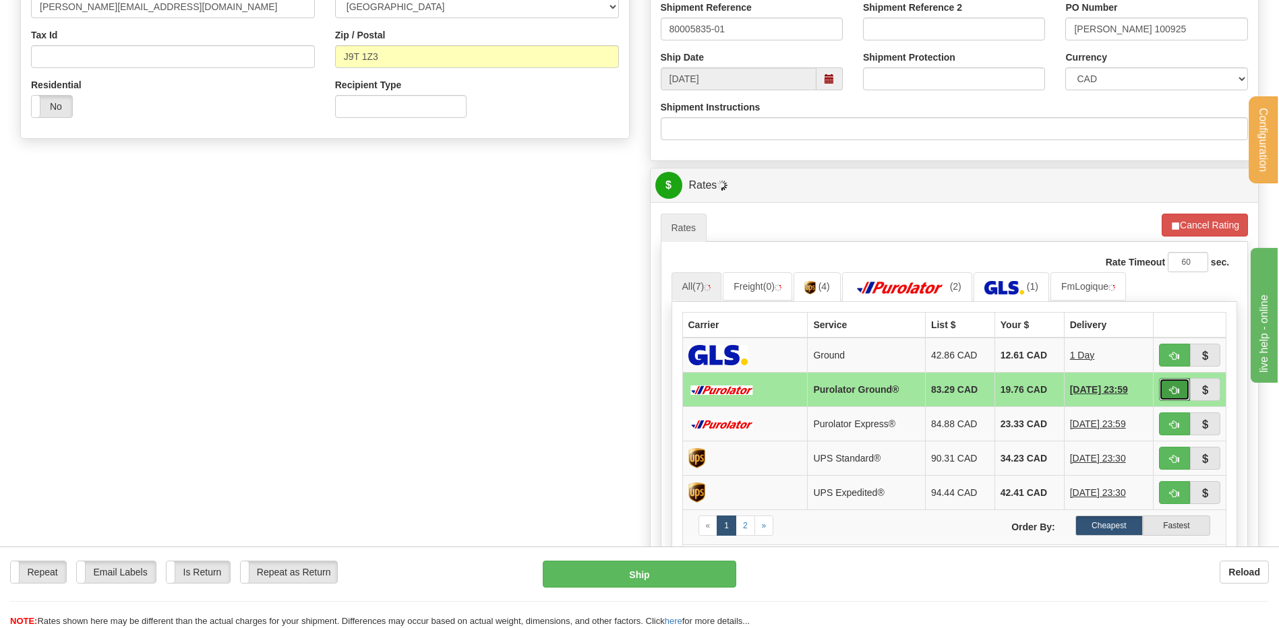
click at [1172, 392] on span "button" at bounding box center [1174, 390] width 9 height 9
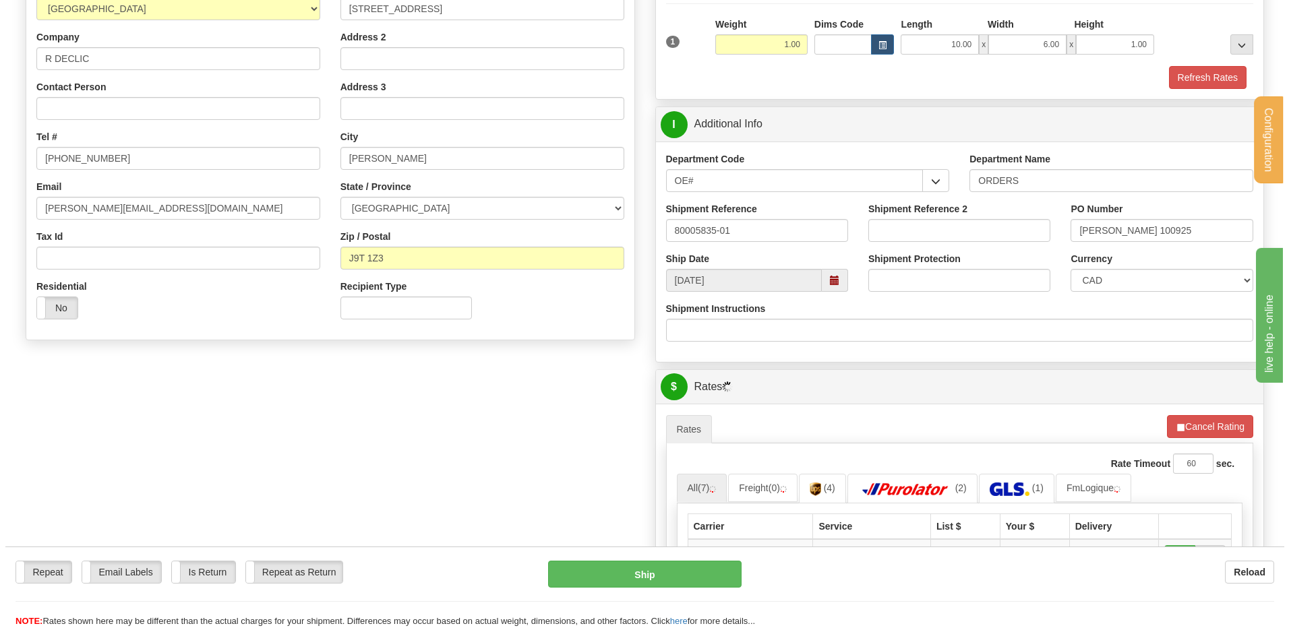
scroll to position [202, 0]
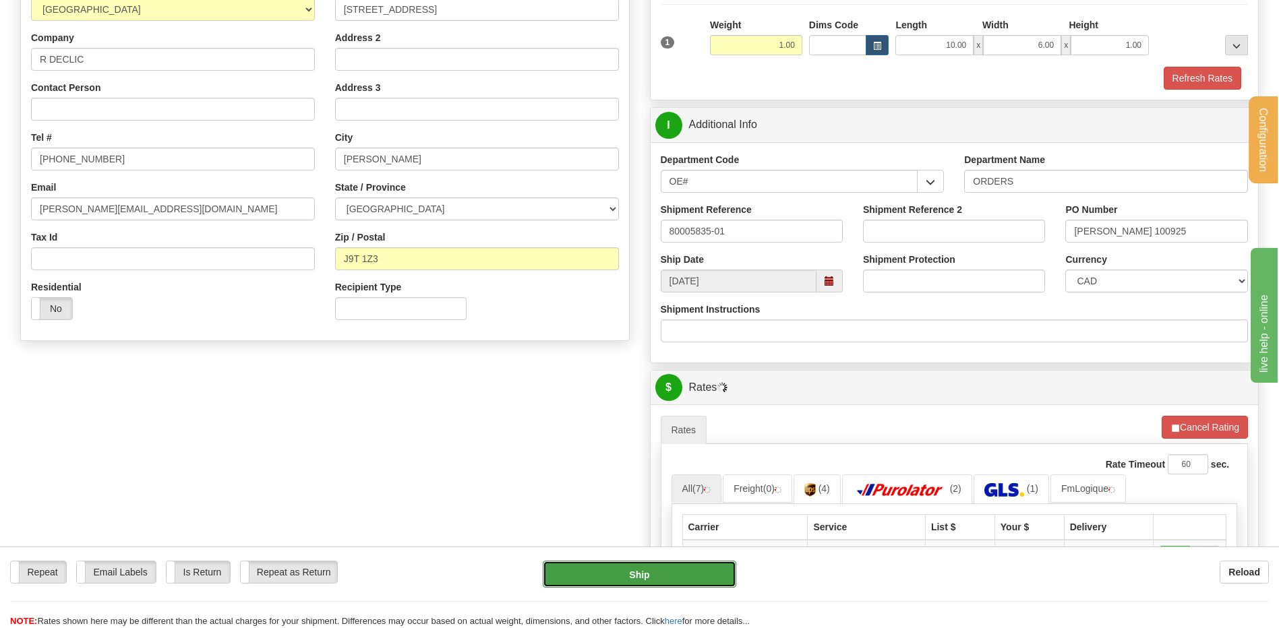
click at [644, 571] on button "Ship" at bounding box center [639, 574] width 193 height 27
type input "1"
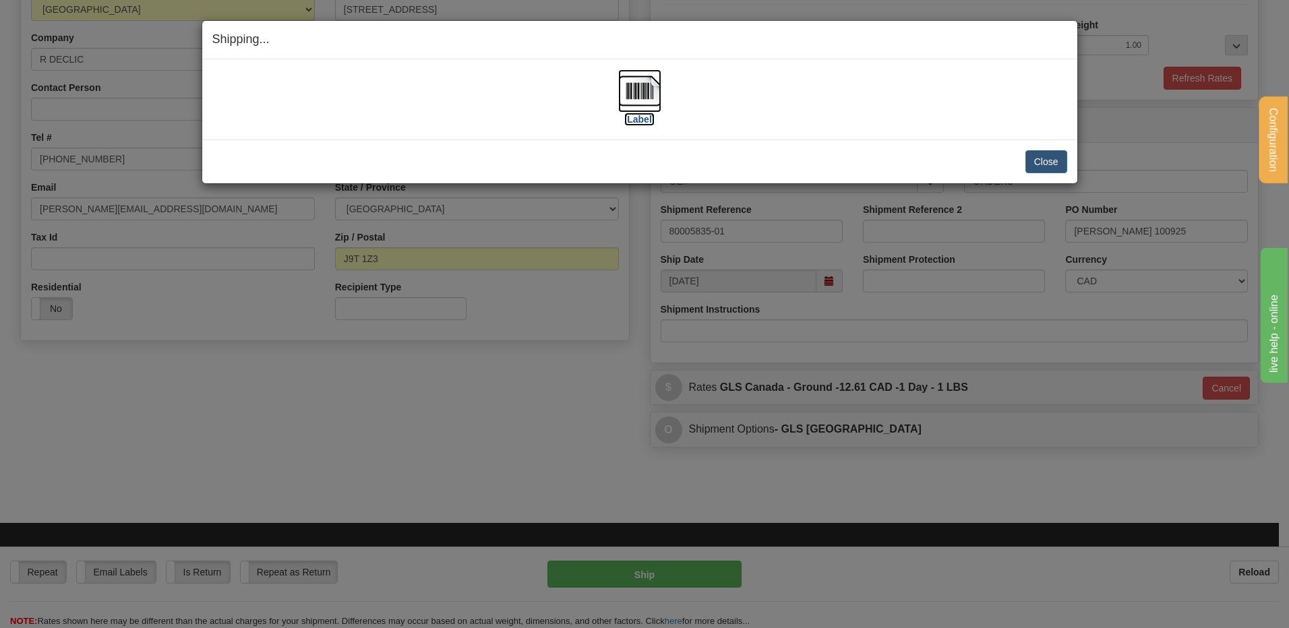
click at [646, 88] on img at bounding box center [639, 90] width 43 height 43
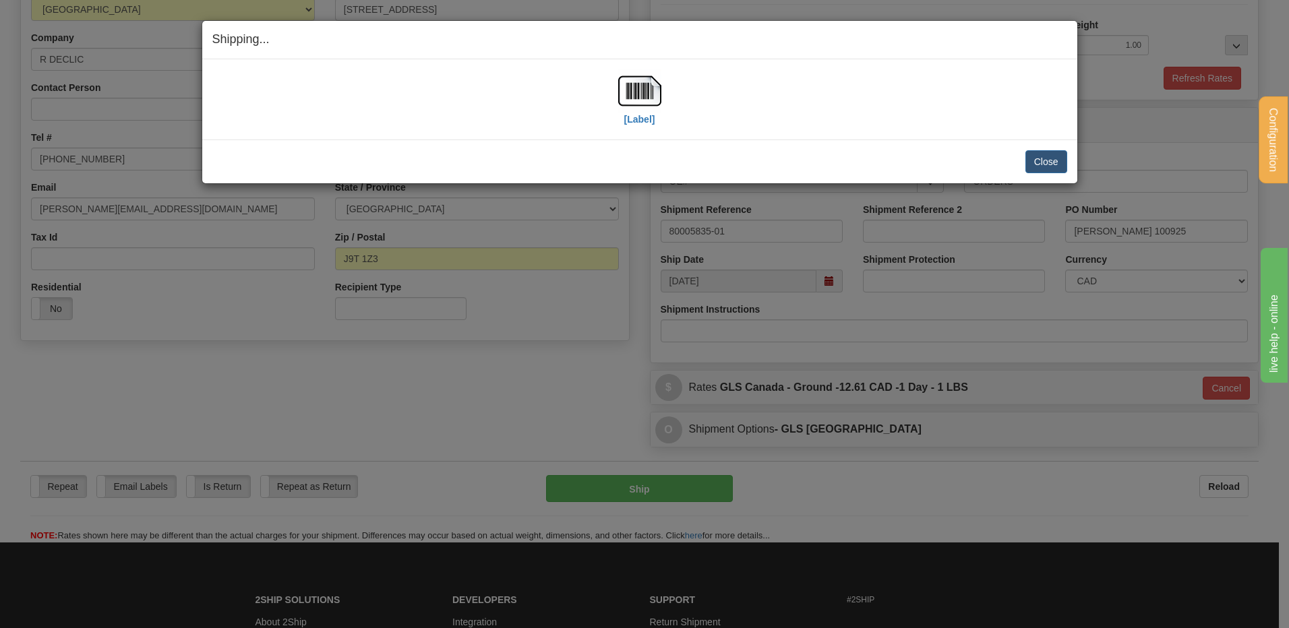
click at [805, 64] on div "[Label] IMPORTANT NOTICE Embassy / Consulate / Government Building / Hospital C…" at bounding box center [639, 99] width 875 height 80
click at [1027, 177] on div "Close [PERSON_NAME] Shipment and Quit Pickup Quit Pickup ONLY" at bounding box center [639, 162] width 875 height 44
click at [1031, 162] on button "Close" at bounding box center [1046, 161] width 42 height 23
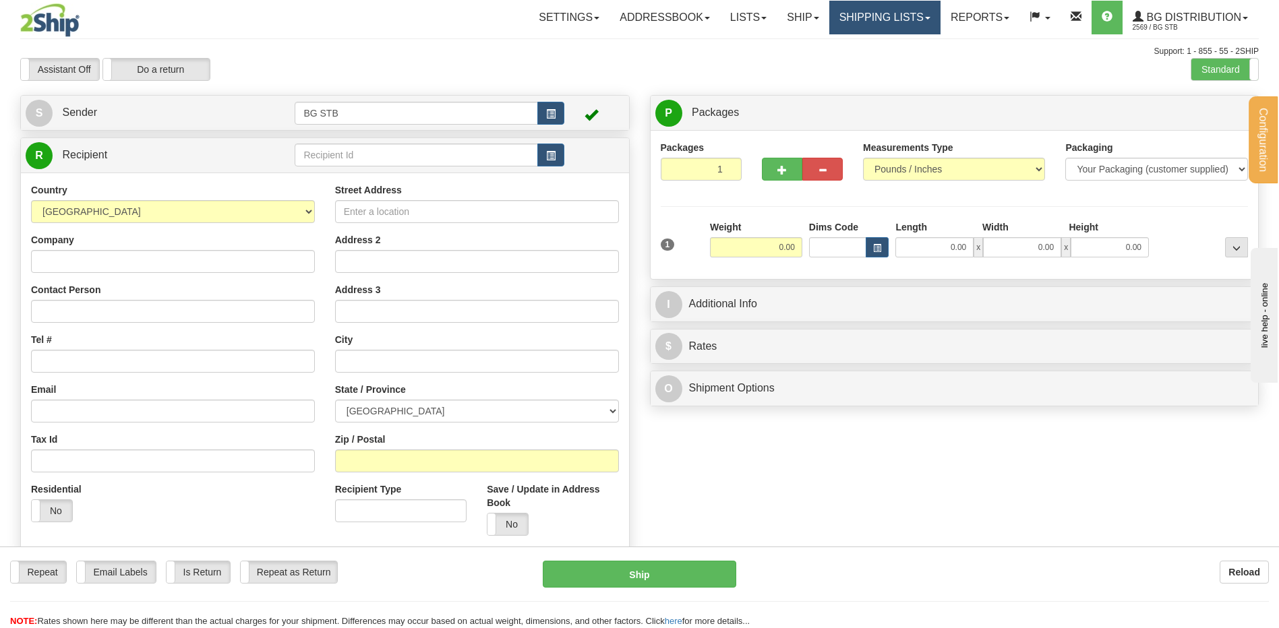
click at [866, 10] on link "Shipping lists" at bounding box center [884, 18] width 111 height 34
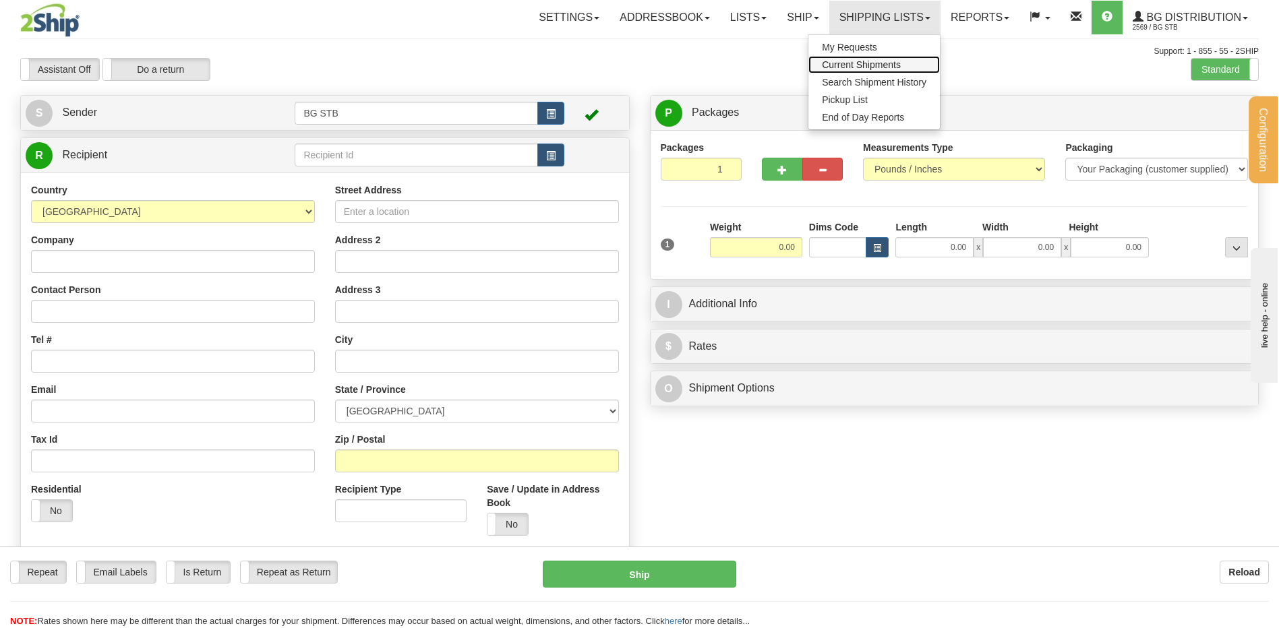
click at [853, 63] on span "Current Shipments" at bounding box center [861, 64] width 79 height 11
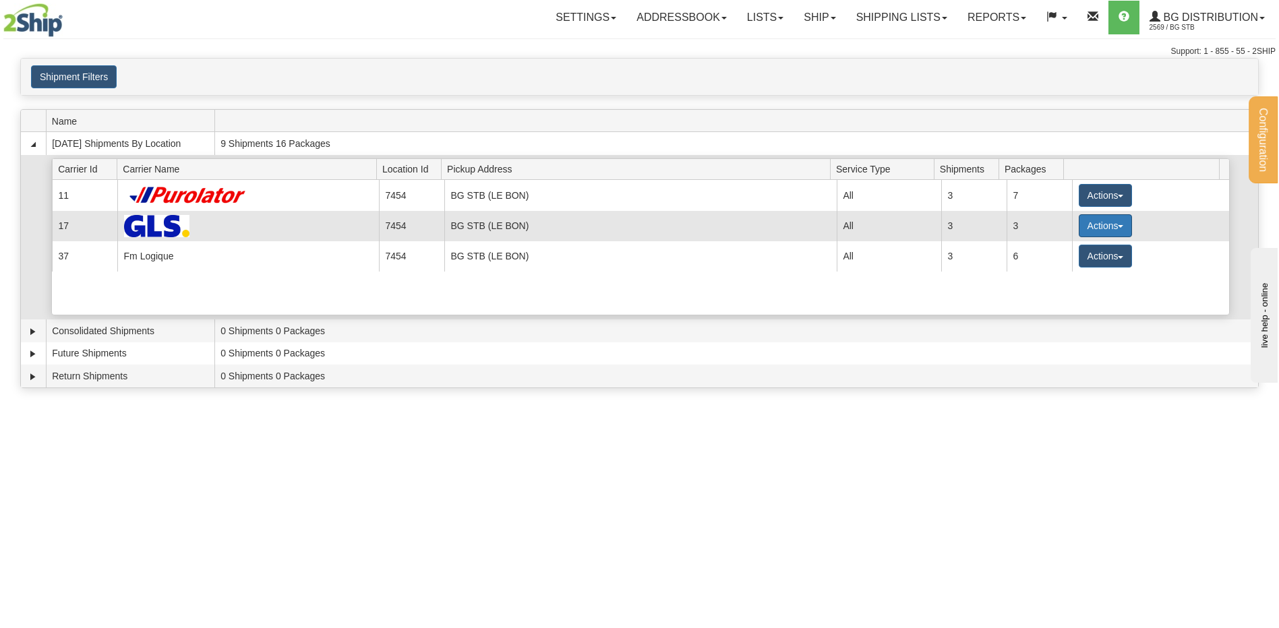
click at [1093, 221] on button "Actions" at bounding box center [1106, 225] width 54 height 23
click at [1061, 248] on span "Details" at bounding box center [1055, 250] width 36 height 9
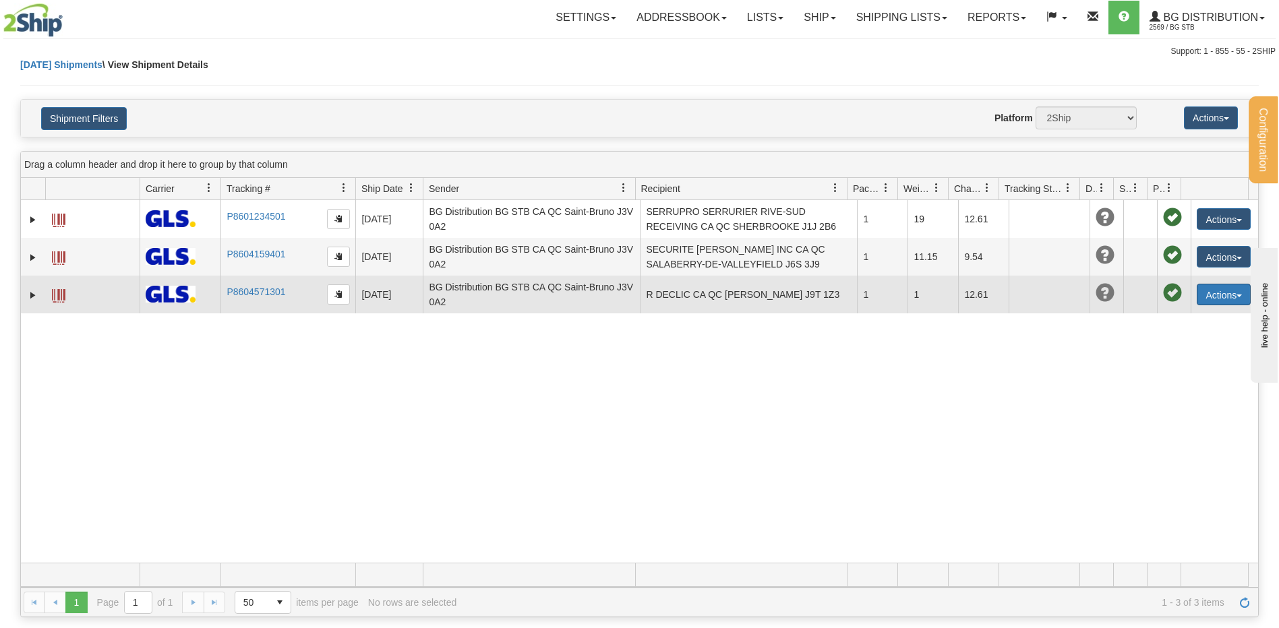
click at [1224, 301] on button "Actions" at bounding box center [1224, 295] width 54 height 22
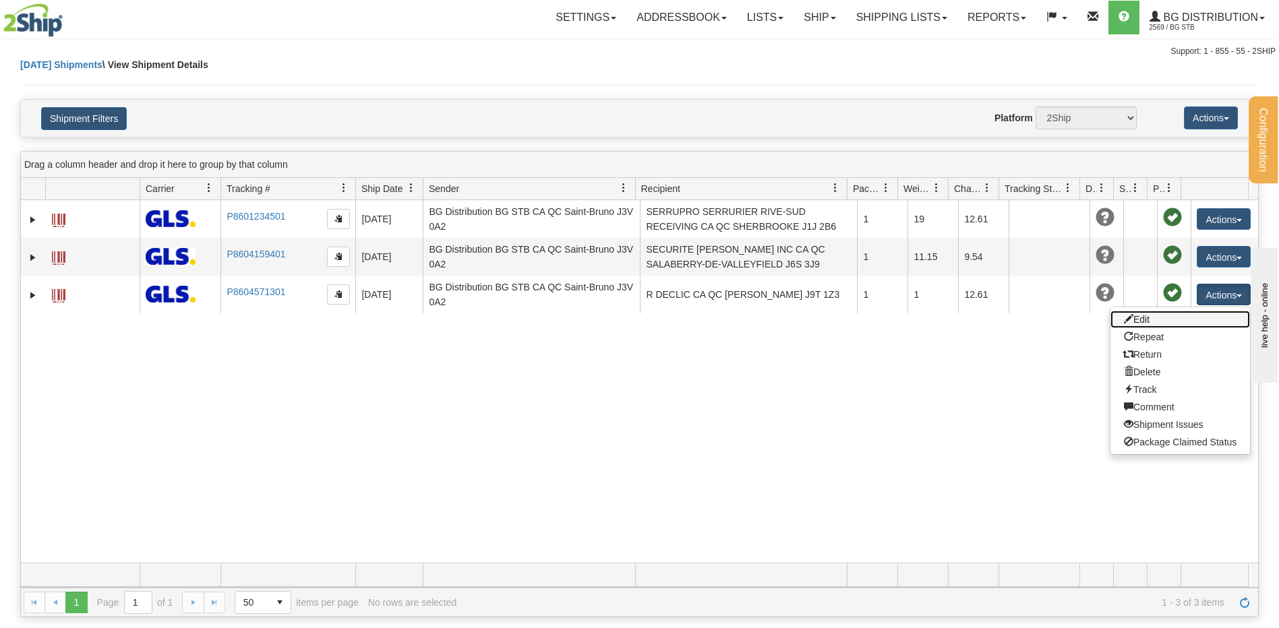
drag, startPoint x: 1174, startPoint y: 321, endPoint x: 1145, endPoint y: 315, distance: 30.3
click at [1174, 320] on link "Edit" at bounding box center [1180, 320] width 140 height 18
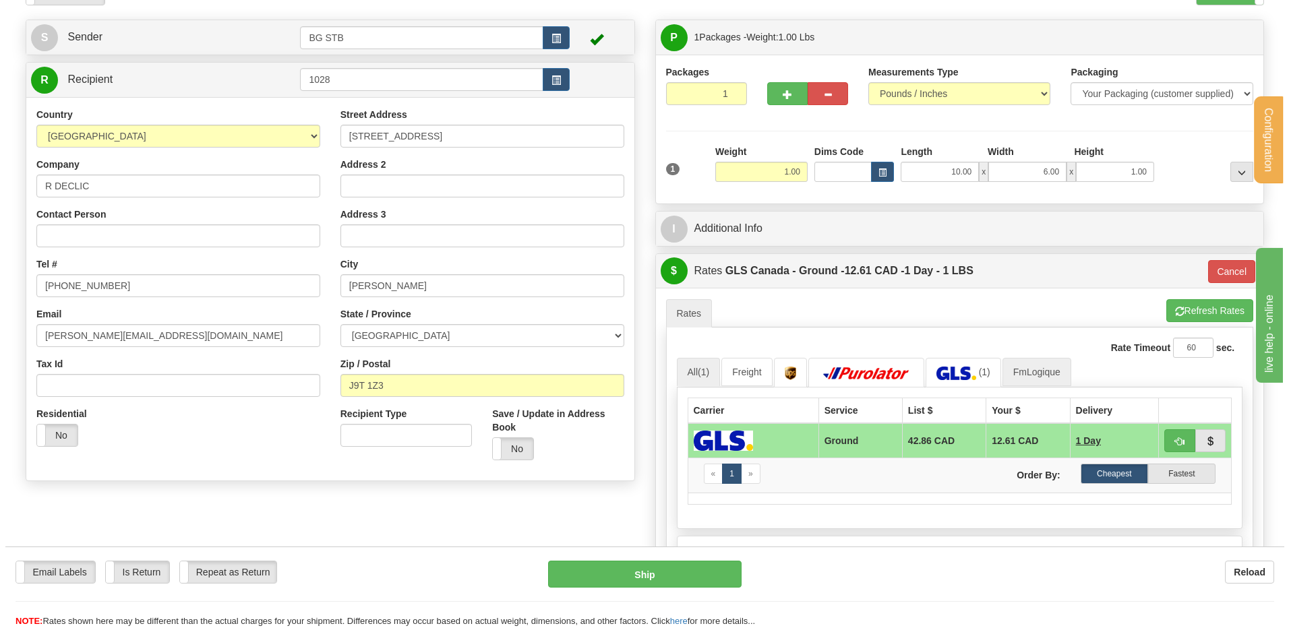
scroll to position [202, 0]
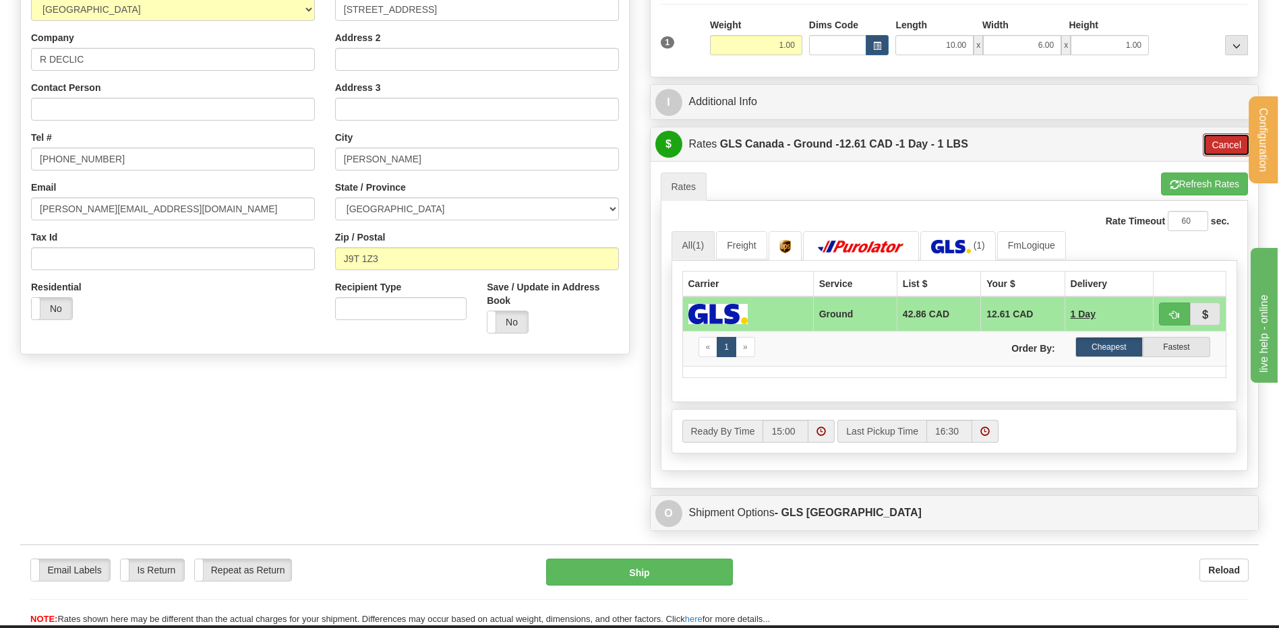
click at [1219, 152] on button "Cancel" at bounding box center [1226, 144] width 47 height 23
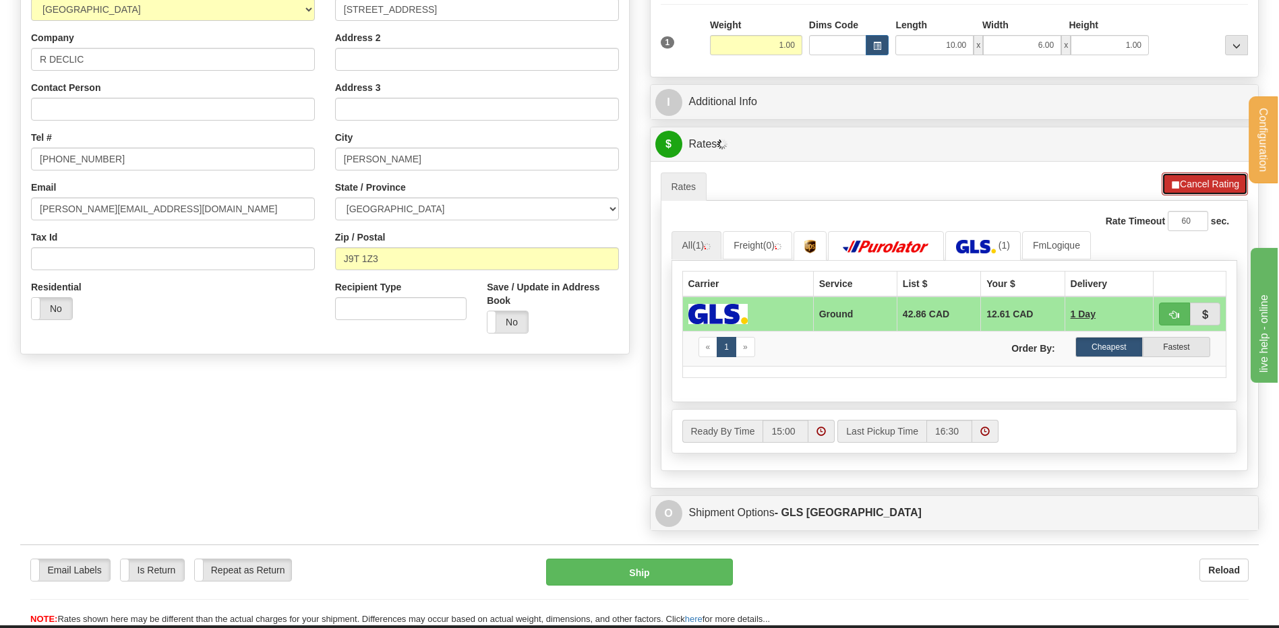
click at [1195, 187] on button "Cancel Rating" at bounding box center [1204, 184] width 86 height 23
click at [1177, 178] on button "Refresh Rates" at bounding box center [1204, 184] width 87 height 23
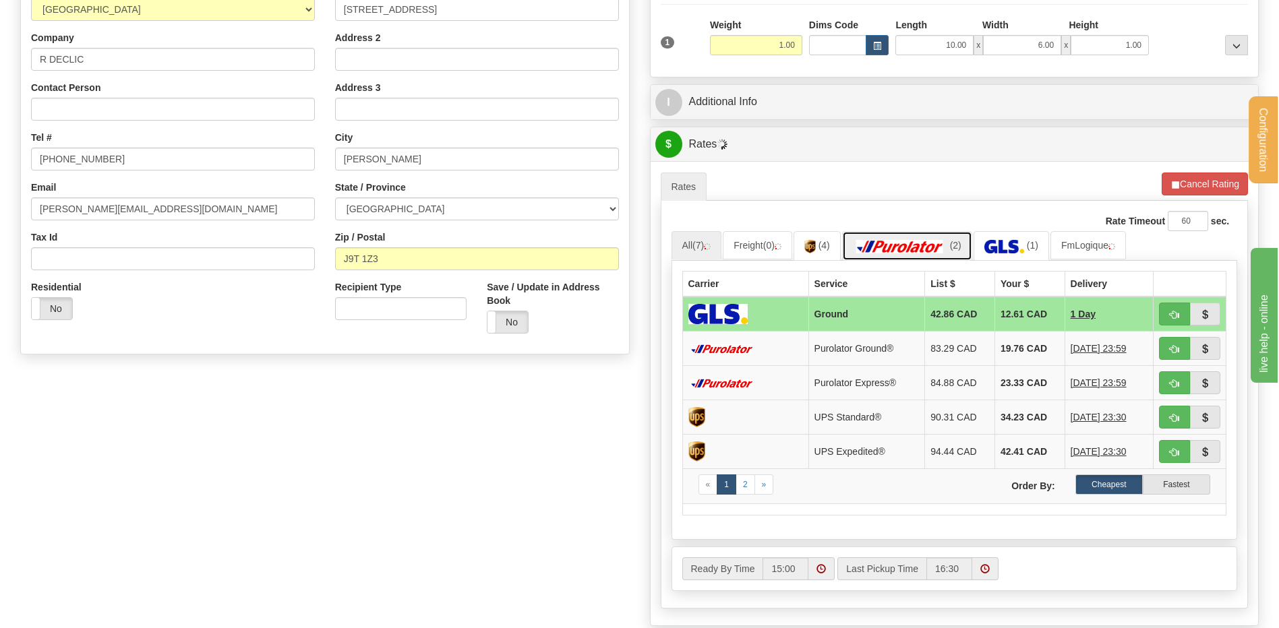
click at [921, 250] on img at bounding box center [900, 246] width 94 height 13
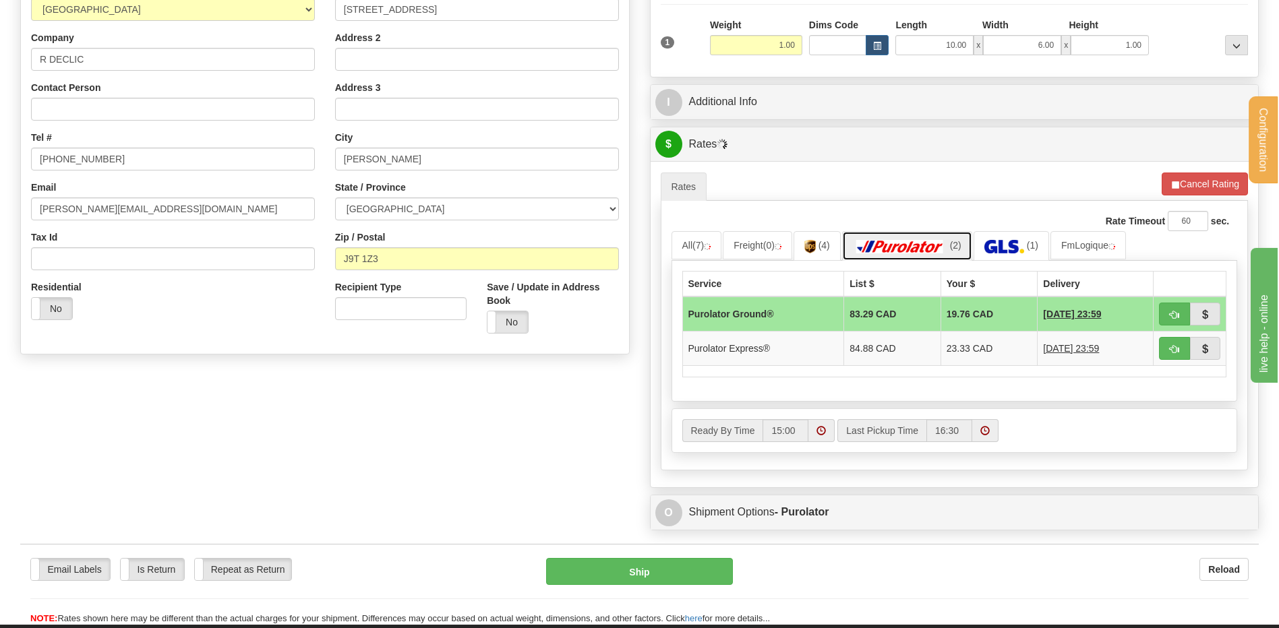
click at [919, 247] on img at bounding box center [900, 246] width 94 height 13
click at [1178, 311] on span "button" at bounding box center [1174, 315] width 9 height 9
click at [1176, 311] on span "button" at bounding box center [1174, 315] width 9 height 9
click at [1170, 313] on span "button" at bounding box center [1174, 315] width 9 height 9
click at [1168, 315] on button "button" at bounding box center [1174, 314] width 31 height 23
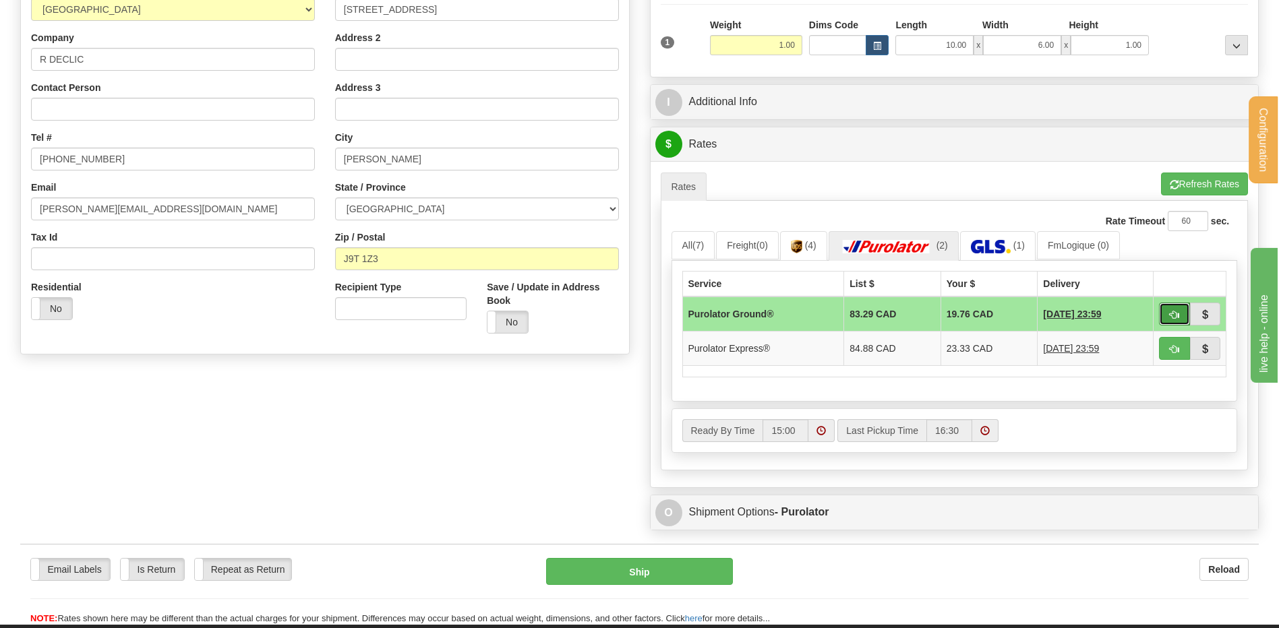
click at [1176, 315] on span "button" at bounding box center [1174, 315] width 9 height 9
type input "260"
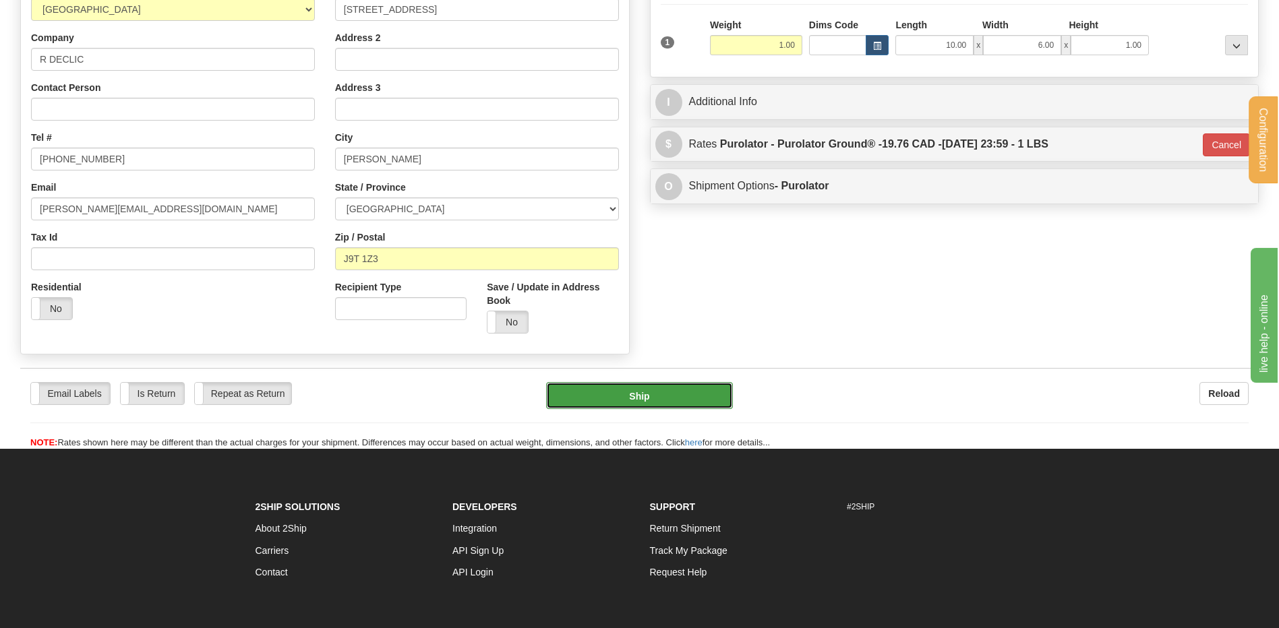
click at [688, 405] on button "Ship" at bounding box center [639, 395] width 186 height 27
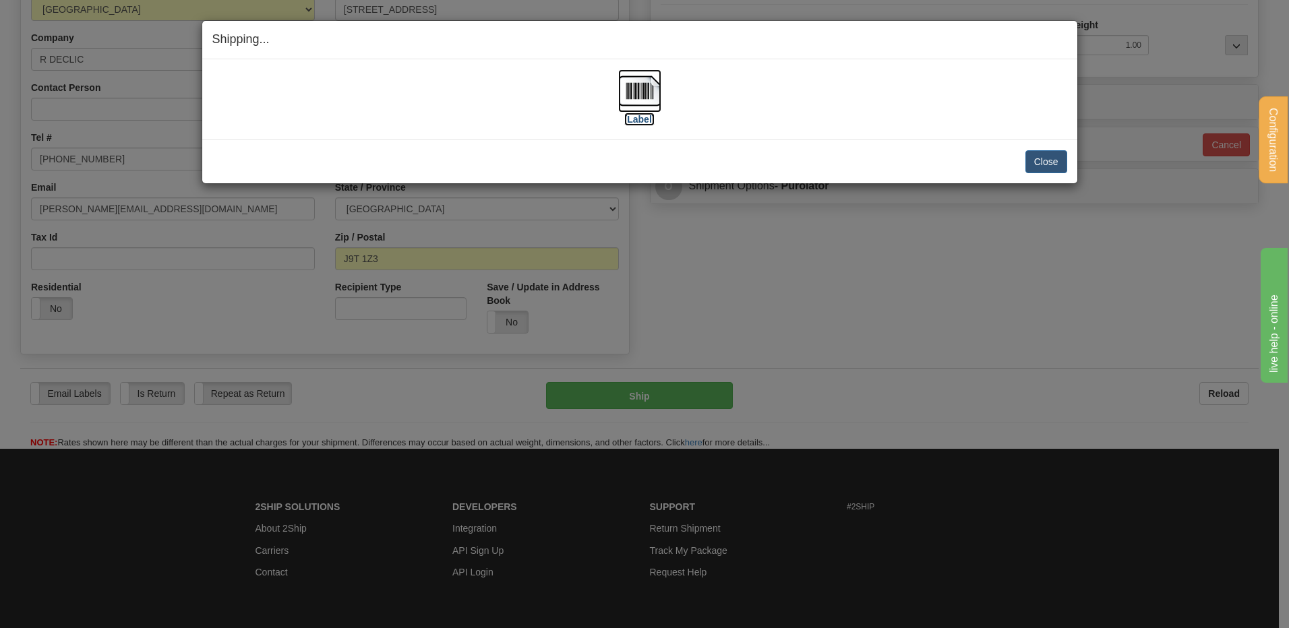
click at [651, 94] on img at bounding box center [639, 90] width 43 height 43
click at [1061, 160] on button "Close" at bounding box center [1046, 161] width 42 height 23
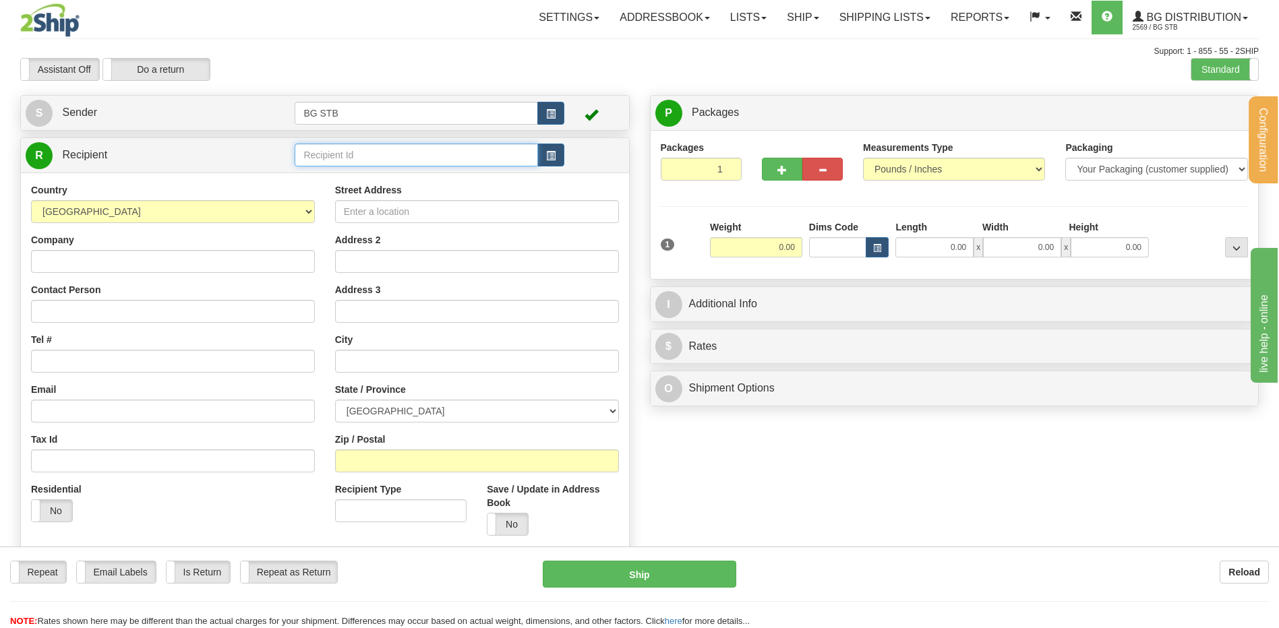
click at [344, 150] on input "text" at bounding box center [416, 155] width 243 height 23
type input "20006"
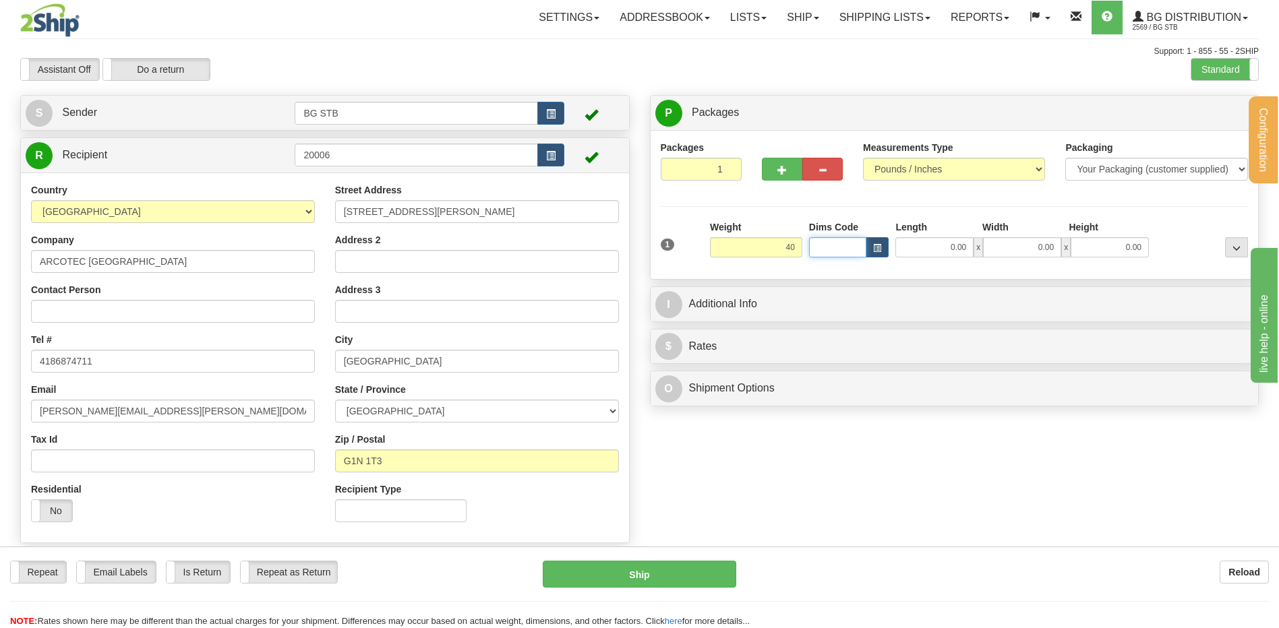
type input "40.00"
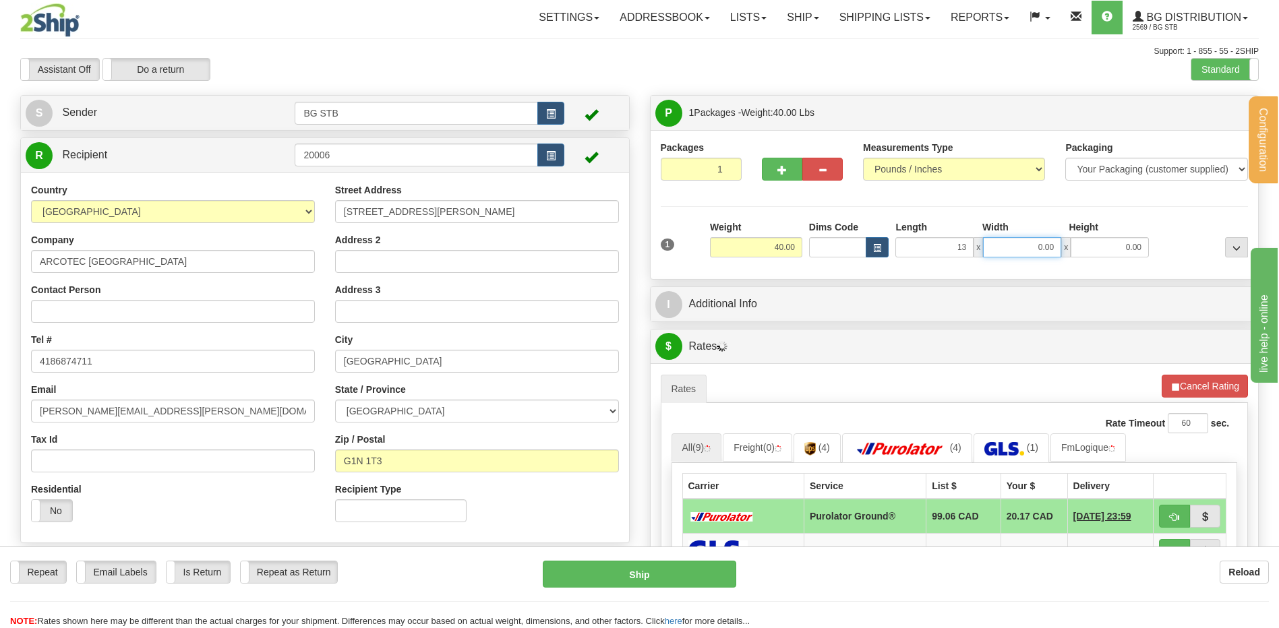
type input "13.00"
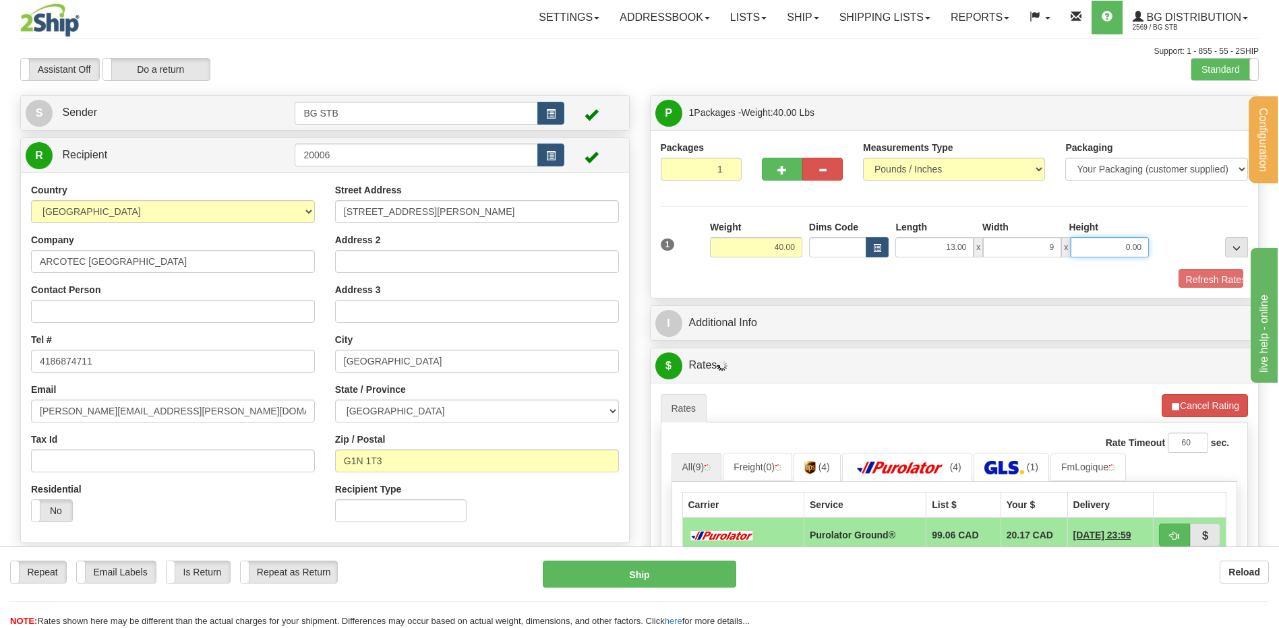
type input "9.00"
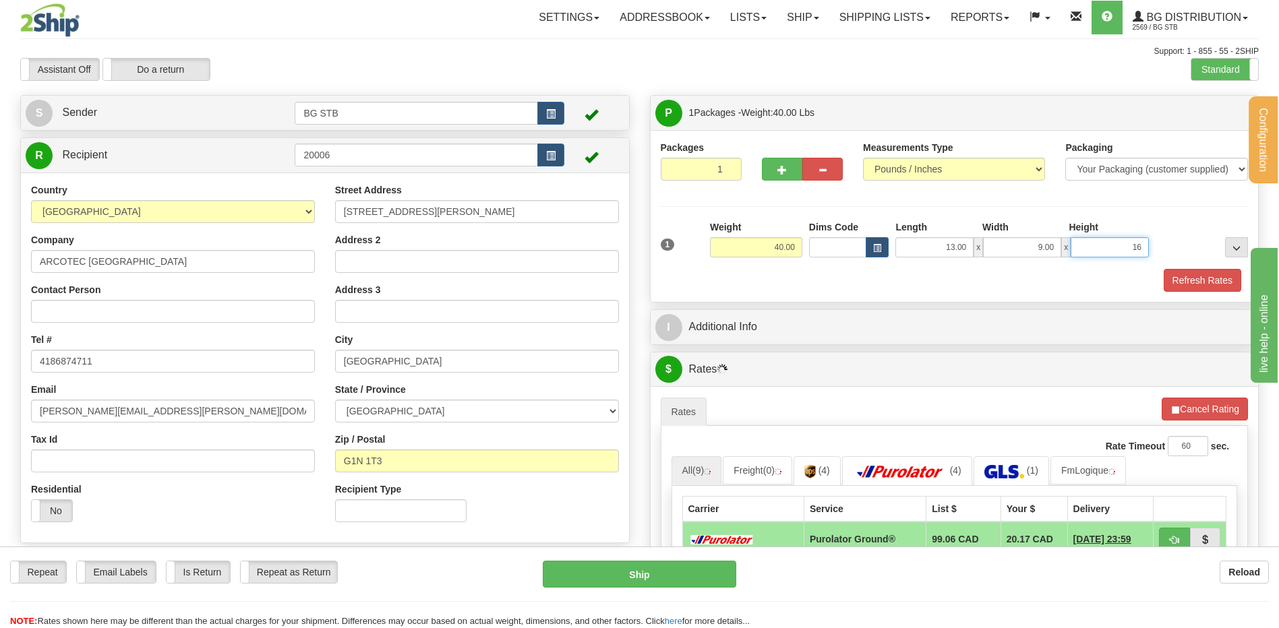
type input "16.00"
click at [786, 175] on button "button" at bounding box center [782, 169] width 40 height 23
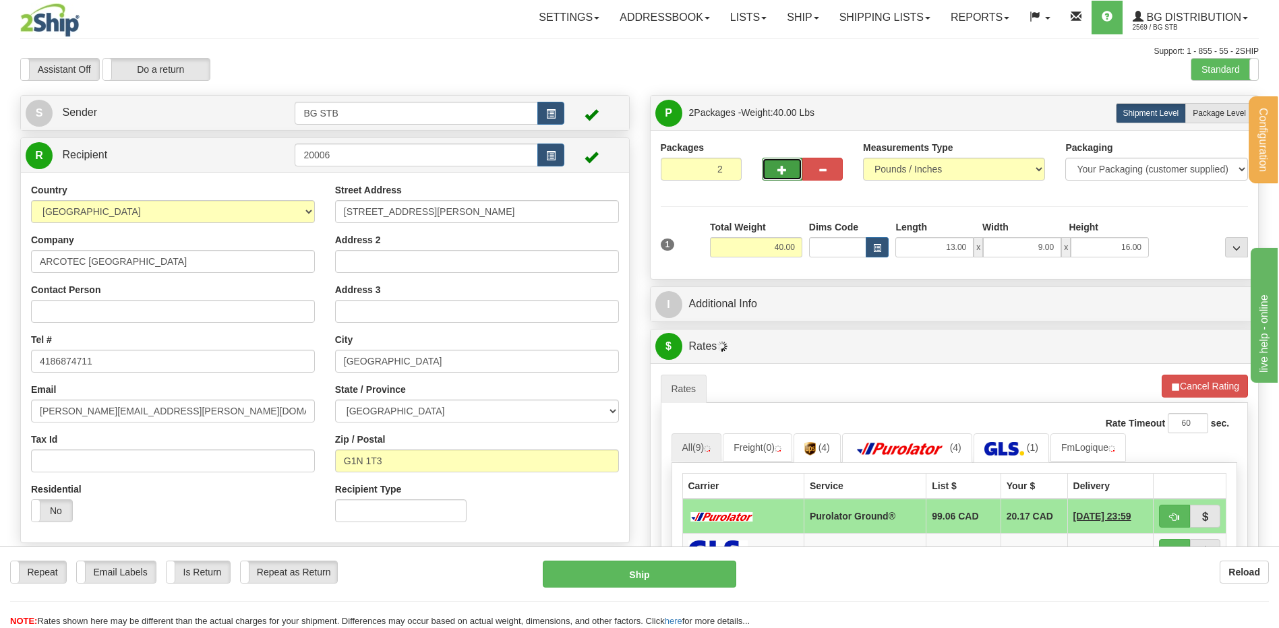
click at [783, 169] on span "button" at bounding box center [781, 170] width 9 height 9
type input "3"
drag, startPoint x: 1216, startPoint y: 115, endPoint x: 1137, endPoint y: 142, distance: 83.8
click at [1214, 116] on span "Package Level" at bounding box center [1218, 113] width 53 height 9
radio input "true"
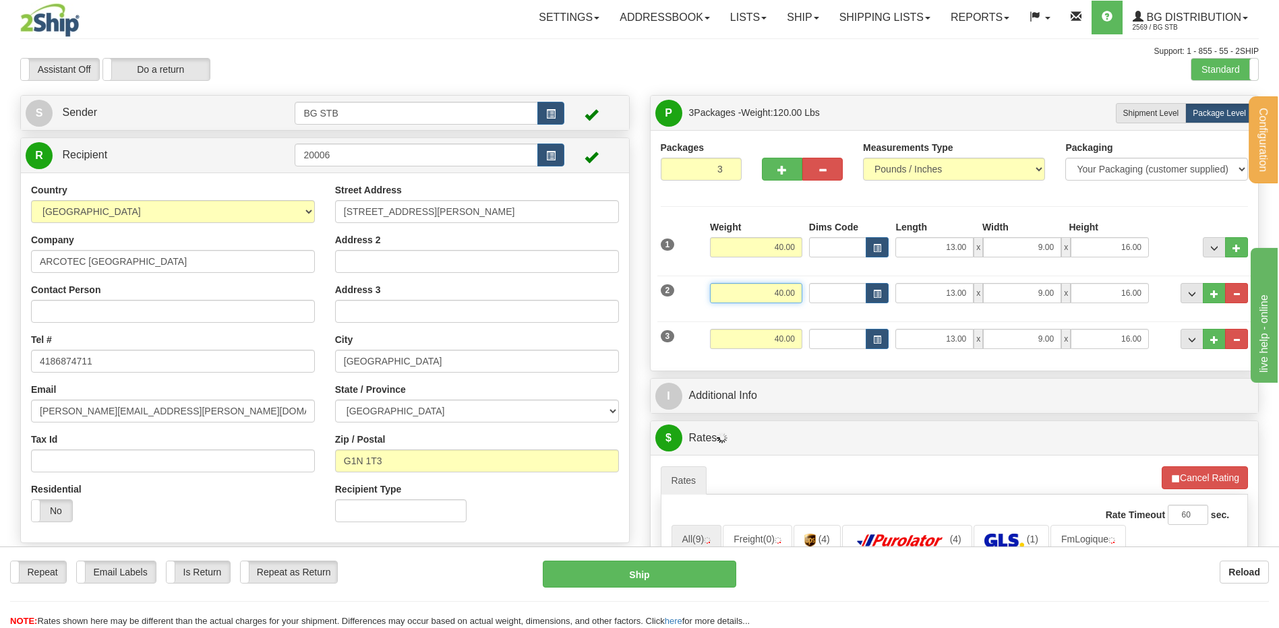
drag, startPoint x: 768, startPoint y: 289, endPoint x: 1025, endPoint y: 239, distance: 262.2
click at [955, 266] on div "1 Weight 40.00 Dims Code" at bounding box center [955, 290] width 588 height 140
type input "30.00"
drag, startPoint x: 760, startPoint y: 330, endPoint x: 858, endPoint y: 324, distance: 97.9
click at [840, 327] on div "3 Weight 40.00 Dims Code Length Width Height" at bounding box center [954, 337] width 595 height 45
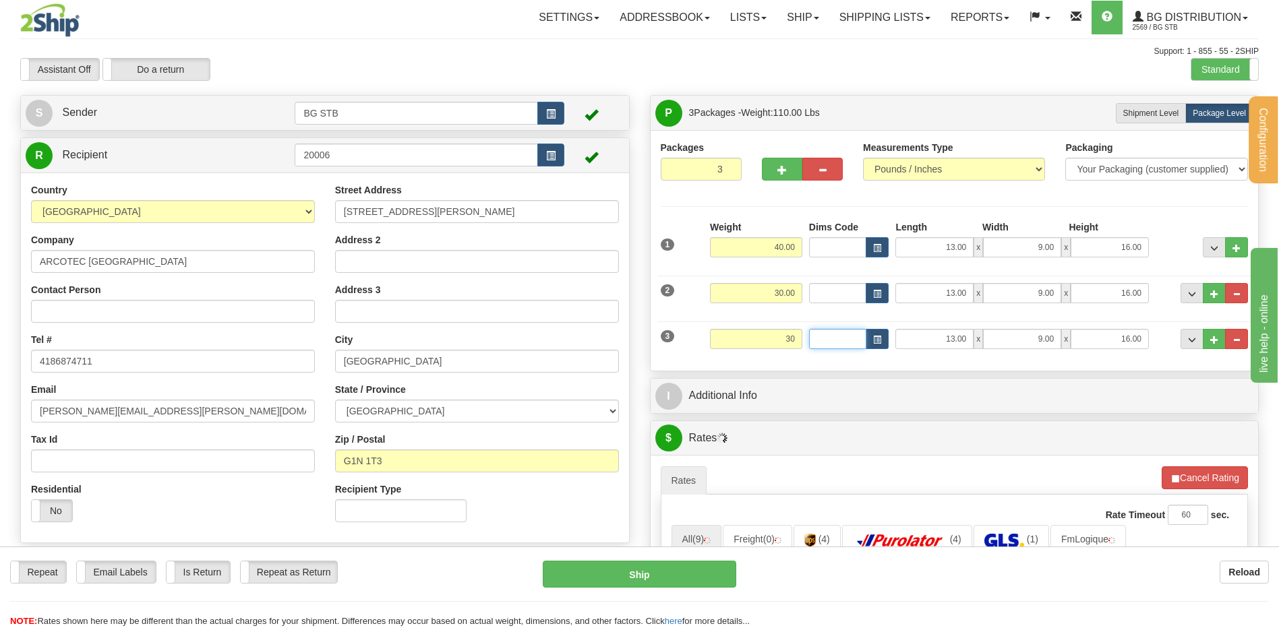
type input "30.00"
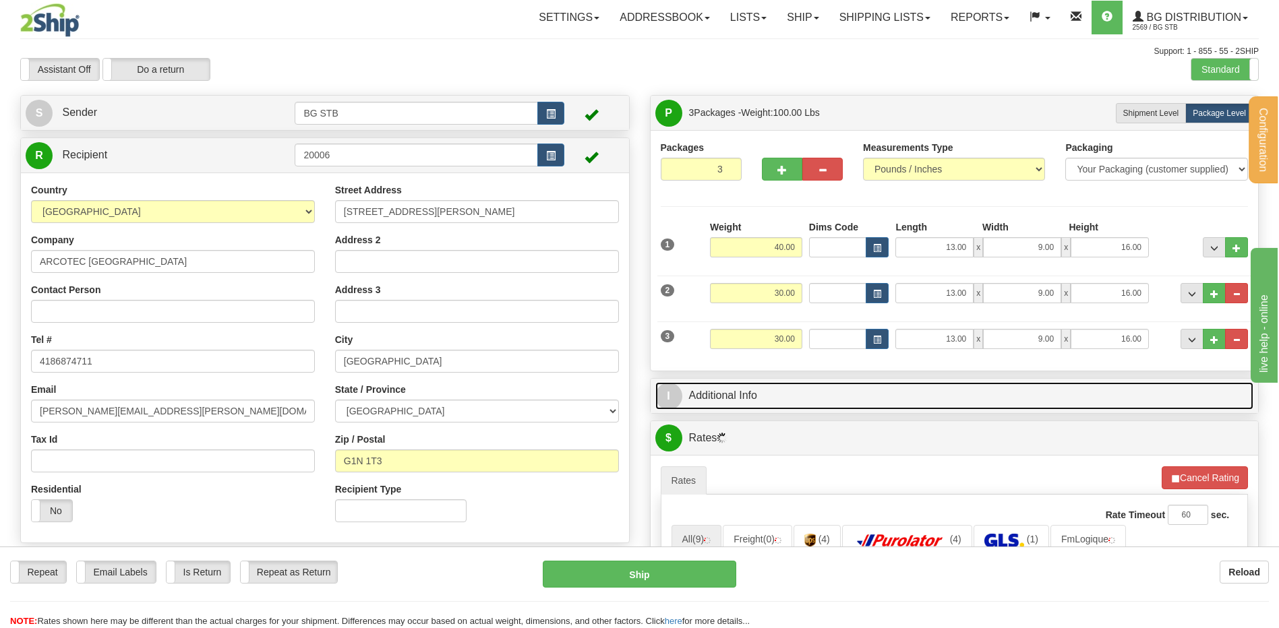
click at [752, 388] on link "I Additional Info" at bounding box center [954, 396] width 599 height 28
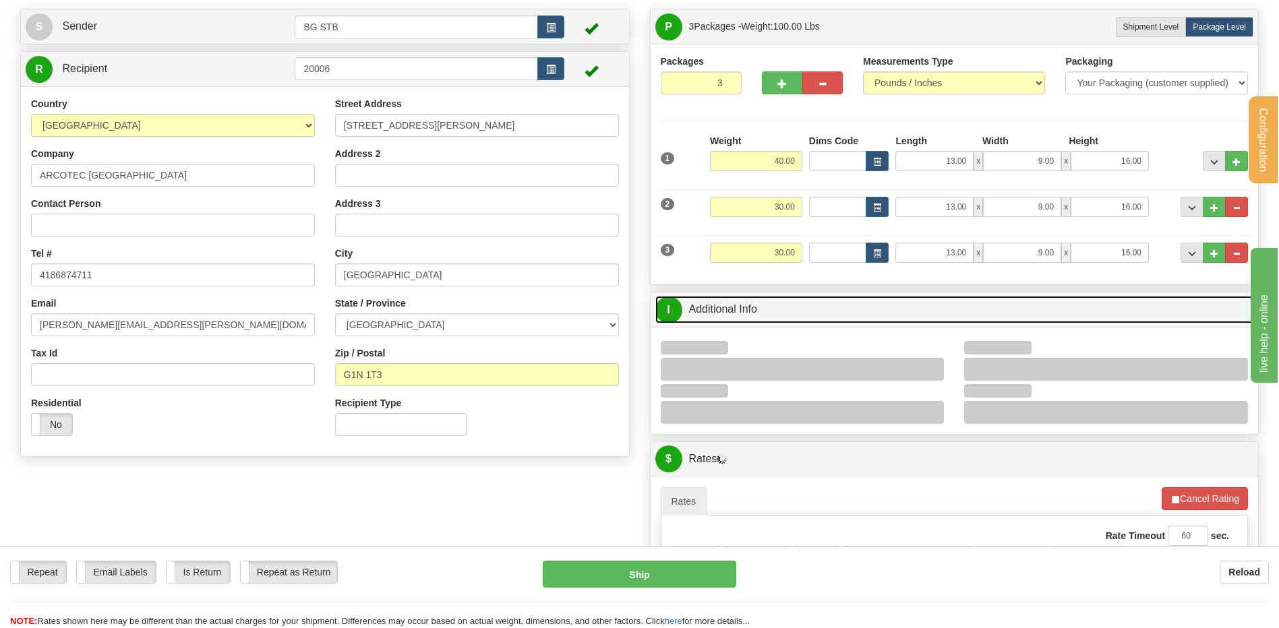
scroll to position [135, 0]
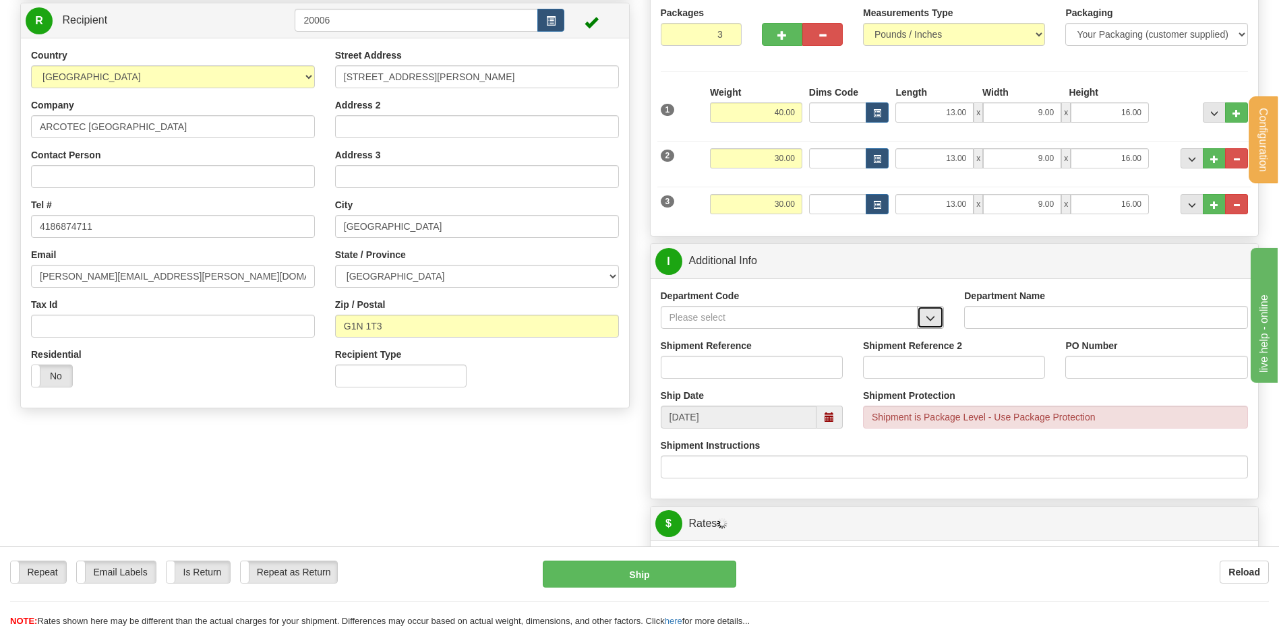
click at [933, 316] on span "button" at bounding box center [930, 318] width 9 height 9
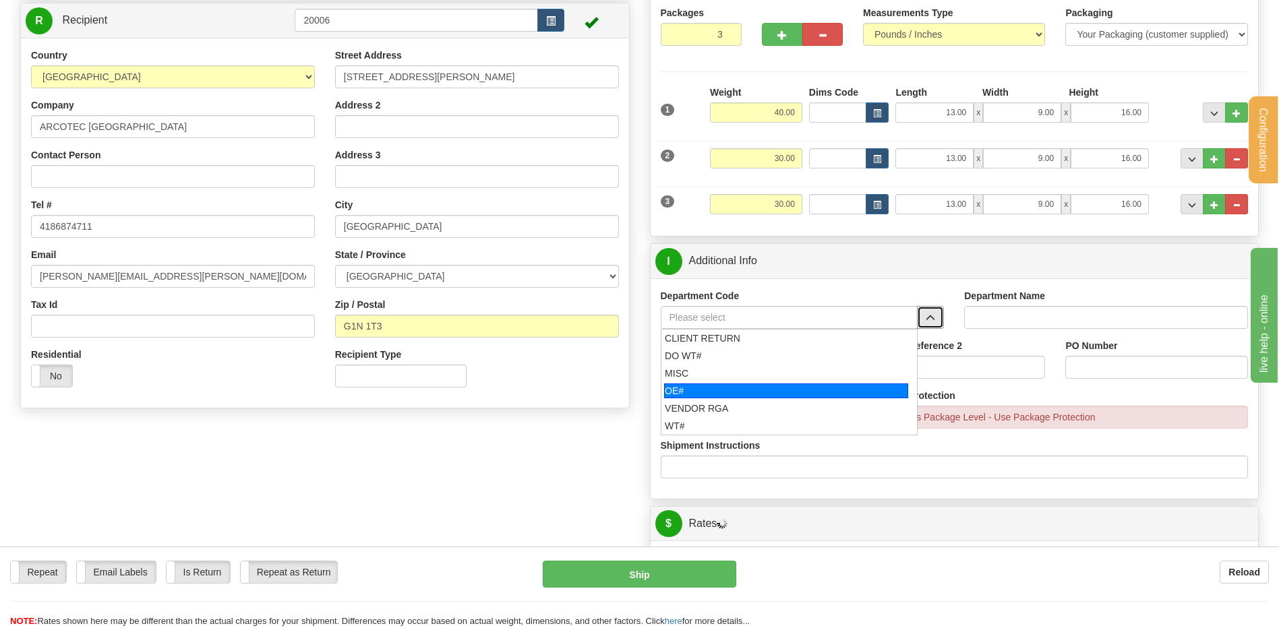
click at [746, 388] on div "OE#" at bounding box center [786, 391] width 244 height 15
type input "OE#"
type input "ORDERS"
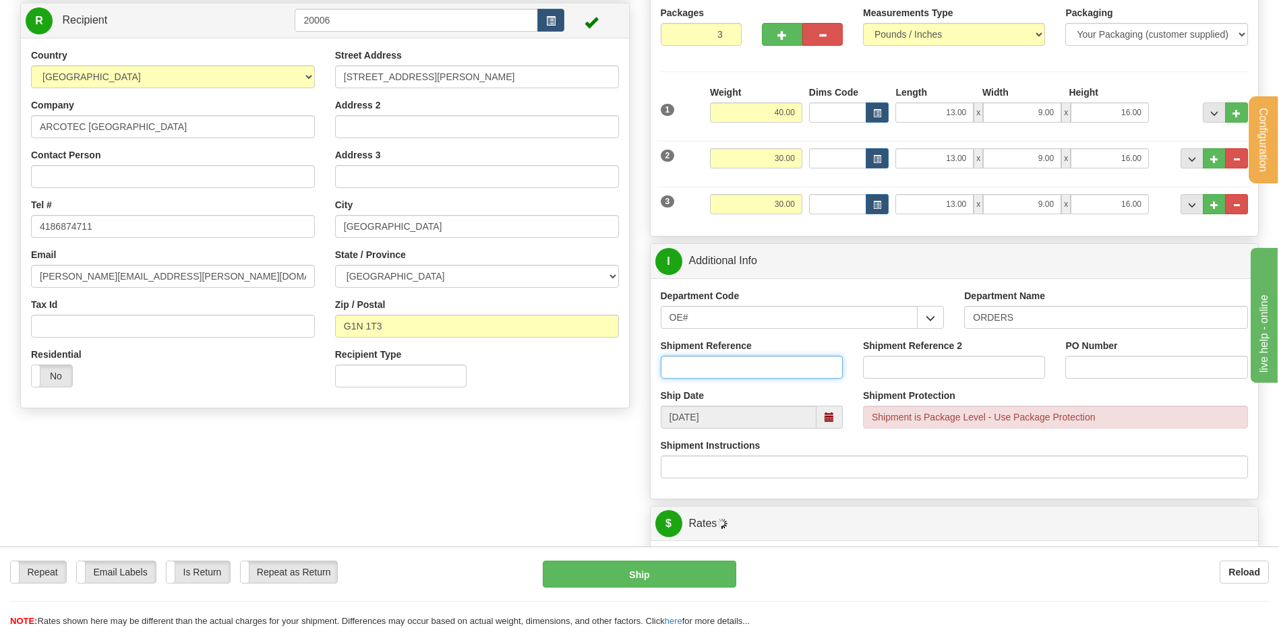
click at [742, 365] on input "Shipment Reference" at bounding box center [752, 367] width 182 height 23
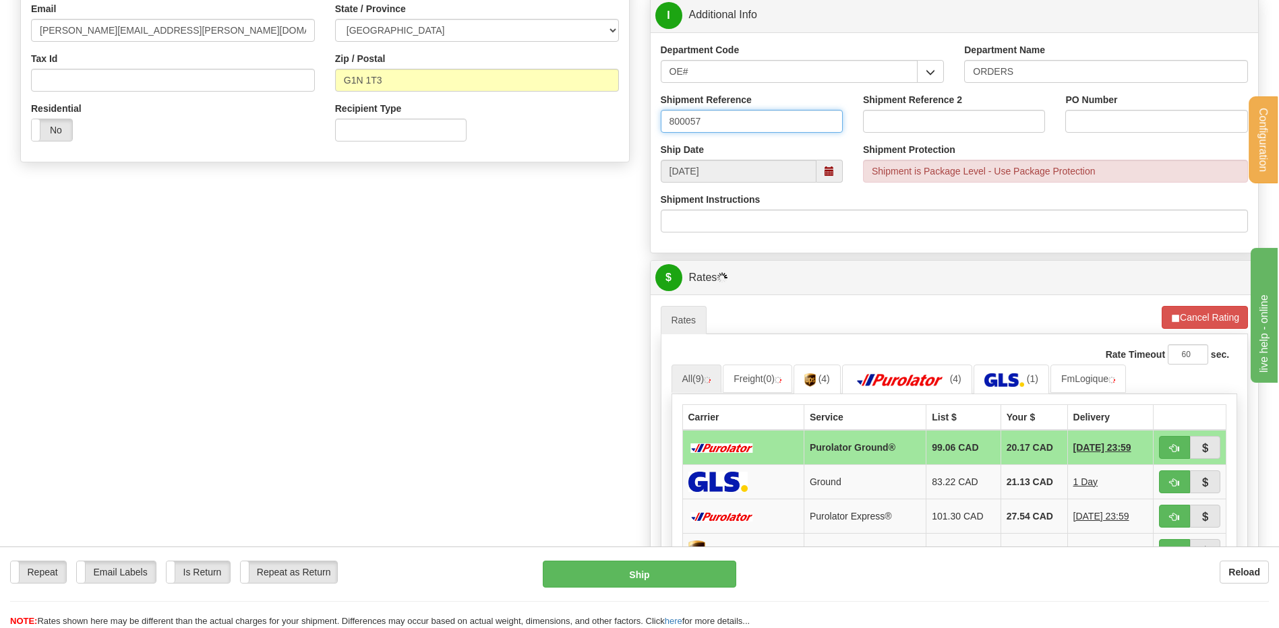
scroll to position [362, 0]
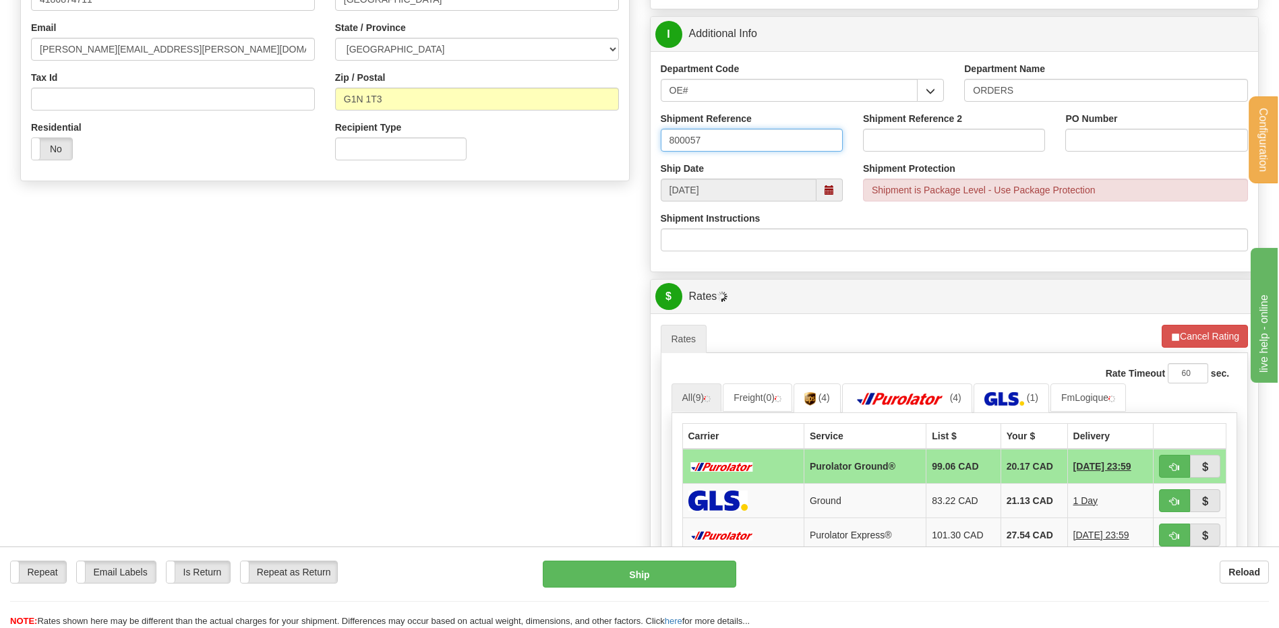
click at [735, 131] on input "800057" at bounding box center [752, 140] width 182 height 23
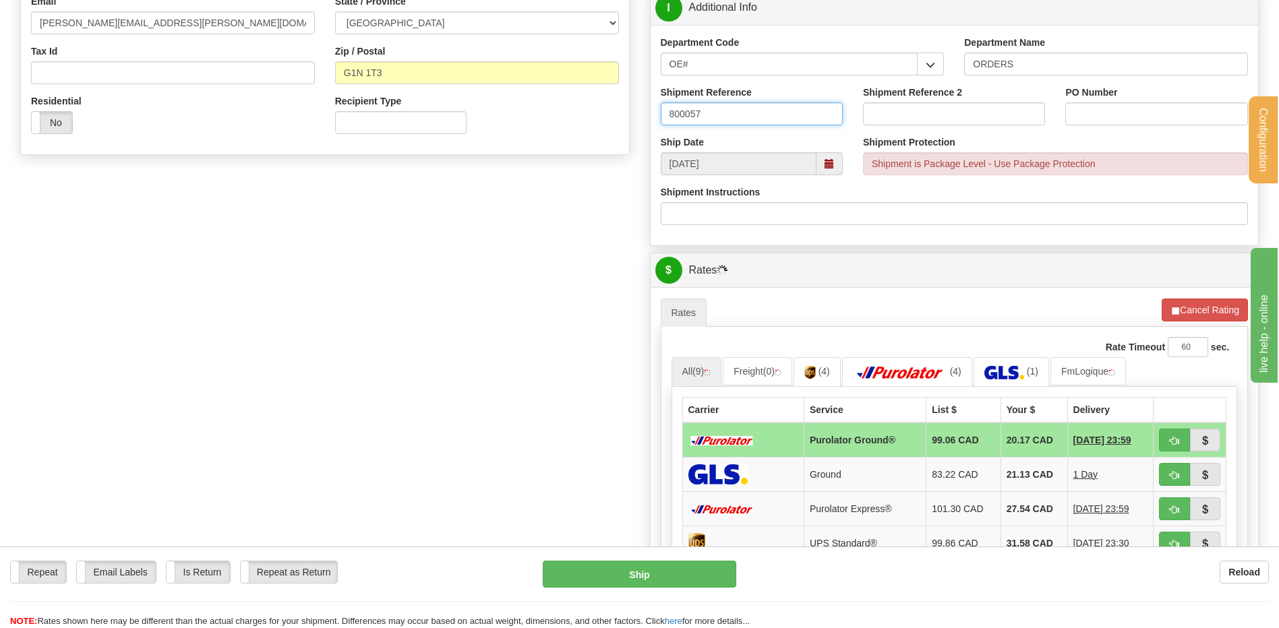
scroll to position [227, 0]
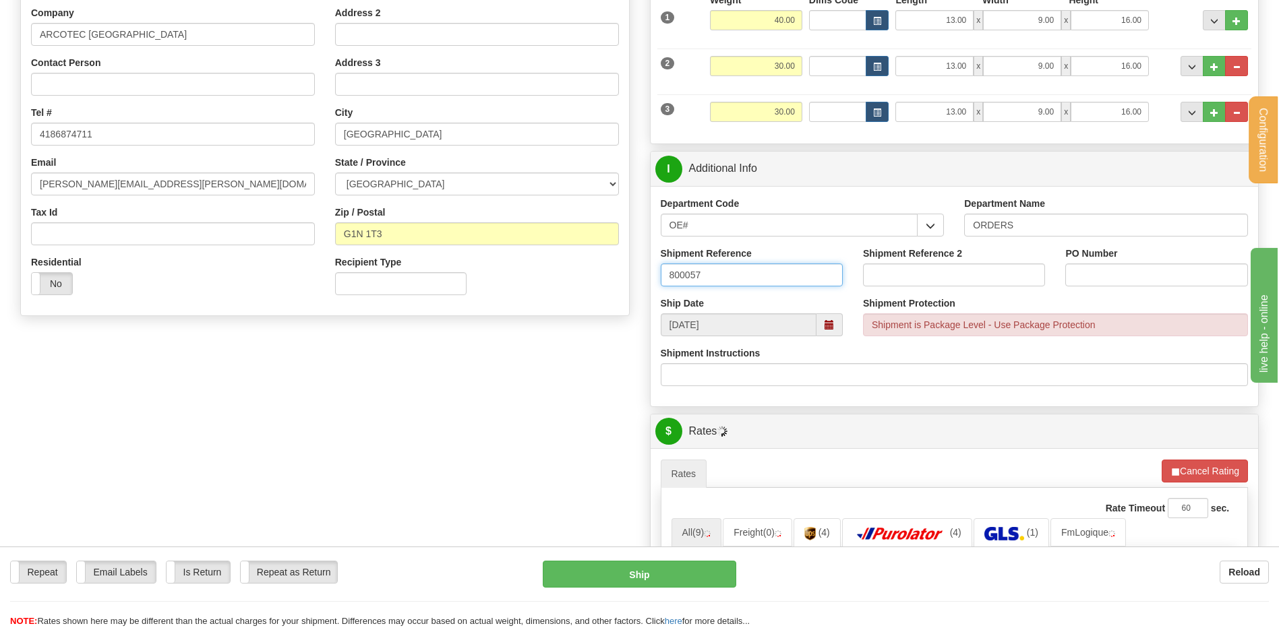
click at [714, 272] on input "800057" at bounding box center [752, 275] width 182 height 23
type input "80005737-00 // 80003908-01 / 80004080-00 / 80005696-00"
drag, startPoint x: 805, startPoint y: 275, endPoint x: 874, endPoint y: 280, distance: 69.6
click at [874, 280] on div "Shipment Reference 80005737-00 // 80003908-01 / 80004080-00 / 80005696-00 Shipm…" at bounding box center [955, 272] width 608 height 50
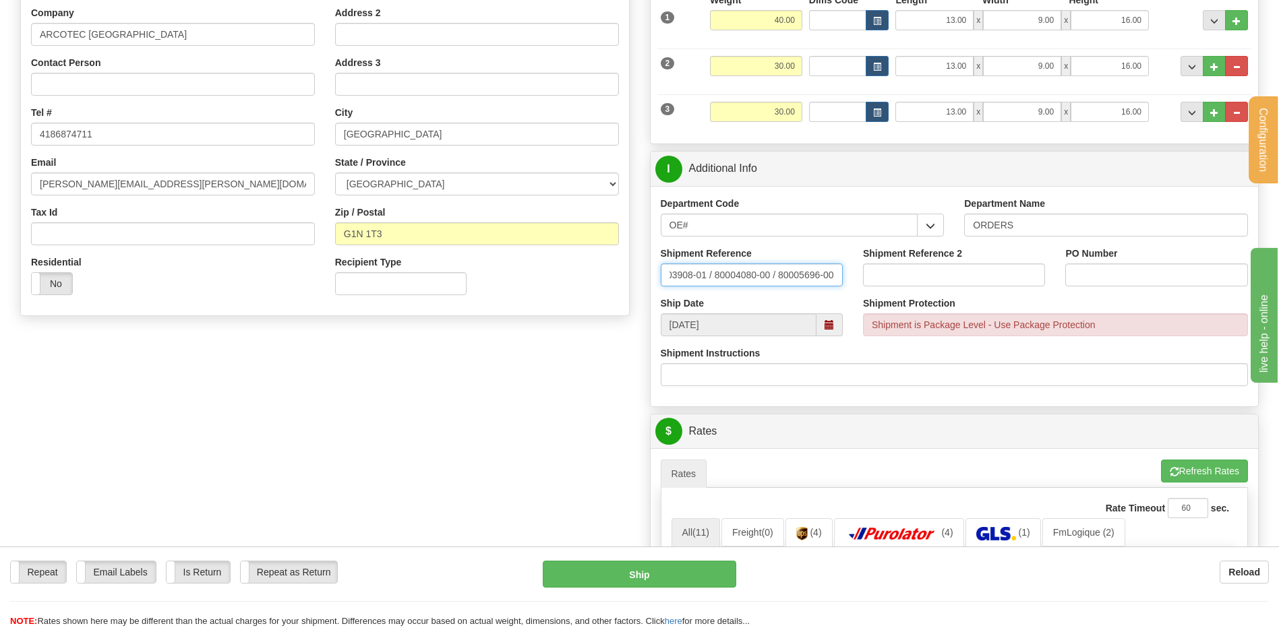
click at [828, 279] on input "80005737-00 // 80003908-01 / 80004080-00 / 80005696-00" at bounding box center [752, 275] width 182 height 23
drag, startPoint x: 833, startPoint y: 277, endPoint x: 780, endPoint y: 272, distance: 53.5
click at [780, 272] on input "80005737-00 // 80003908-01 / 80004080-00 / 80005696-00" at bounding box center [752, 275] width 182 height 23
click at [1109, 278] on input "PO Number" at bounding box center [1156, 275] width 182 height 23
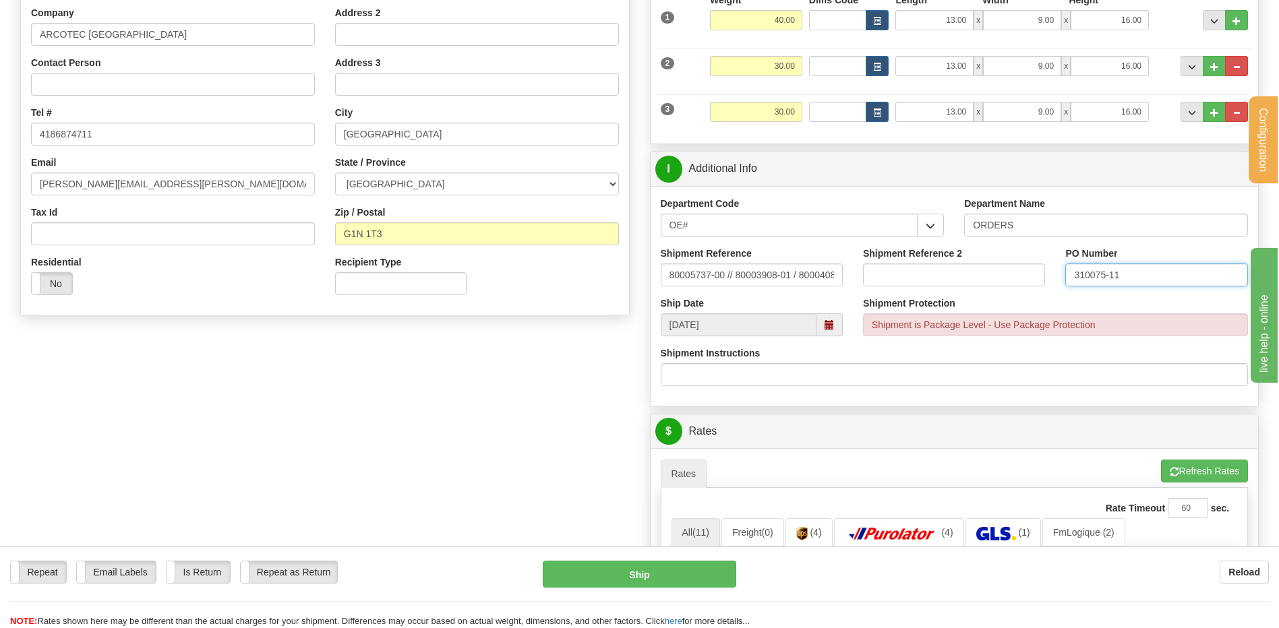
scroll to position [632, 0]
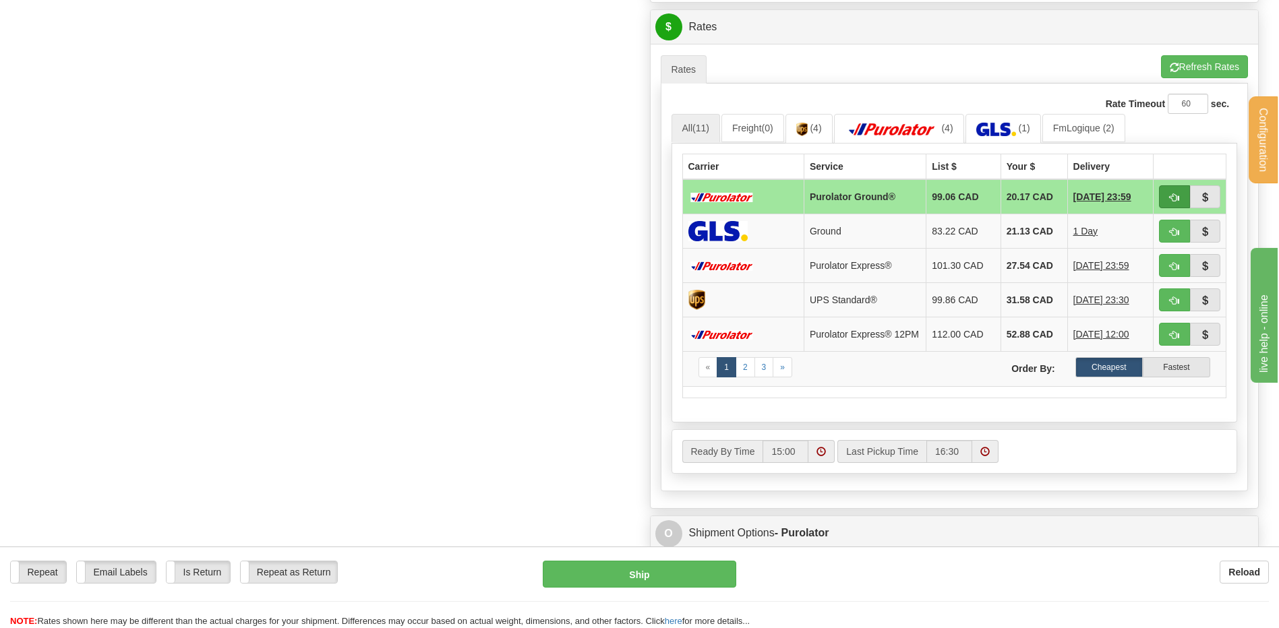
type input "310075-11"
click at [1176, 194] on span "button" at bounding box center [1174, 197] width 9 height 9
type input "260"
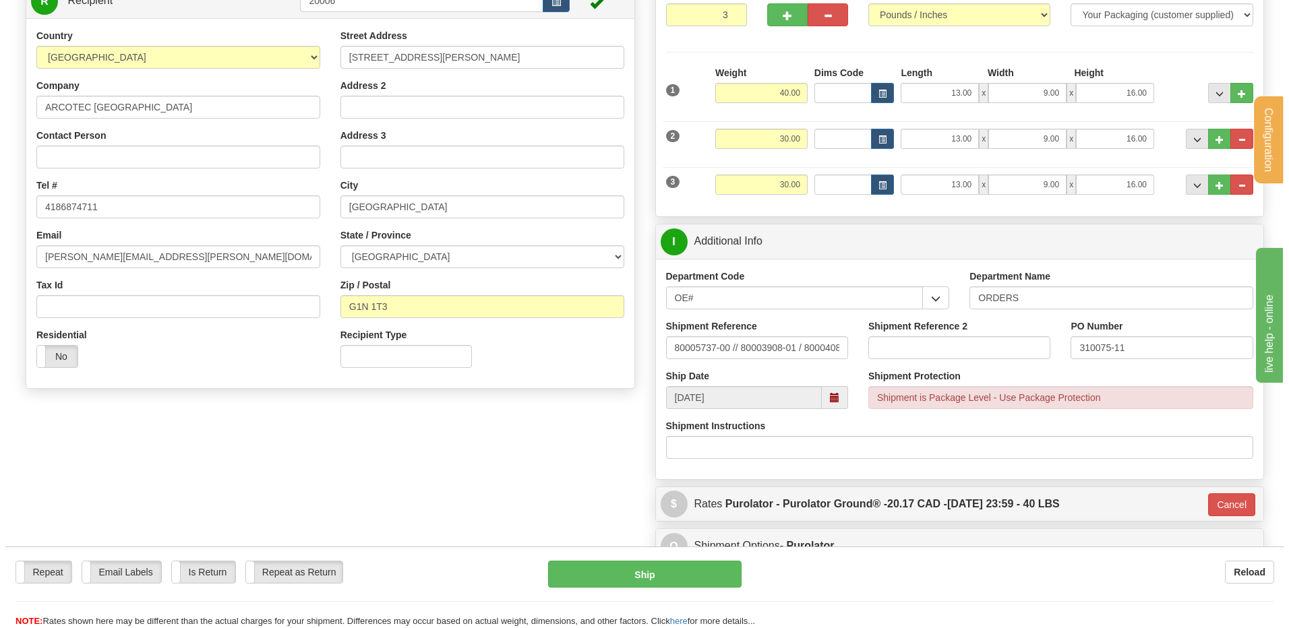
scroll to position [148, 0]
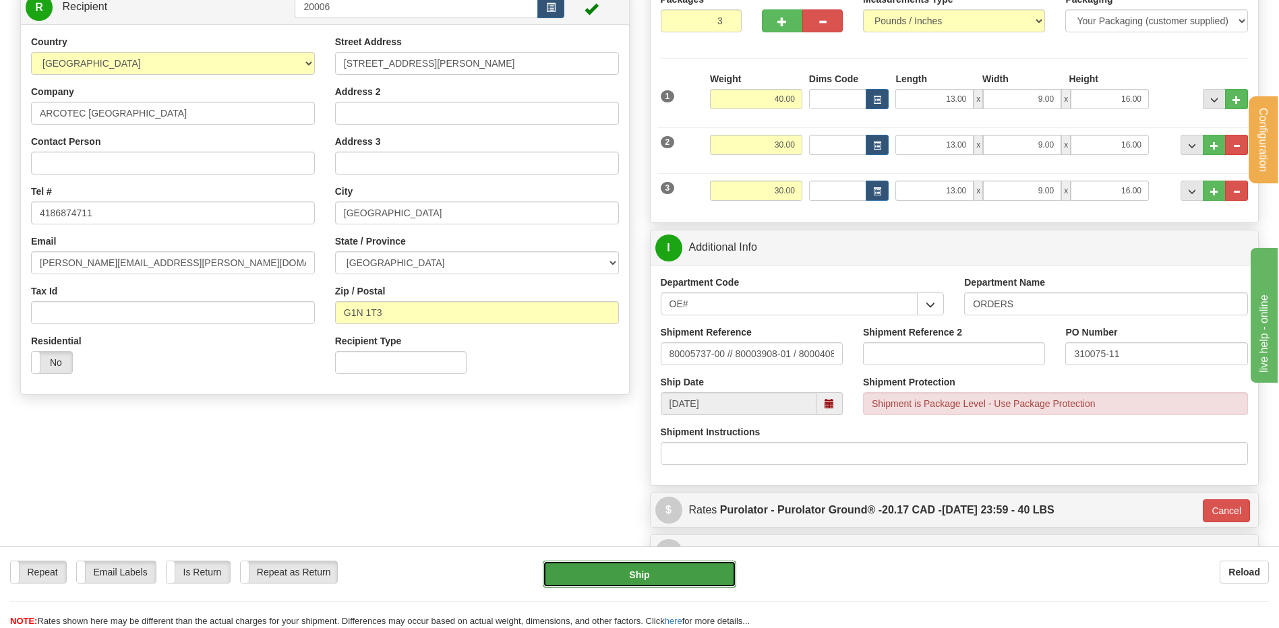
click at [625, 574] on button "Ship" at bounding box center [639, 574] width 193 height 27
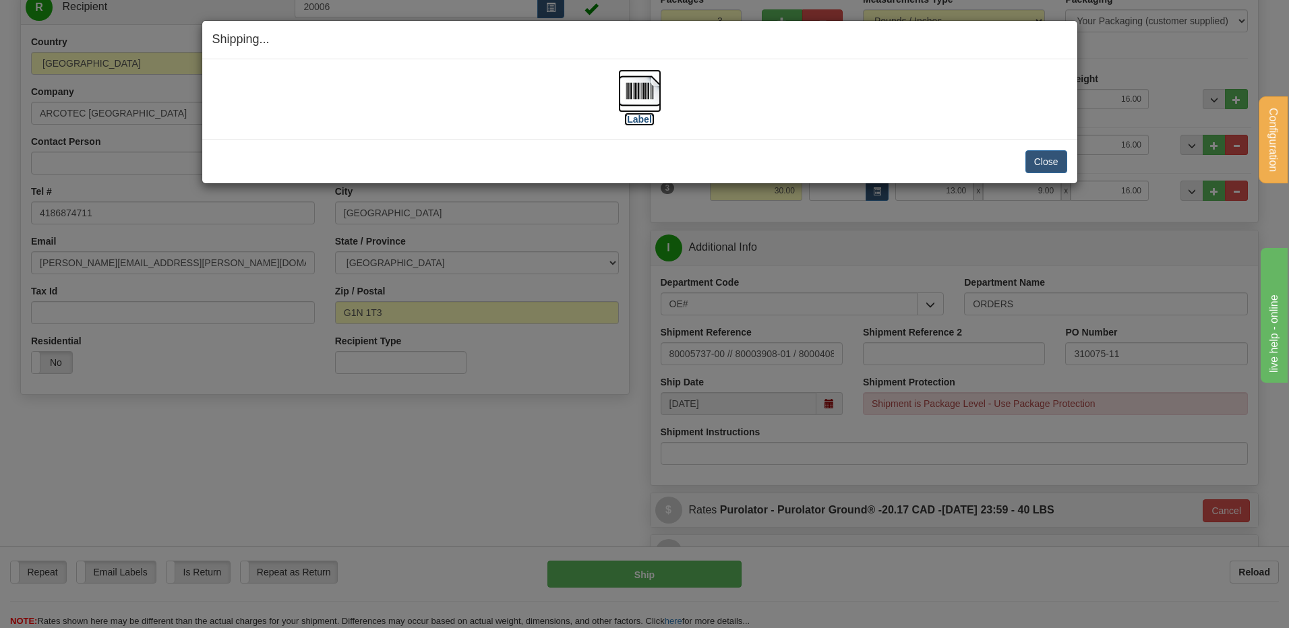
click at [641, 99] on img at bounding box center [639, 90] width 43 height 43
click at [1053, 151] on button "Close" at bounding box center [1046, 161] width 42 height 23
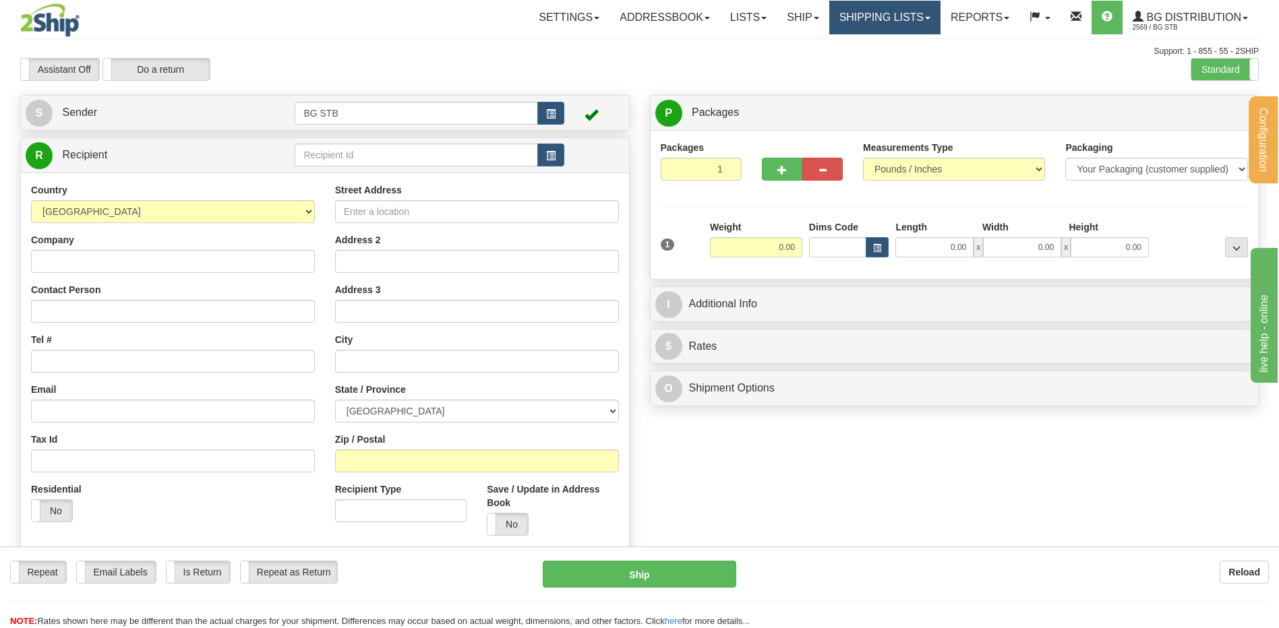
click at [863, 15] on link "Shipping lists" at bounding box center [884, 18] width 111 height 34
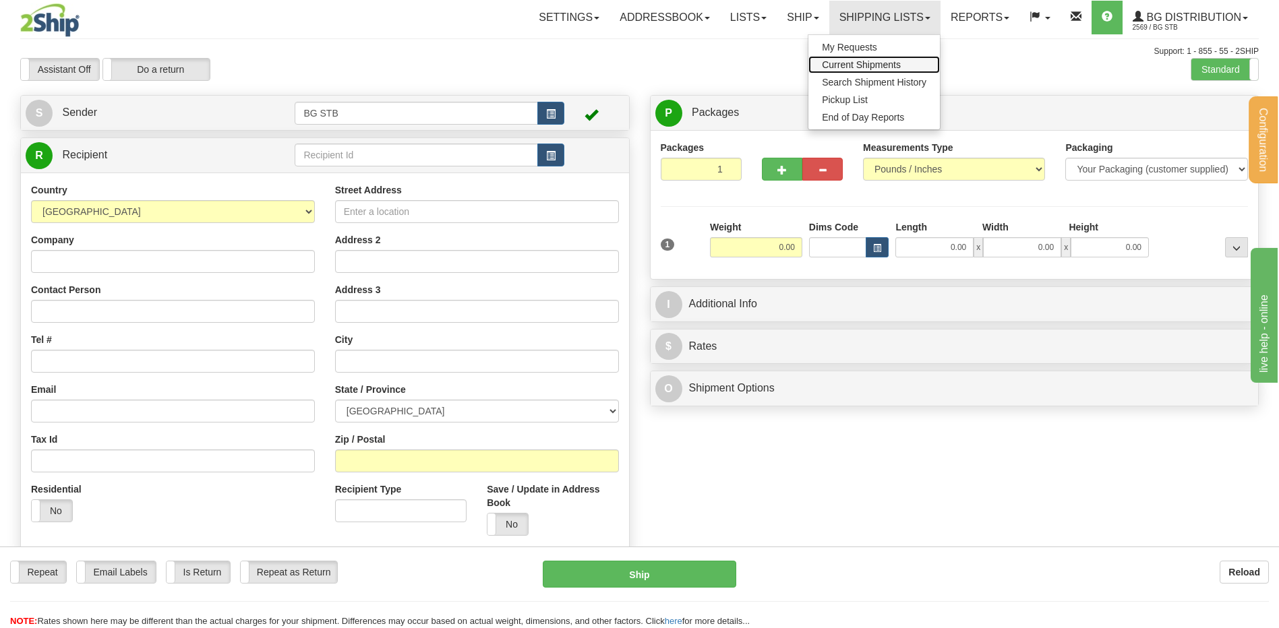
click at [843, 61] on span "Current Shipments" at bounding box center [861, 64] width 79 height 11
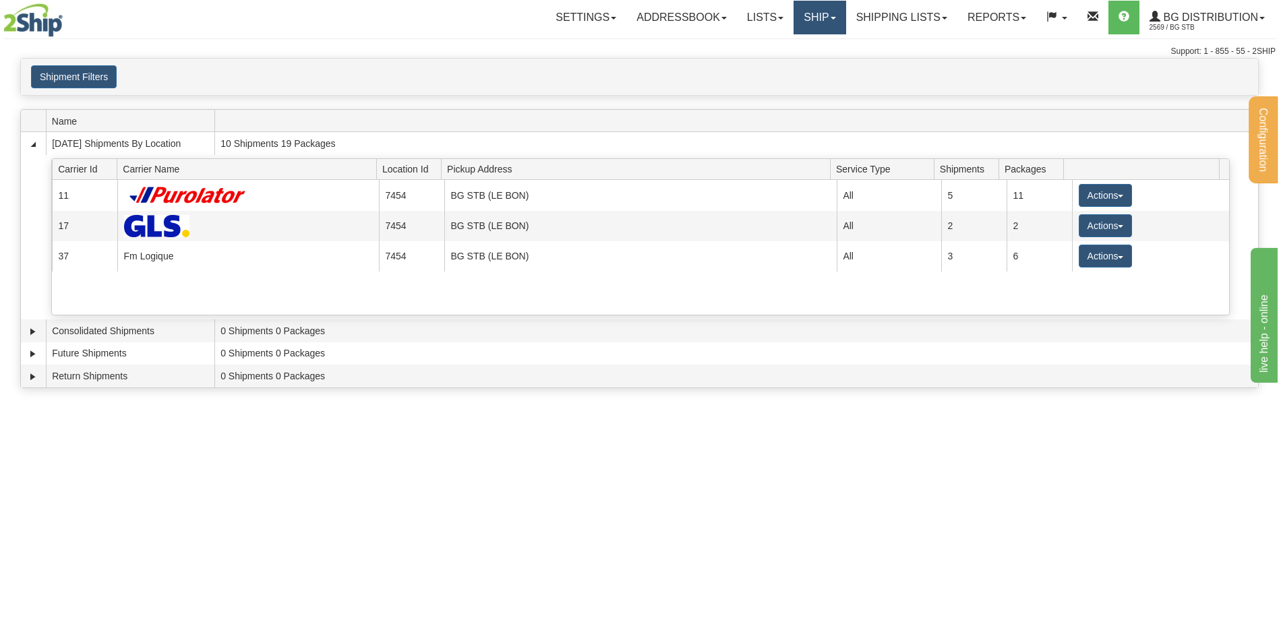
click at [815, 24] on link "Ship" at bounding box center [819, 18] width 52 height 34
click at [804, 51] on link "Ship Screen" at bounding box center [792, 47] width 107 height 18
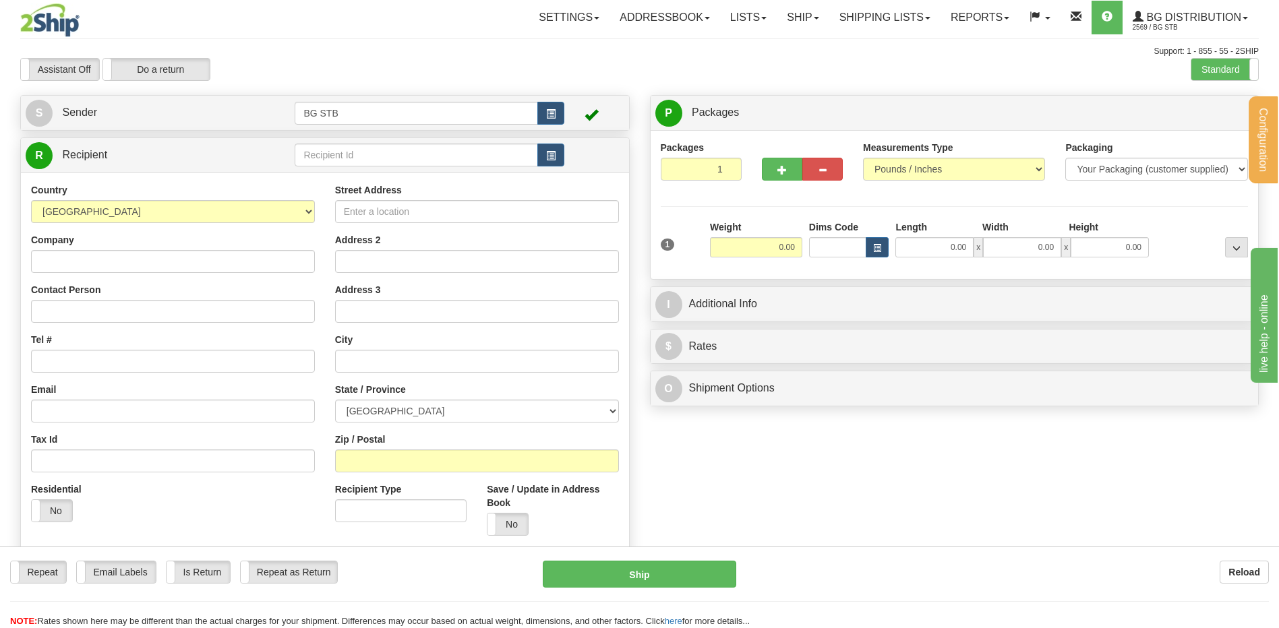
click at [384, 30] on div "Settings Shipping Preferences Fields Preferences New Store Connections Addressb…" at bounding box center [747, 18] width 1021 height 34
click at [368, 158] on input "text" at bounding box center [416, 155] width 243 height 23
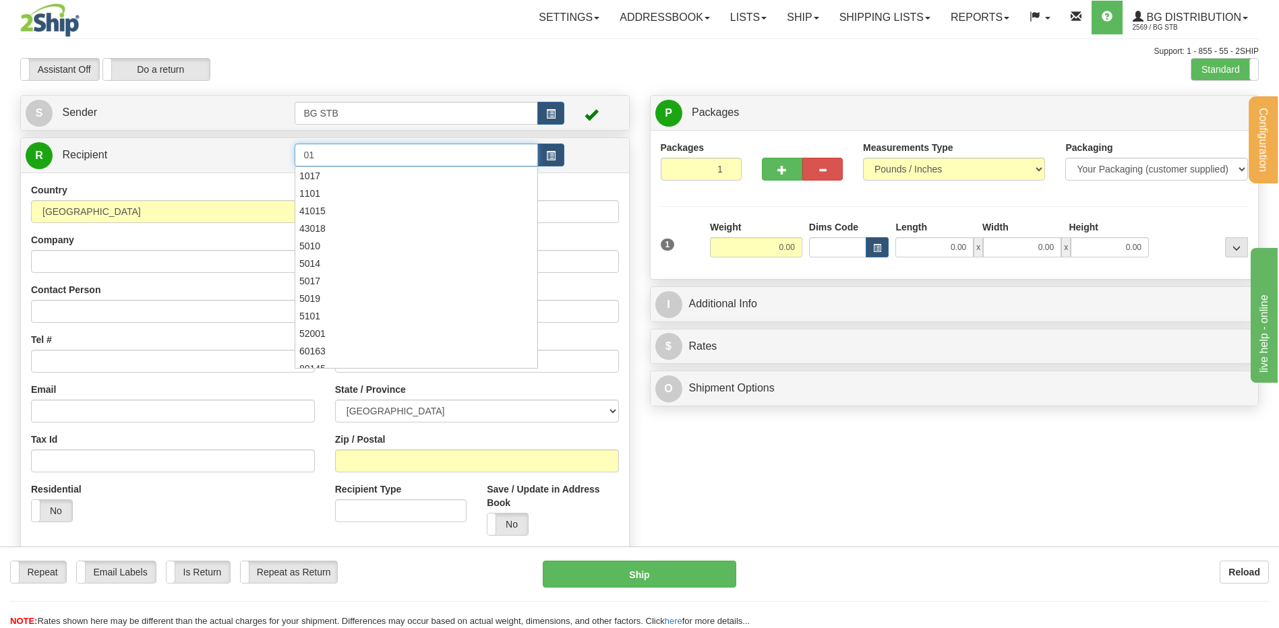
type input "0"
type input "1071"
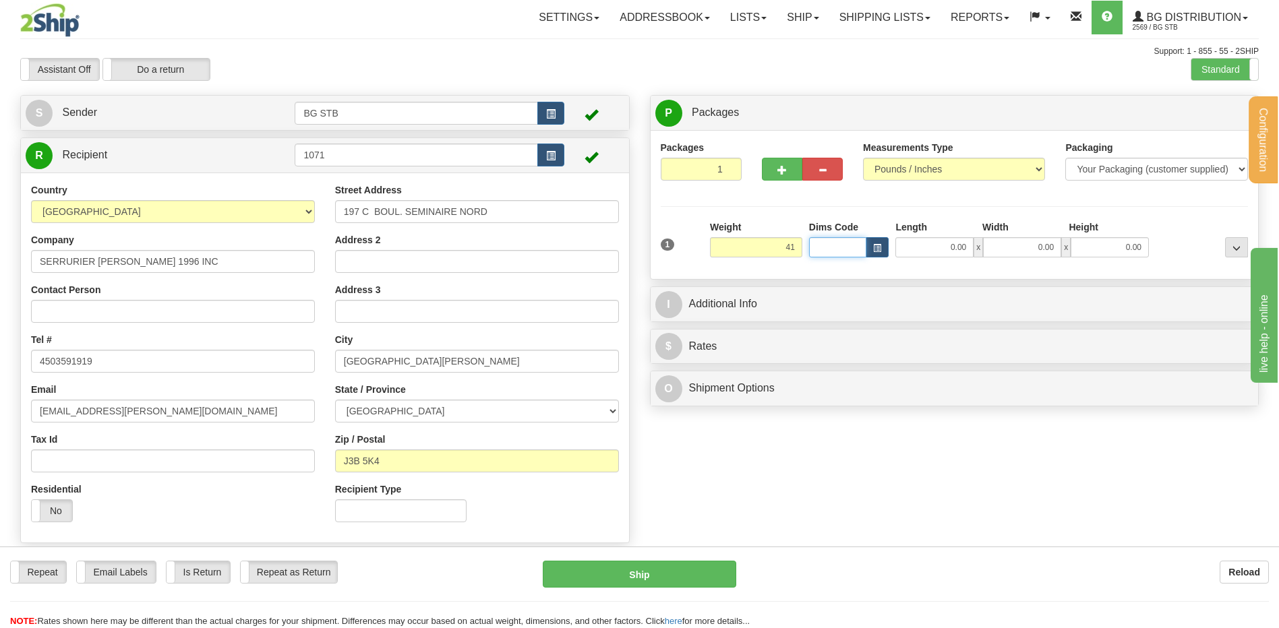
type input "41.00"
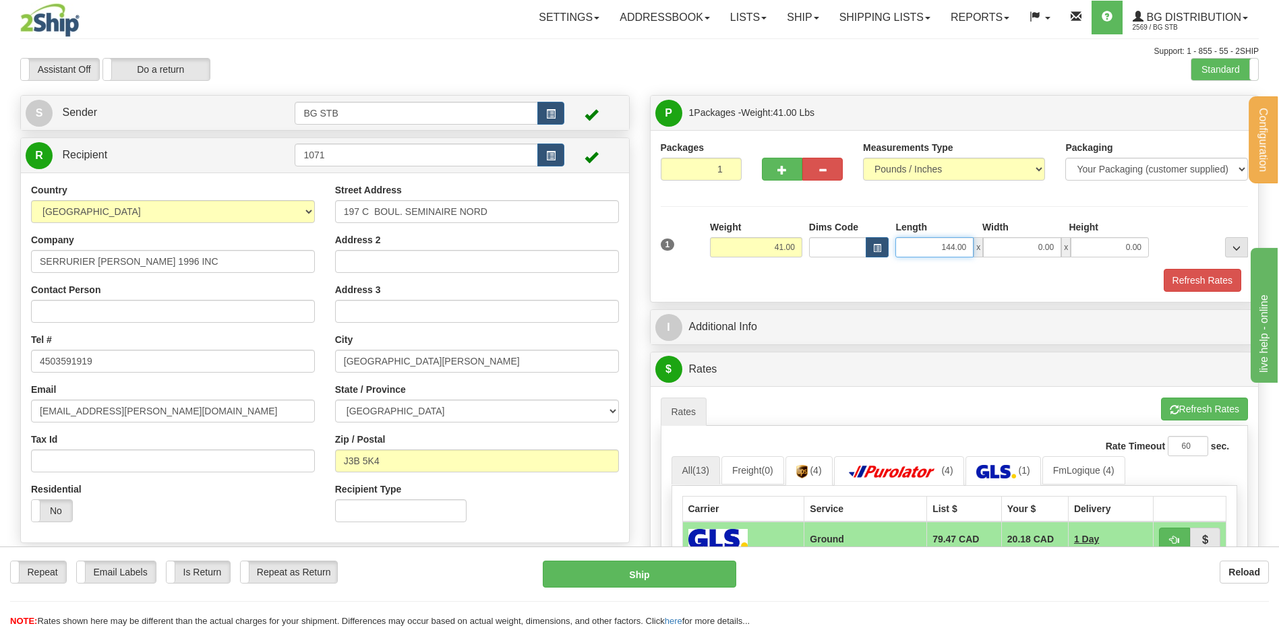
drag, startPoint x: 919, startPoint y: 240, endPoint x: 1073, endPoint y: 269, distance: 156.4
click at [1070, 268] on div "1 Weight 41.00 Dims Code" at bounding box center [955, 255] width 588 height 71
type input "14.00"
type input "13.00"
type input "8.00"
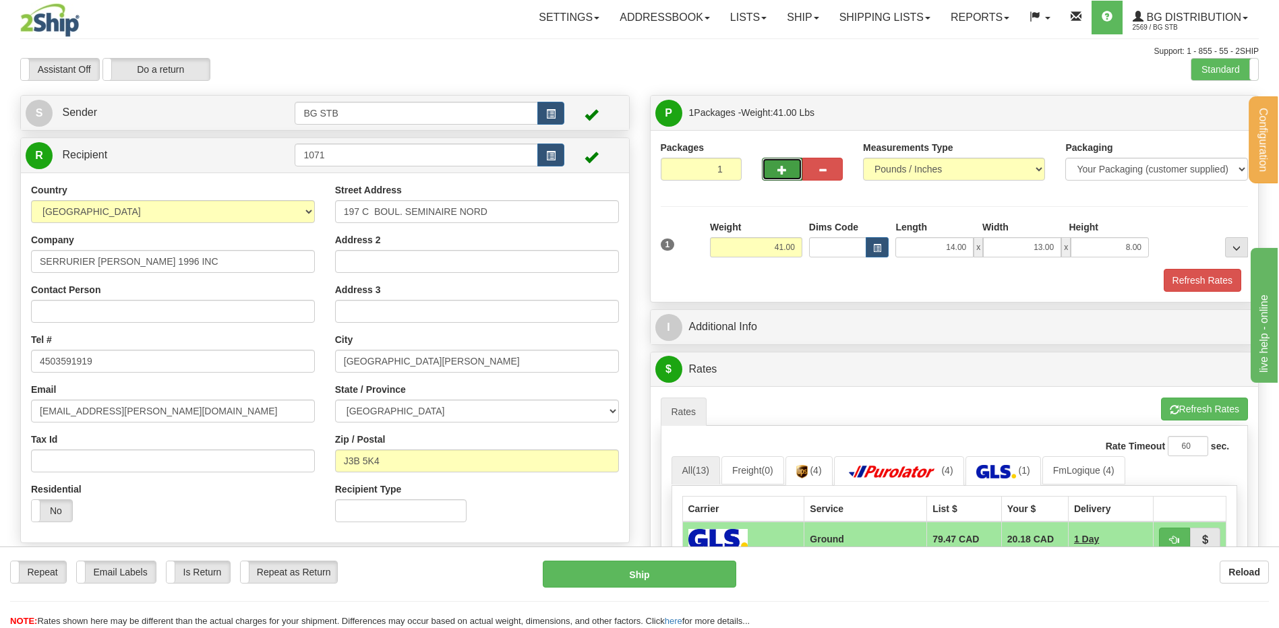
click at [787, 167] on button "button" at bounding box center [782, 169] width 40 height 23
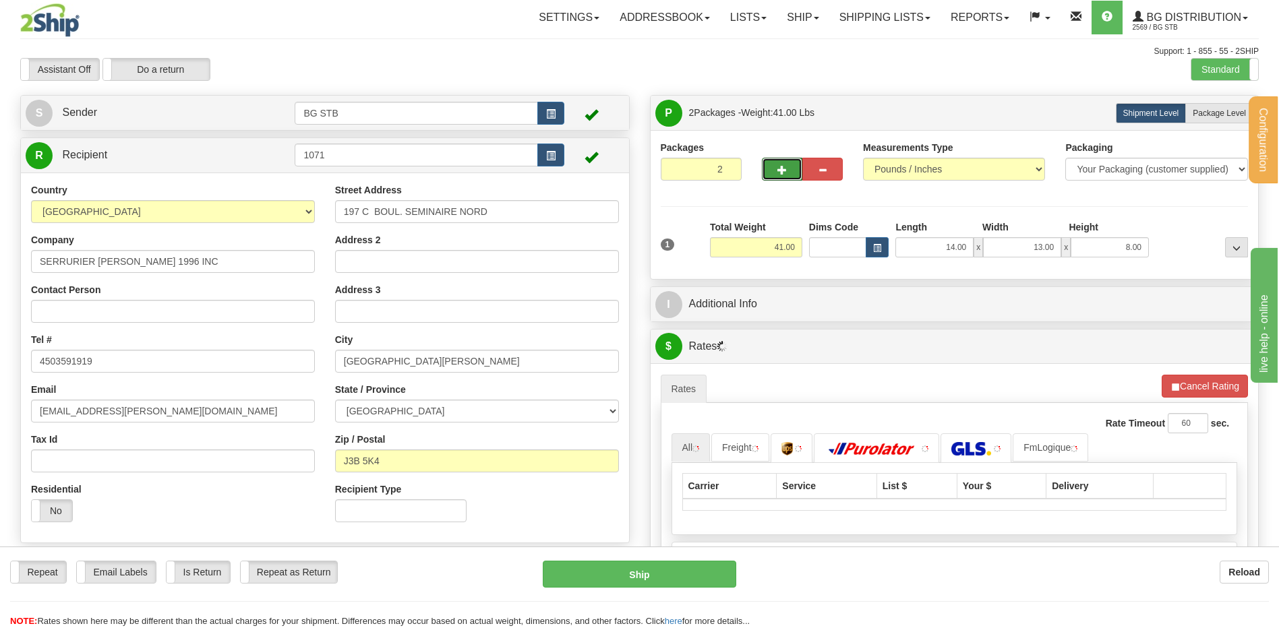
click at [779, 170] on span "button" at bounding box center [781, 170] width 9 height 9
type input "3"
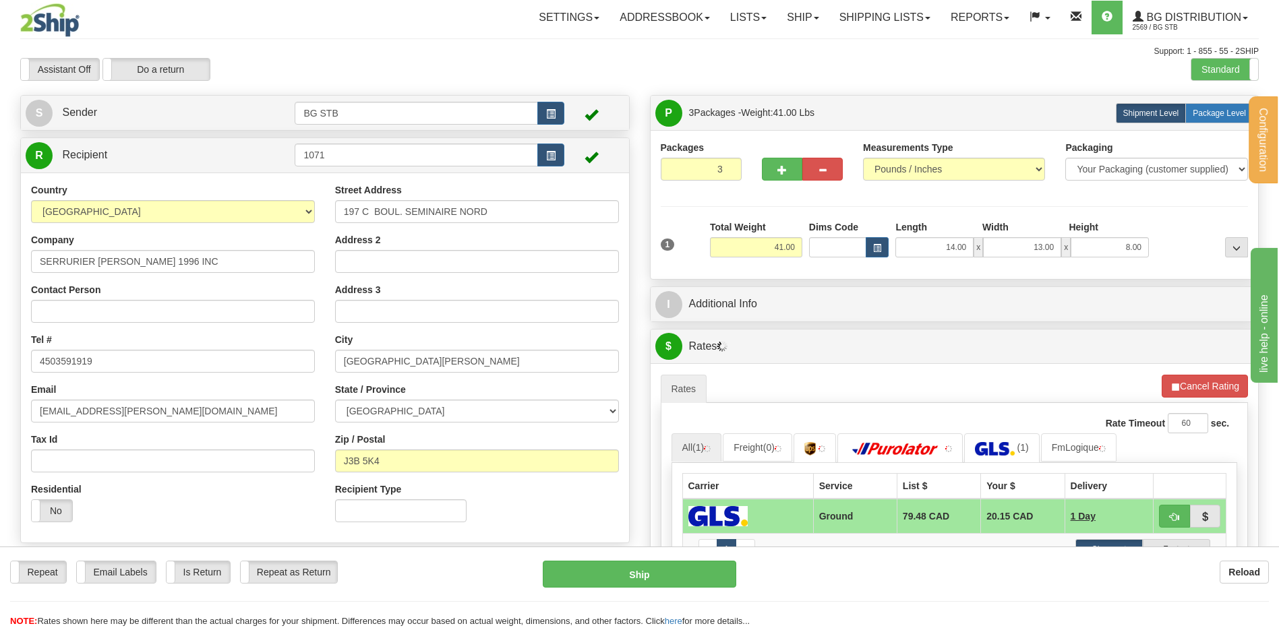
click at [1227, 103] on label "Package Level Pack.." at bounding box center [1219, 113] width 68 height 20
radio input "true"
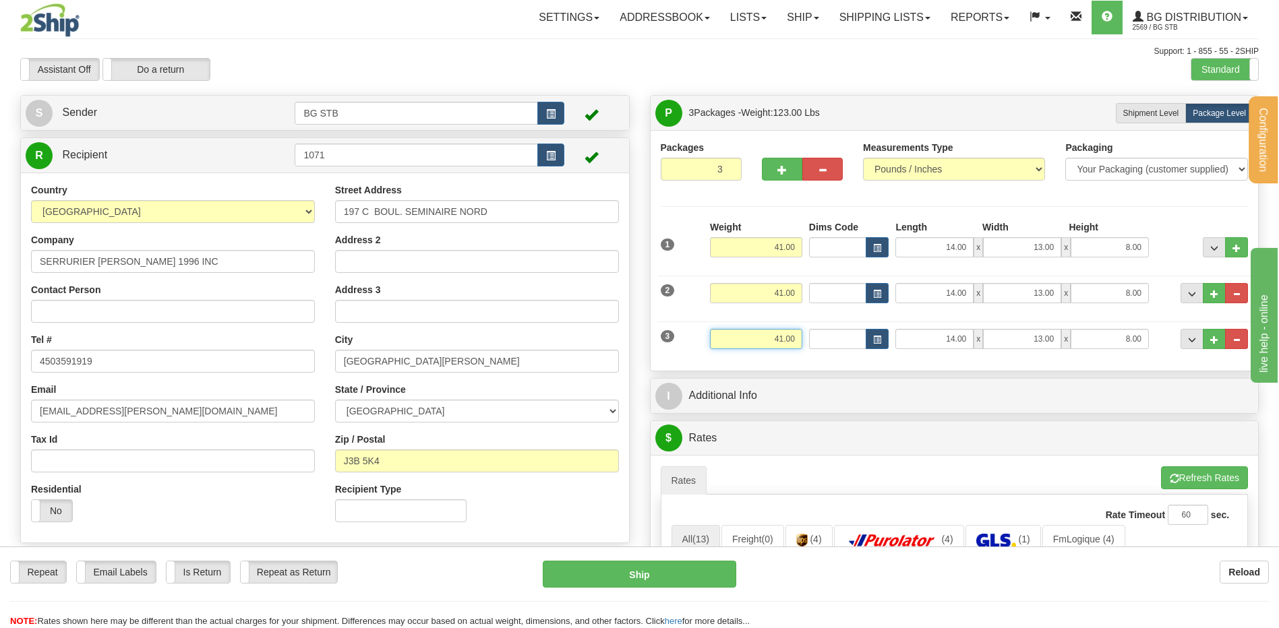
drag, startPoint x: 776, startPoint y: 340, endPoint x: 933, endPoint y: 326, distance: 157.8
click at [926, 326] on div "3 Weight 41.00 Dims Code Length Width Height" at bounding box center [954, 337] width 595 height 45
type input "1.00"
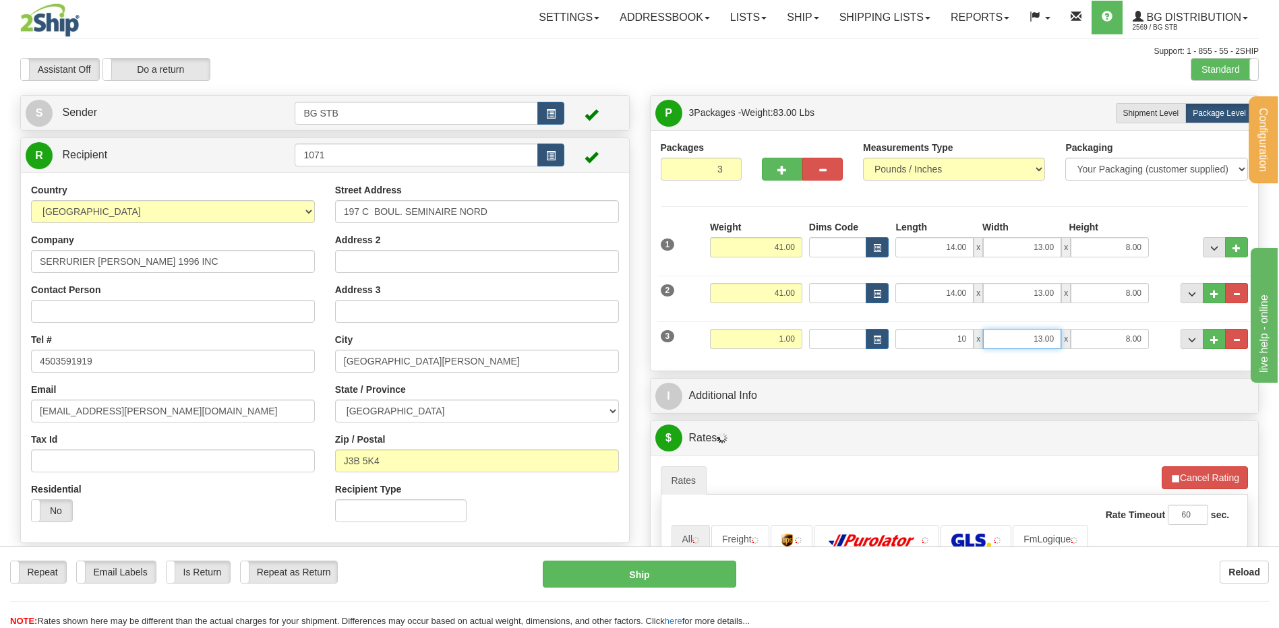
type input "10.00"
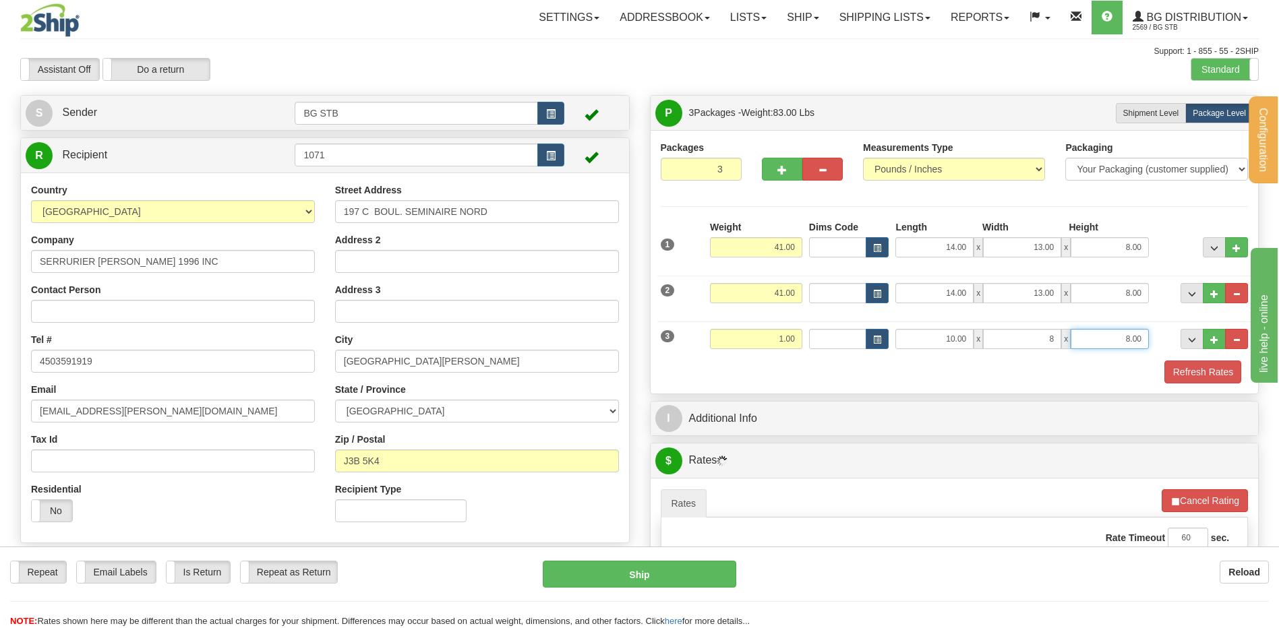
type input "8.00"
type input "2.00"
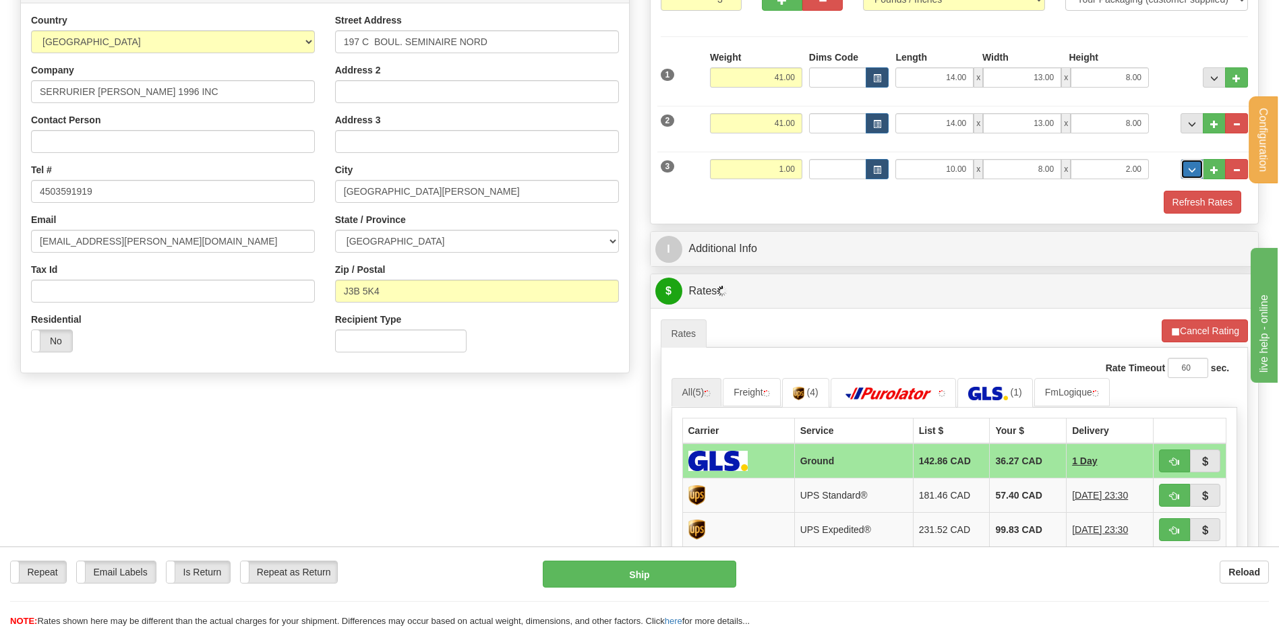
scroll to position [270, 0]
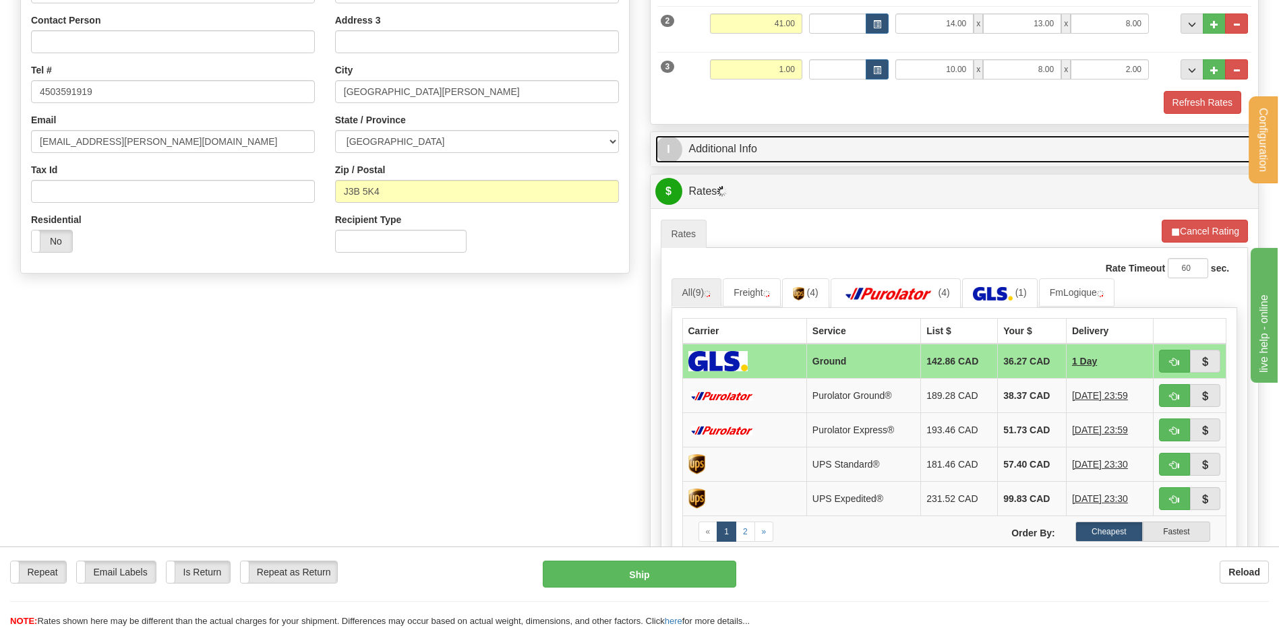
click at [820, 150] on link "I Additional Info" at bounding box center [954, 149] width 599 height 28
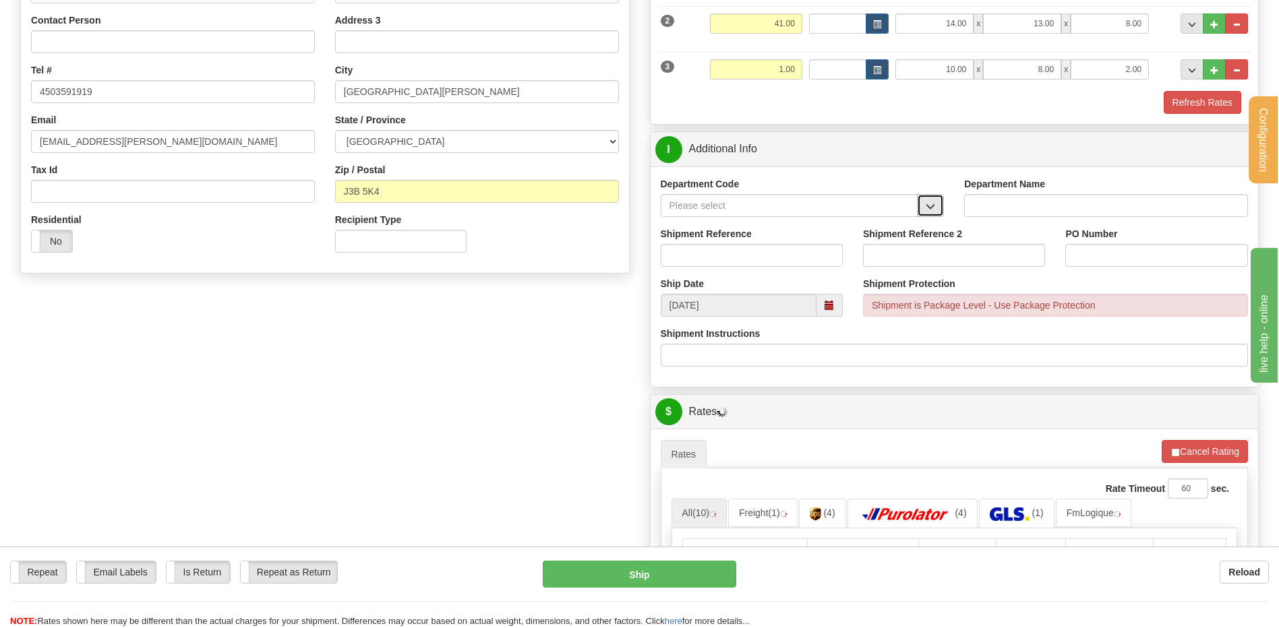
click at [926, 200] on button "button" at bounding box center [930, 205] width 27 height 23
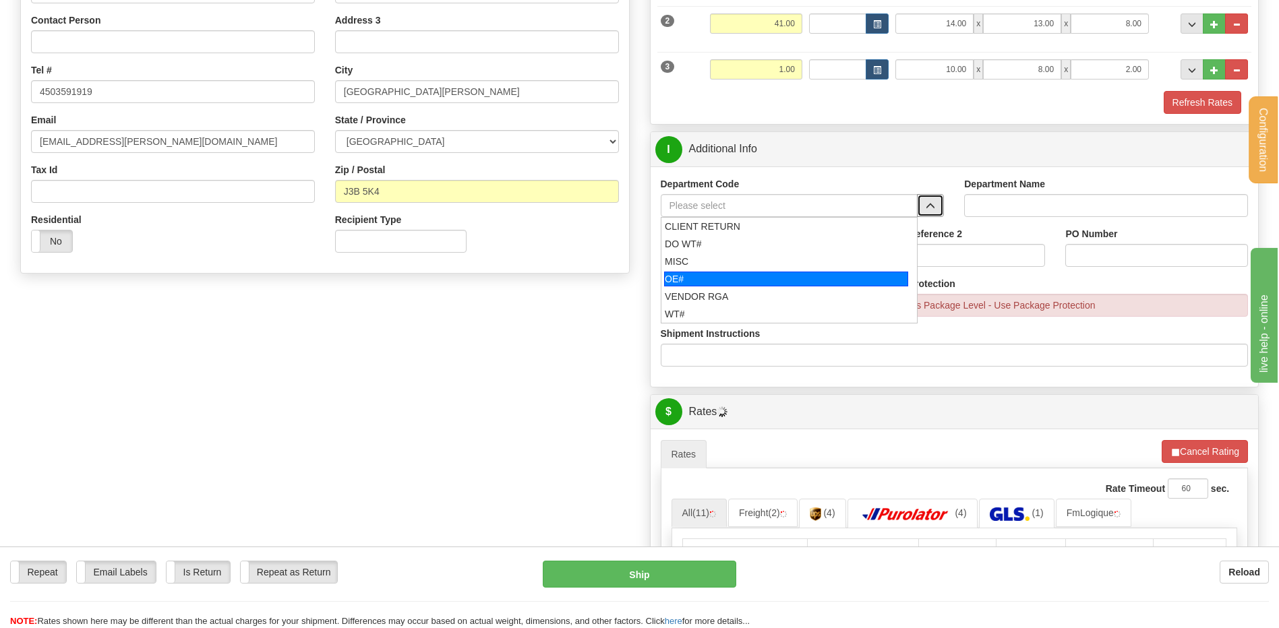
click at [733, 274] on div "OE#" at bounding box center [786, 279] width 244 height 15
type input "OE#"
type input "ORDERS"
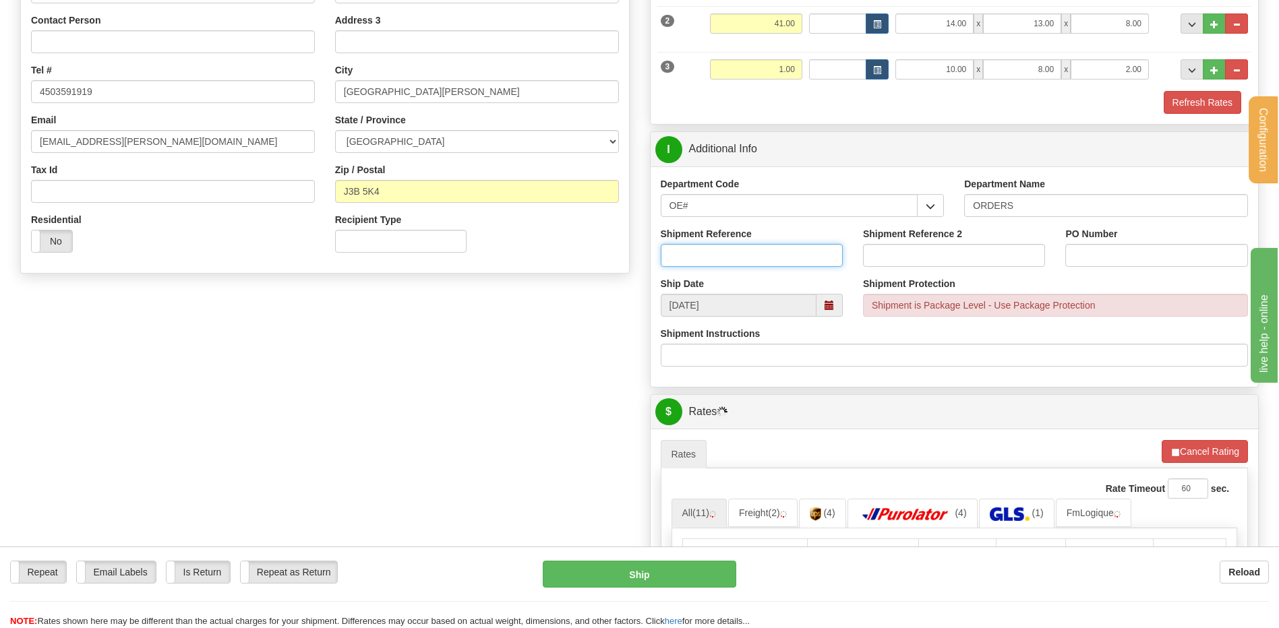
click at [729, 257] on input "Shipment Reference" at bounding box center [752, 255] width 182 height 23
type input "80006029-00"
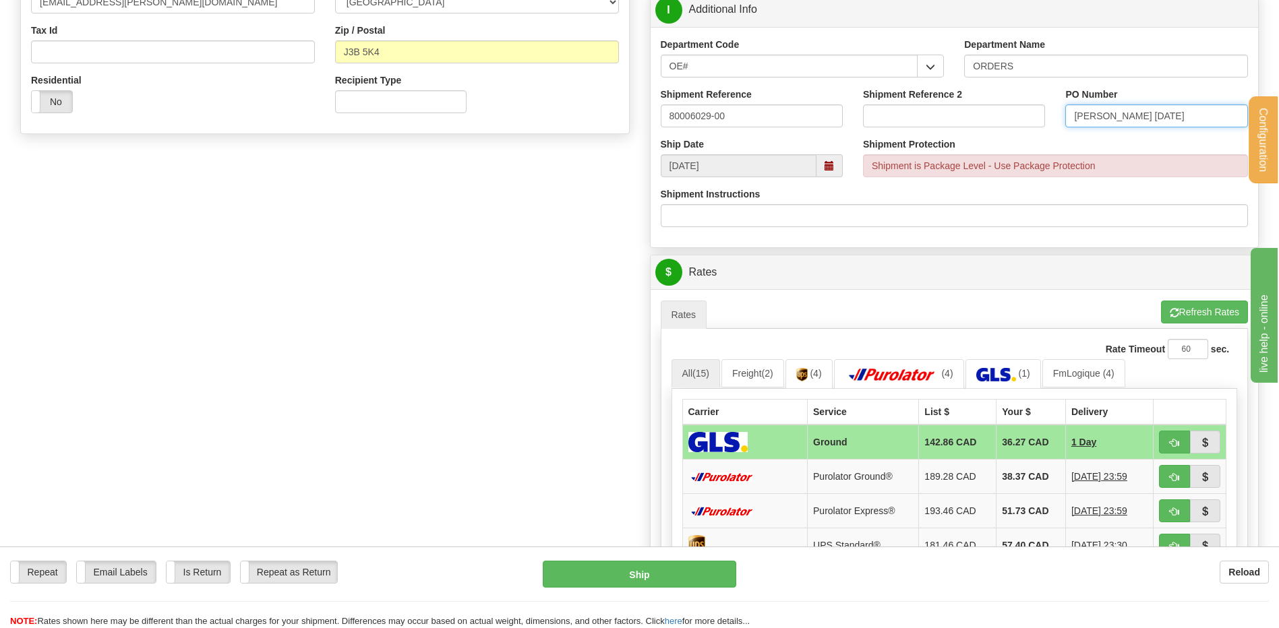
scroll to position [539, 0]
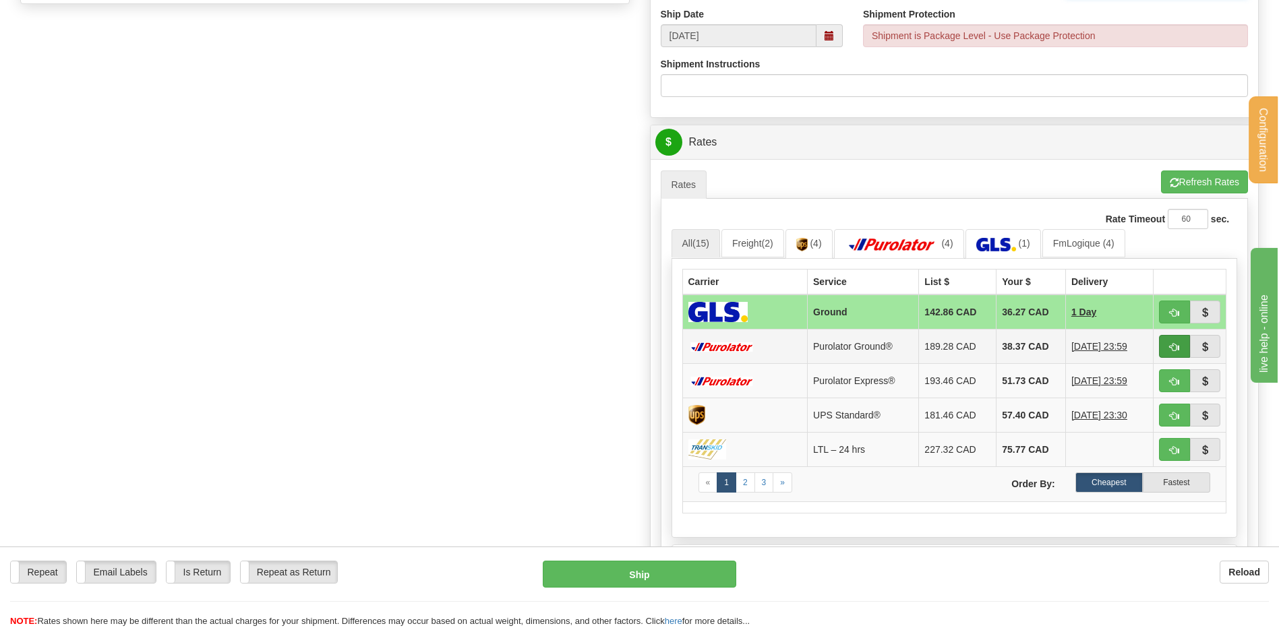
type input "[PERSON_NAME] [DATE]"
click at [1163, 344] on button "button" at bounding box center [1174, 346] width 31 height 23
type input "260"
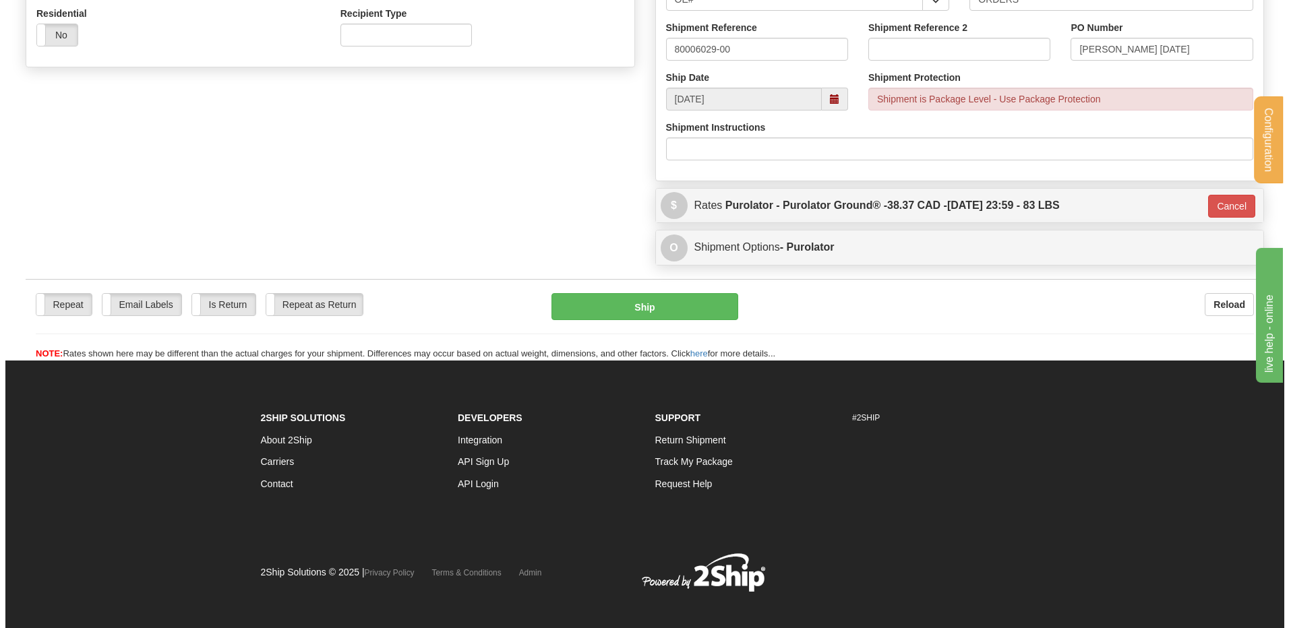
scroll to position [306, 0]
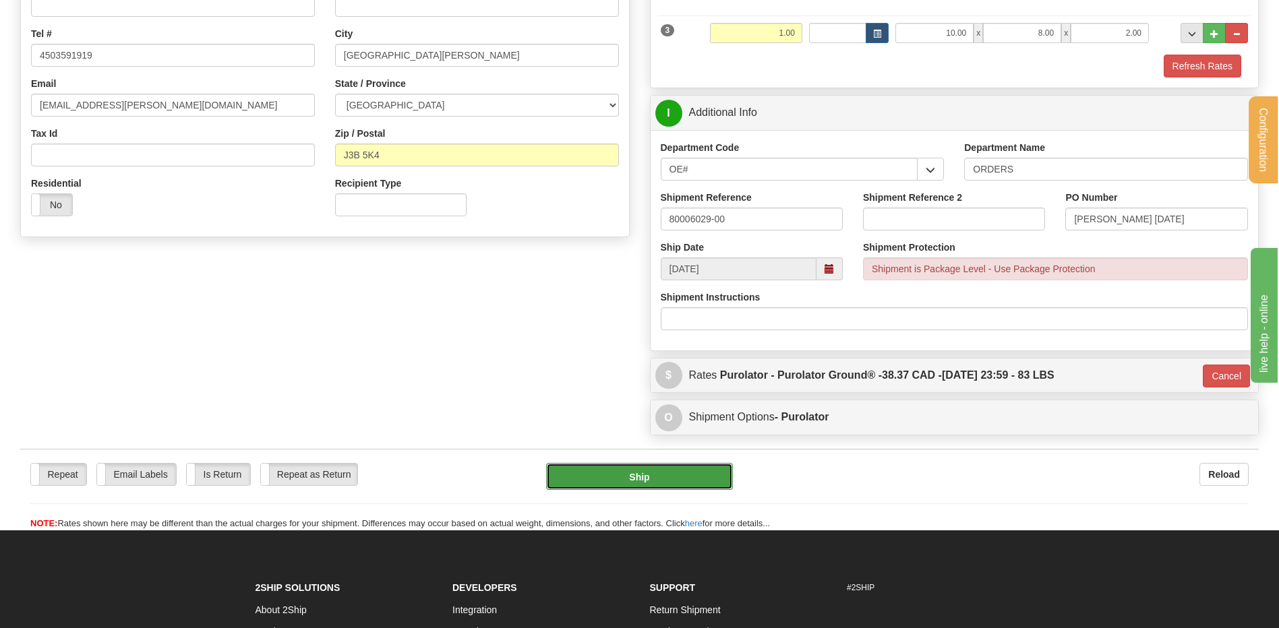
click at [601, 477] on button "Ship" at bounding box center [639, 476] width 186 height 27
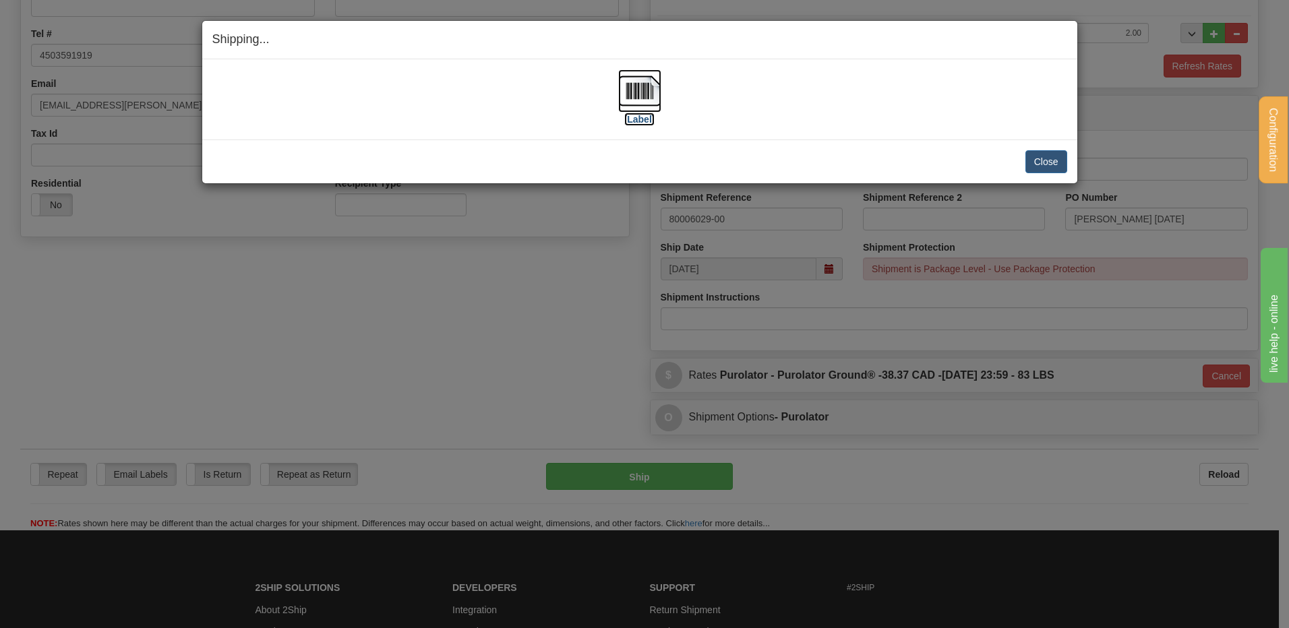
click at [638, 87] on img at bounding box center [639, 90] width 43 height 43
